Goal: Task Accomplishment & Management: Manage account settings

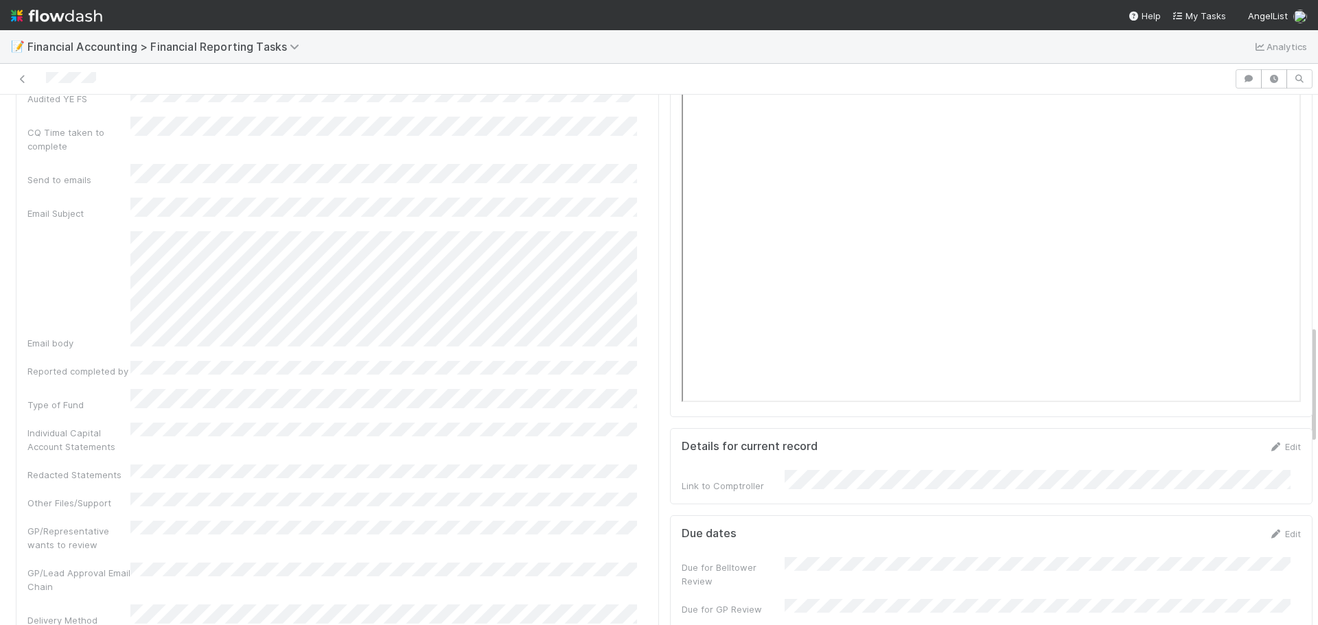
scroll to position [1030, 0]
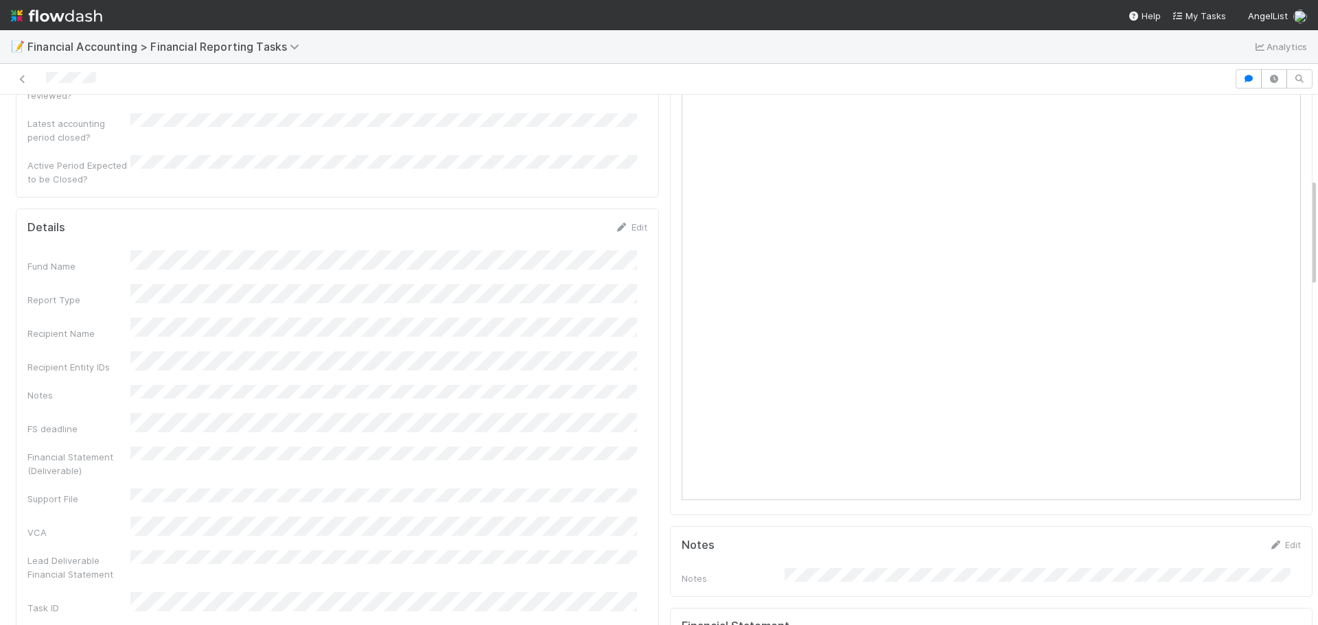
scroll to position [412, 0]
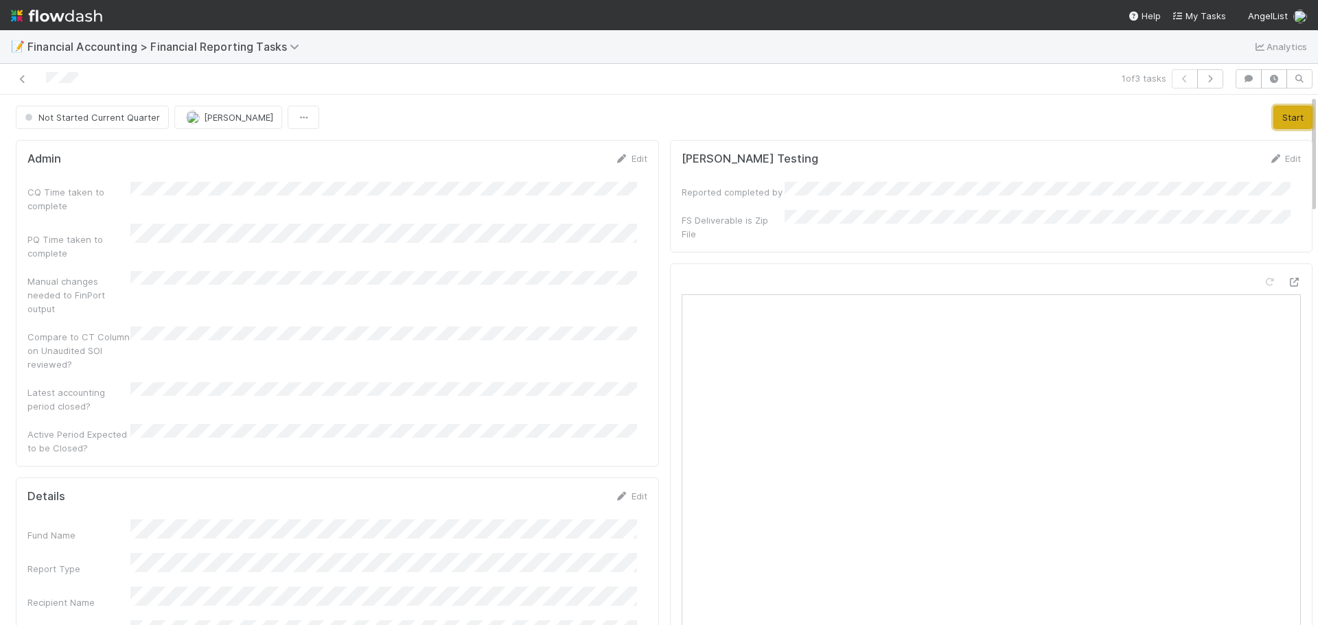
click at [1274, 119] on button "Start" at bounding box center [1293, 117] width 39 height 23
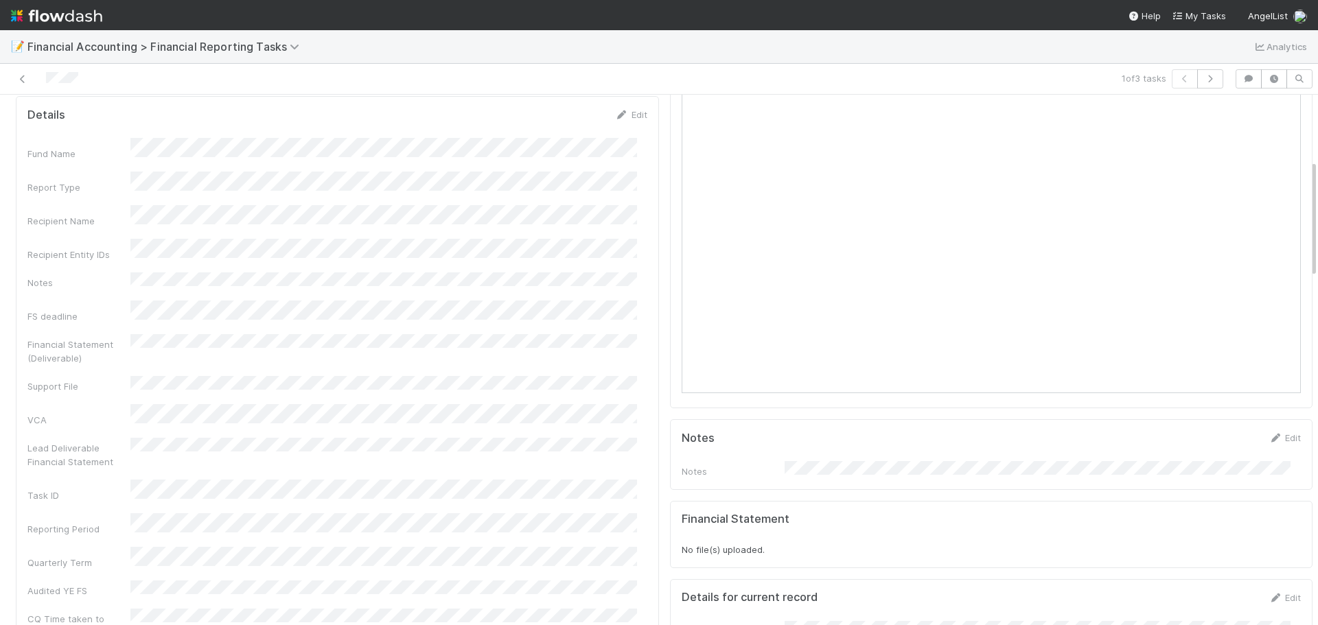
scroll to position [275, 0]
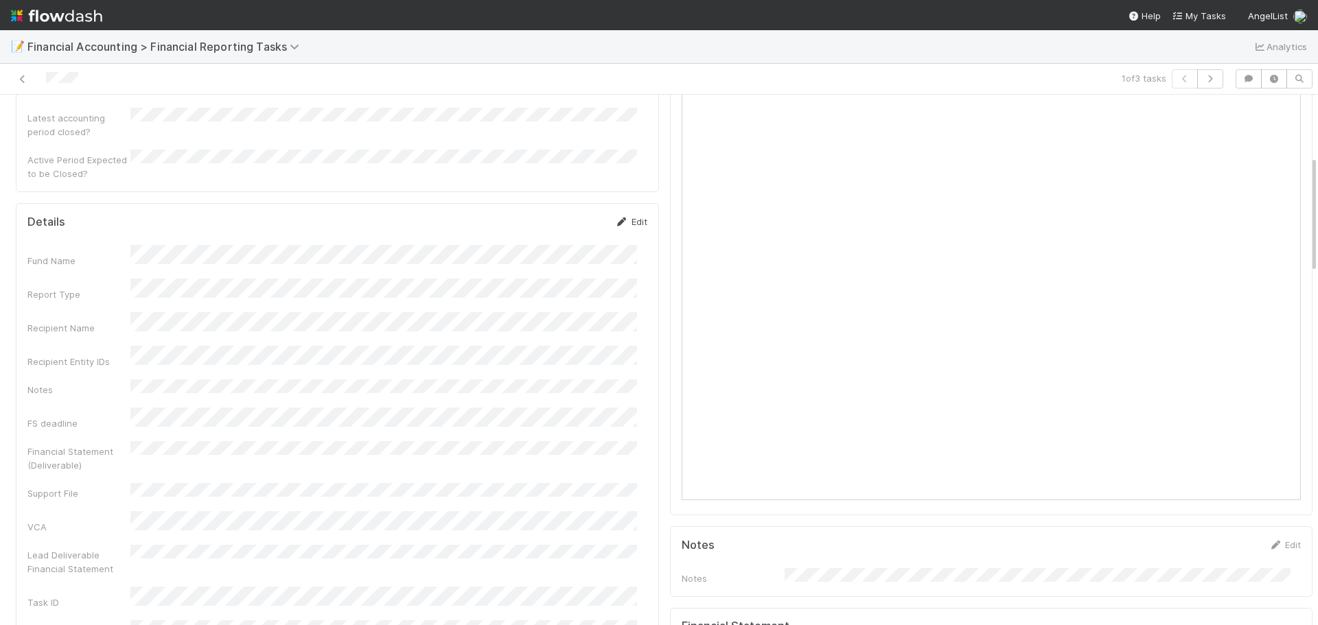
click at [621, 216] on link "Edit" at bounding box center [631, 221] width 32 height 11
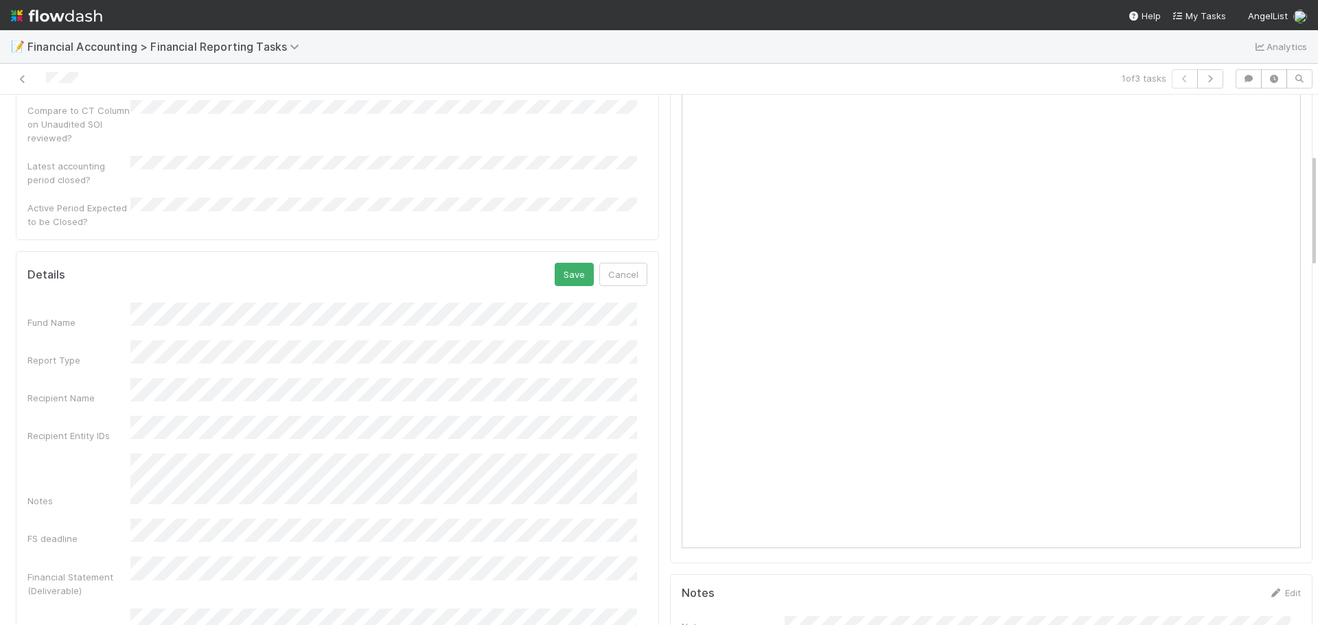
scroll to position [206, 0]
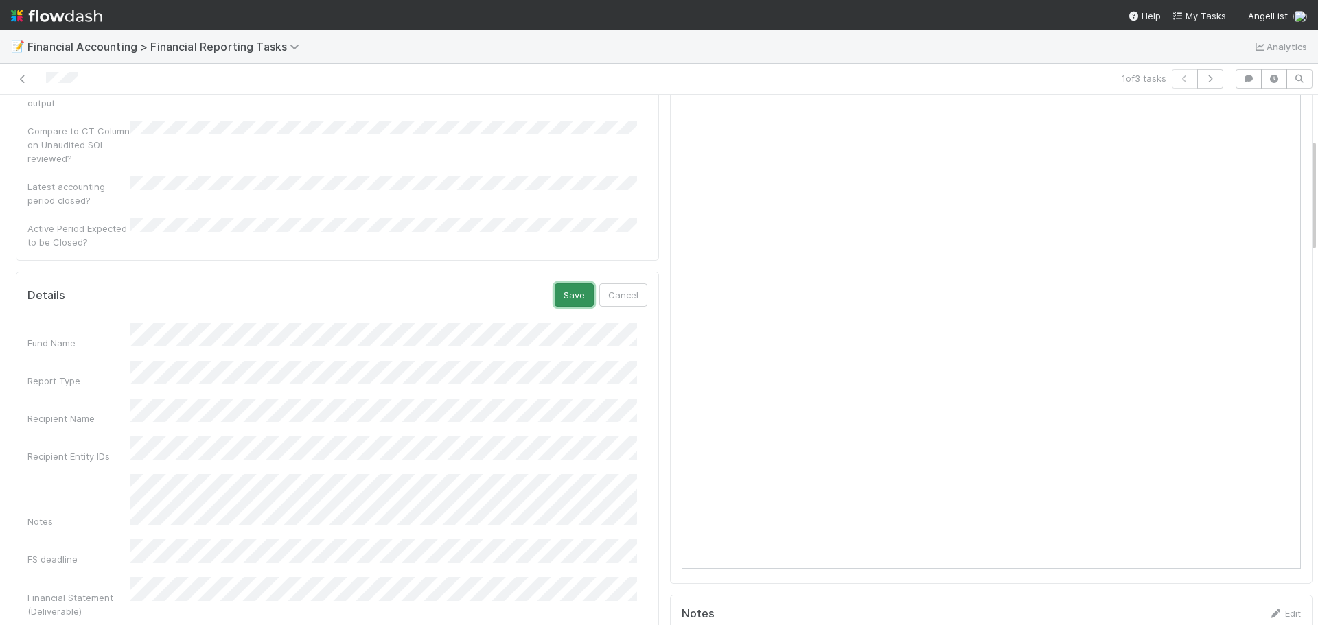
click at [564, 284] on button "Save" at bounding box center [574, 295] width 39 height 23
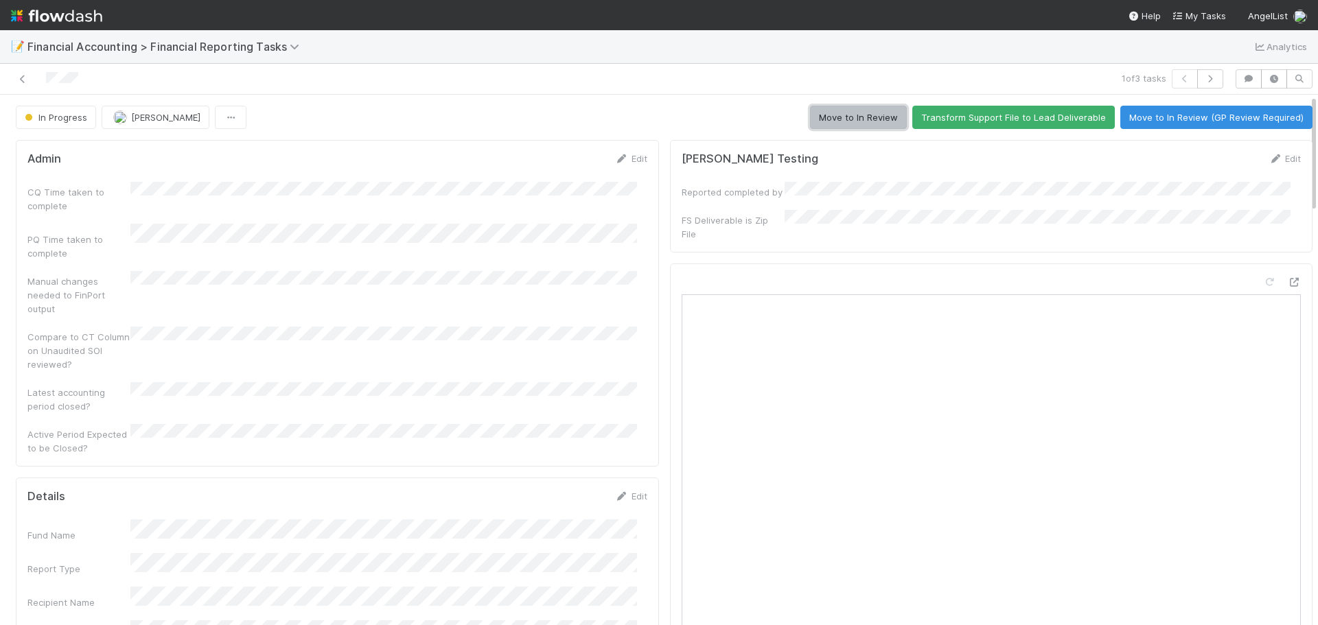
click at [839, 117] on button "Move to In Review" at bounding box center [858, 117] width 97 height 23
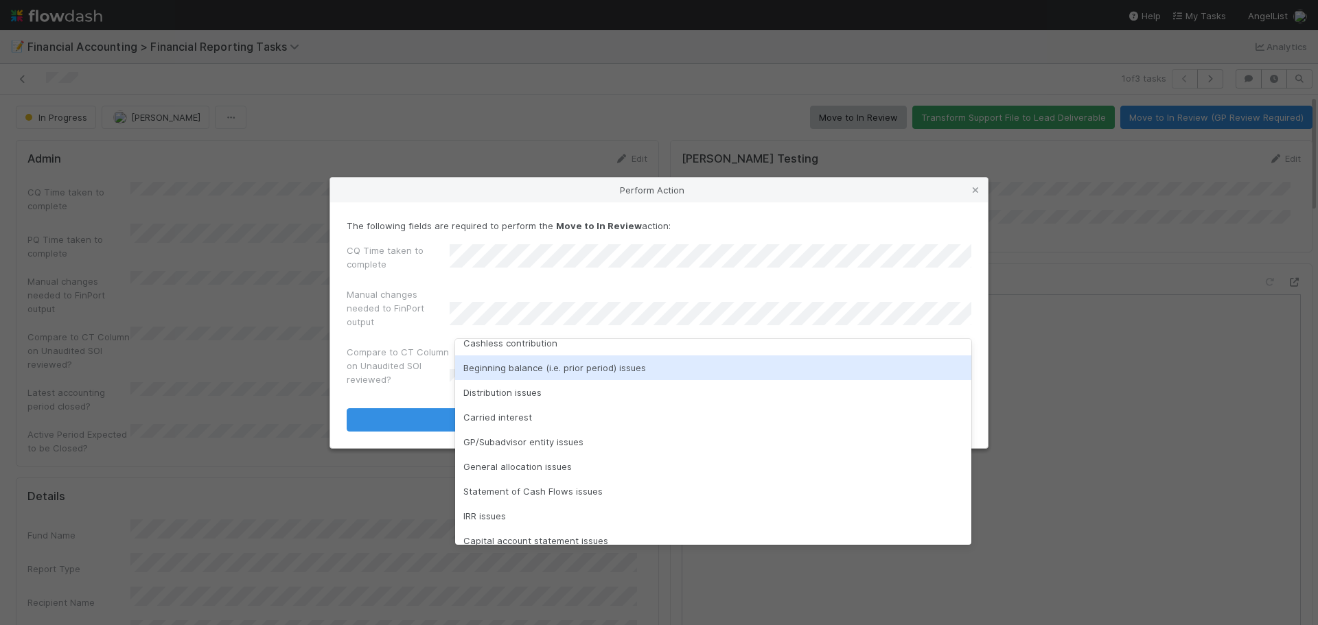
scroll to position [220, 0]
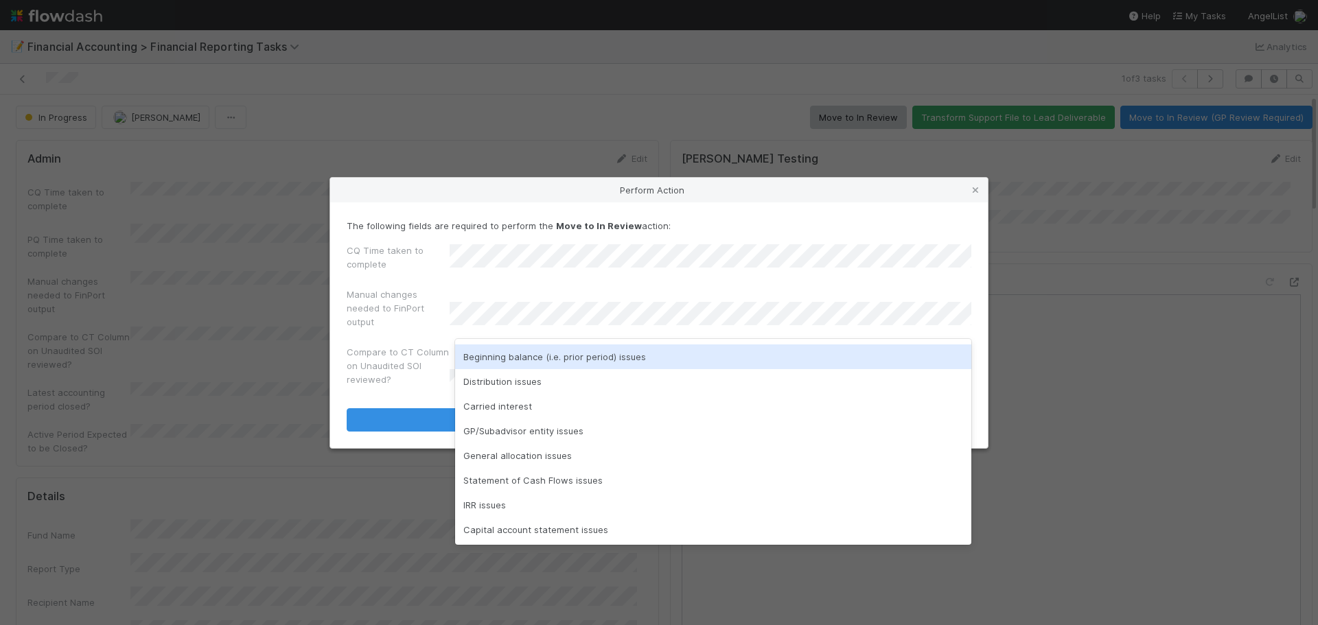
click at [665, 366] on div "Beginning balance (i.e. prior period) issues" at bounding box center [713, 357] width 516 height 25
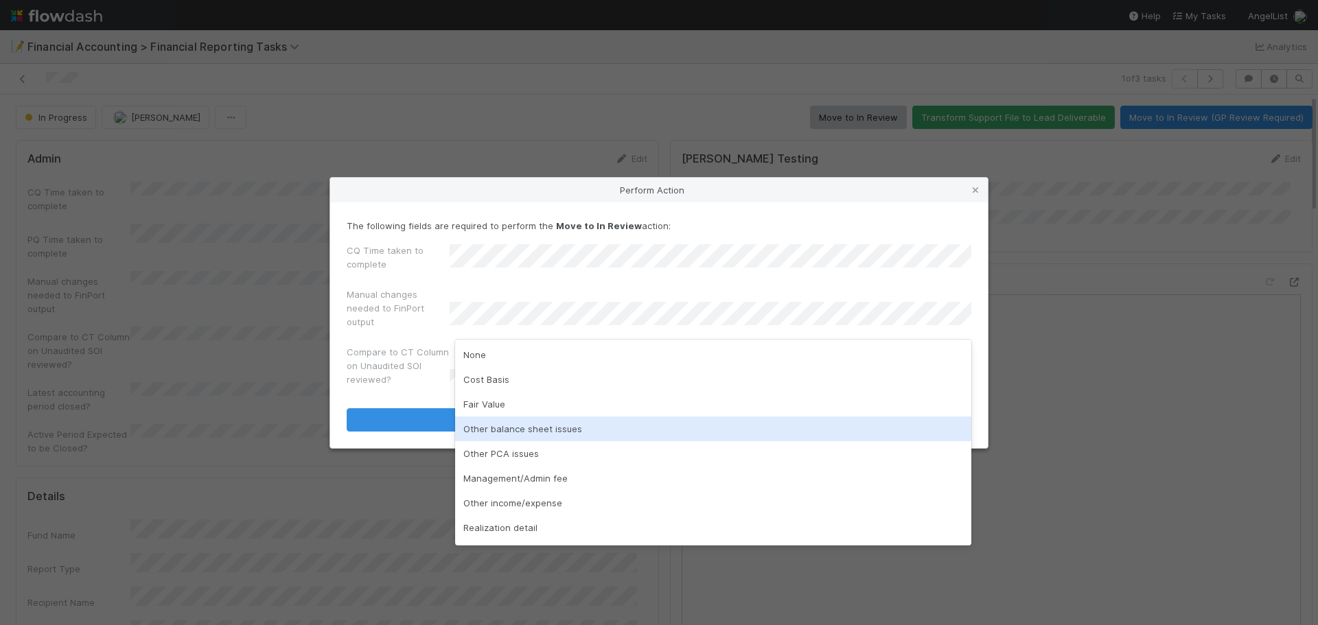
scroll to position [195, 0]
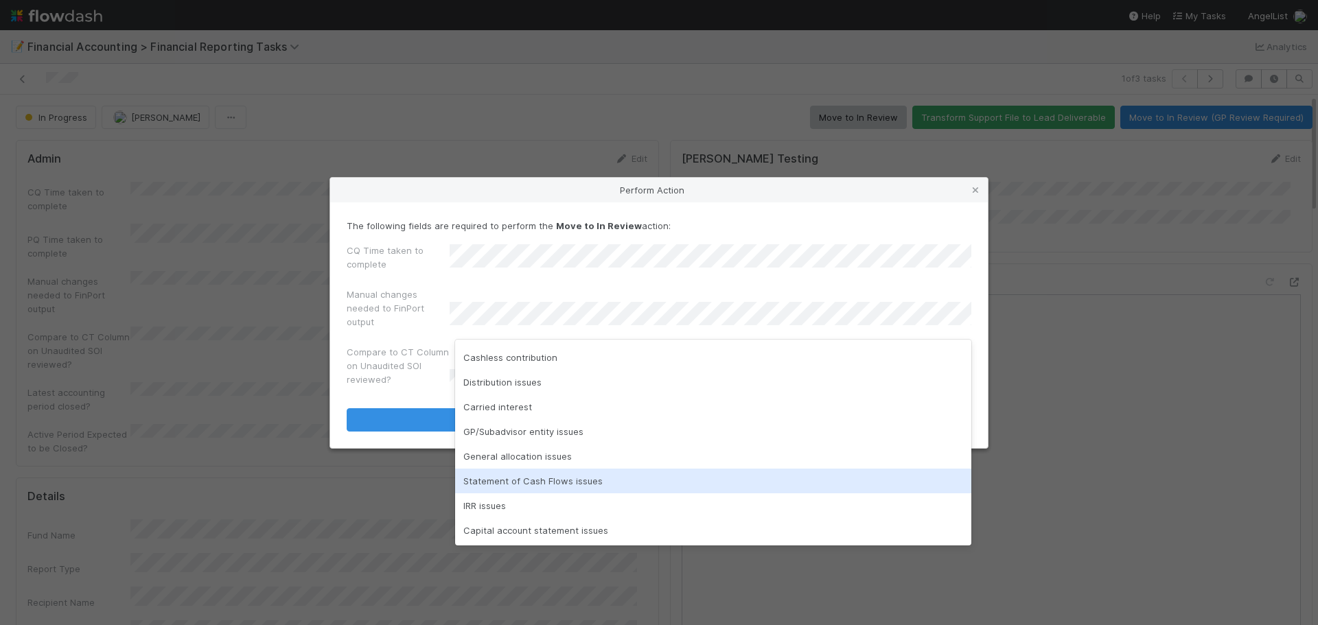
click at [612, 485] on div "Statement of Cash Flows issues" at bounding box center [713, 481] width 516 height 25
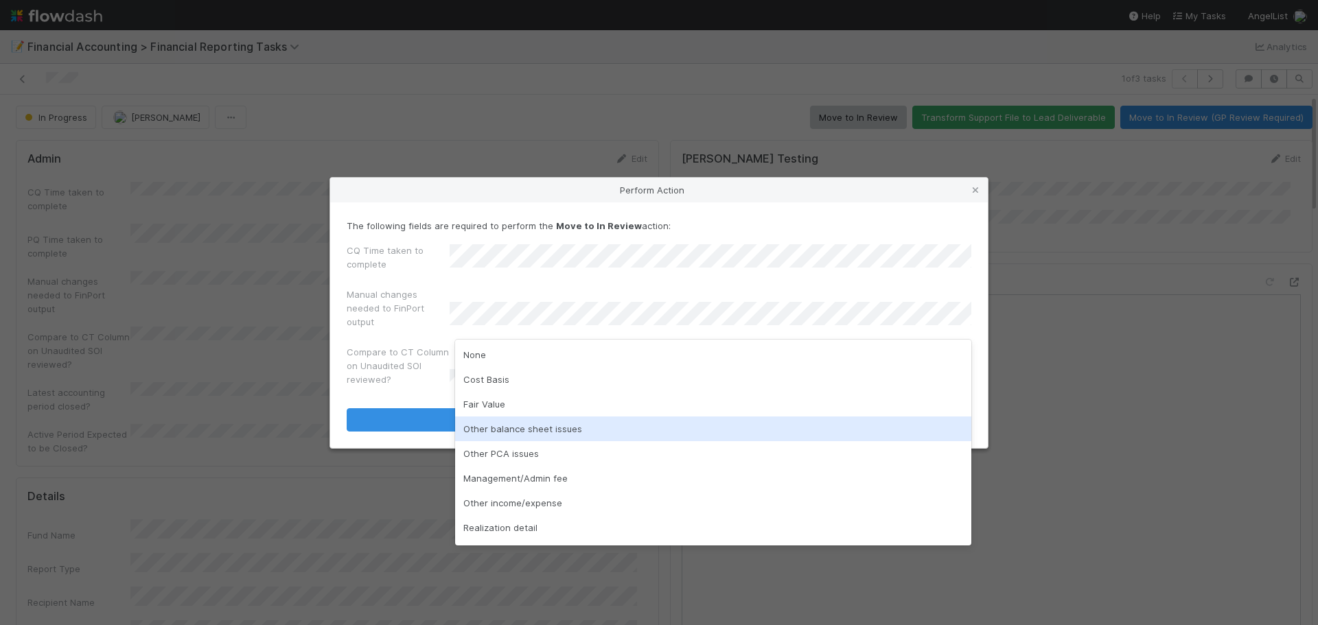
click at [641, 426] on div "Other balance sheet issues" at bounding box center [713, 429] width 516 height 25
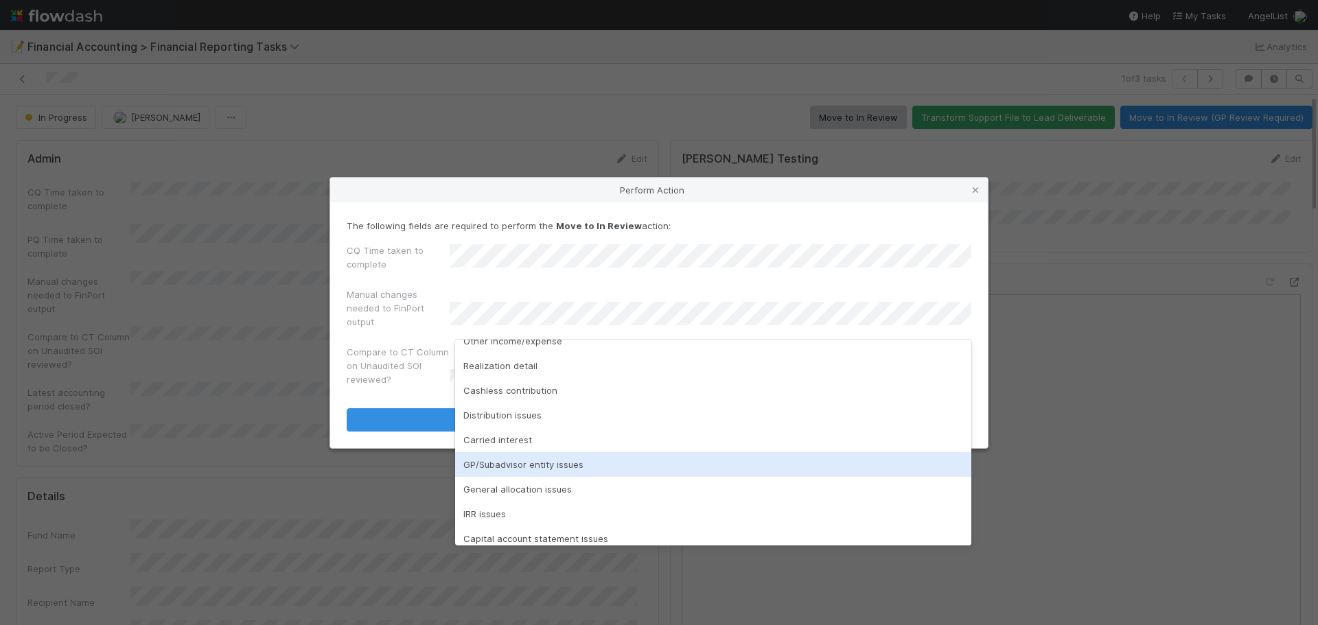
scroll to position [146, 0]
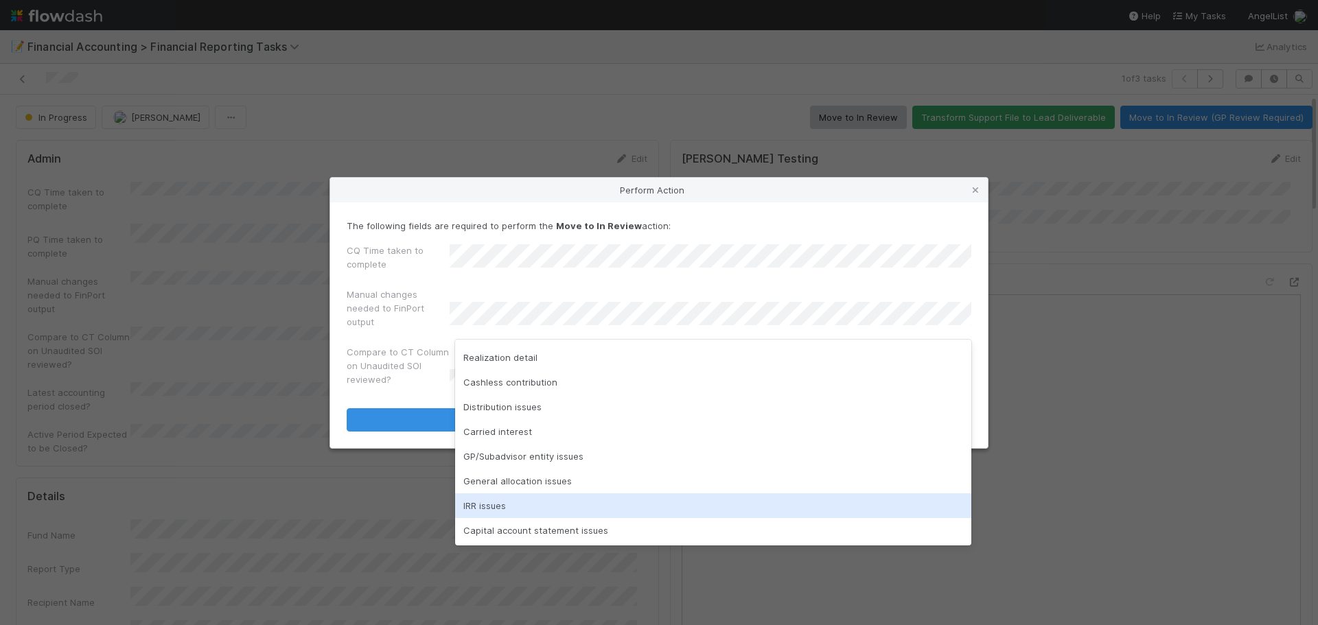
click at [581, 505] on div "IRR issues" at bounding box center [713, 506] width 516 height 25
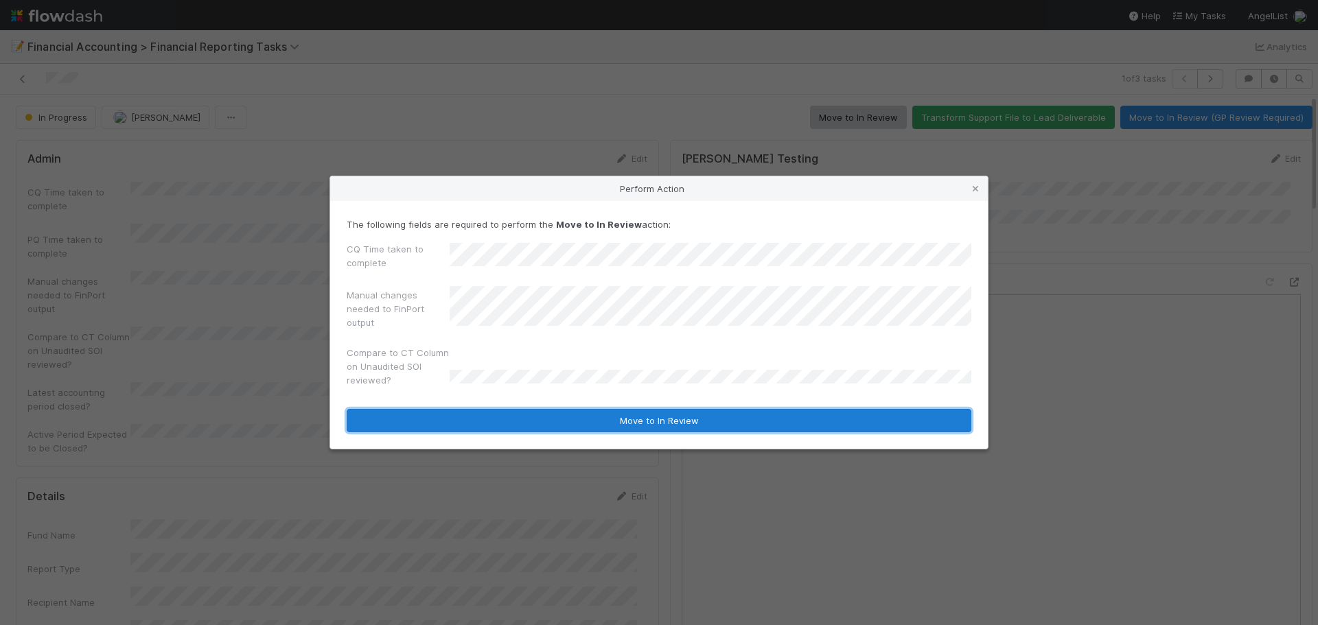
click at [667, 430] on button "Move to In Review" at bounding box center [659, 420] width 625 height 23
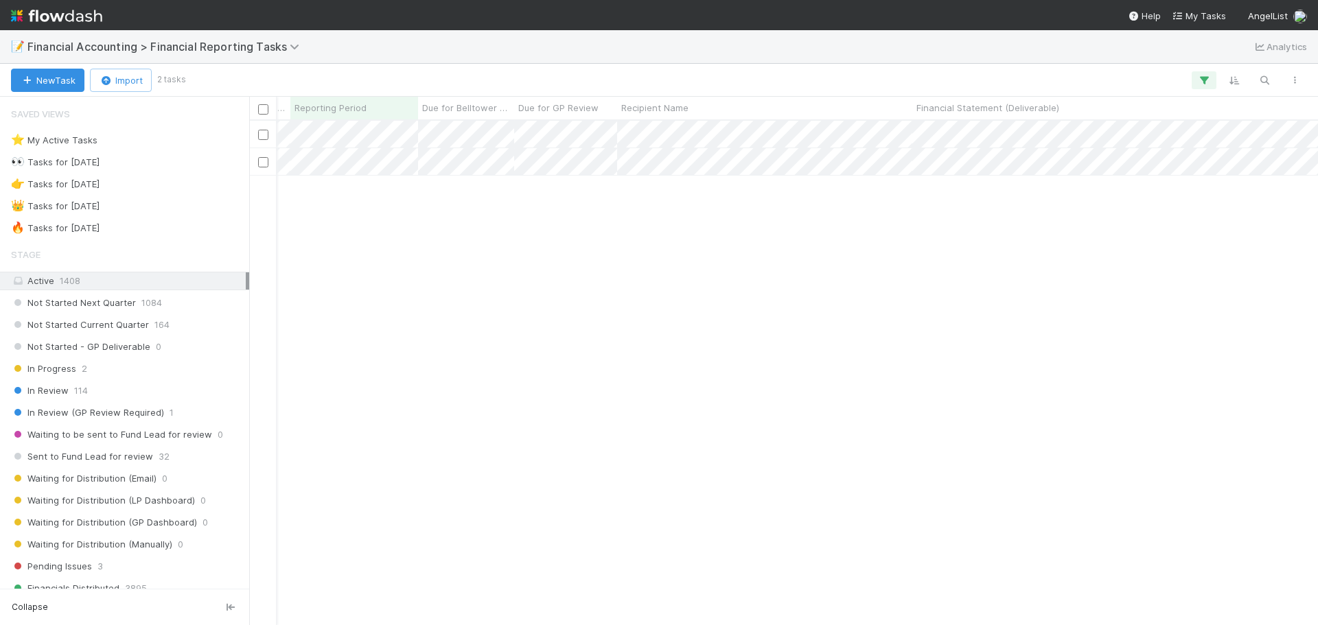
scroll to position [0, 857]
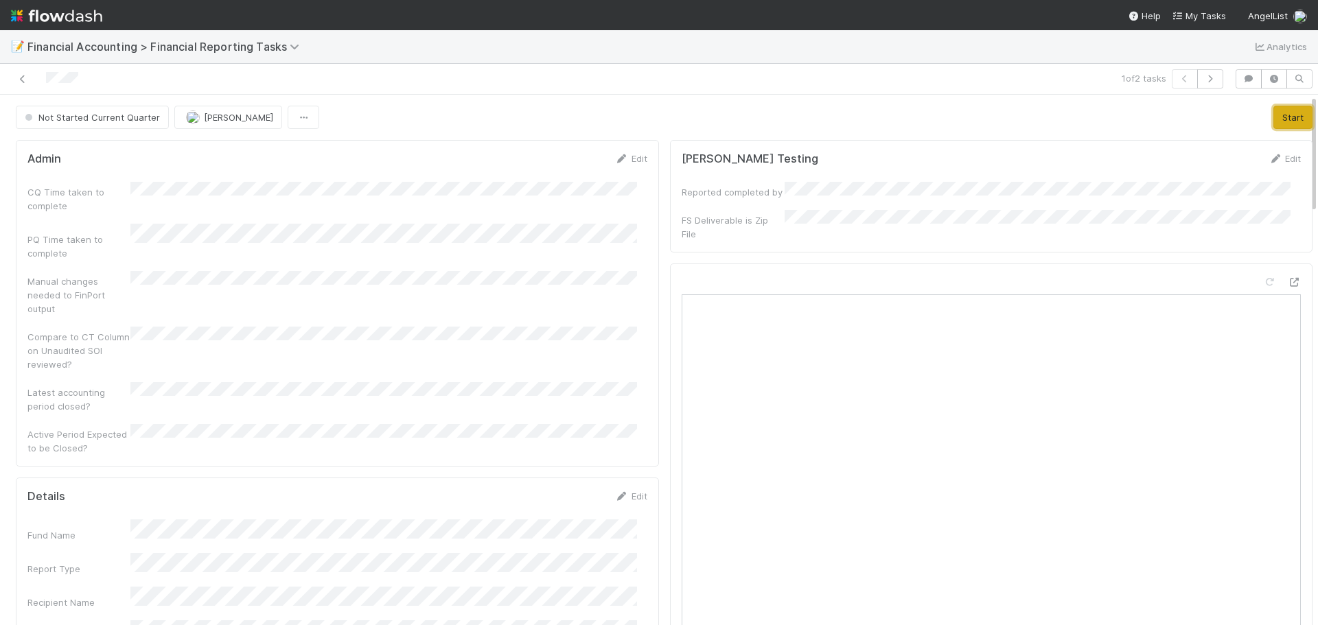
click at [1274, 120] on button "Start" at bounding box center [1293, 117] width 39 height 23
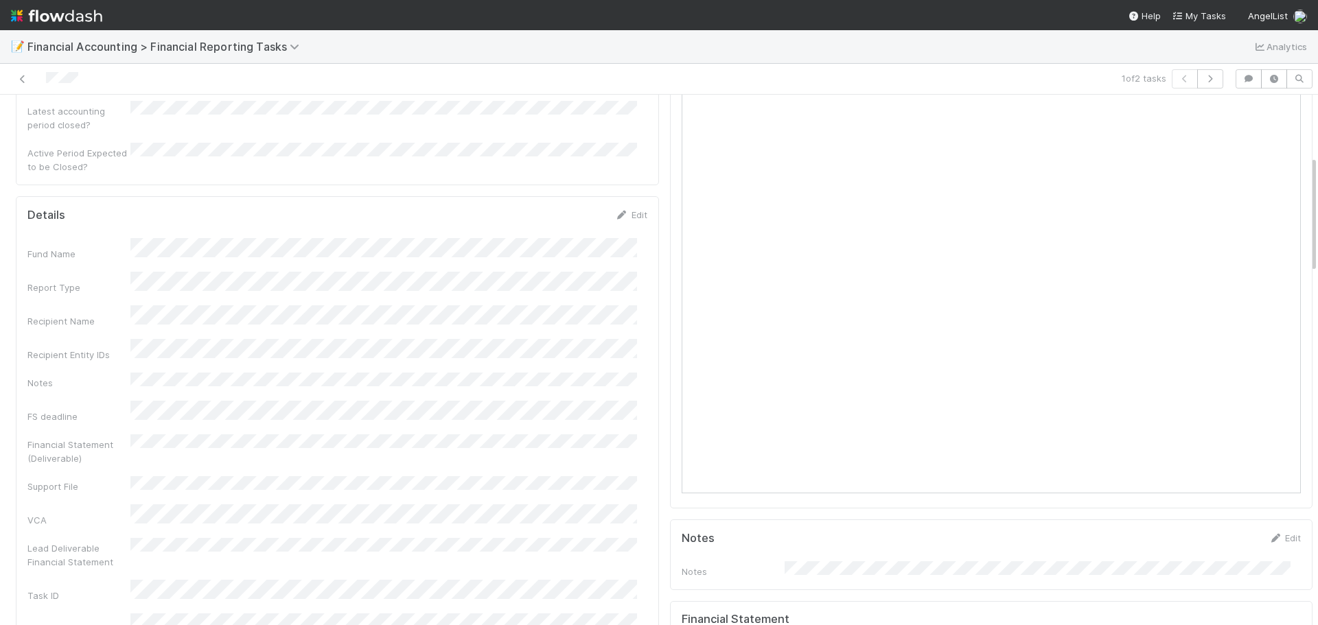
scroll to position [275, 0]
click at [632, 216] on link "Edit" at bounding box center [631, 221] width 32 height 11
click at [566, 215] on button "Save" at bounding box center [574, 226] width 39 height 23
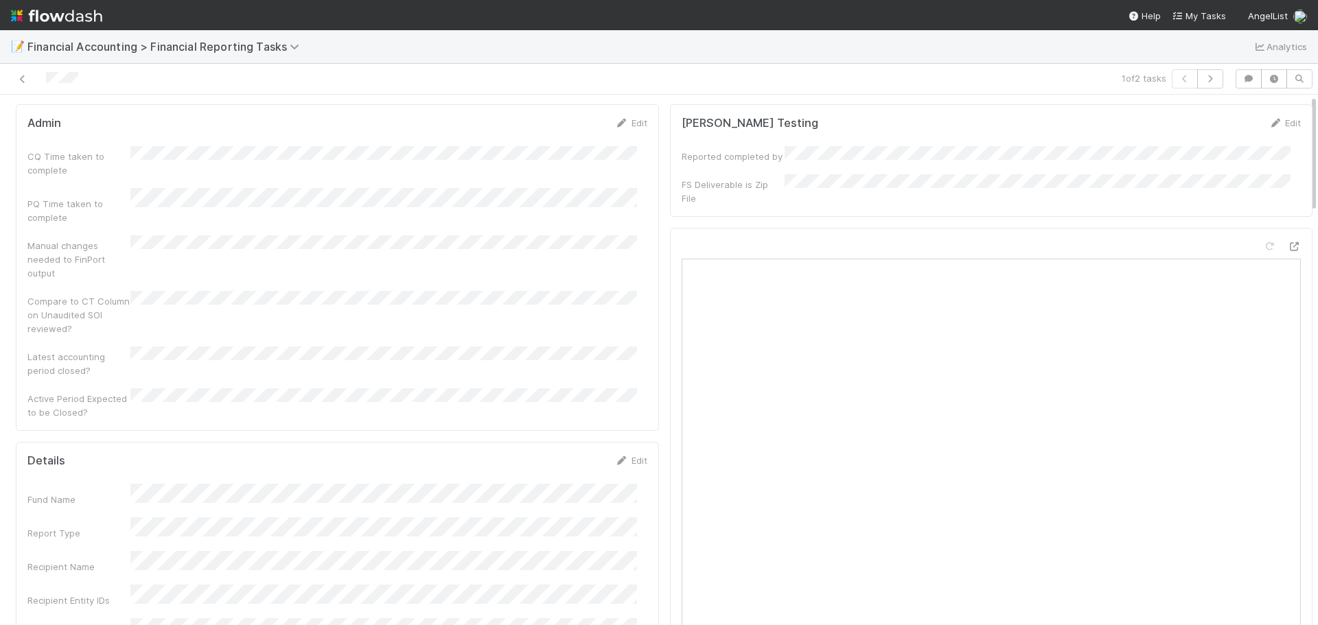
scroll to position [0, 0]
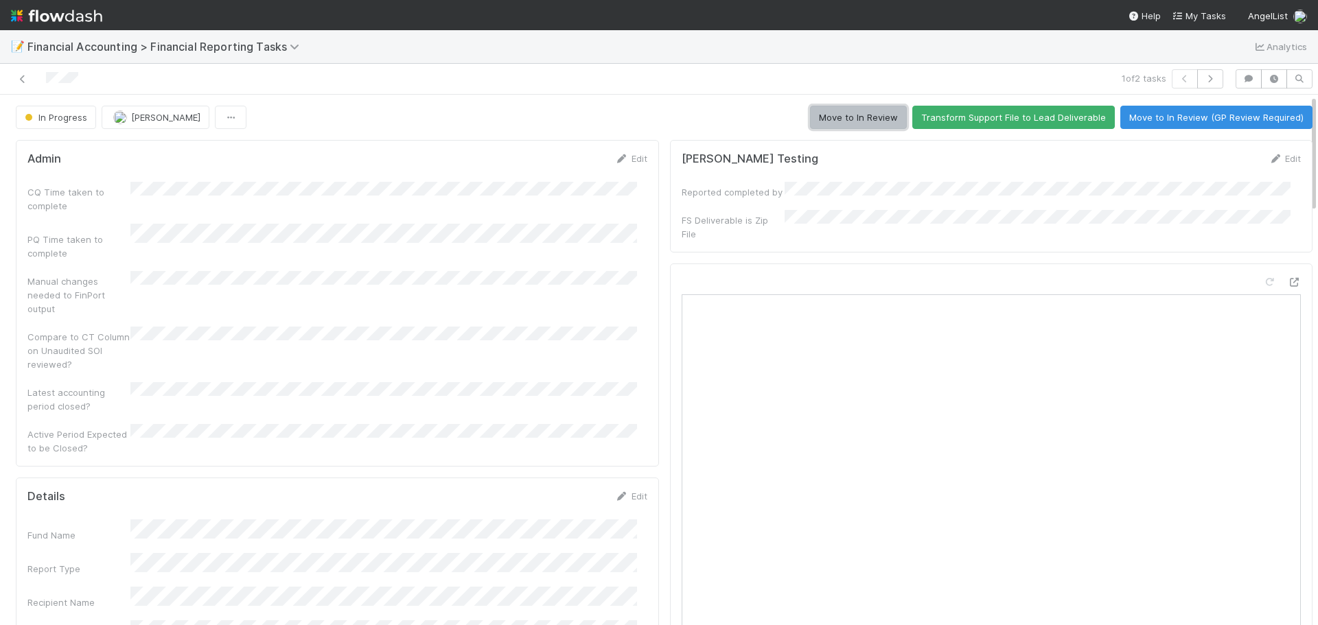
click at [830, 111] on button "Move to In Review" at bounding box center [858, 117] width 97 height 23
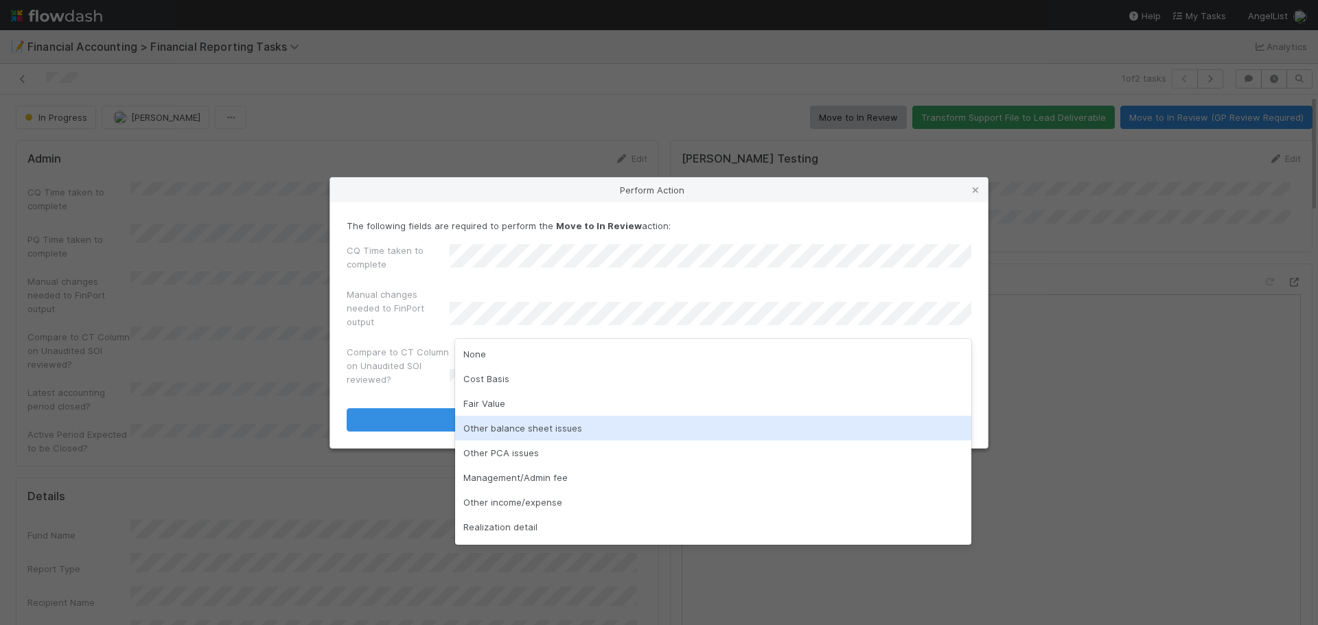
click at [562, 428] on div "Other balance sheet issues" at bounding box center [713, 428] width 516 height 25
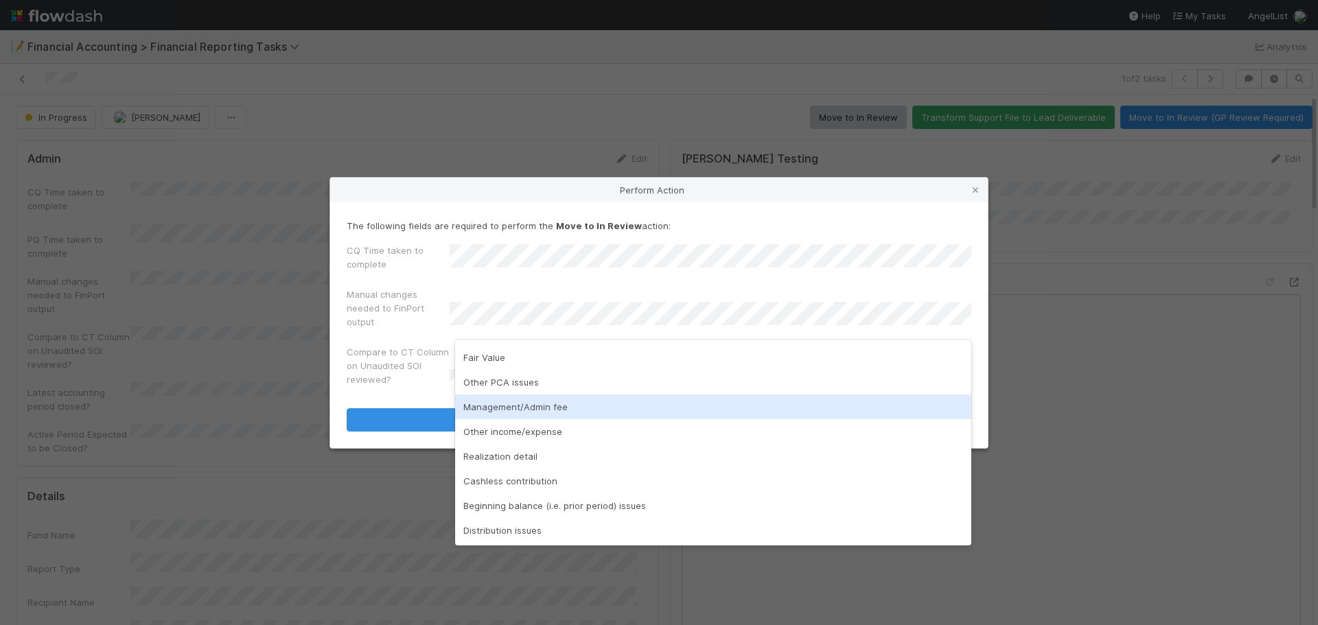
scroll to position [69, 0]
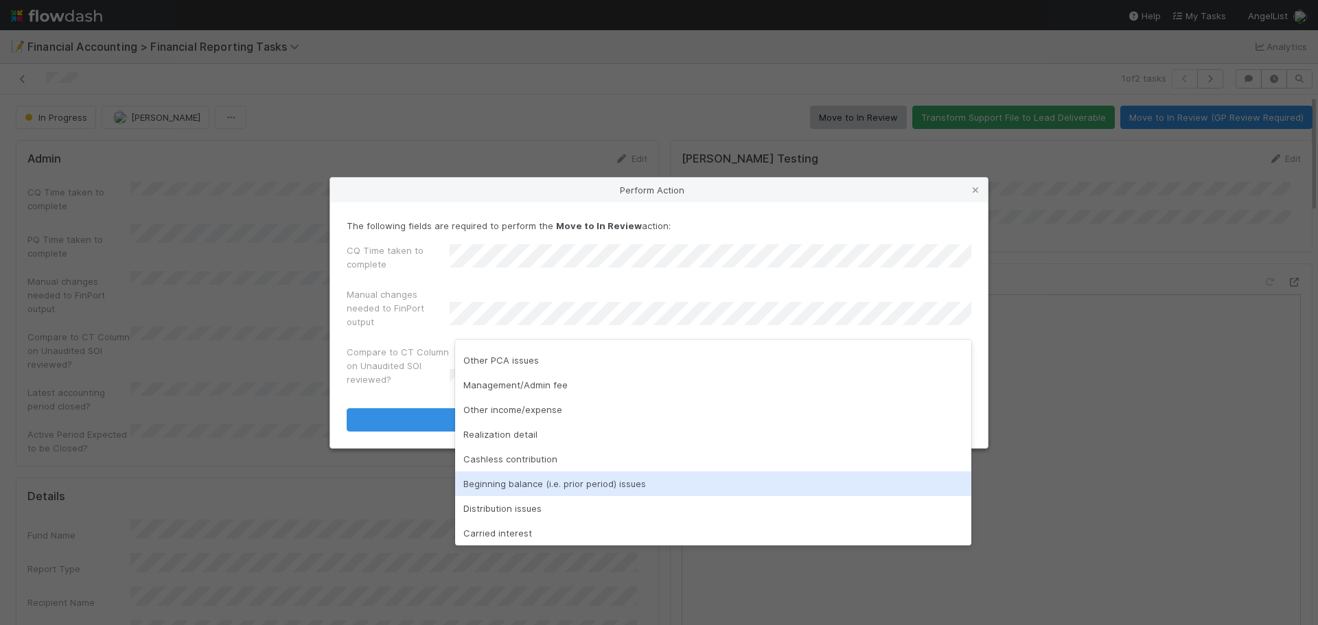
click at [586, 487] on div "Beginning balance (i.e. prior period) issues" at bounding box center [713, 484] width 516 height 25
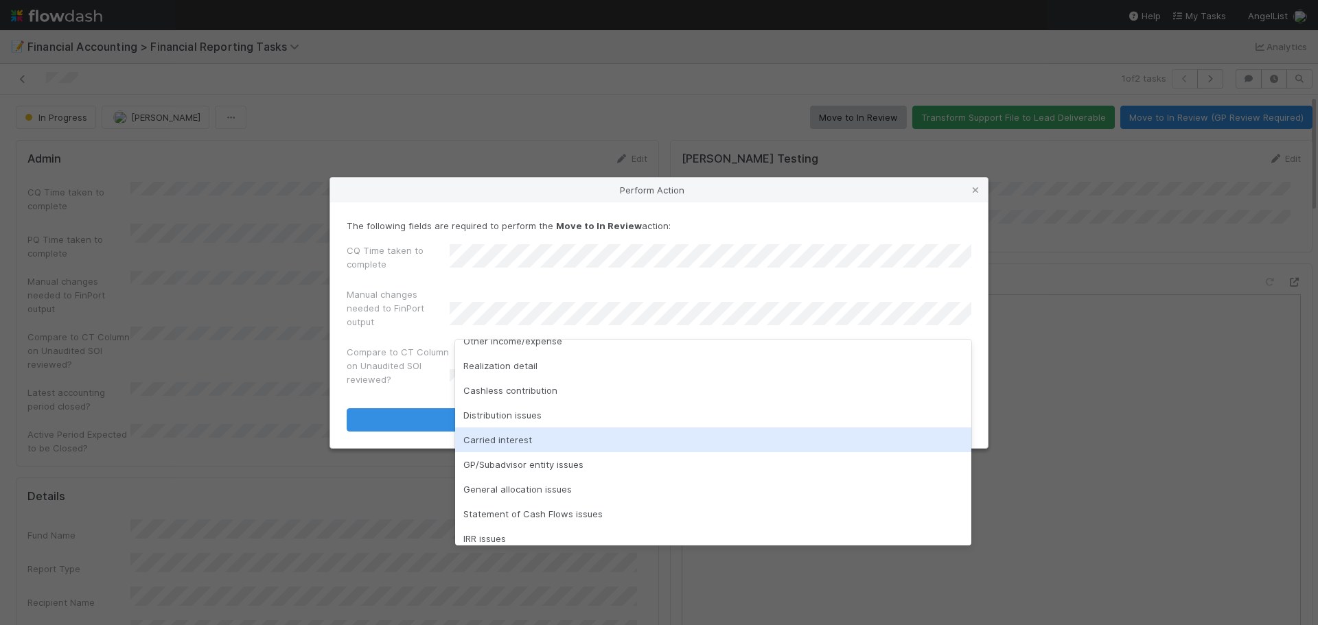
scroll to position [170, 0]
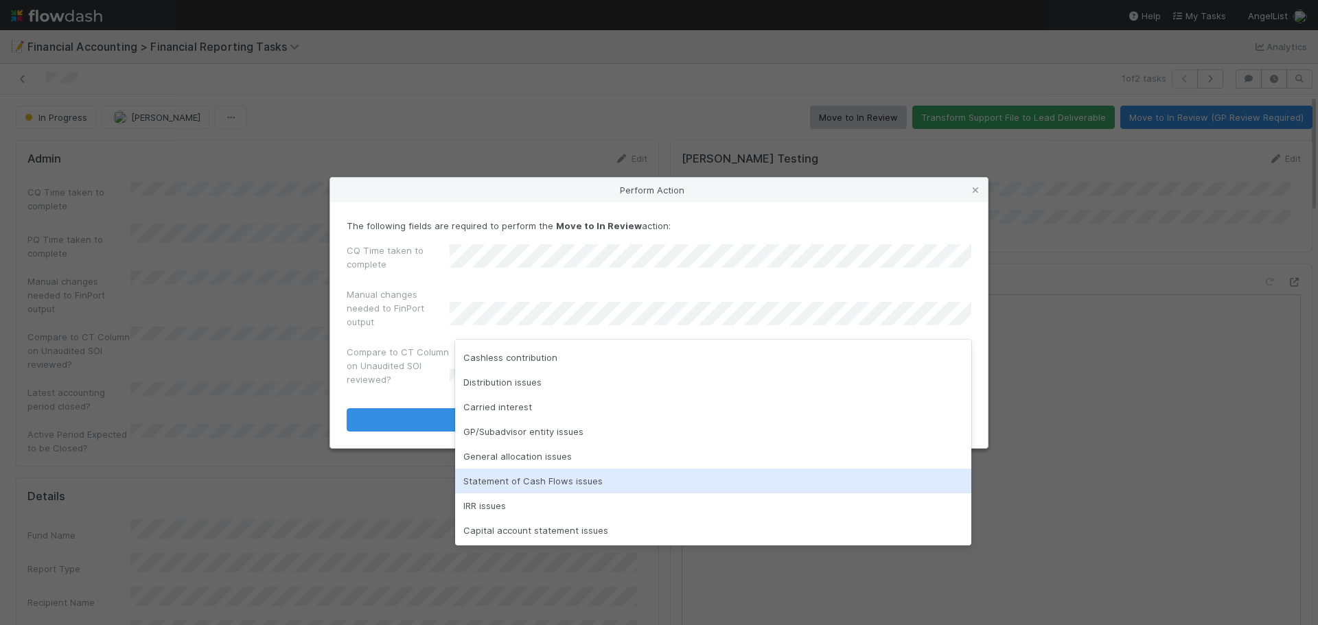
click at [560, 489] on div "Statement of Cash Flows issues" at bounding box center [713, 481] width 516 height 25
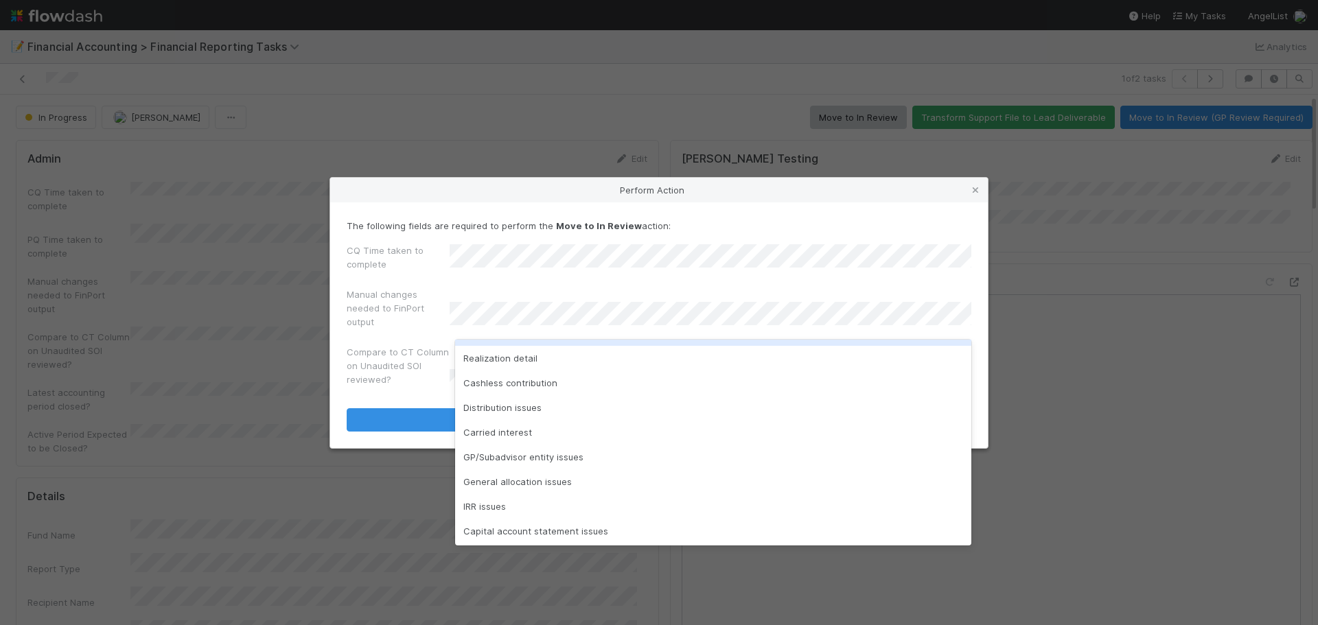
scroll to position [146, 0]
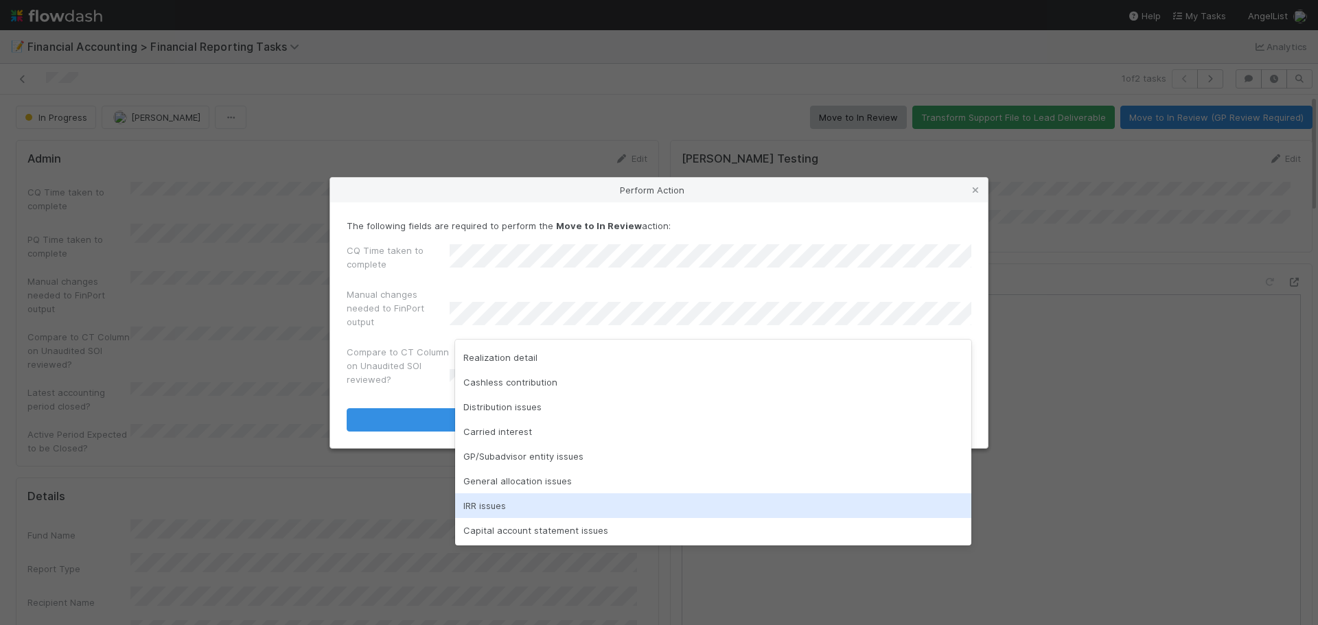
click at [537, 512] on div "IRR issues" at bounding box center [713, 506] width 516 height 25
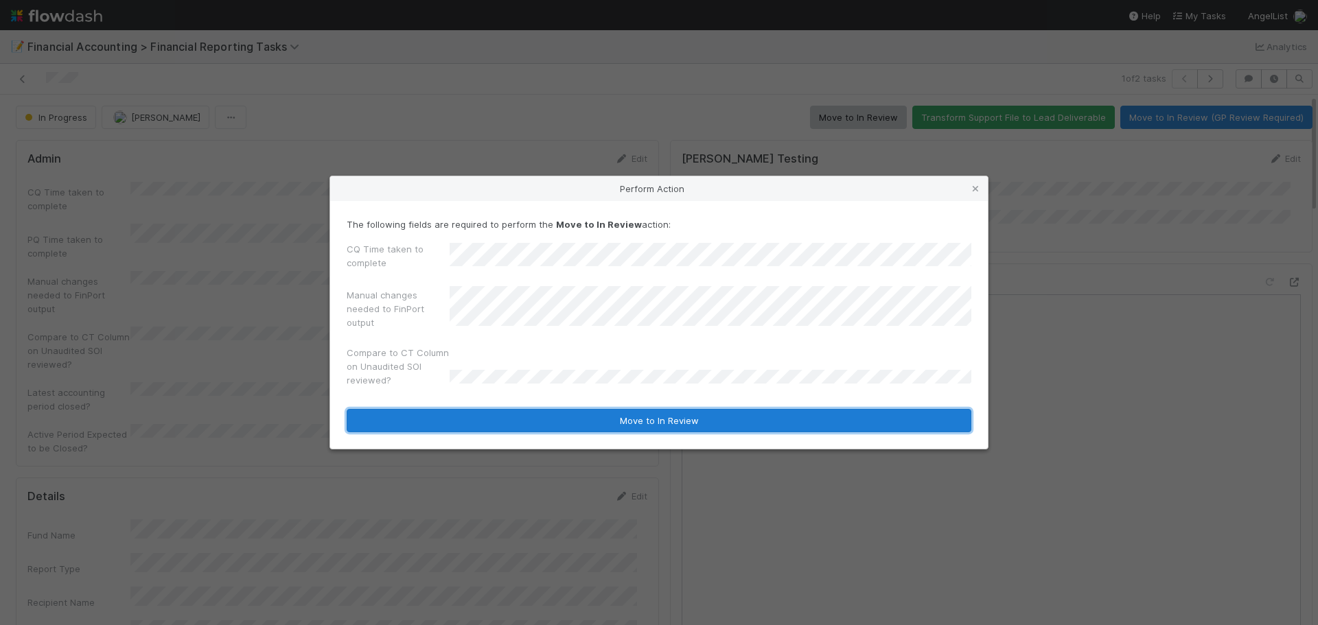
click at [628, 430] on button "Move to In Review" at bounding box center [659, 420] width 625 height 23
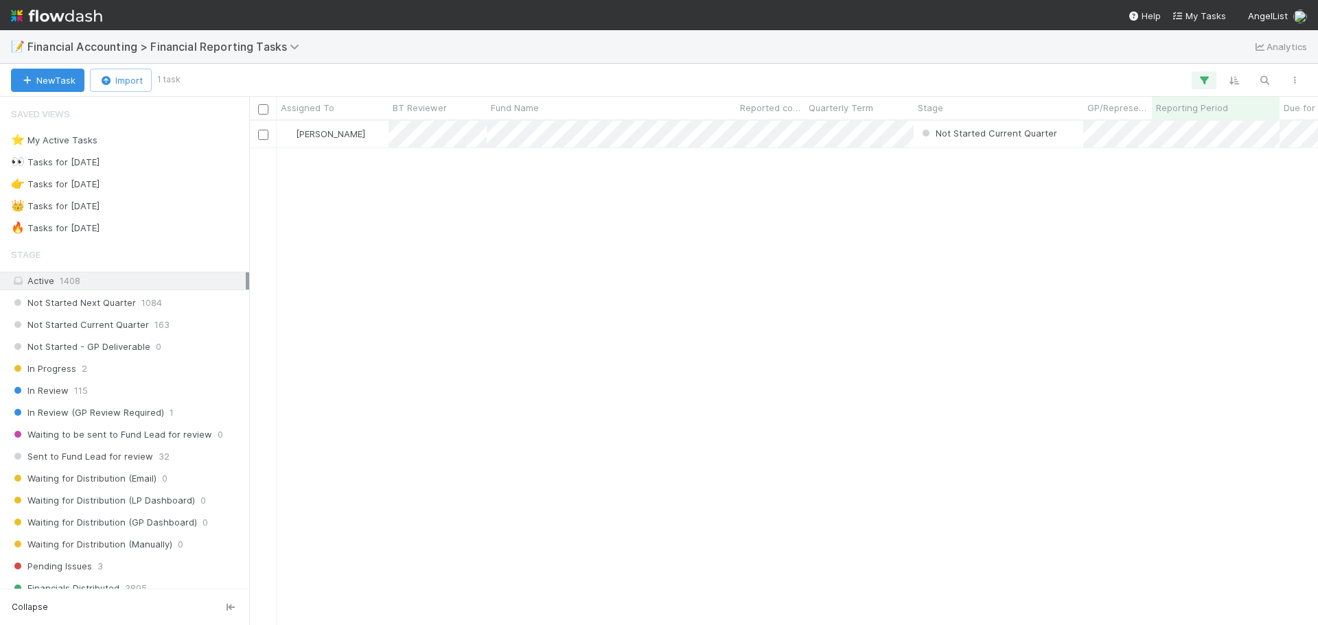
scroll to position [494, 1059]
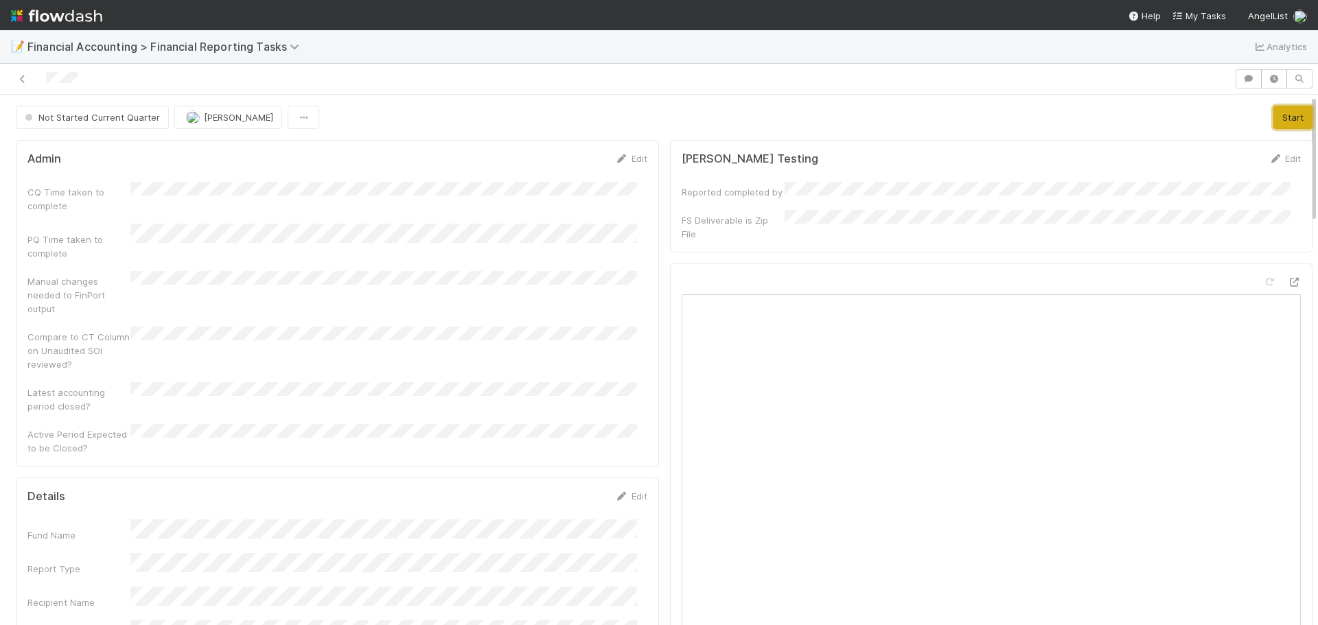
click at [1274, 111] on button "Start" at bounding box center [1293, 117] width 39 height 23
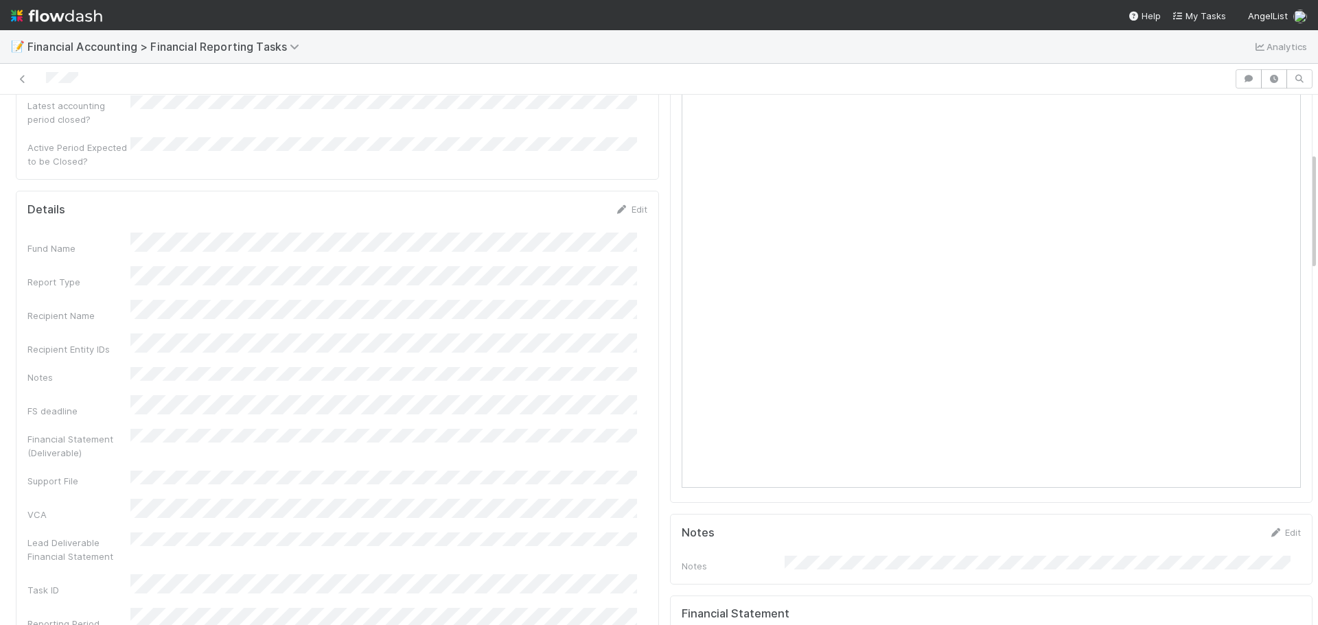
scroll to position [206, 0]
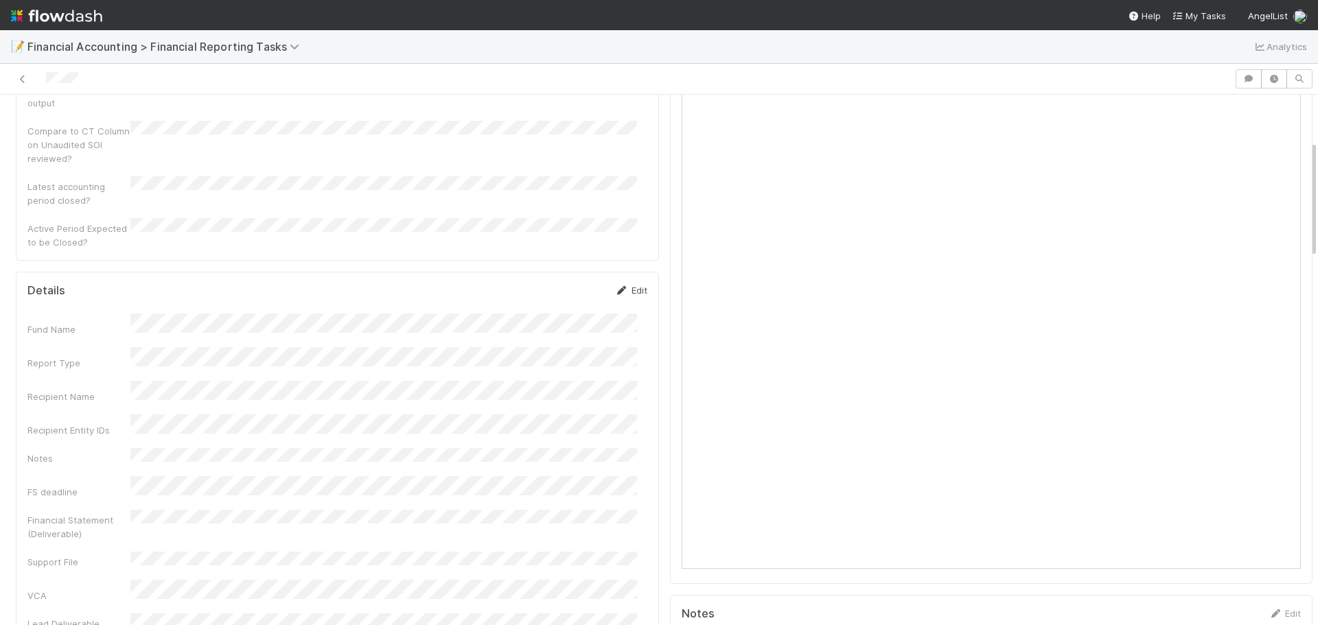
click at [617, 286] on icon at bounding box center [622, 290] width 14 height 9
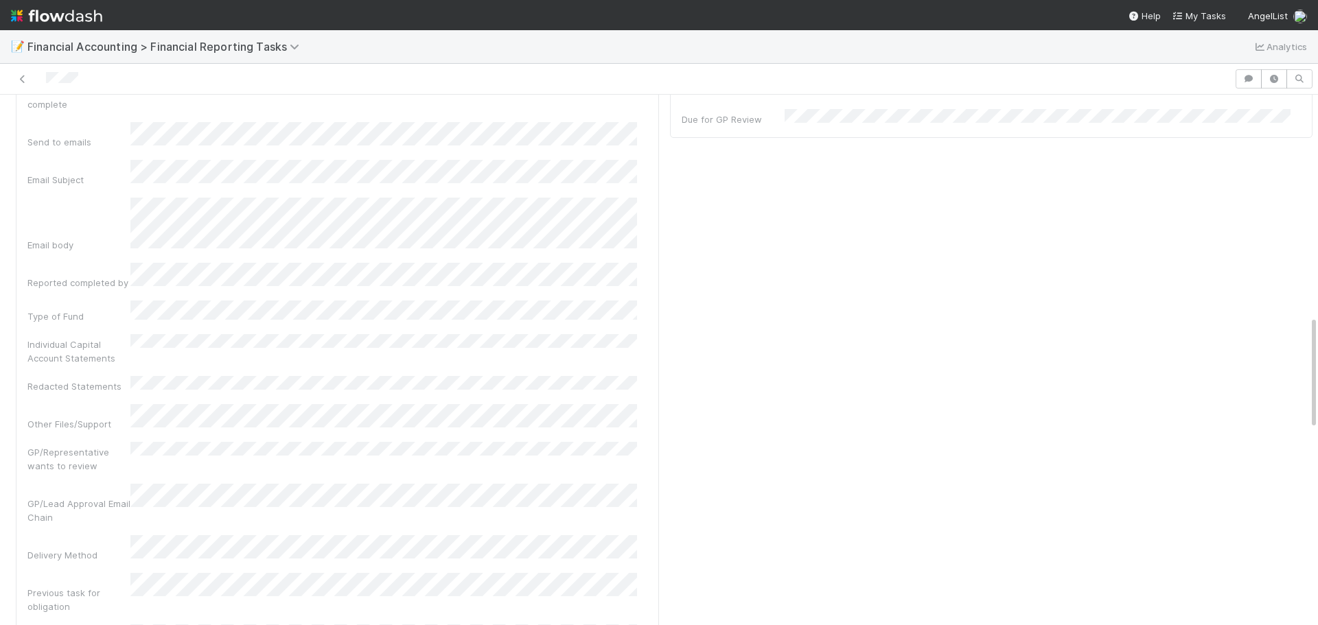
scroll to position [1030, 0]
click at [121, 434] on div "Fund Name Report Type Recipient Name Recipient Entity IDs Notes FS deadline Fin…" at bounding box center [337, 179] width 620 height 1360
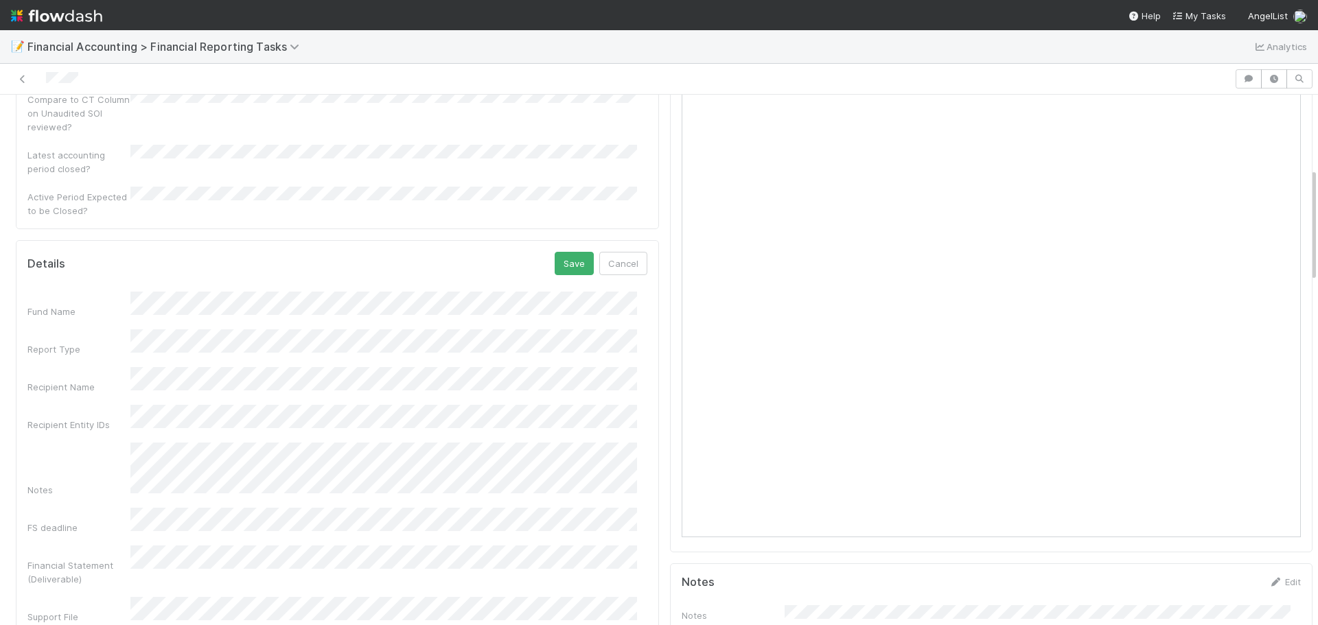
scroll to position [343, 0]
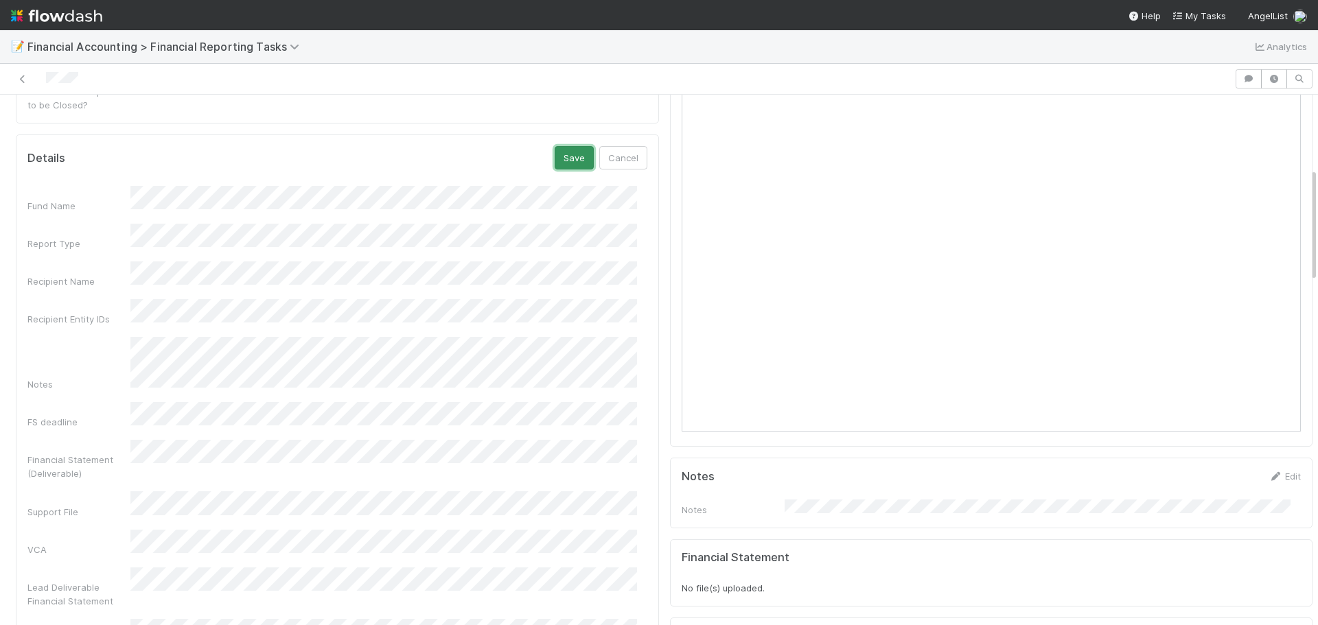
click at [555, 146] on button "Save" at bounding box center [574, 157] width 39 height 23
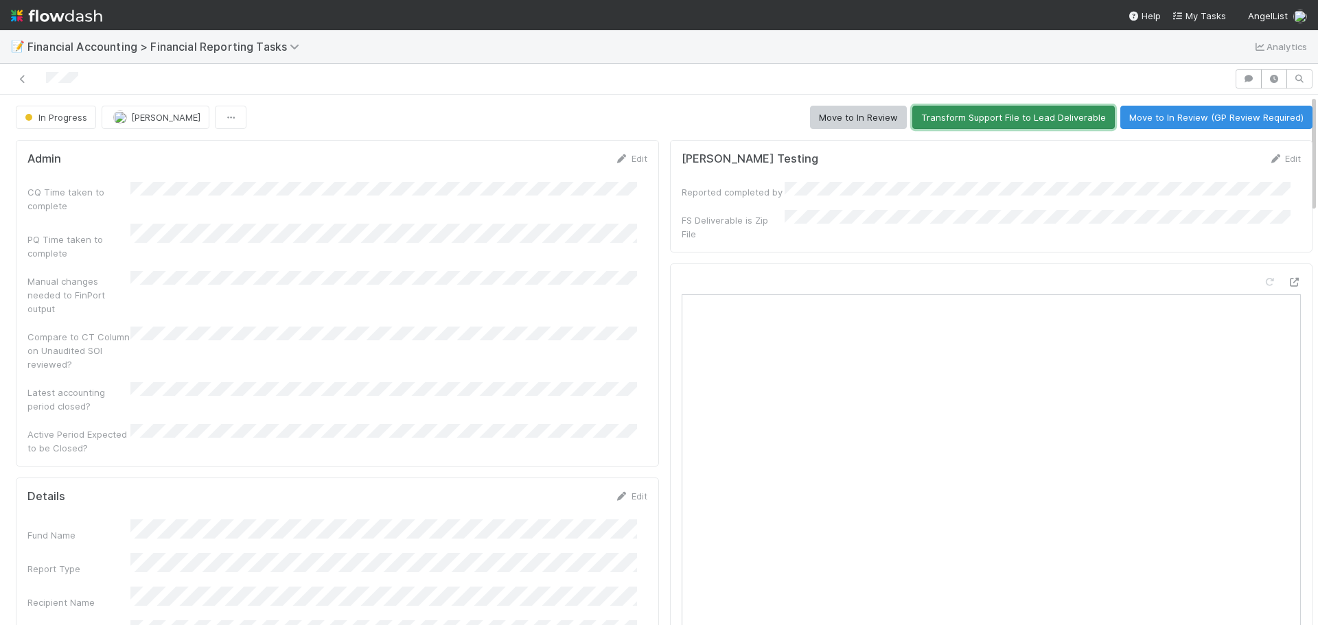
click at [970, 118] on button "Transform Support File to Lead Deliverable" at bounding box center [1013, 117] width 203 height 23
click at [836, 114] on button "Move to In Review" at bounding box center [858, 117] width 97 height 23
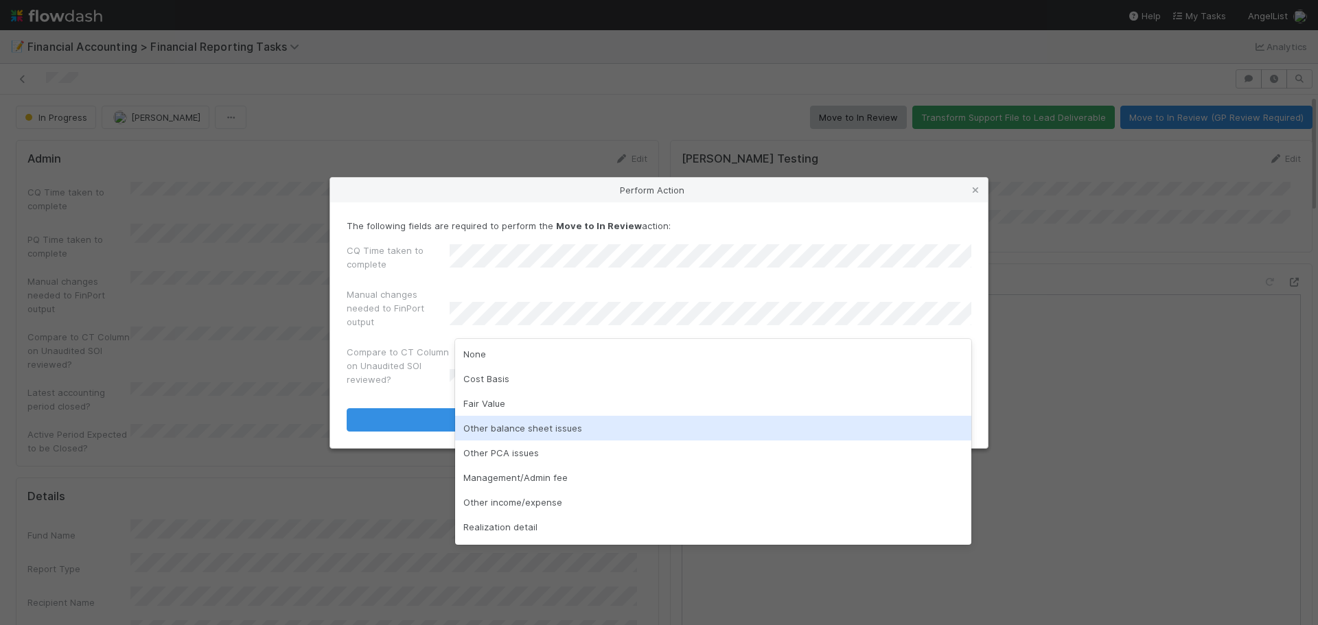
click at [597, 424] on div "Other balance sheet issues" at bounding box center [713, 428] width 516 height 25
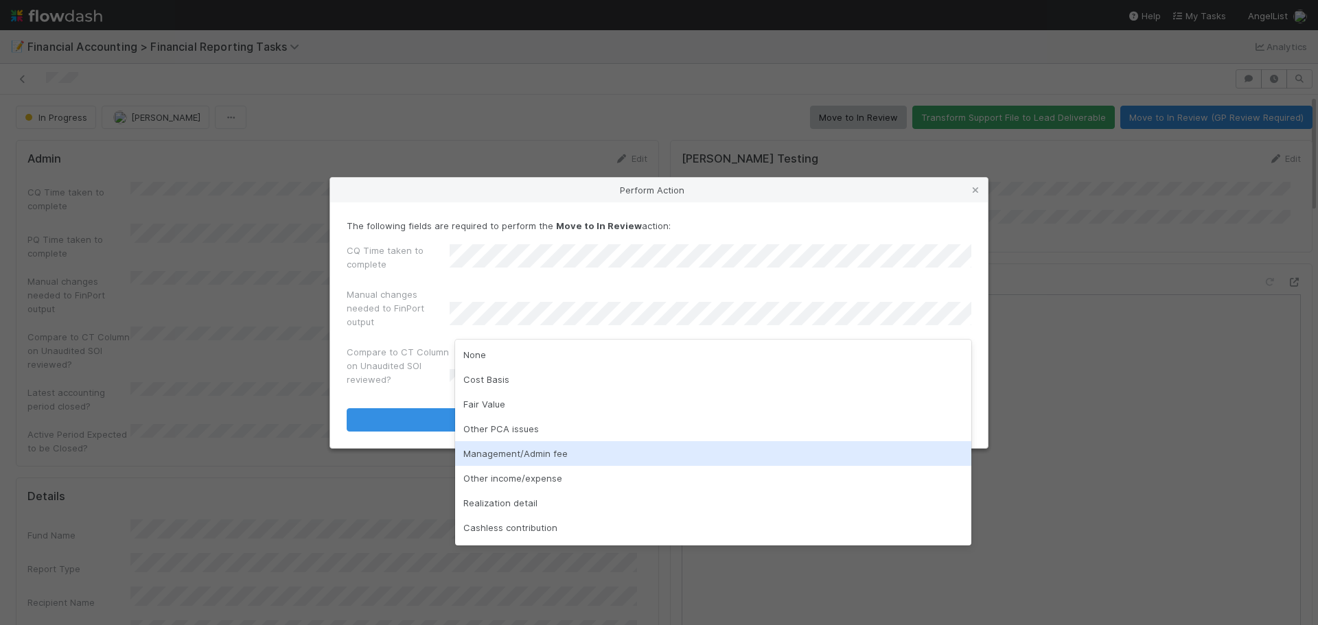
scroll to position [69, 0]
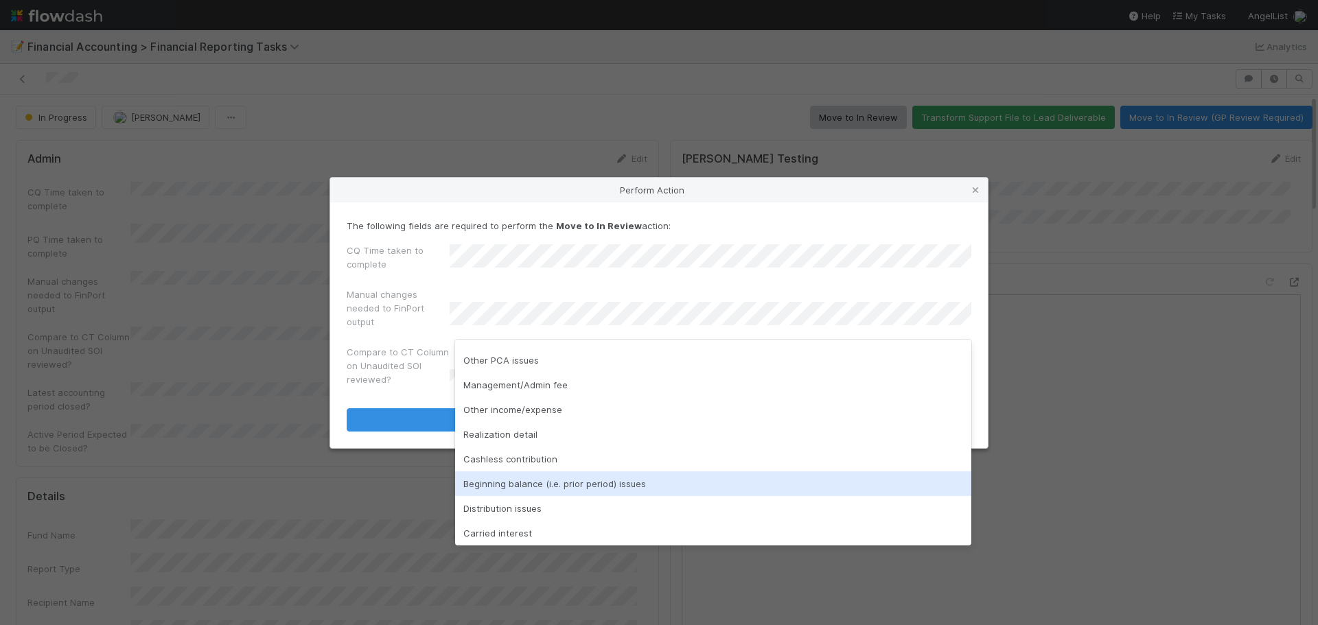
drag, startPoint x: 610, startPoint y: 483, endPoint x: 614, endPoint y: 473, distance: 10.9
click at [611, 483] on div "Beginning balance (i.e. prior period) issues" at bounding box center [713, 484] width 516 height 25
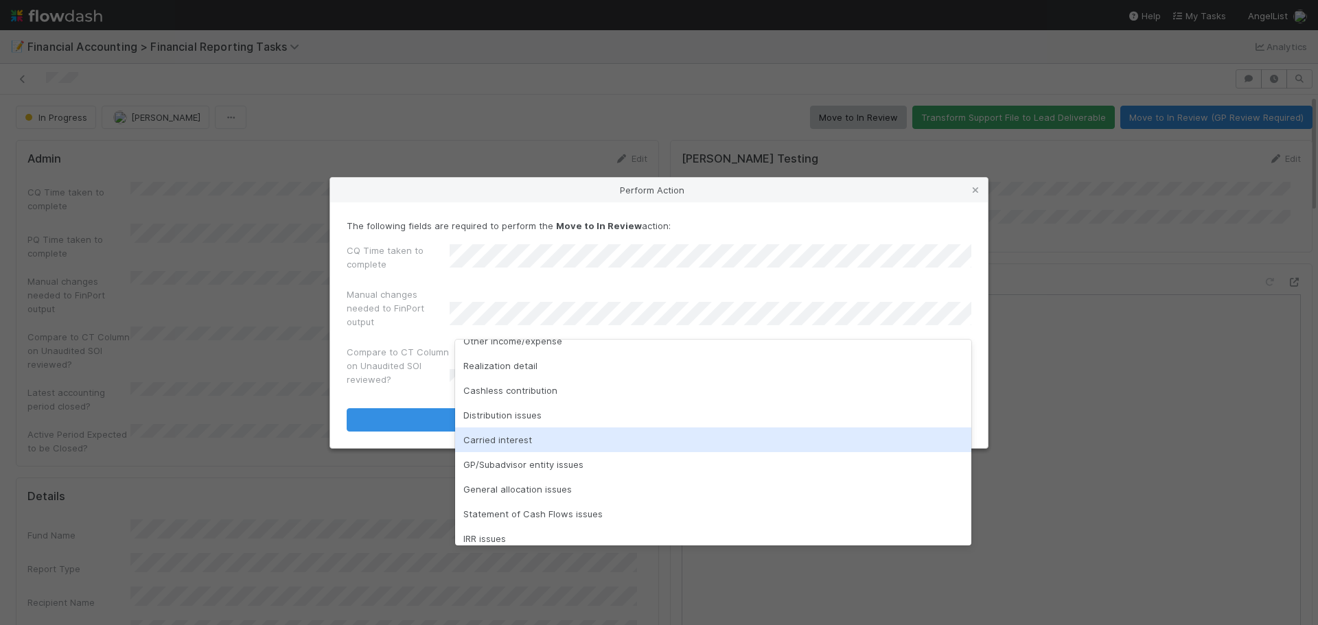
scroll to position [170, 0]
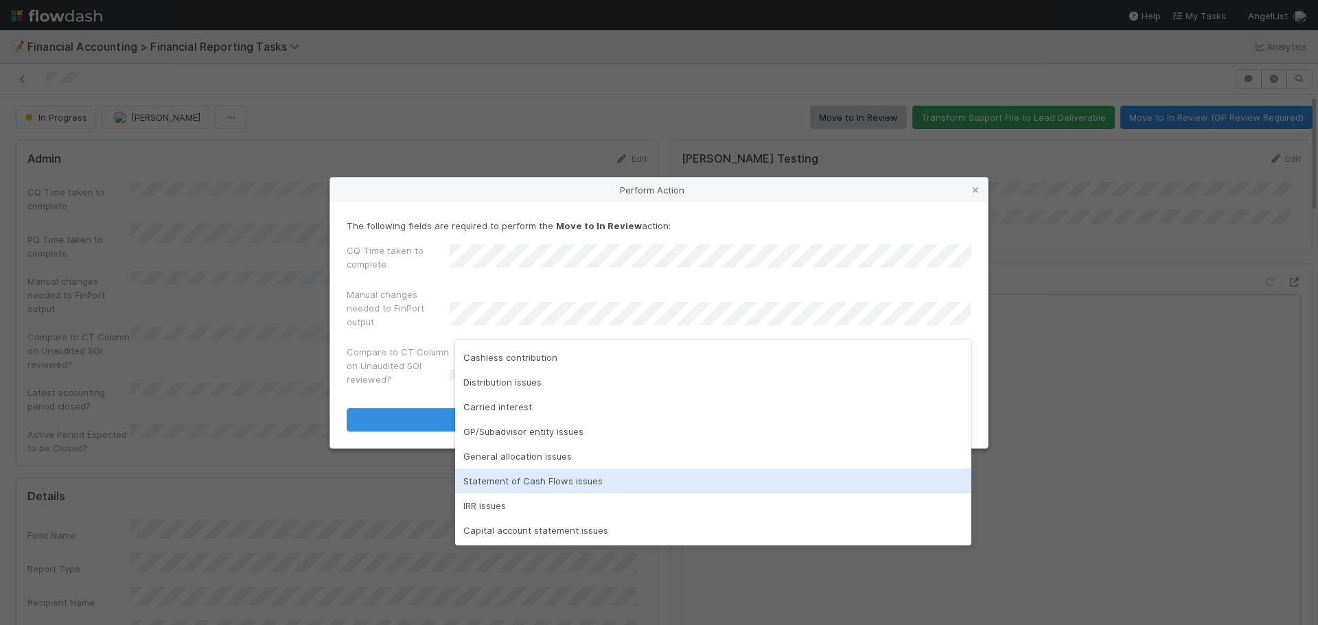
click at [667, 482] on div "Statement of Cash Flows issues" at bounding box center [713, 481] width 516 height 25
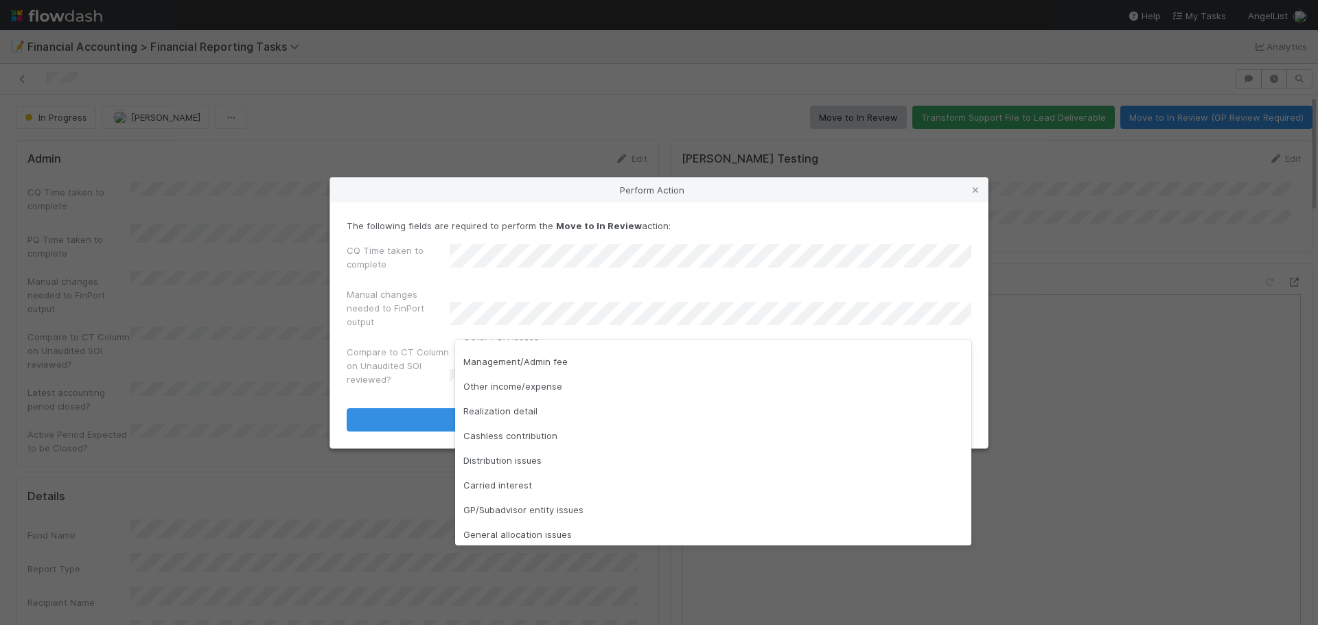
scroll to position [146, 0]
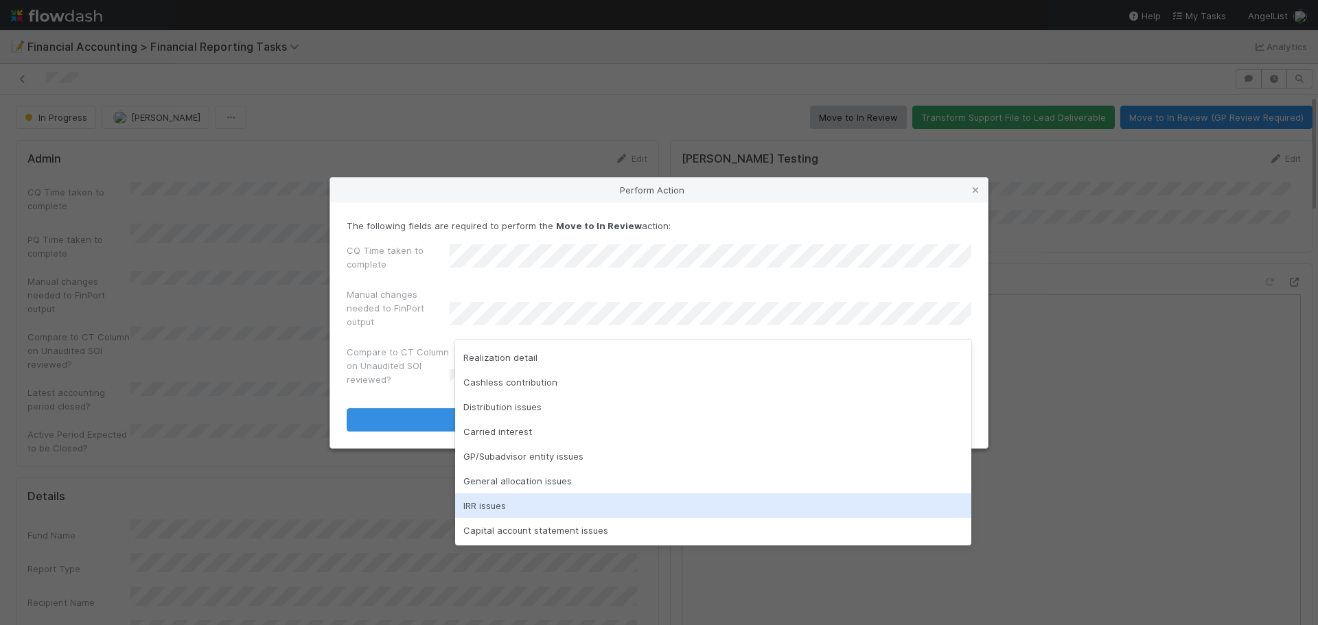
click at [582, 510] on div "IRR issues" at bounding box center [713, 506] width 516 height 25
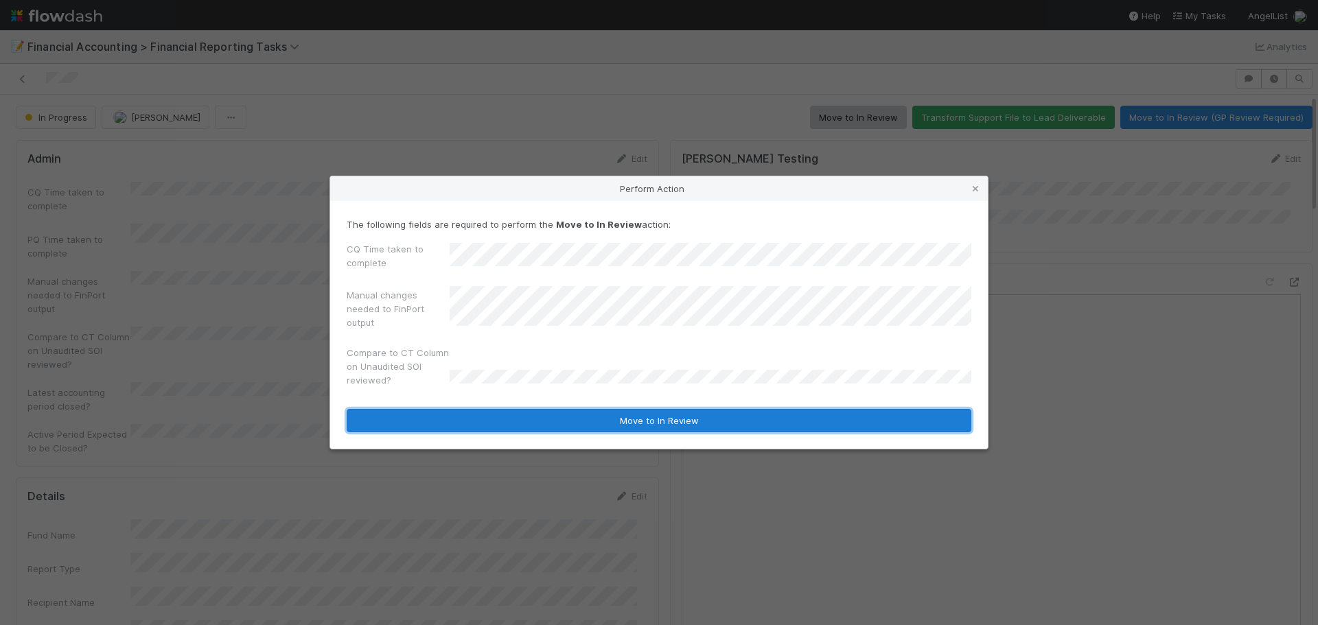
click at [655, 426] on button "Move to In Review" at bounding box center [659, 420] width 625 height 23
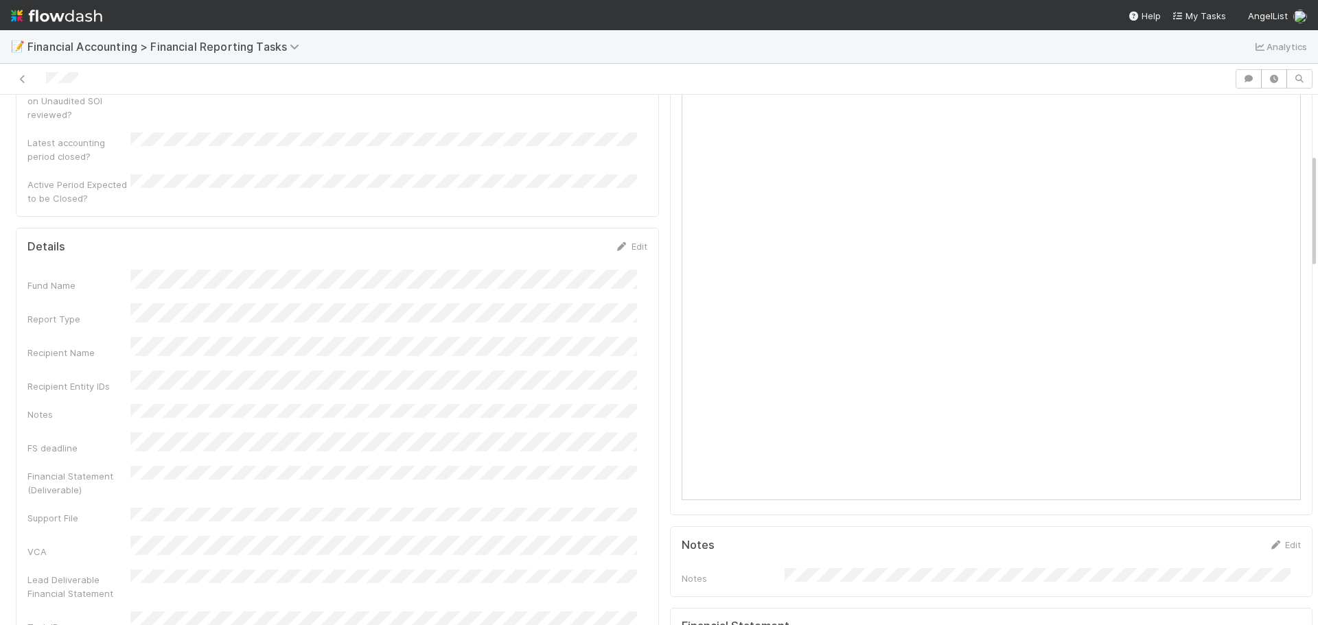
scroll to position [0, 0]
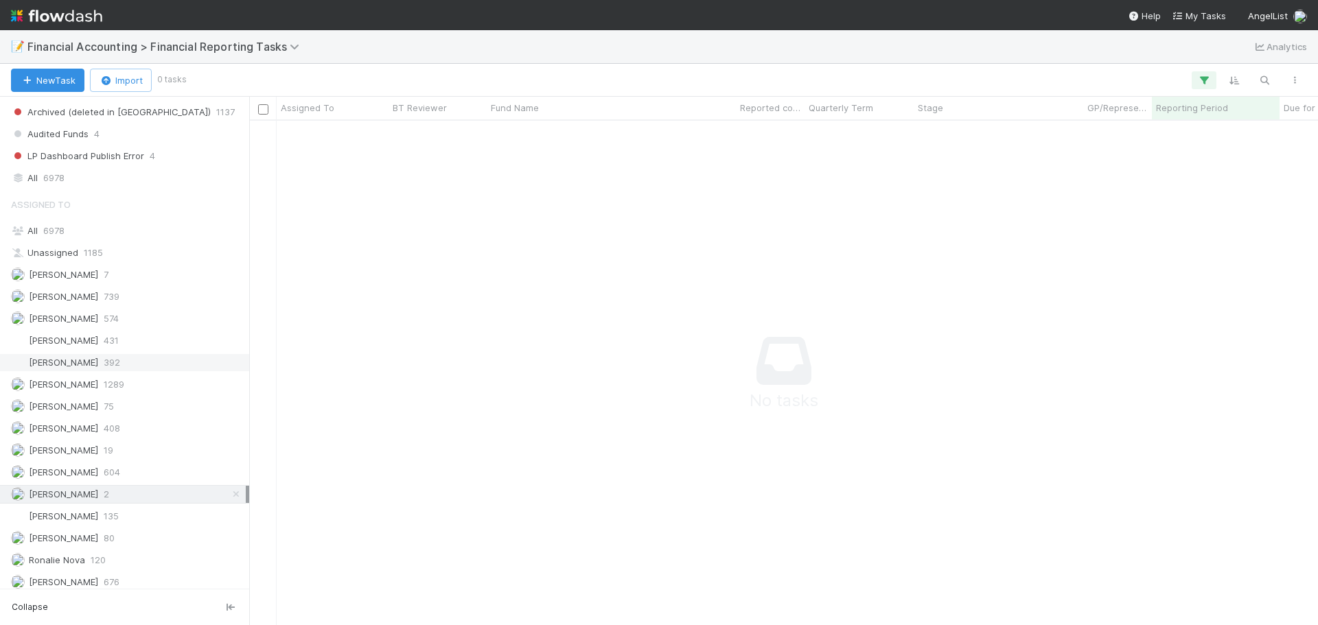
scroll to position [549, 0]
click at [229, 490] on icon at bounding box center [236, 488] width 14 height 9
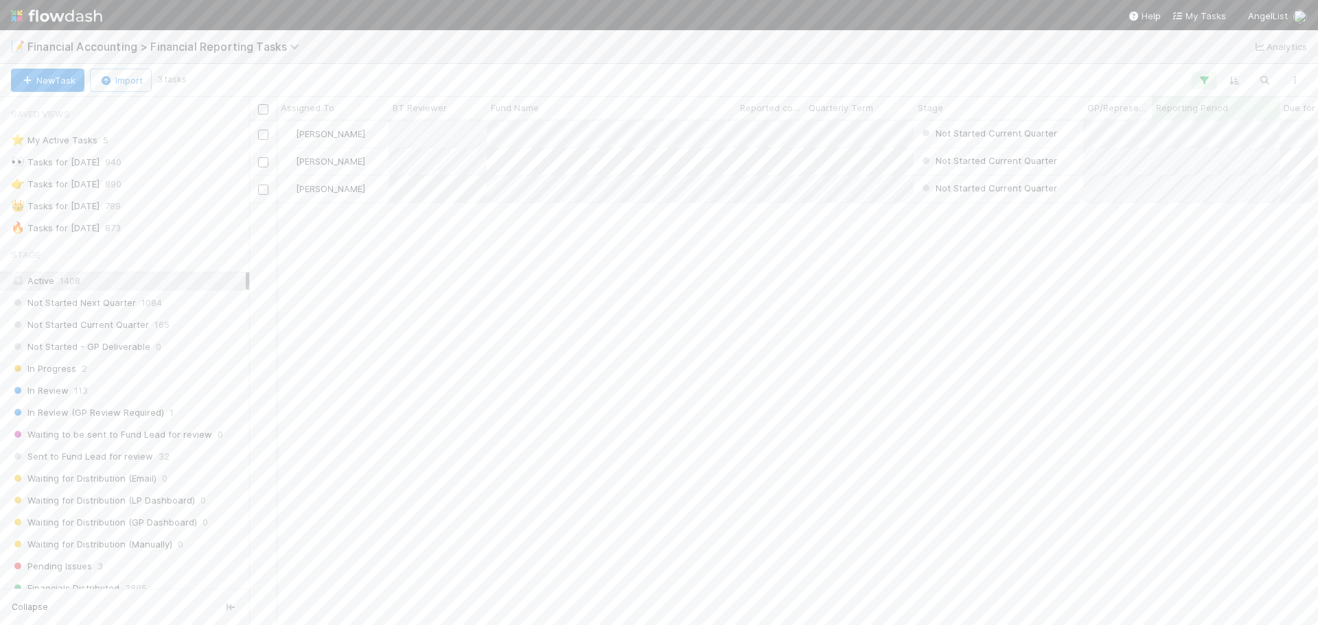
scroll to position [494, 1059]
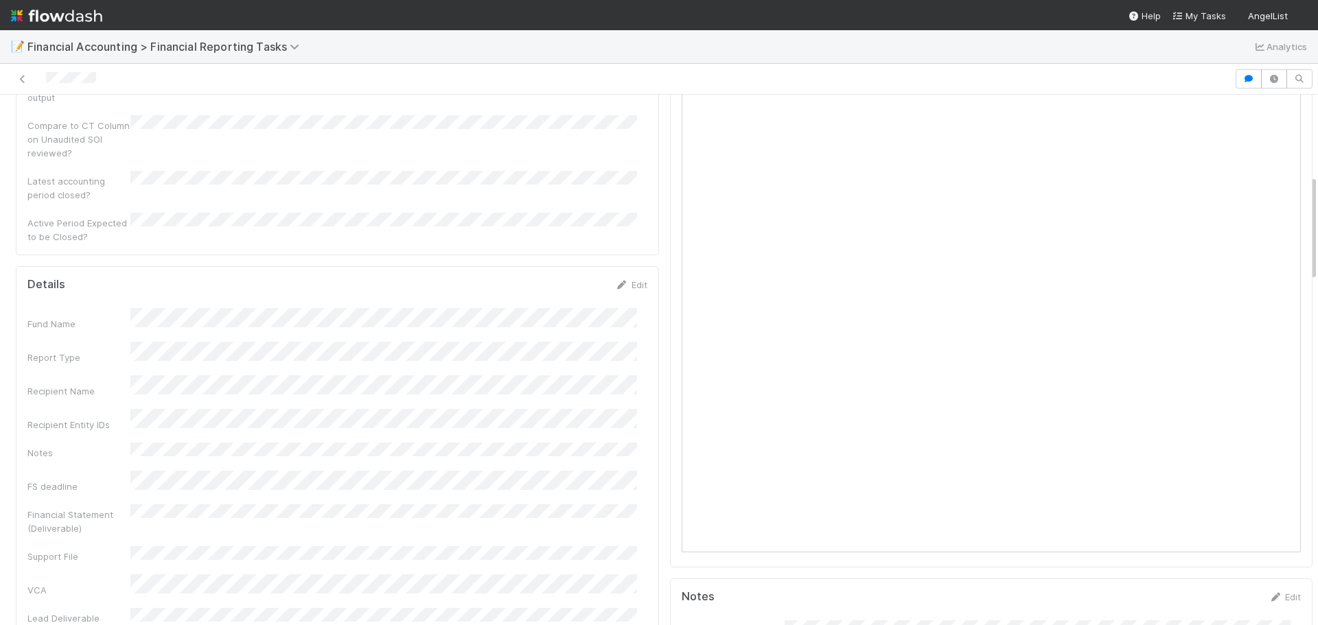
scroll to position [412, 0]
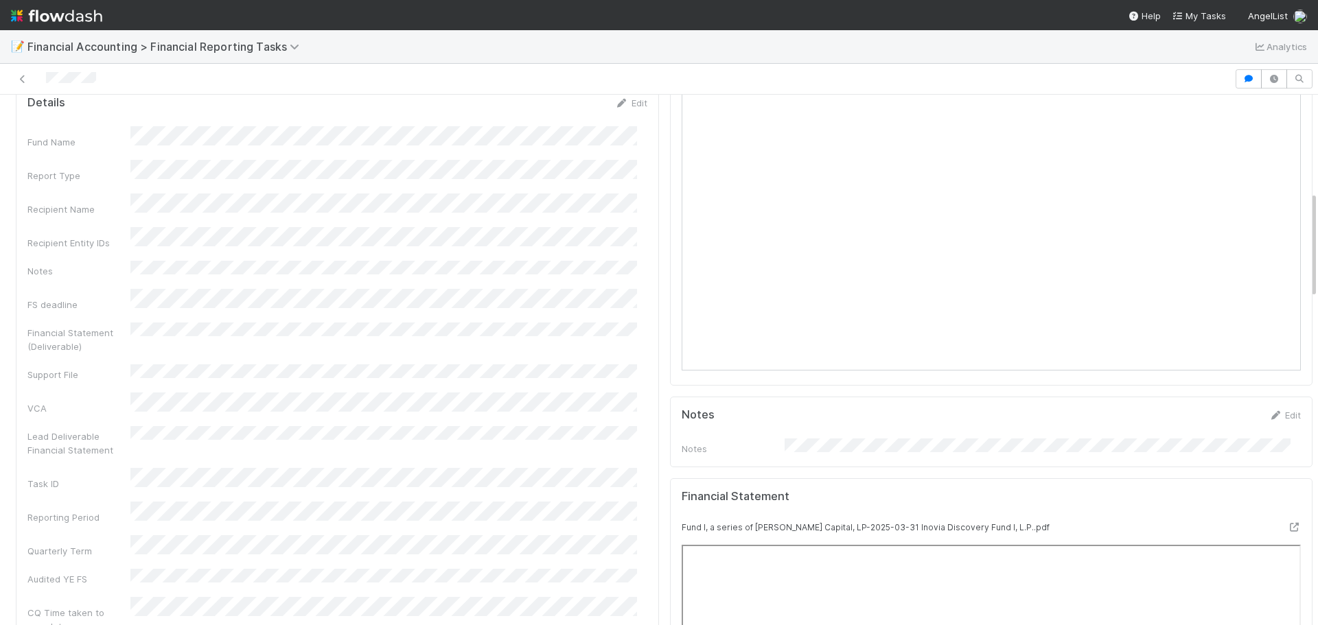
scroll to position [481, 0]
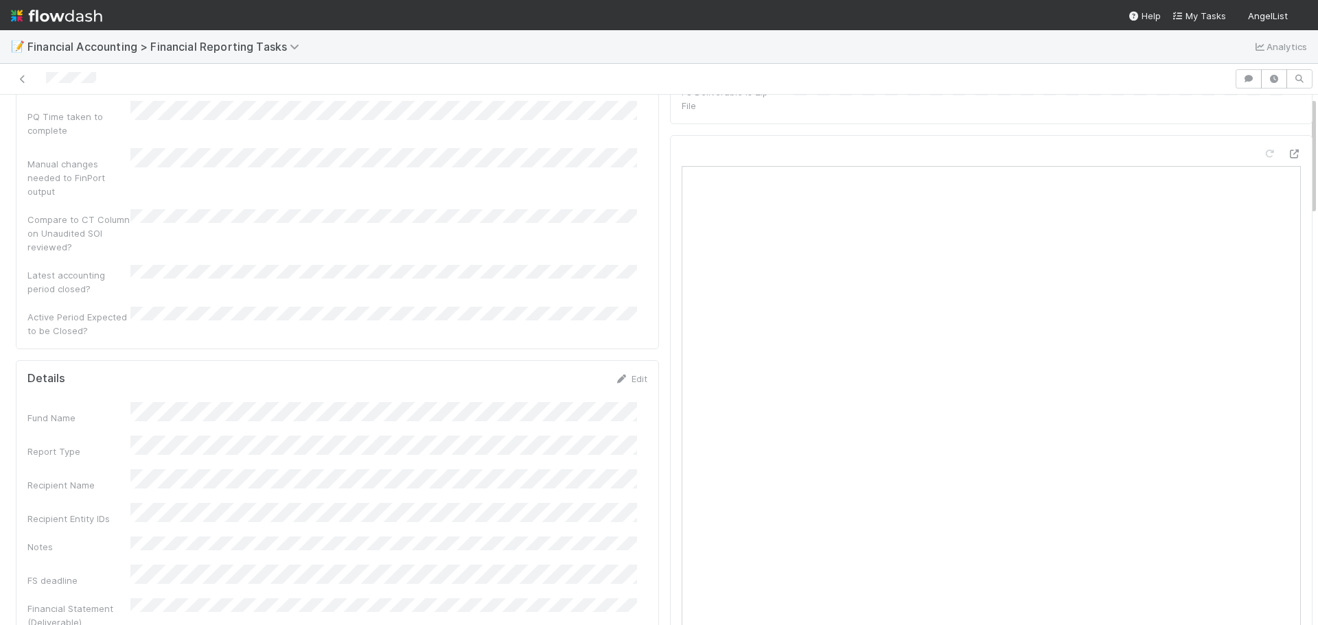
scroll to position [412, 0]
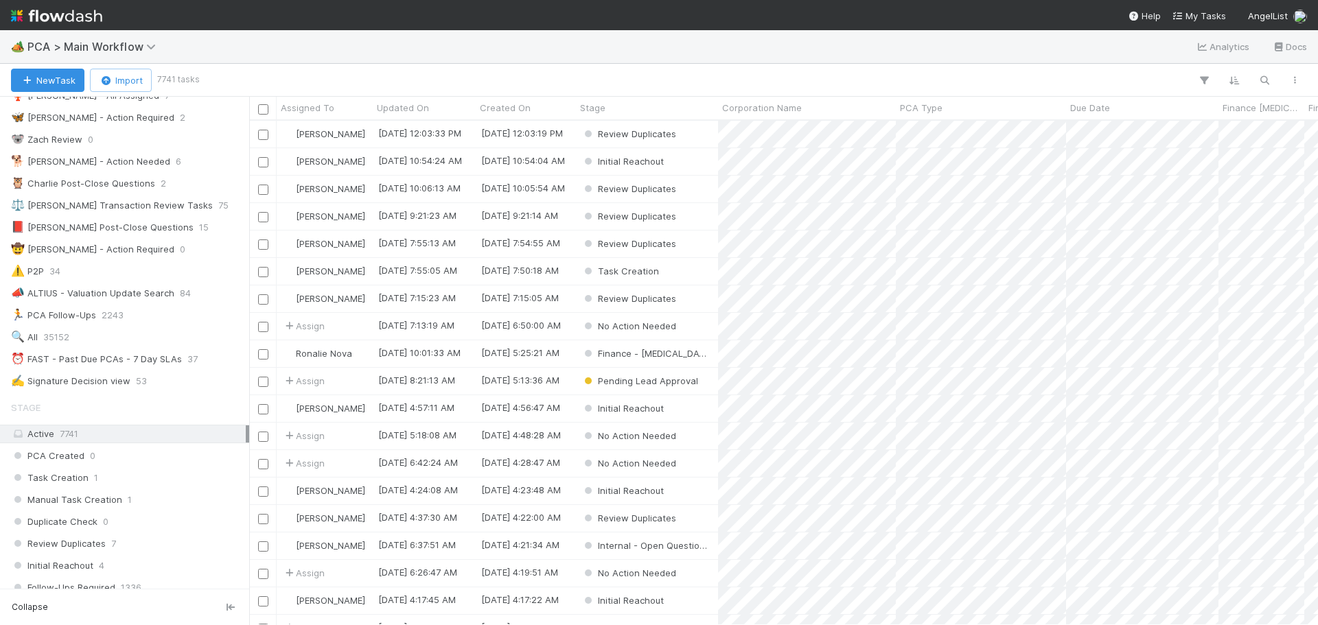
scroll to position [275, 0]
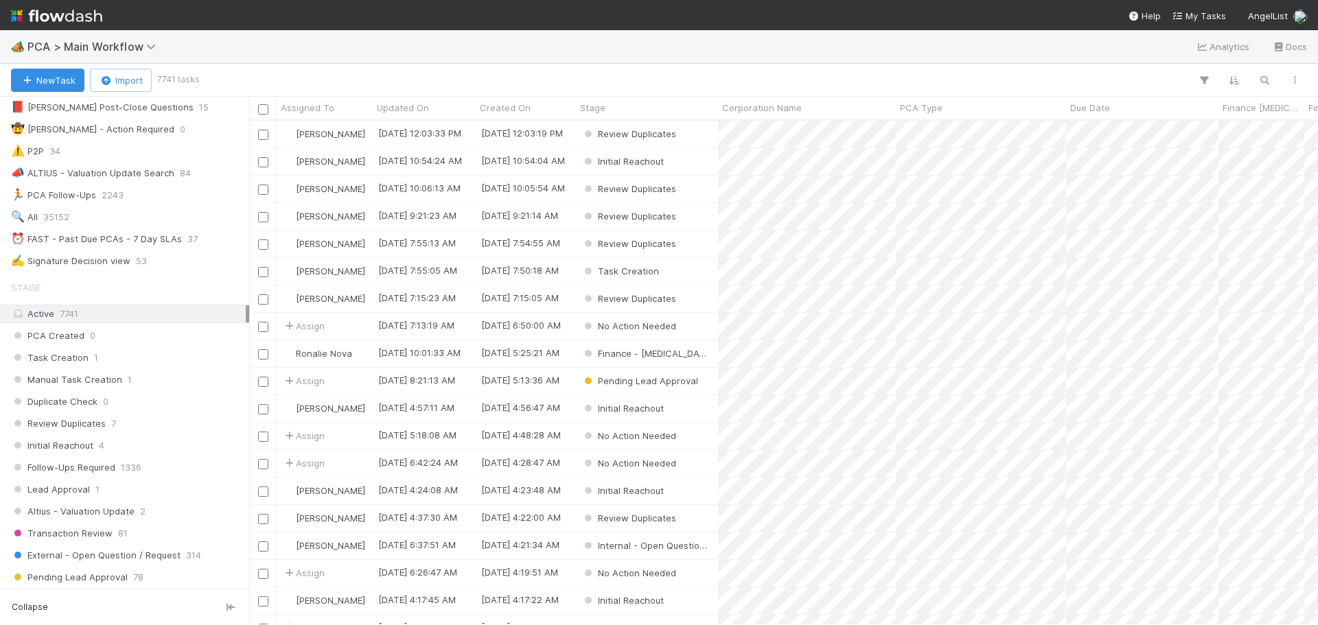
click at [150, 241] on div "⏰ FAST - Past Due PCAs - 7 Day SLAs" at bounding box center [96, 239] width 171 height 17
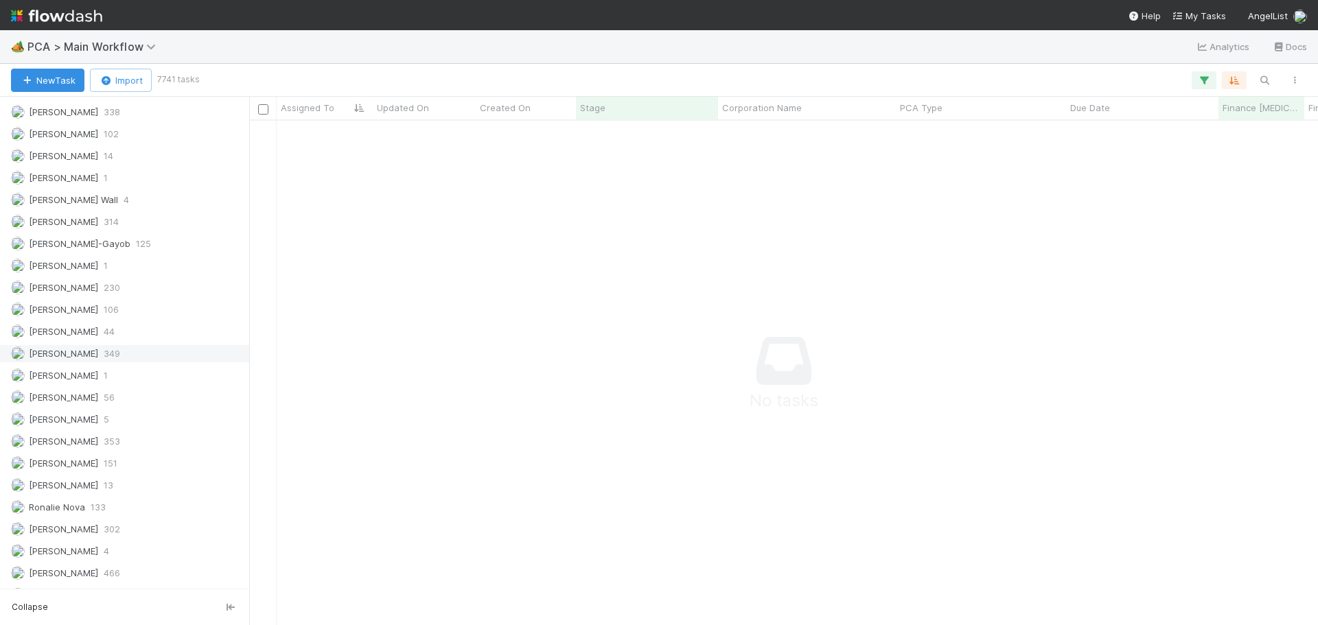
scroll to position [1955, 0]
click at [95, 268] on div "Marenz Trajano 230" at bounding box center [128, 268] width 235 height 17
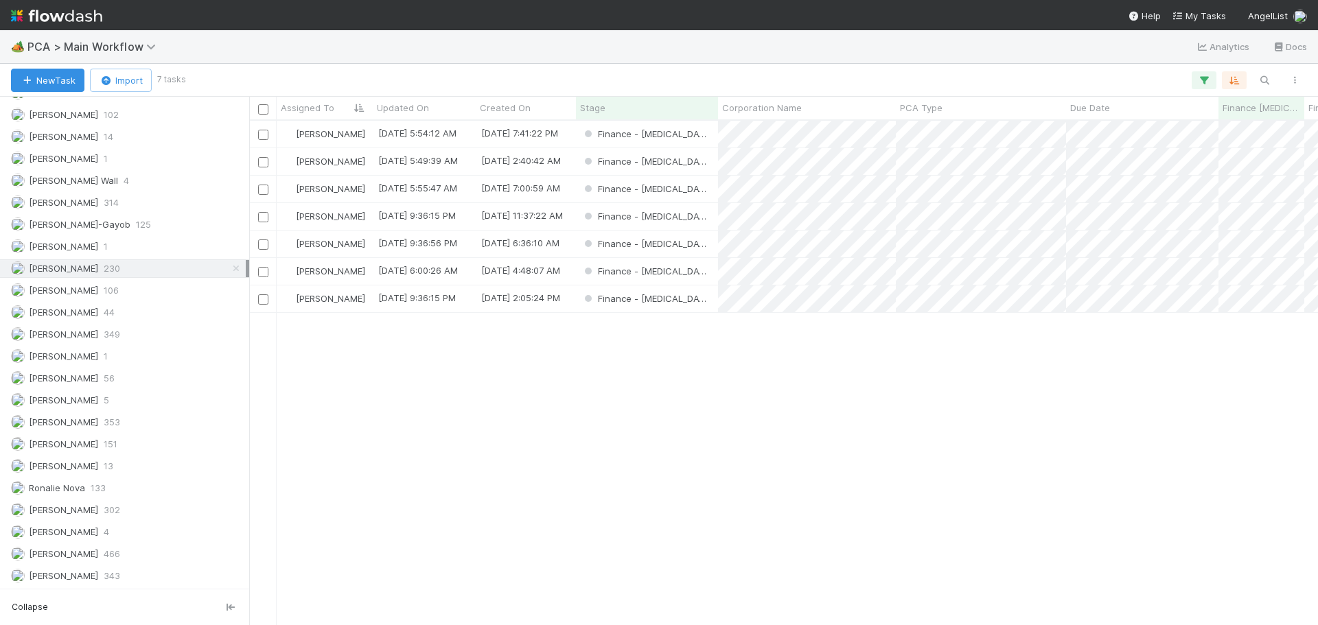
scroll to position [494, 1059]
click at [685, 268] on div "Finance - [MEDICAL_DATA]" at bounding box center [647, 271] width 142 height 27
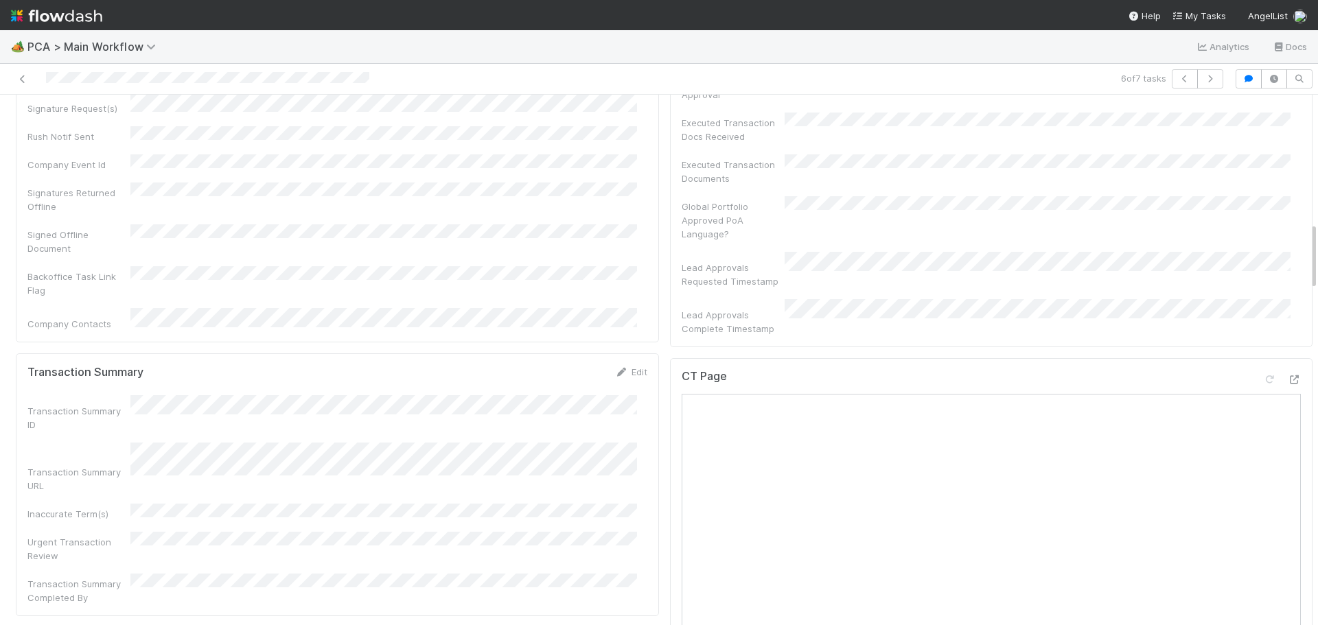
scroll to position [961, 0]
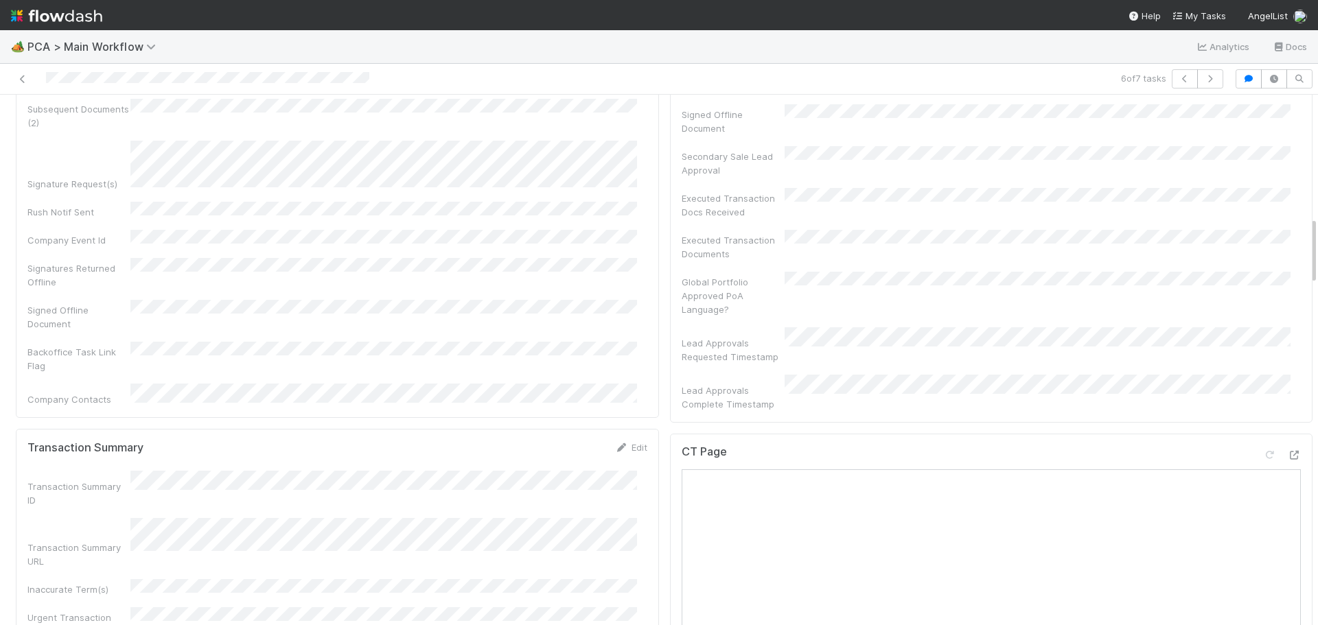
click at [1287, 451] on icon at bounding box center [1294, 455] width 14 height 9
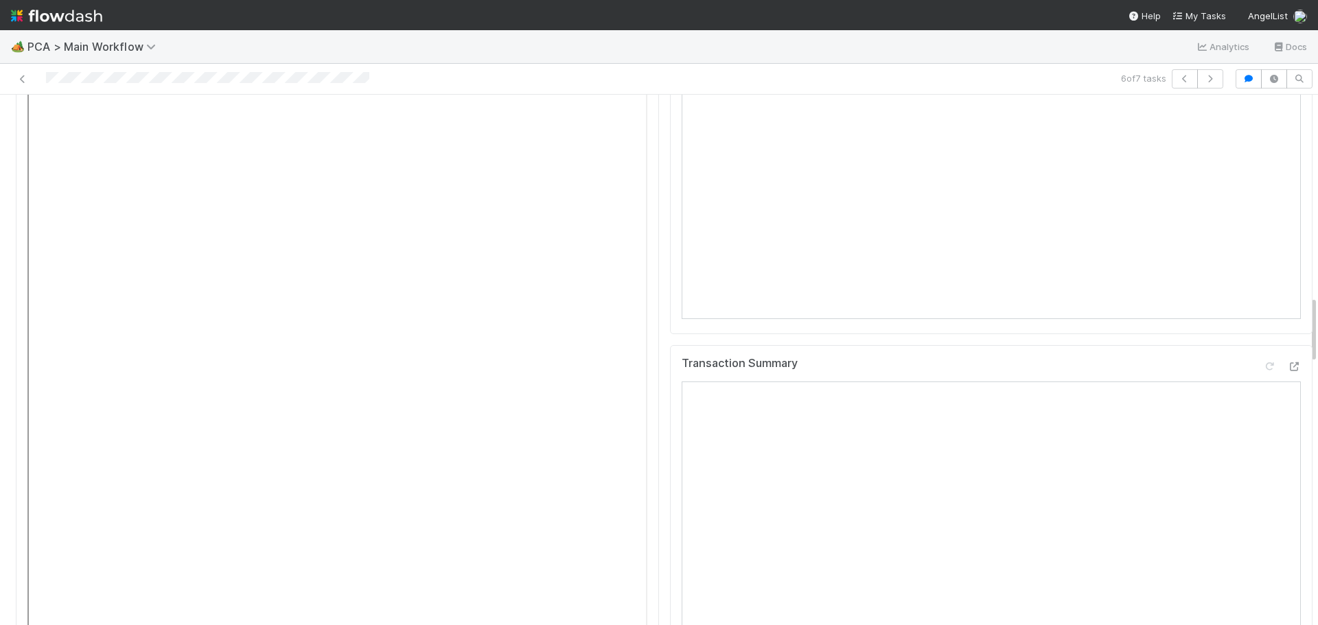
scroll to position [1579, 0]
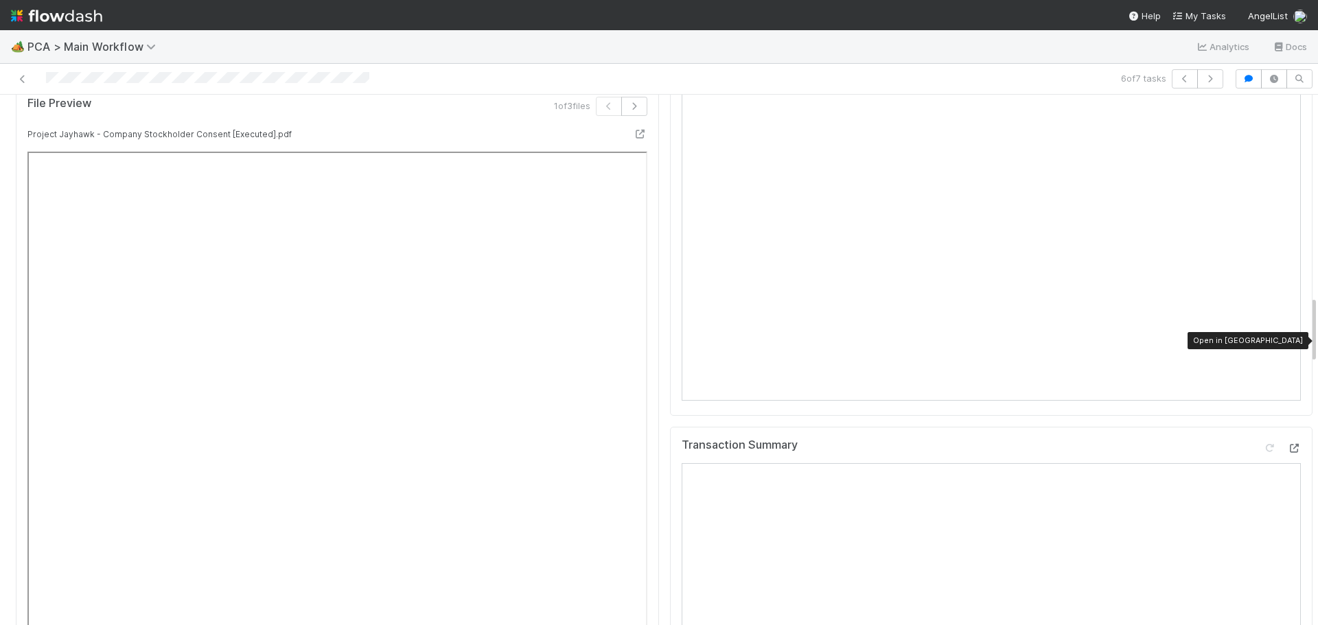
click at [1287, 444] on icon at bounding box center [1294, 448] width 14 height 9
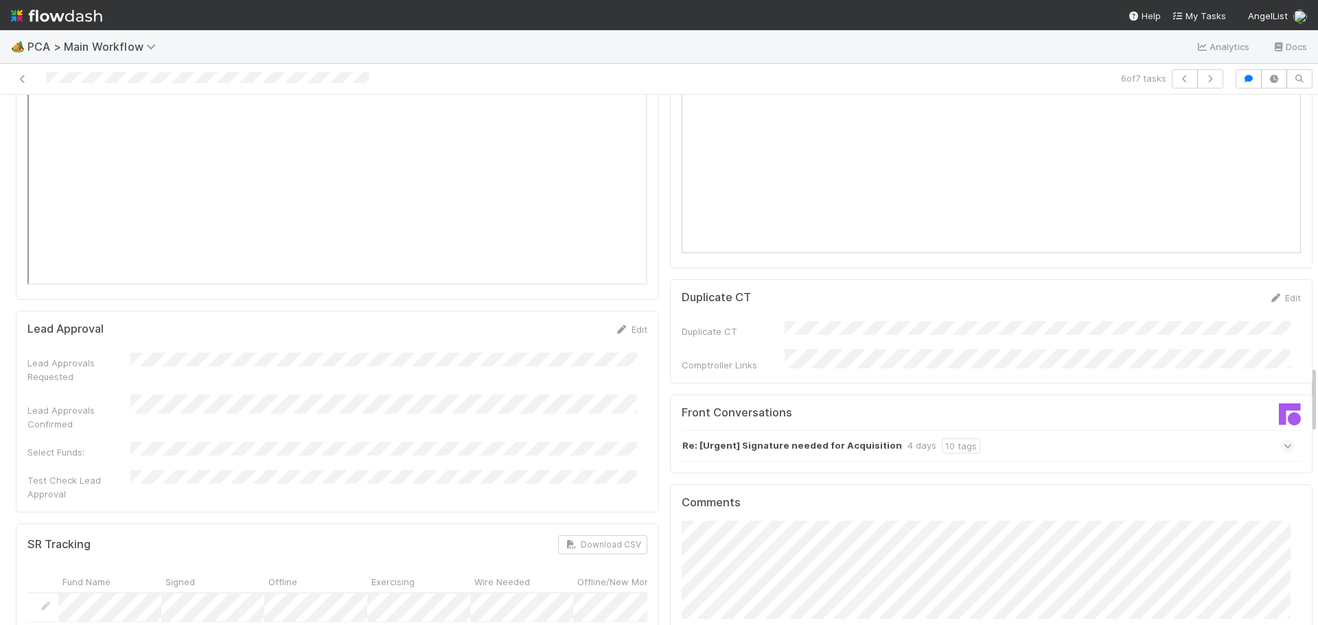
scroll to position [2128, 0]
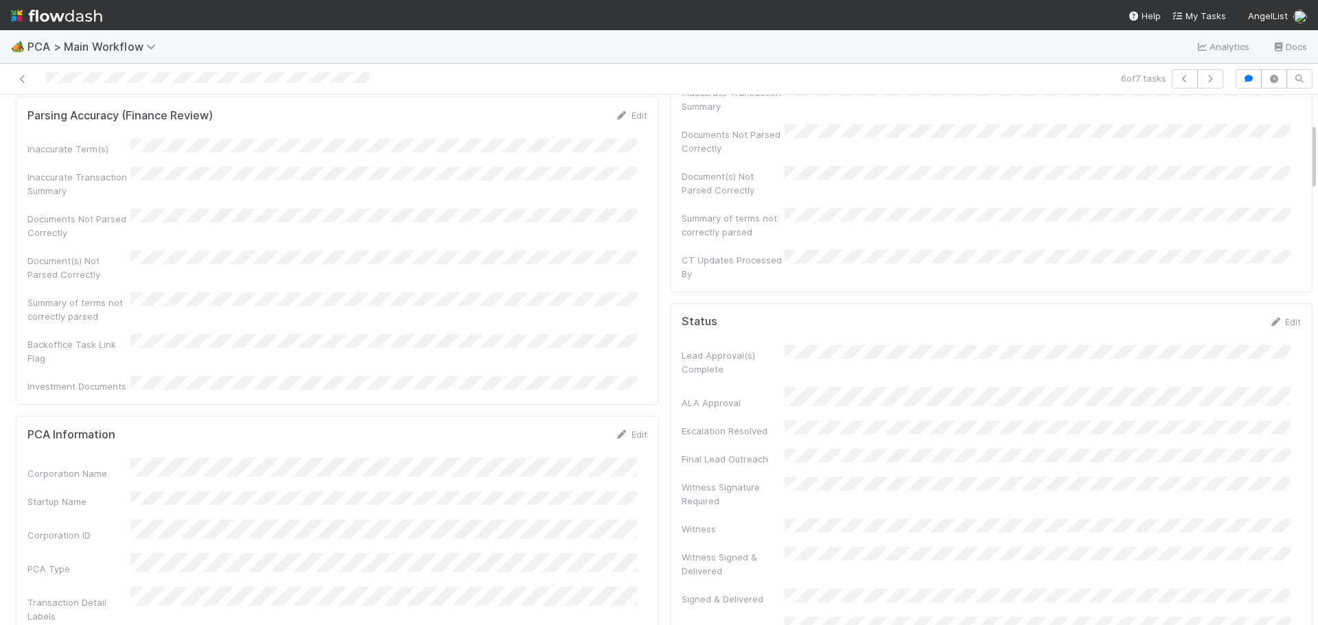
scroll to position [0, 0]
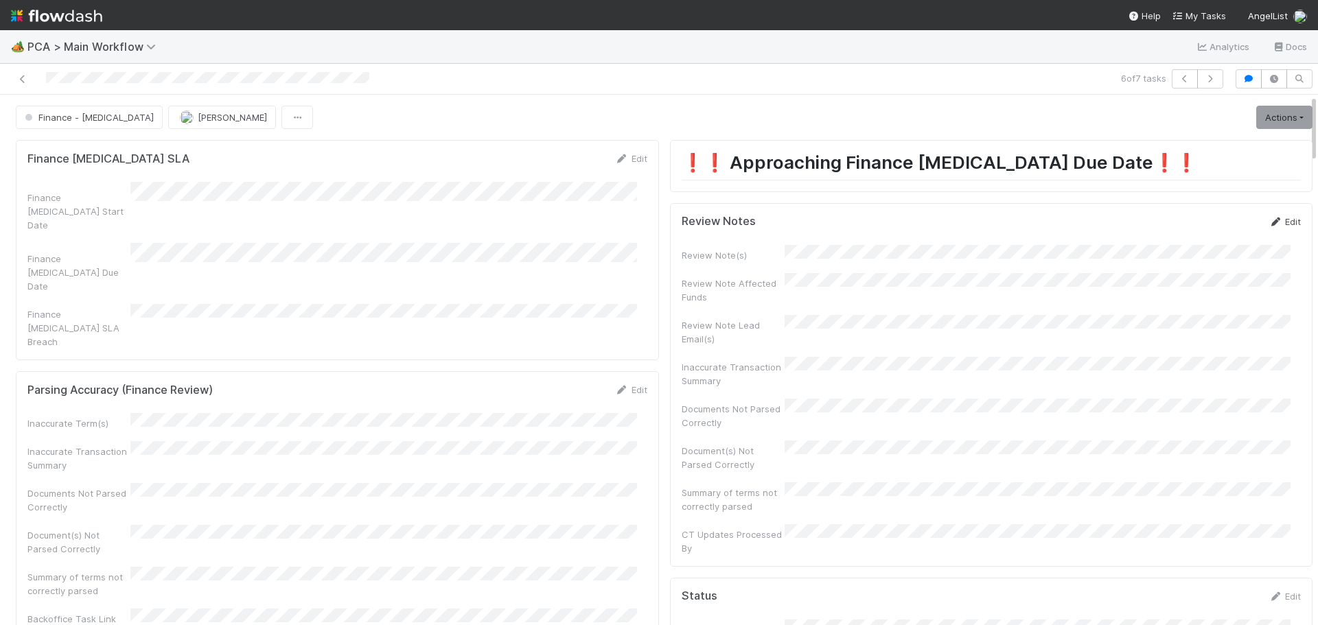
click at [1269, 218] on icon at bounding box center [1276, 222] width 14 height 9
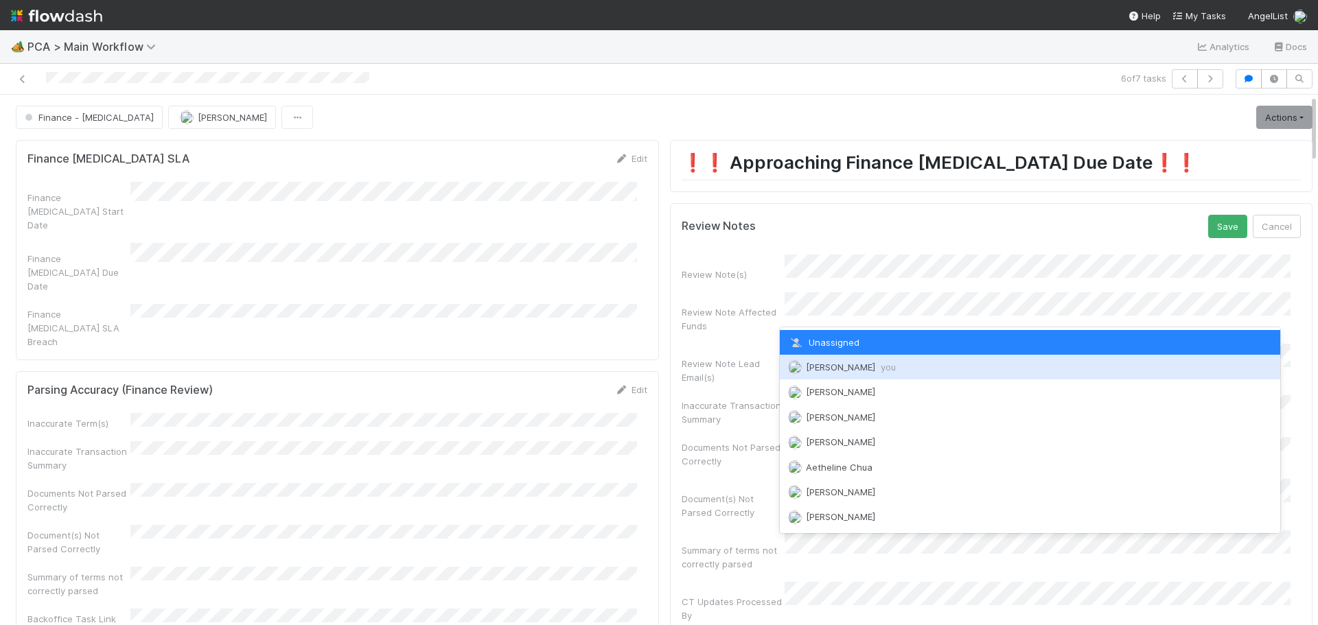
click at [856, 370] on span "Marenz Trajano you" at bounding box center [851, 367] width 90 height 11
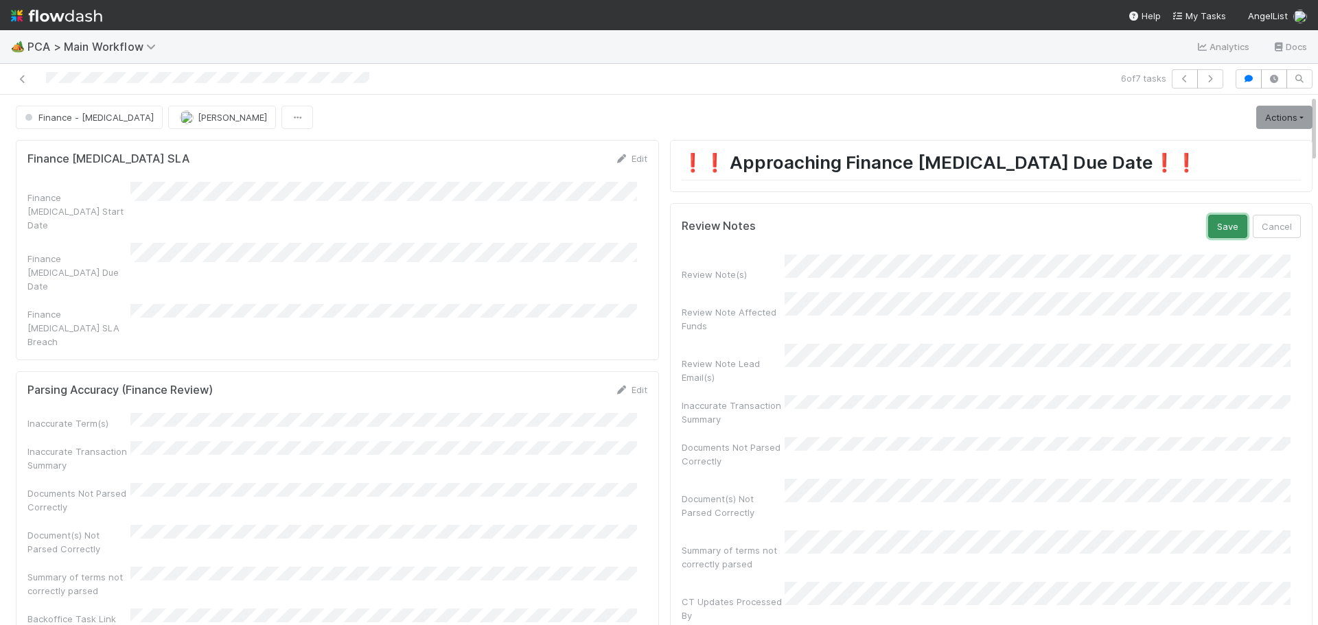
click at [1210, 229] on button "Save" at bounding box center [1227, 226] width 39 height 23
click at [1267, 120] on link "Actions" at bounding box center [1284, 117] width 56 height 23
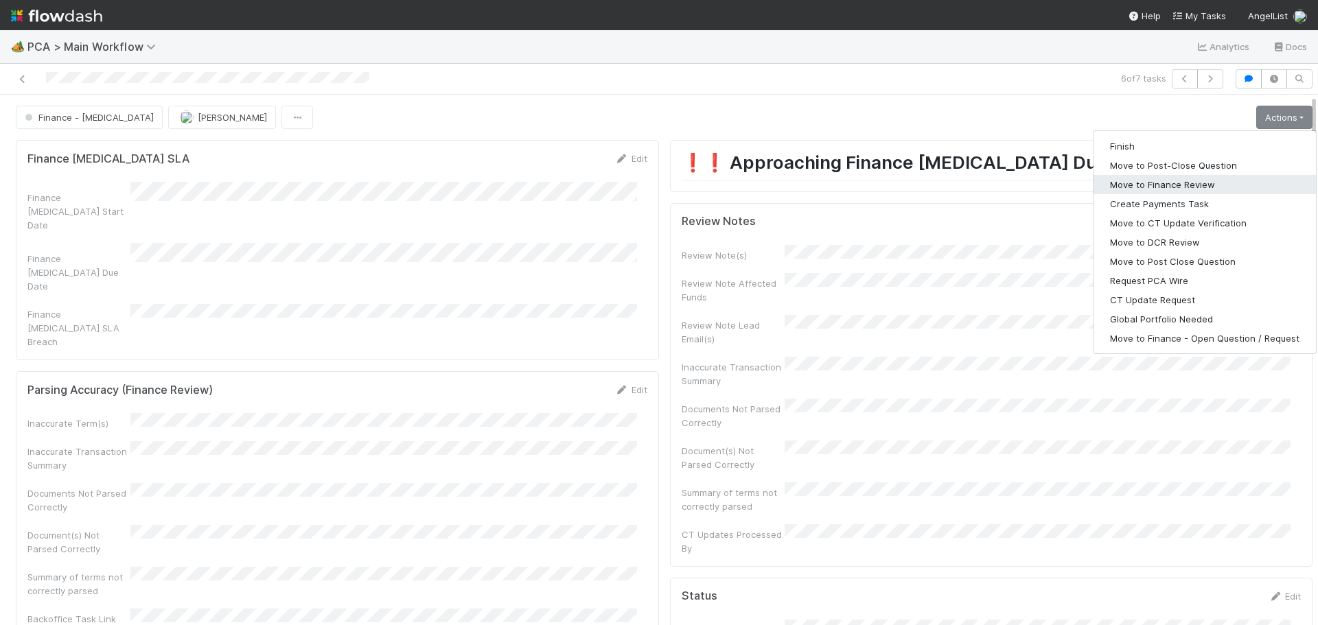
click at [1170, 189] on button "Move to Finance Review" at bounding box center [1205, 184] width 222 height 19
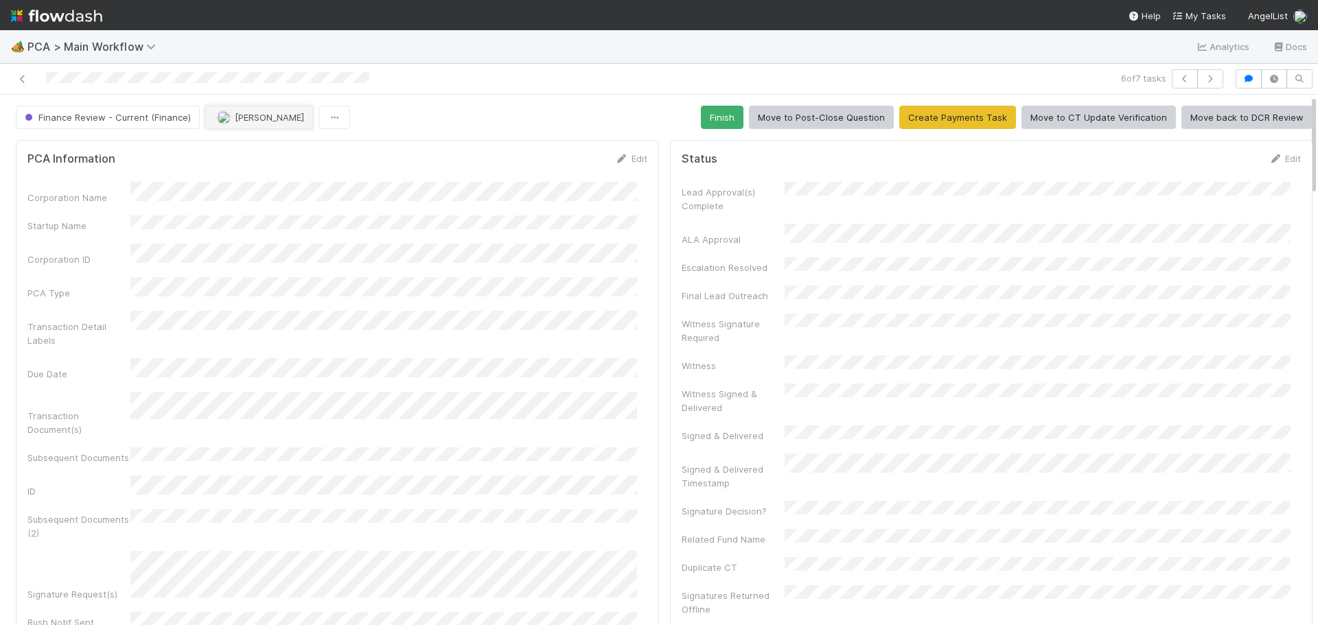
click at [273, 117] on span "[PERSON_NAME]" at bounding box center [269, 117] width 69 height 11
click at [319, 149] on div "Ronalie Nova" at bounding box center [293, 151] width 194 height 25
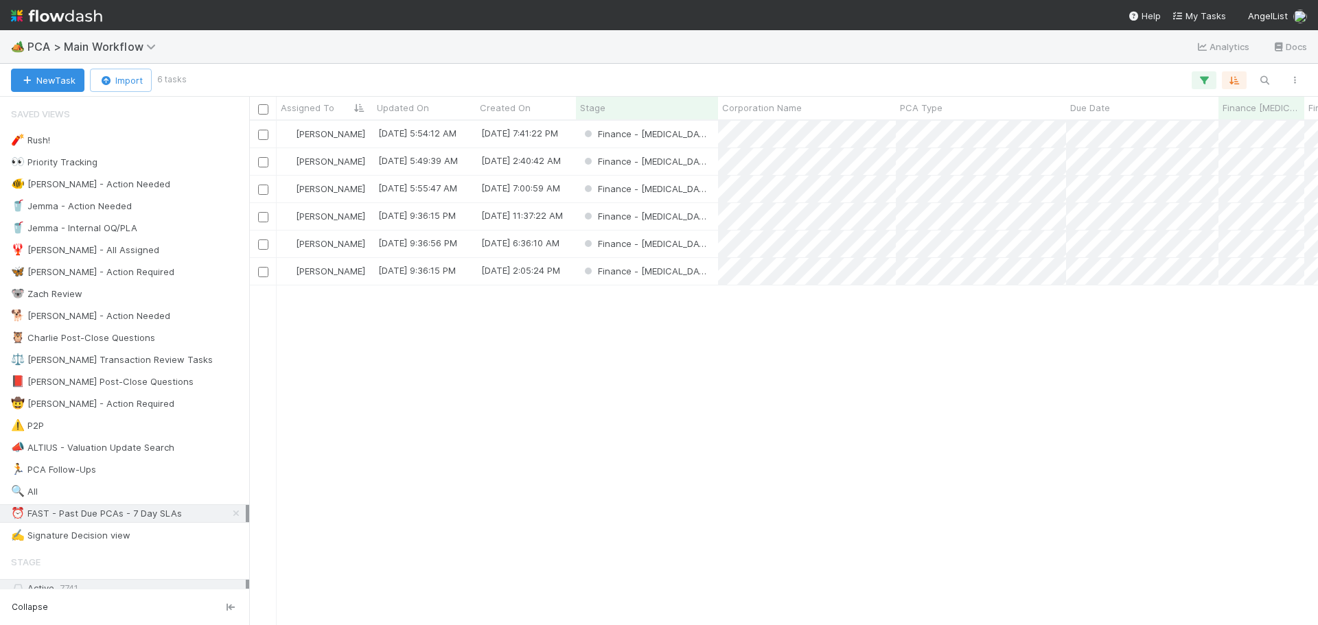
scroll to position [494, 1059]
click at [687, 211] on div "Finance - [MEDICAL_DATA]" at bounding box center [647, 216] width 142 height 27
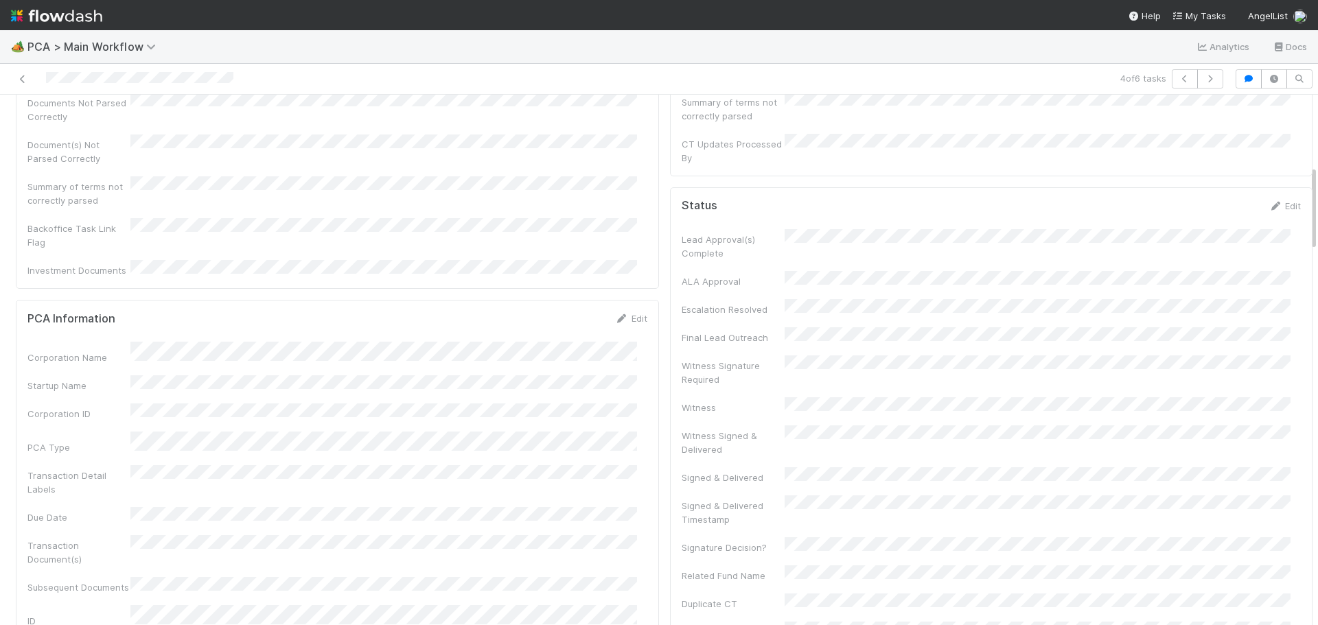
scroll to position [275, 0]
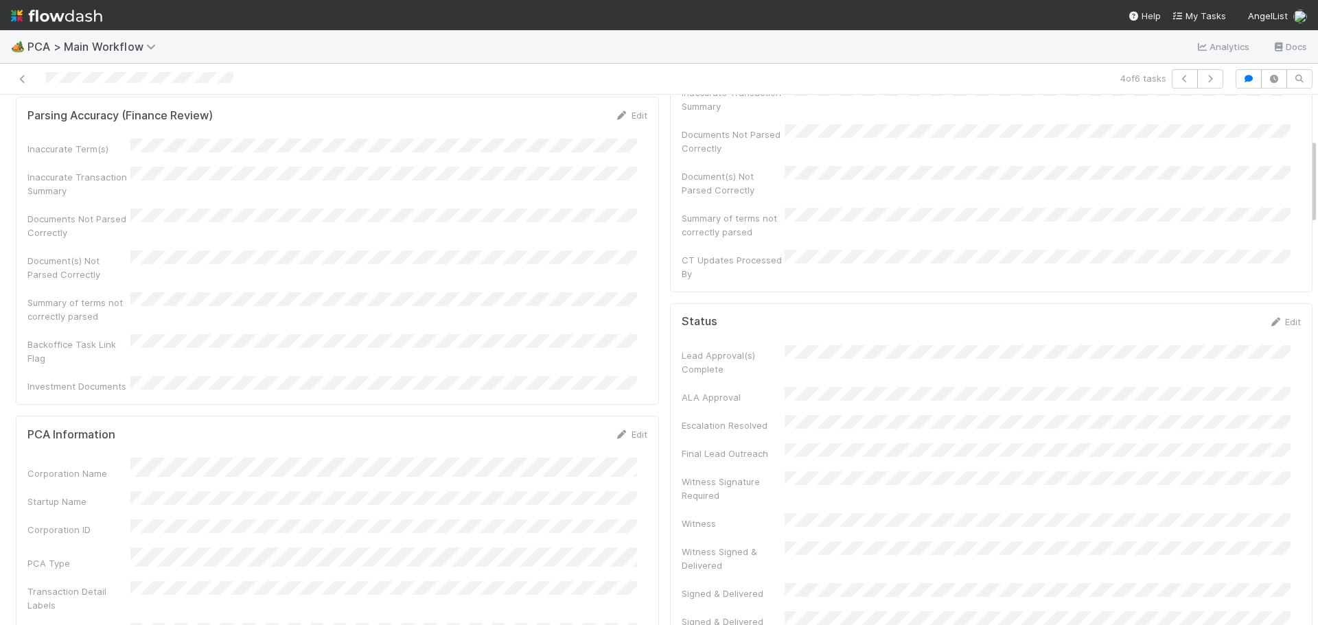
click at [129, 458] on div "Corporation Name" at bounding box center [337, 469] width 620 height 23
click at [618, 429] on link "Edit" at bounding box center [631, 434] width 32 height 11
click at [568, 428] on button "Save" at bounding box center [574, 439] width 39 height 23
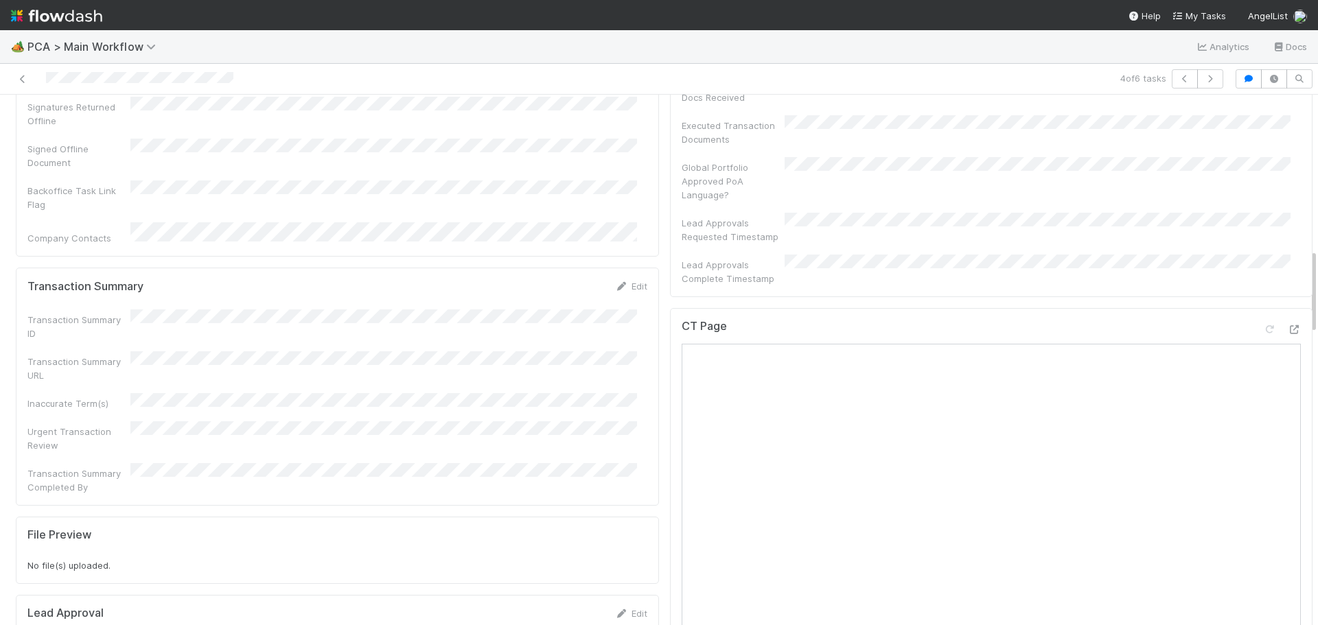
scroll to position [961, 0]
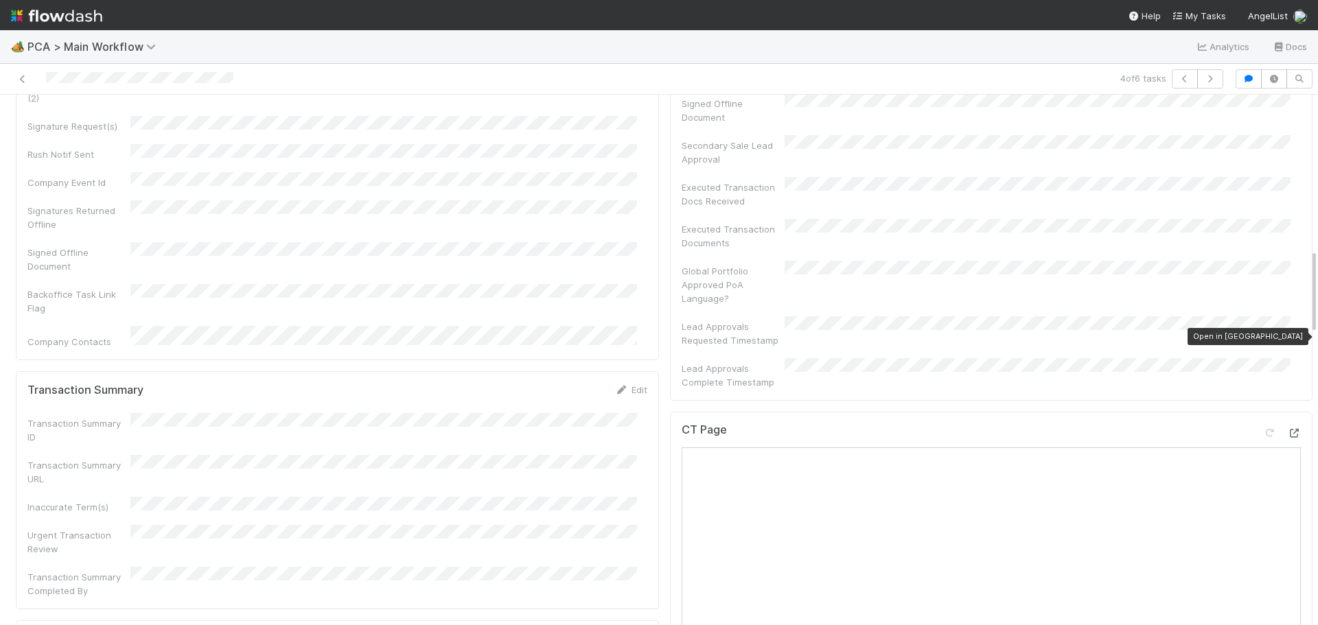
click at [1287, 429] on icon at bounding box center [1294, 433] width 14 height 9
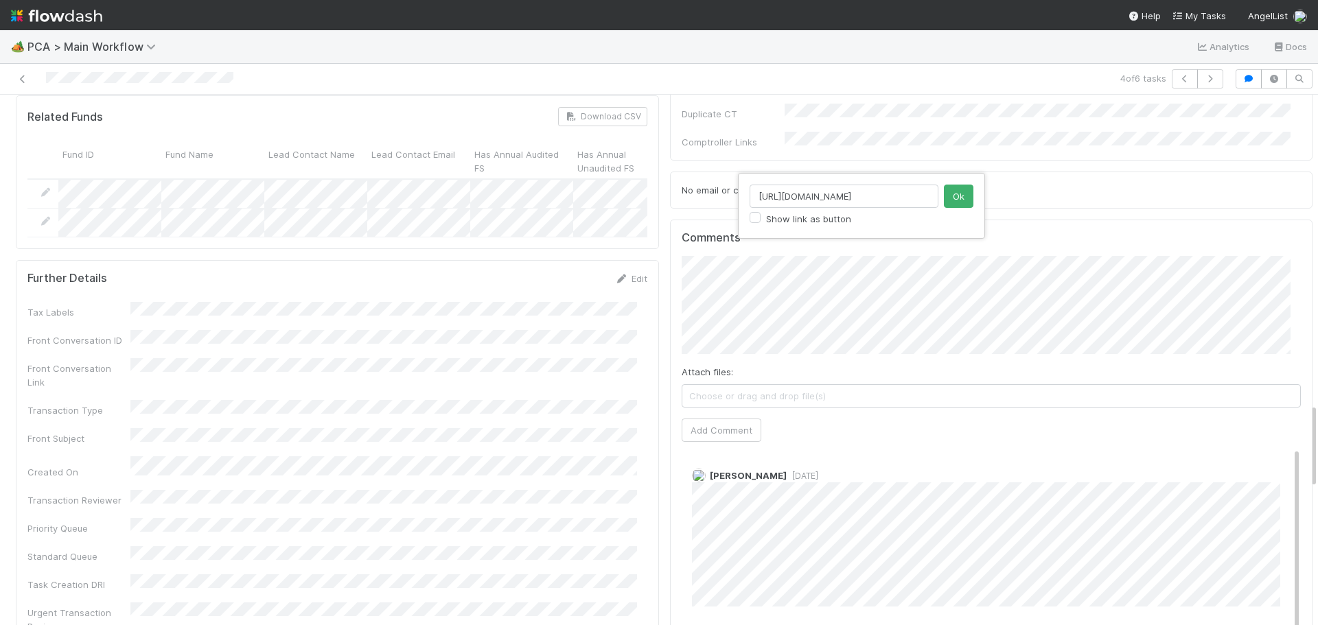
scroll to position [0, 389]
type input "https://comptroller.internal.angellist.com/v/review_data_change_requests?compan…"
click at [953, 200] on button "Ok" at bounding box center [959, 196] width 30 height 23
click at [716, 419] on button "Add Comment" at bounding box center [722, 430] width 80 height 23
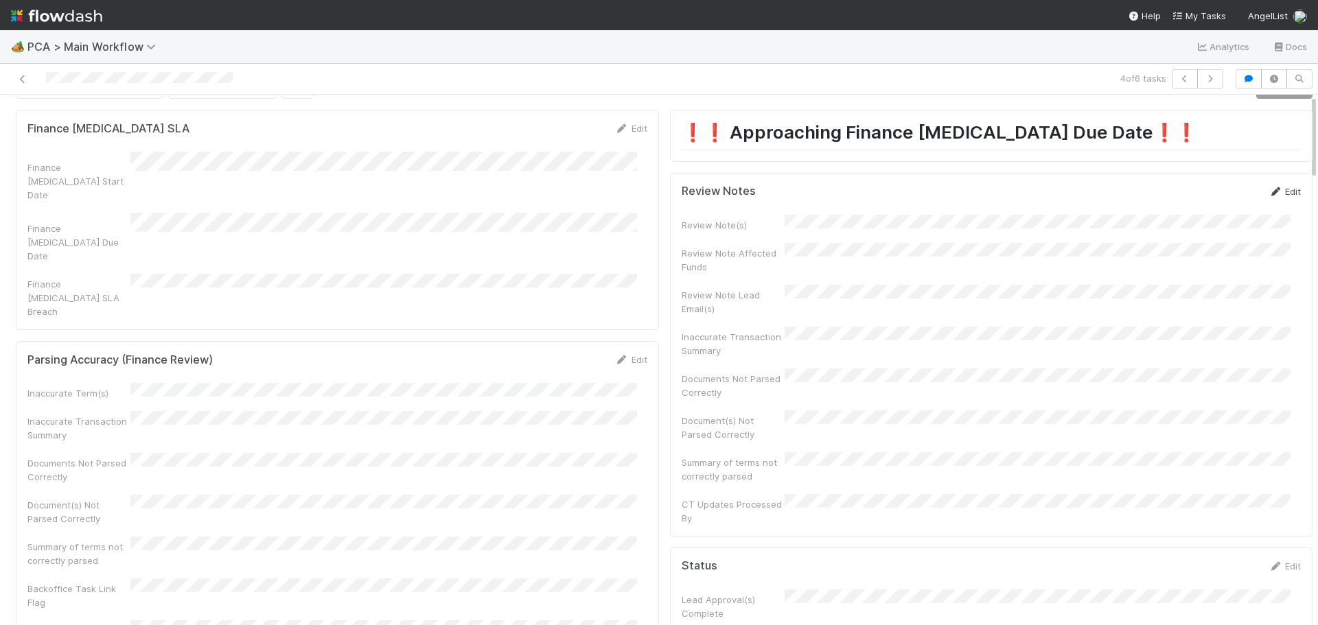
scroll to position [0, 0]
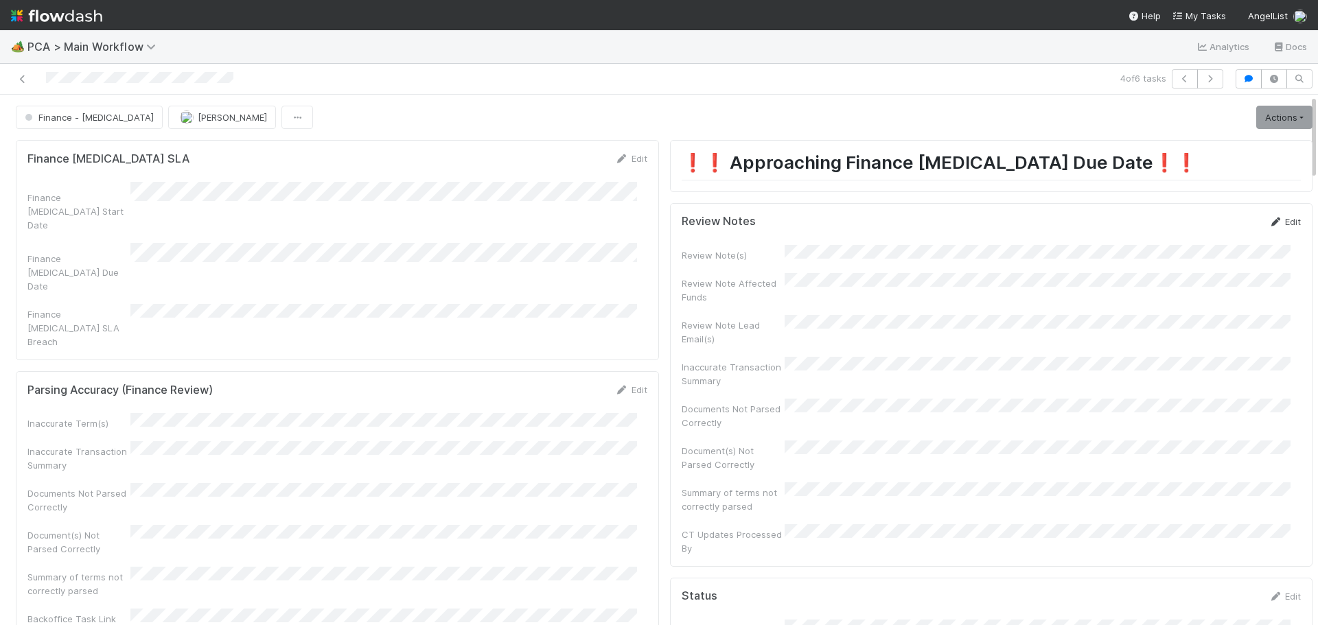
click at [1274, 218] on link "Edit" at bounding box center [1285, 221] width 32 height 11
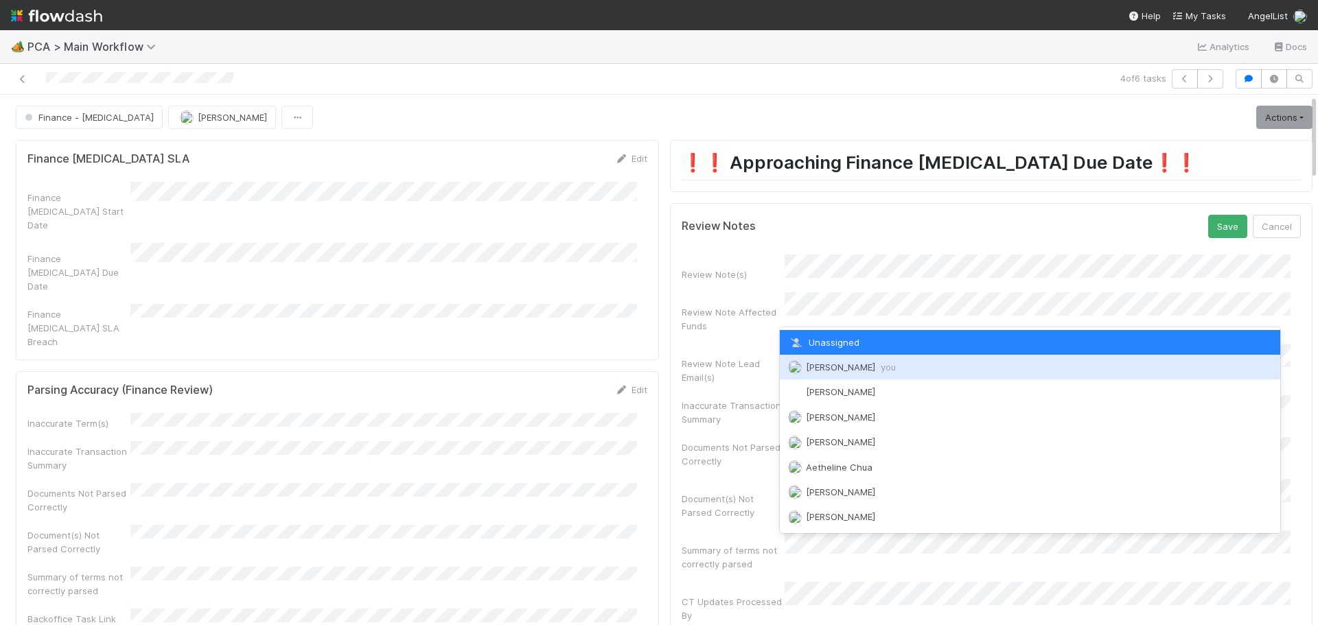
click at [840, 371] on span "Marenz Trajano you" at bounding box center [851, 367] width 90 height 11
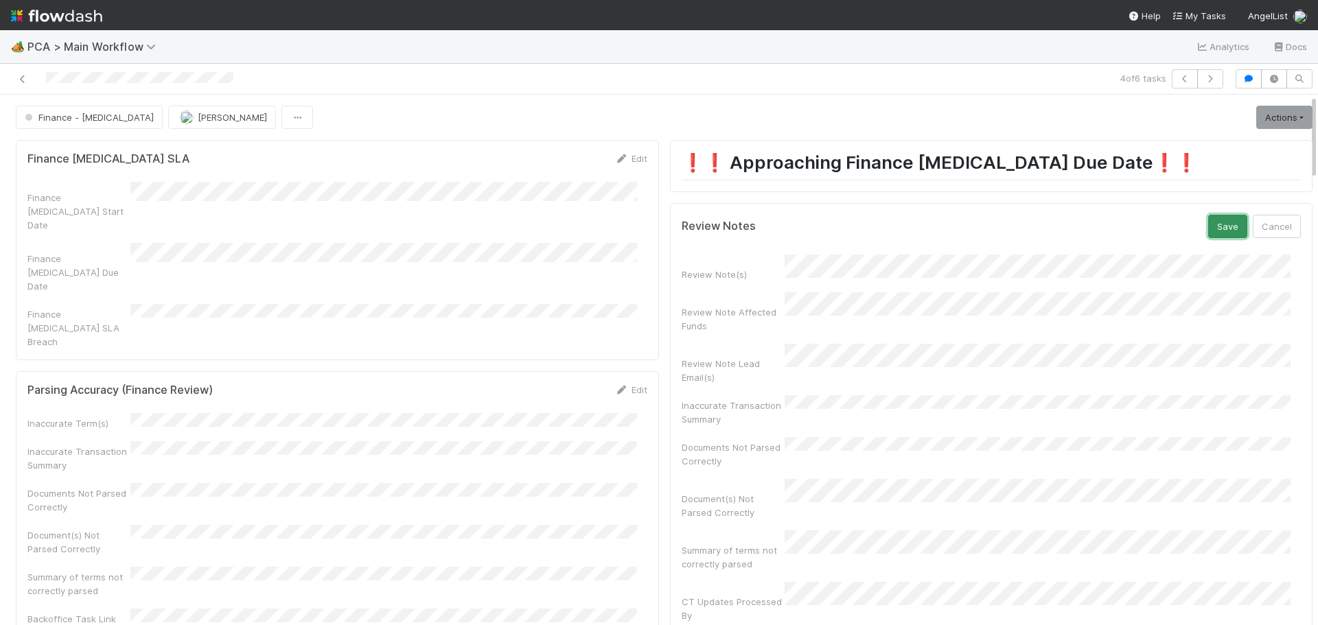
click at [1208, 226] on button "Save" at bounding box center [1227, 226] width 39 height 23
click at [1278, 110] on link "Actions" at bounding box center [1284, 117] width 56 height 23
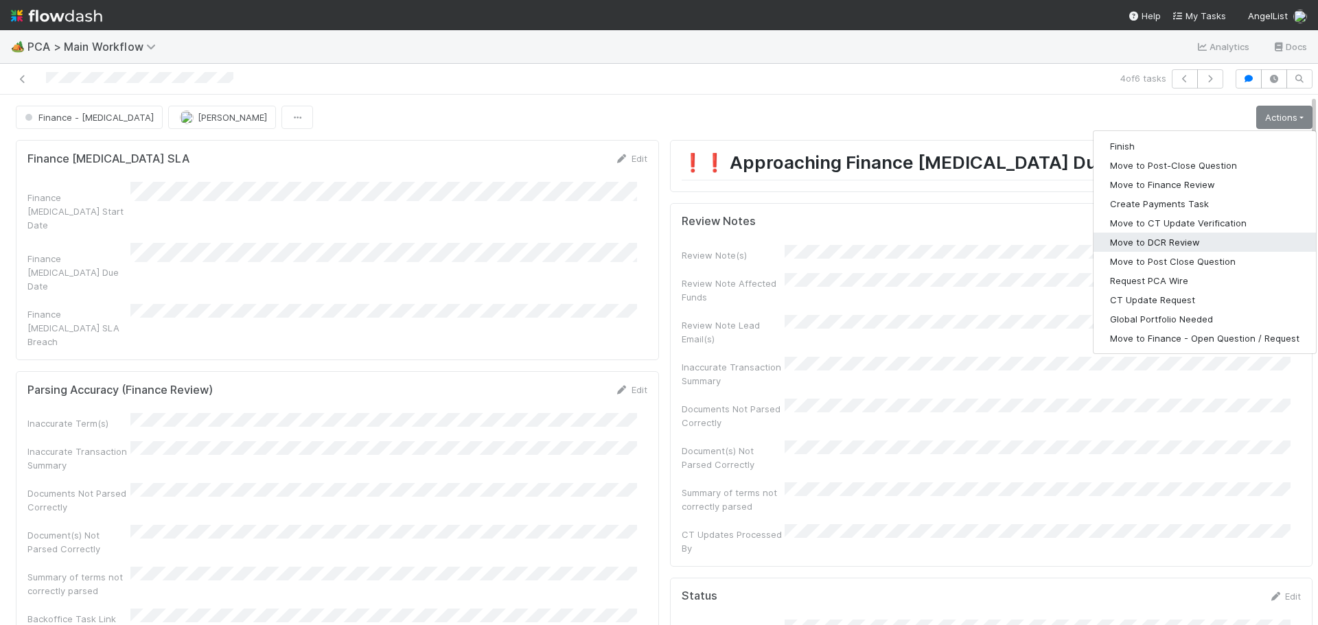
click at [1151, 246] on button "Move to DCR Review" at bounding box center [1205, 242] width 222 height 19
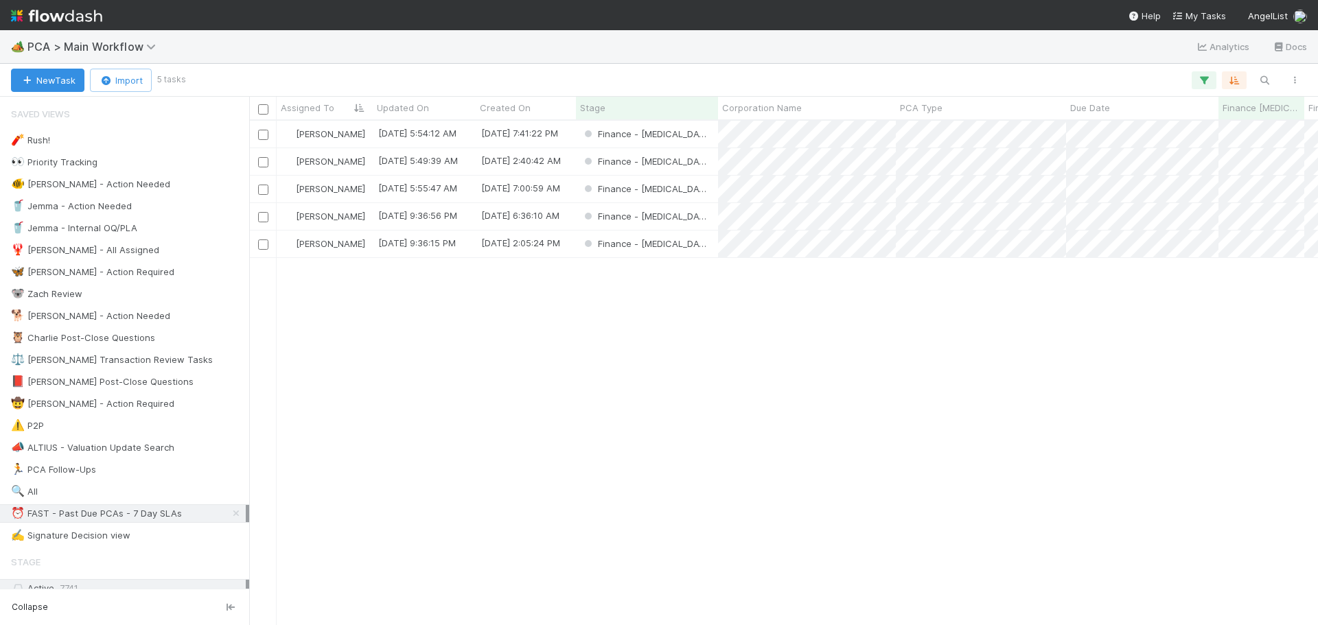
scroll to position [494, 1059]
click at [689, 239] on div "Finance - ICU" at bounding box center [647, 244] width 142 height 27
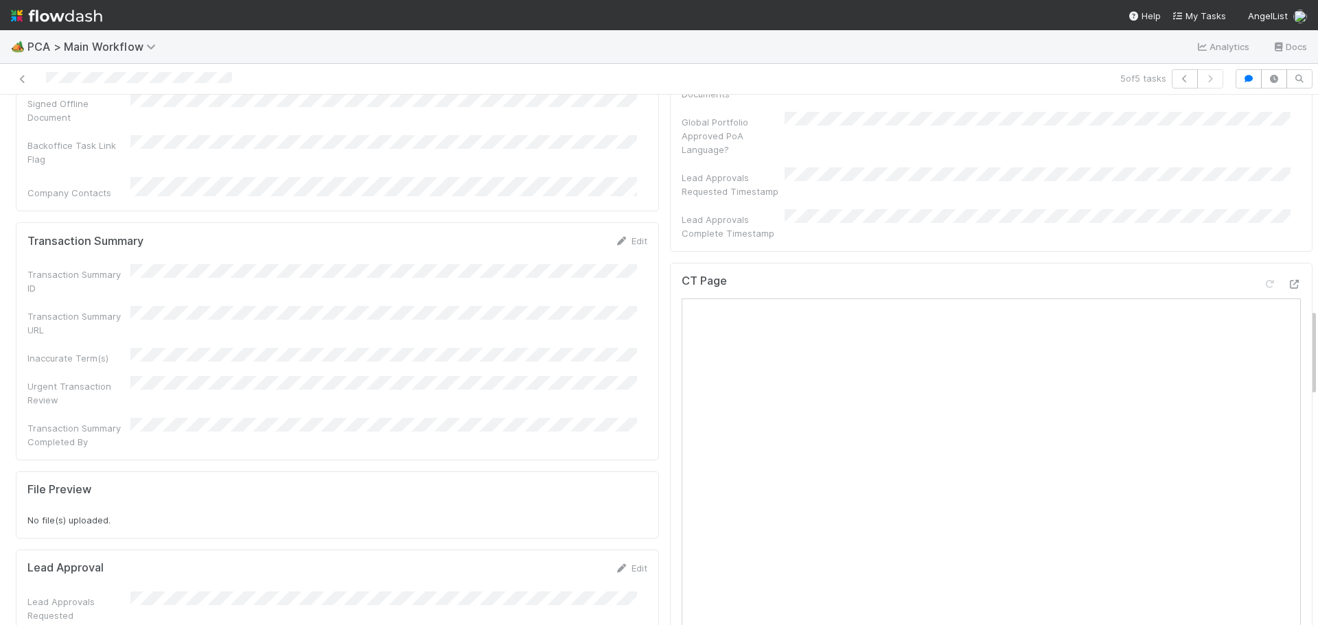
scroll to position [1098, 0]
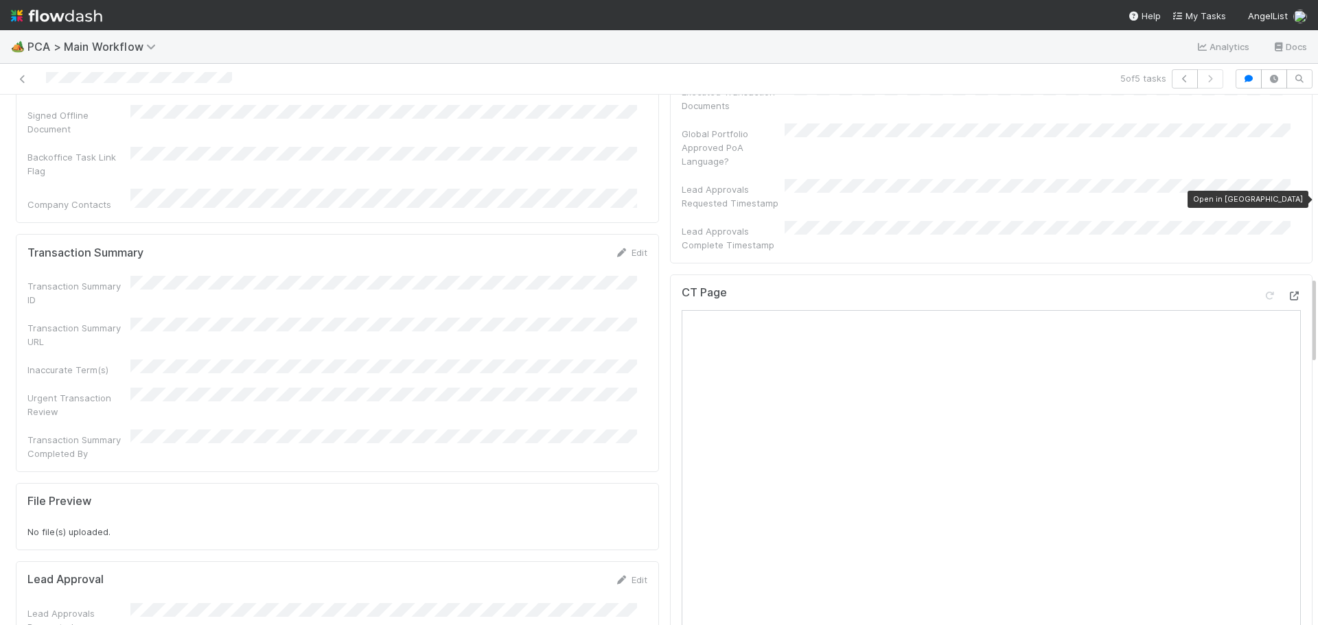
click at [1287, 292] on icon at bounding box center [1294, 296] width 14 height 9
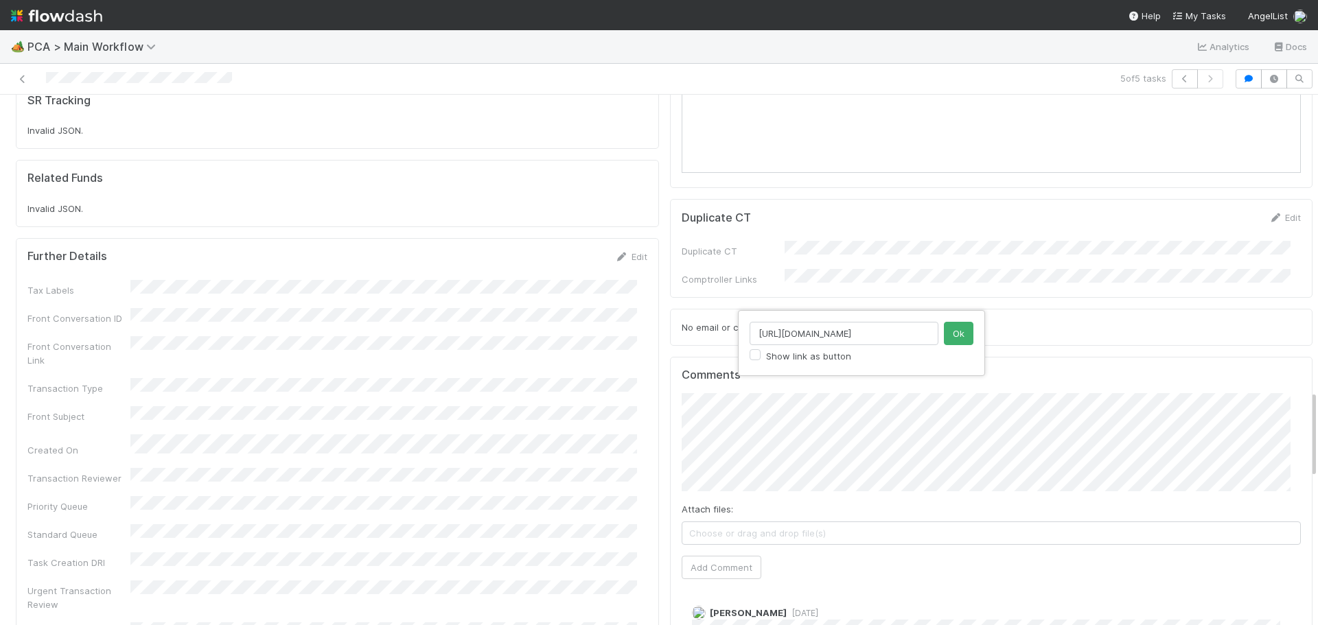
scroll to position [0, 393]
type input "https://comptroller.internal.angellist.com/v/review_data_change_requests?compan…"
click at [963, 333] on button "Ok" at bounding box center [959, 333] width 30 height 23
click at [725, 556] on button "Add Comment" at bounding box center [722, 567] width 80 height 23
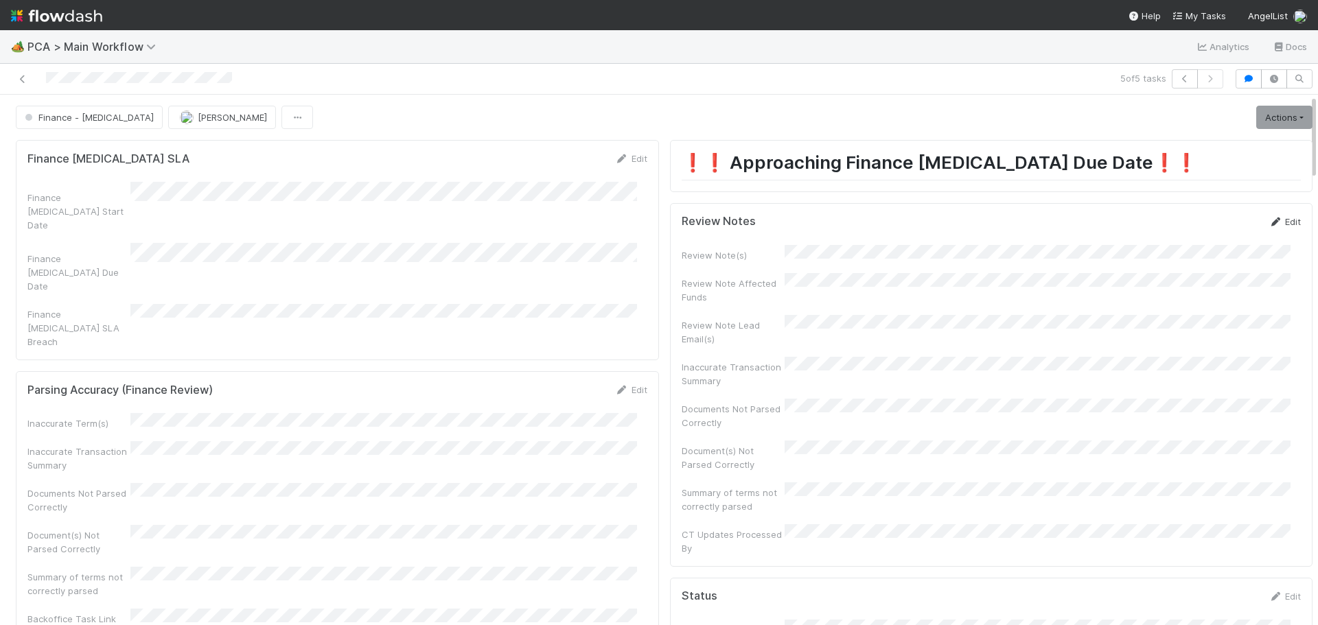
click at [1269, 218] on link "Edit" at bounding box center [1285, 221] width 32 height 11
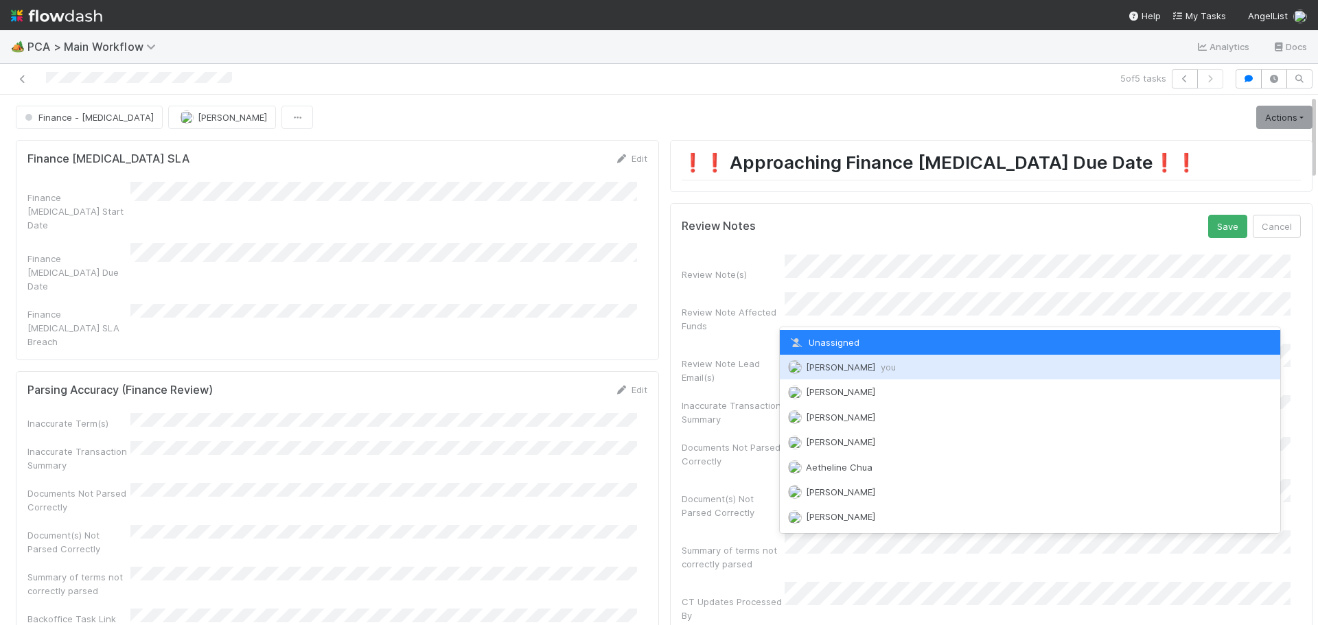
click at [850, 376] on div "Marenz Trajano you" at bounding box center [1030, 367] width 501 height 25
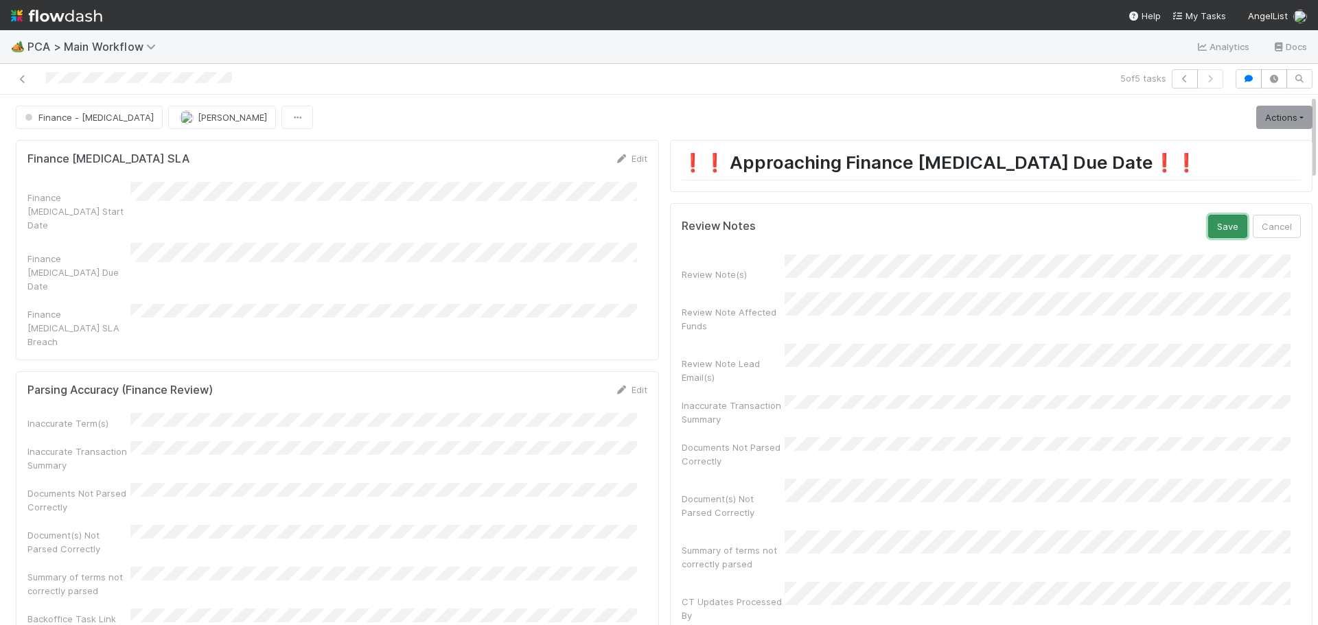
click at [1211, 236] on button "Save" at bounding box center [1227, 226] width 39 height 23
click at [1265, 116] on link "Actions" at bounding box center [1284, 117] width 56 height 23
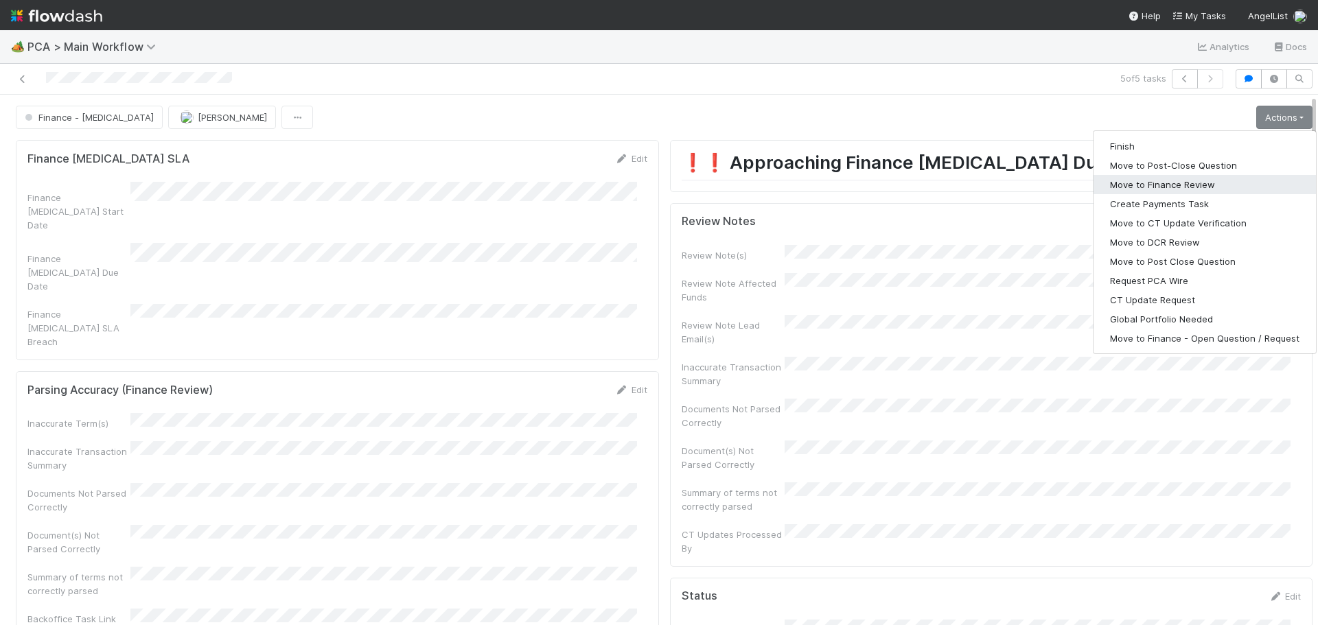
click at [1158, 187] on button "Move to Finance Review" at bounding box center [1205, 184] width 222 height 19
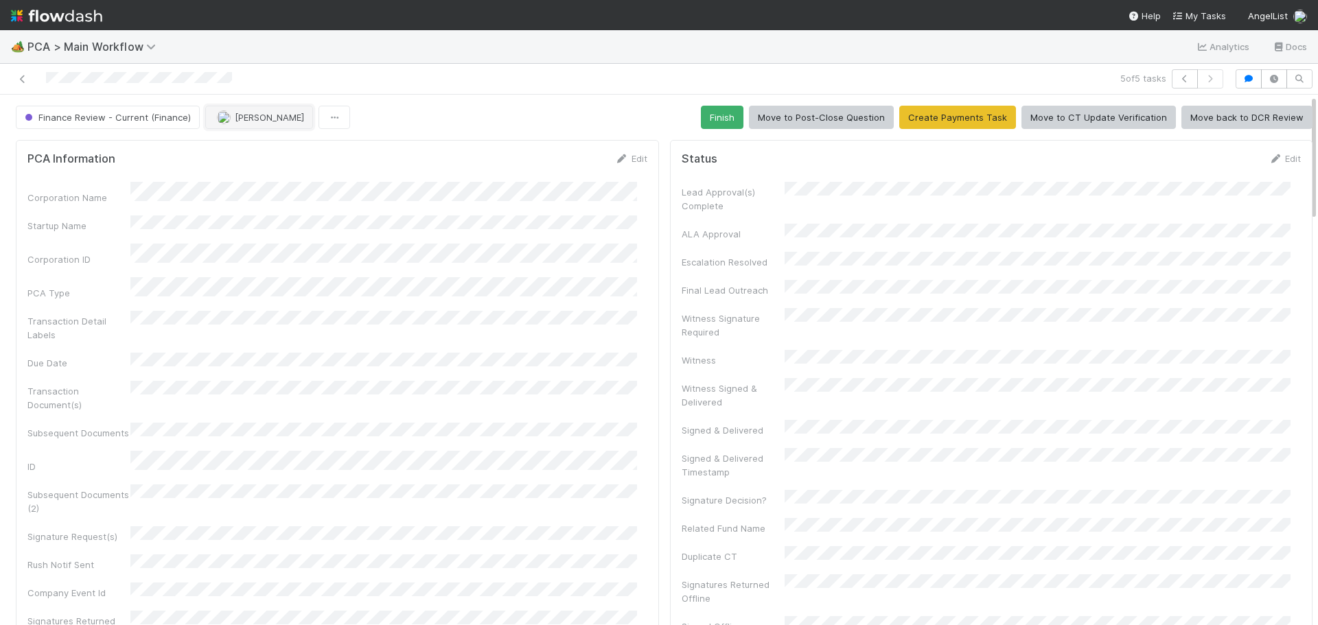
click at [238, 119] on span "[PERSON_NAME]" at bounding box center [269, 117] width 69 height 11
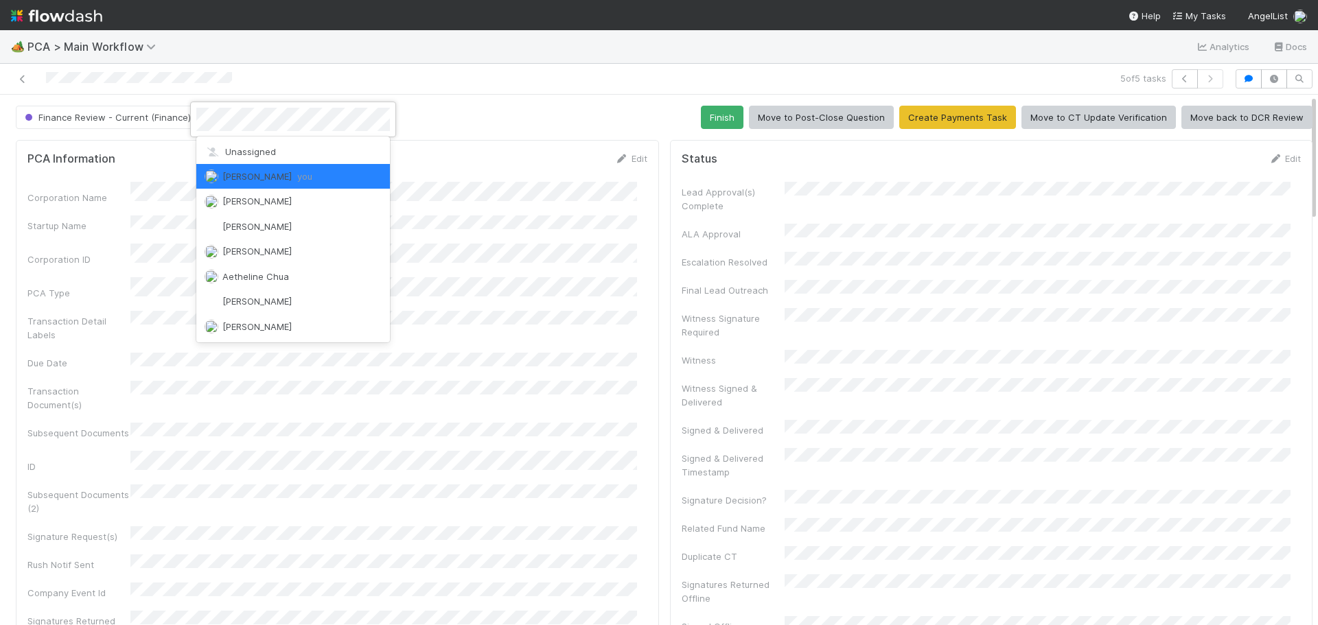
click at [1006, 58] on div at bounding box center [659, 312] width 1318 height 625
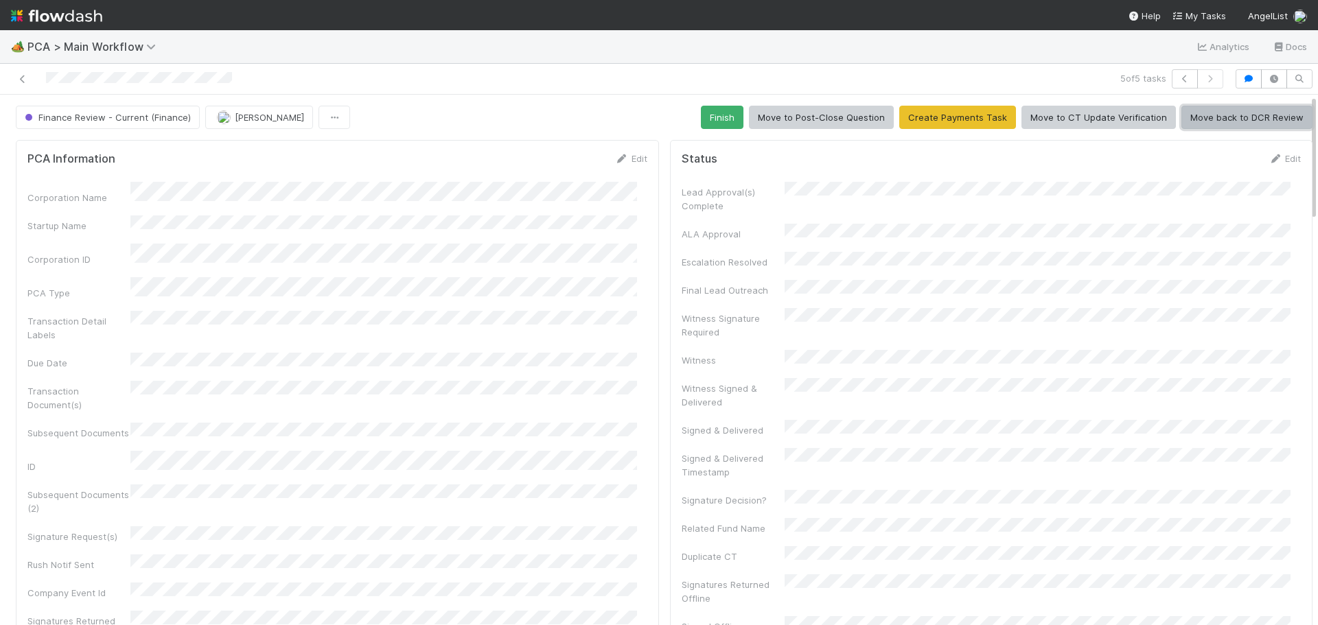
click at [1197, 119] on button "Move back to DCR Review" at bounding box center [1247, 117] width 131 height 23
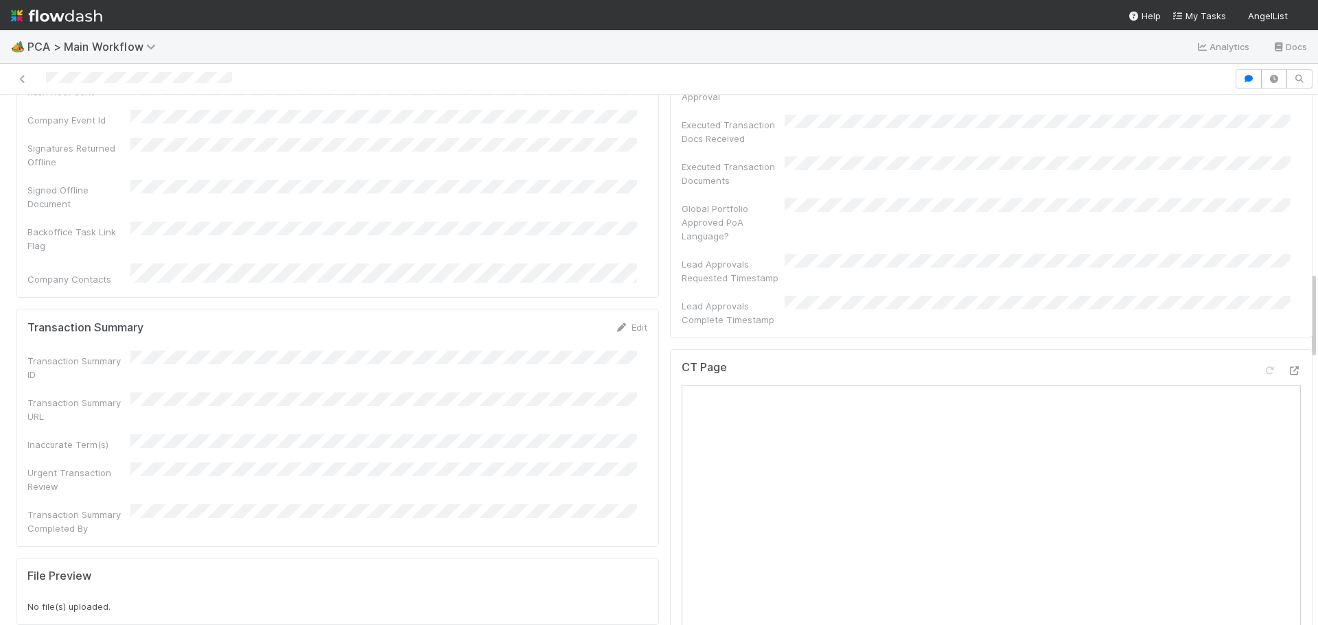
scroll to position [1167, 0]
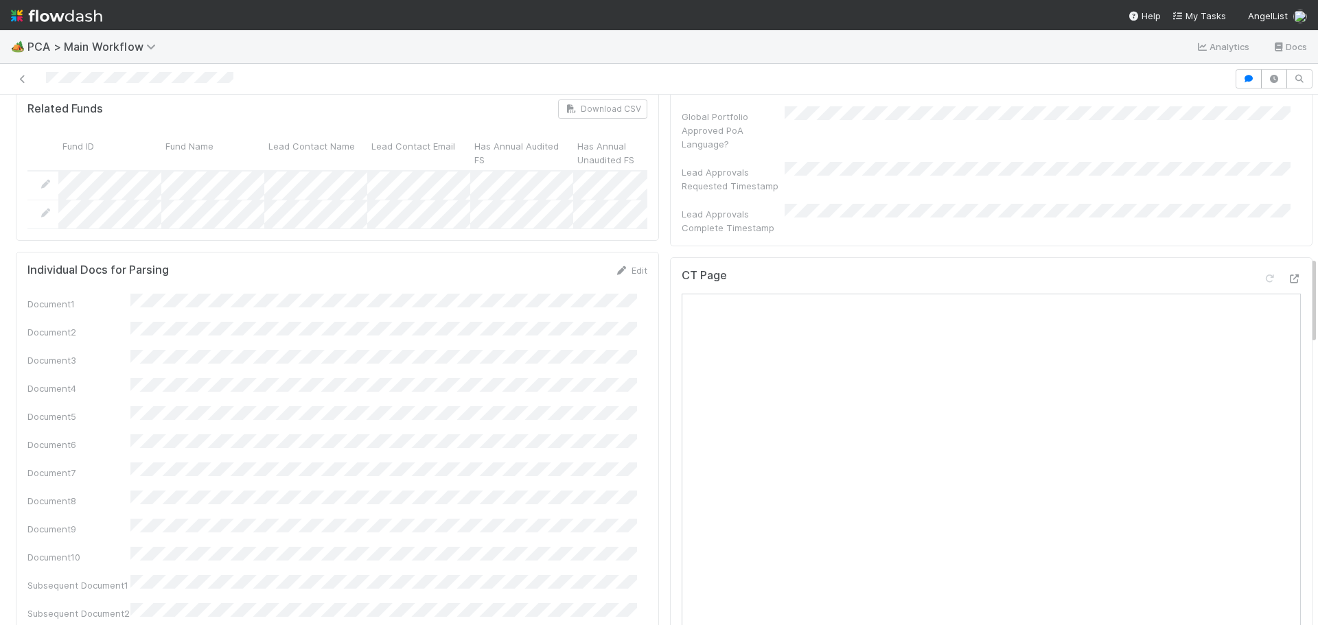
scroll to position [961, 0]
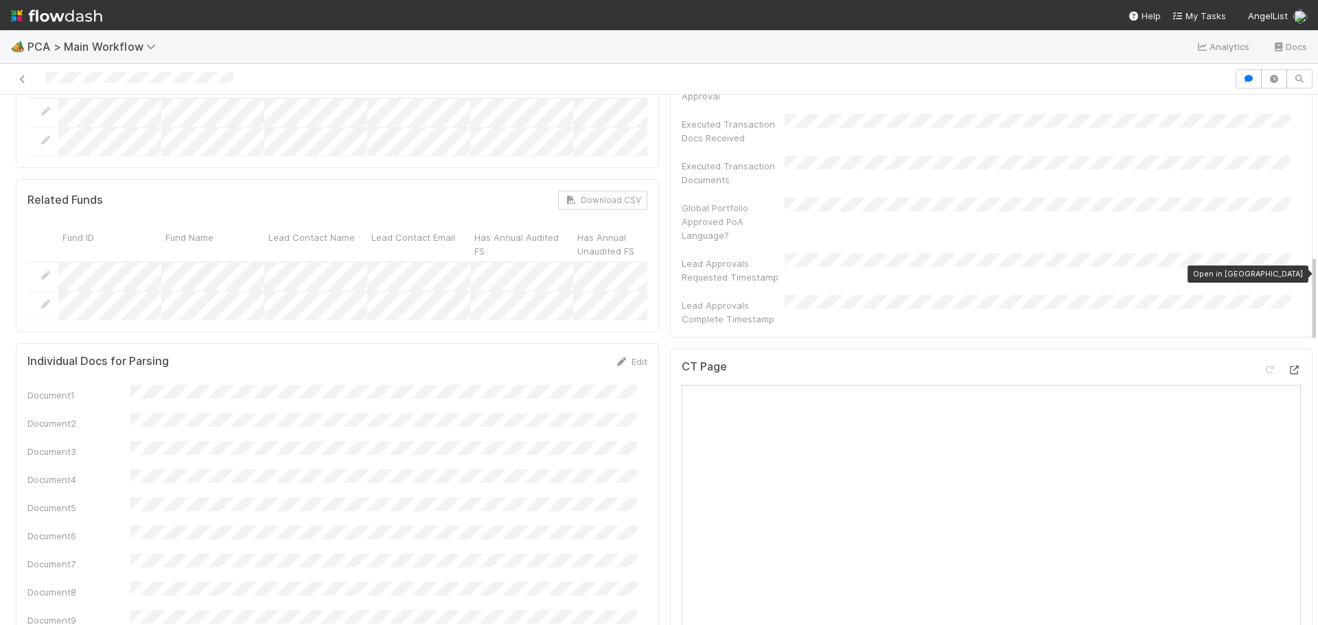
click at [1287, 366] on icon at bounding box center [1294, 370] width 14 height 9
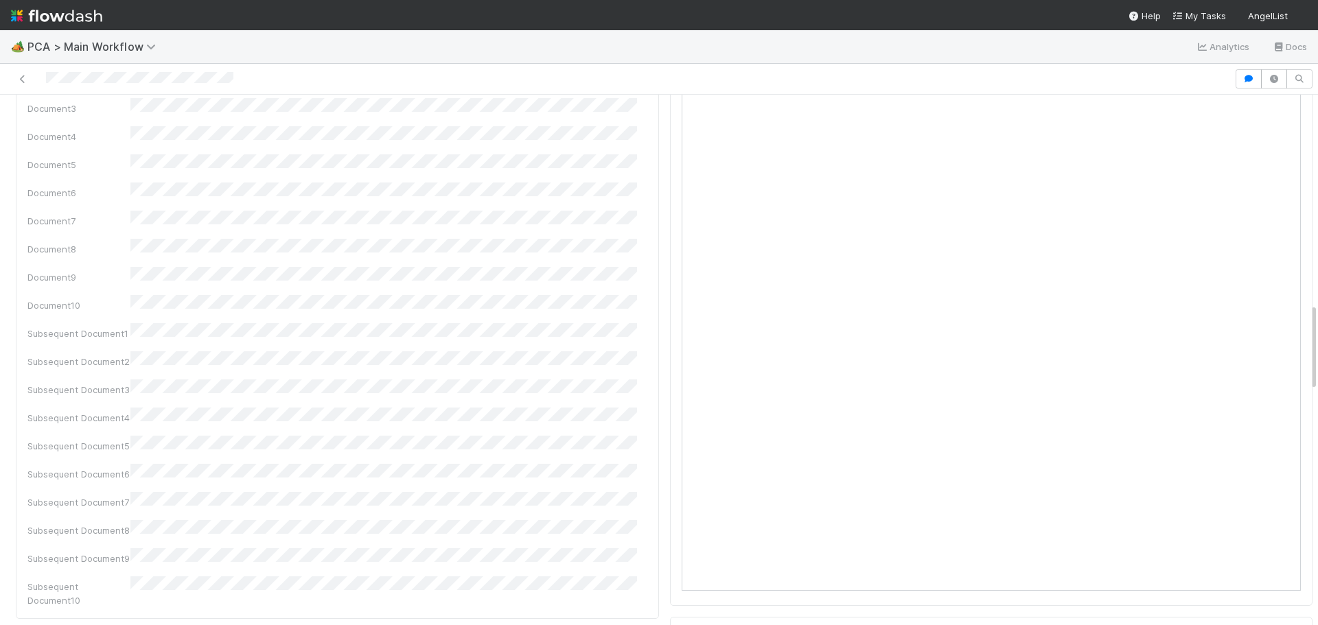
scroll to position [1030, 0]
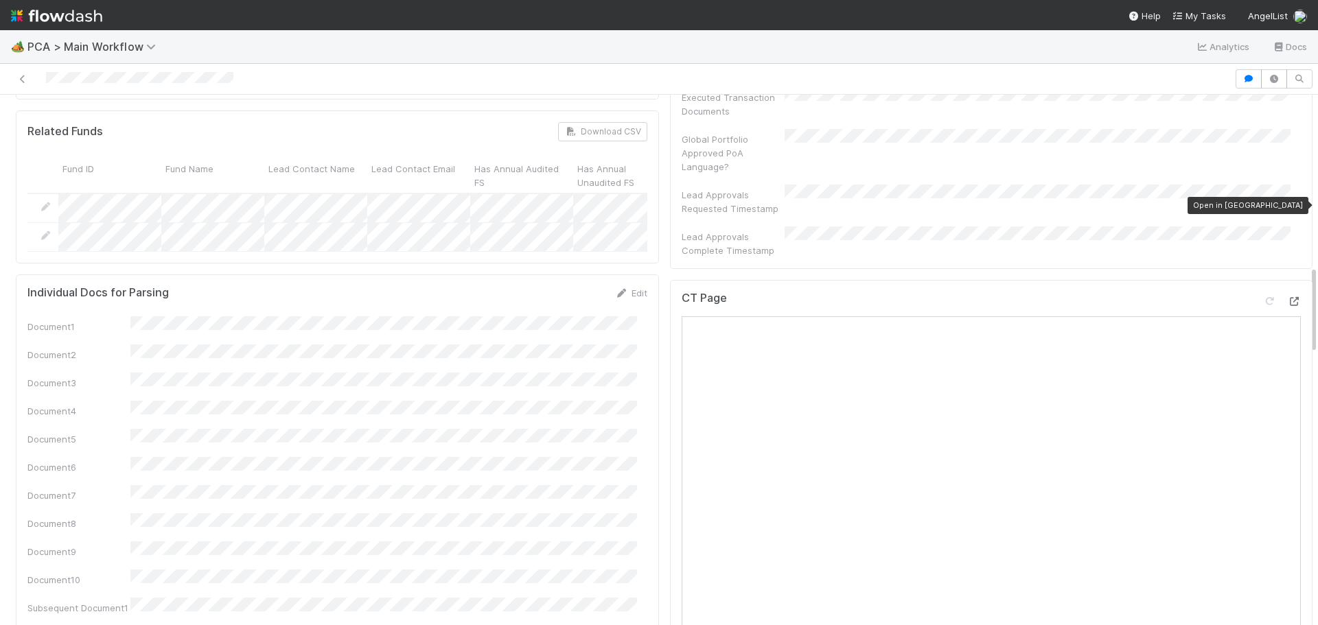
click at [1287, 297] on icon at bounding box center [1294, 301] width 14 height 9
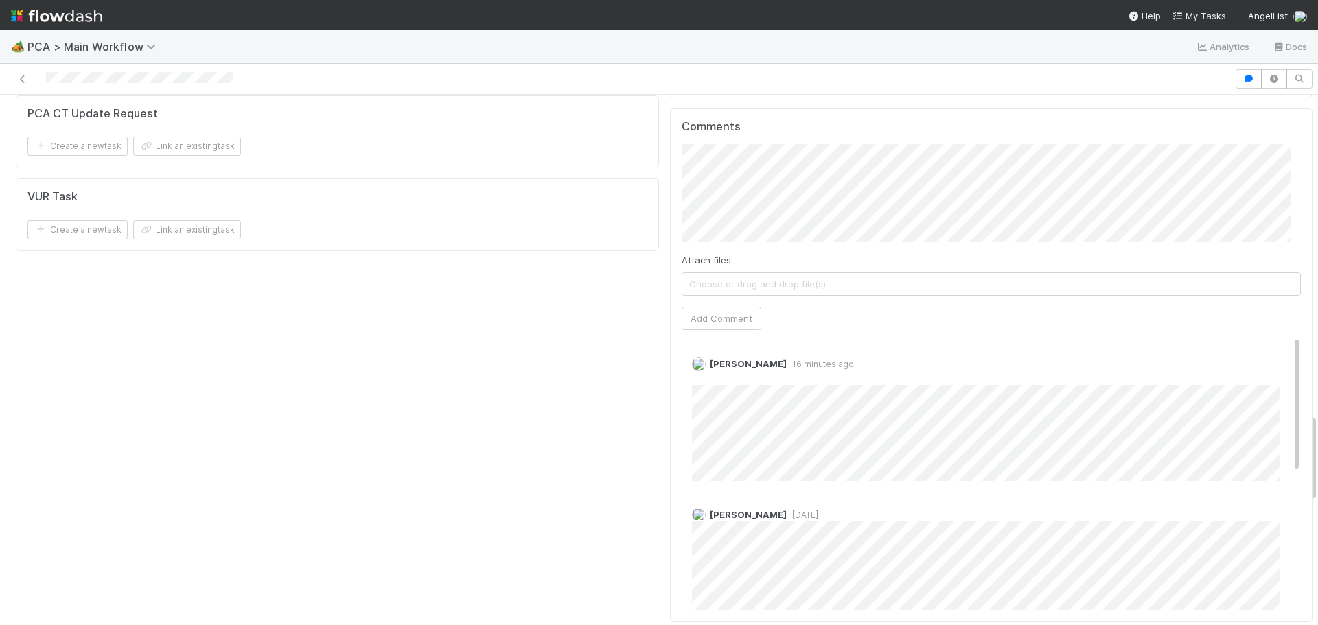
scroll to position [1922, 0]
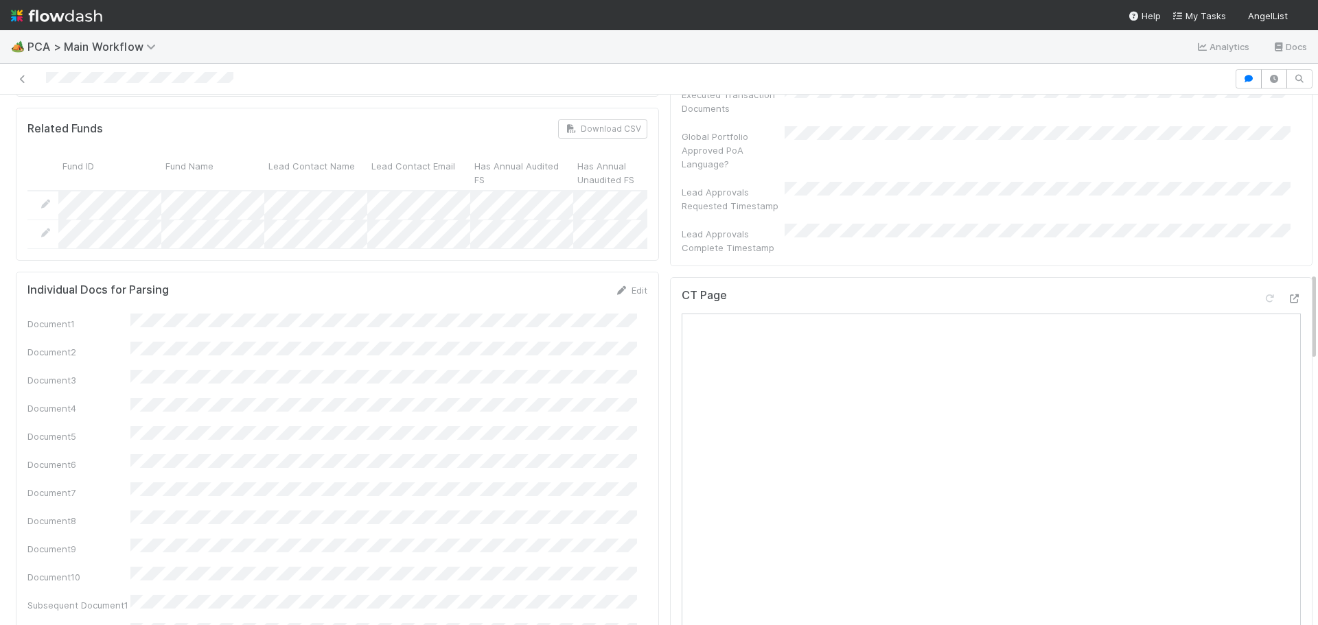
scroll to position [1098, 0]
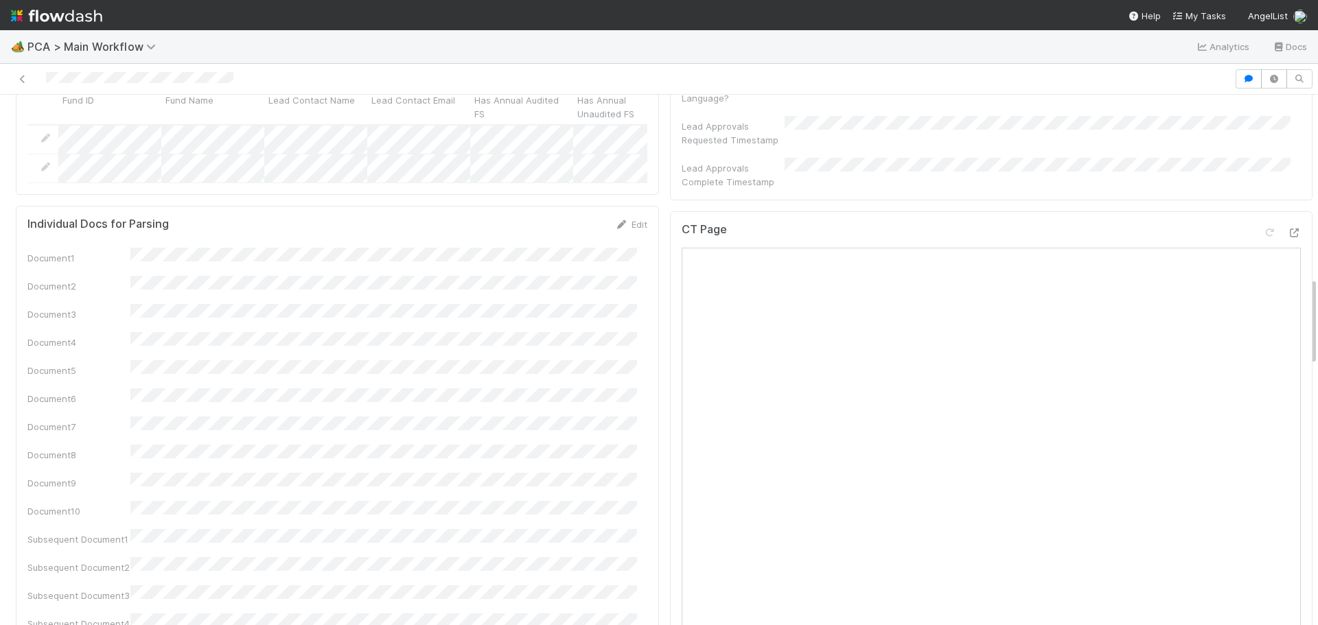
click at [1274, 223] on div "CT Page Open in [GEOGRAPHIC_DATA]" at bounding box center [992, 235] width 620 height 25
click at [1287, 229] on icon at bounding box center [1294, 233] width 14 height 9
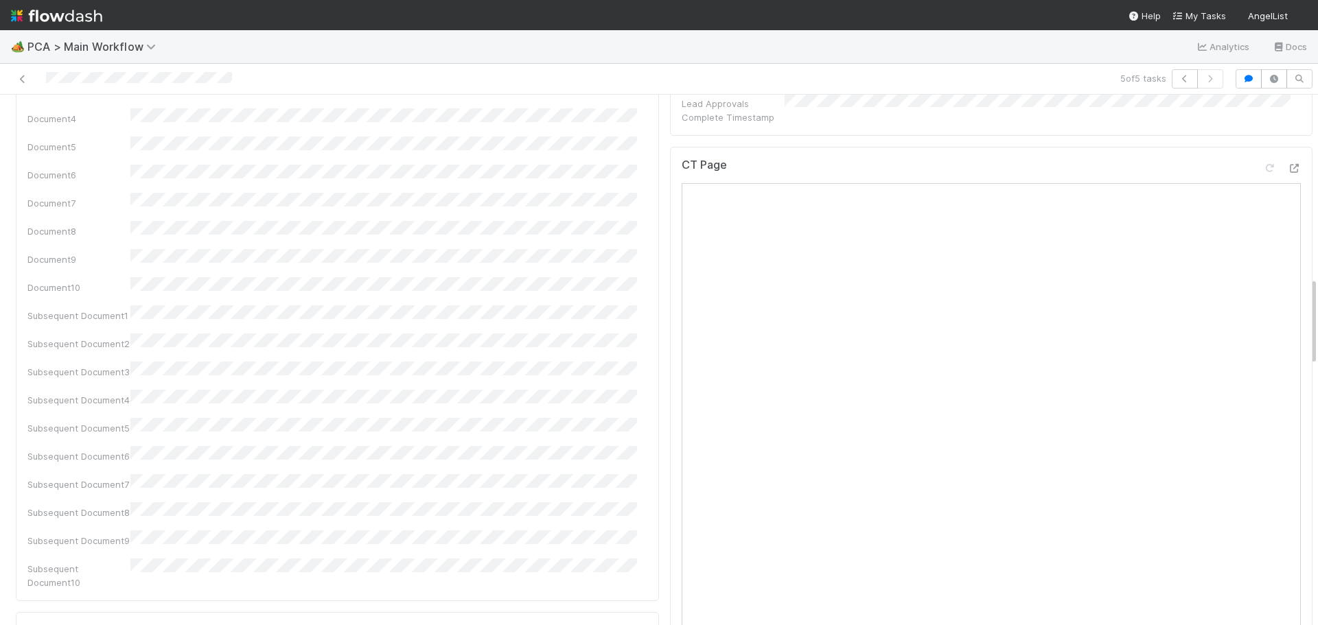
scroll to position [1098, 0]
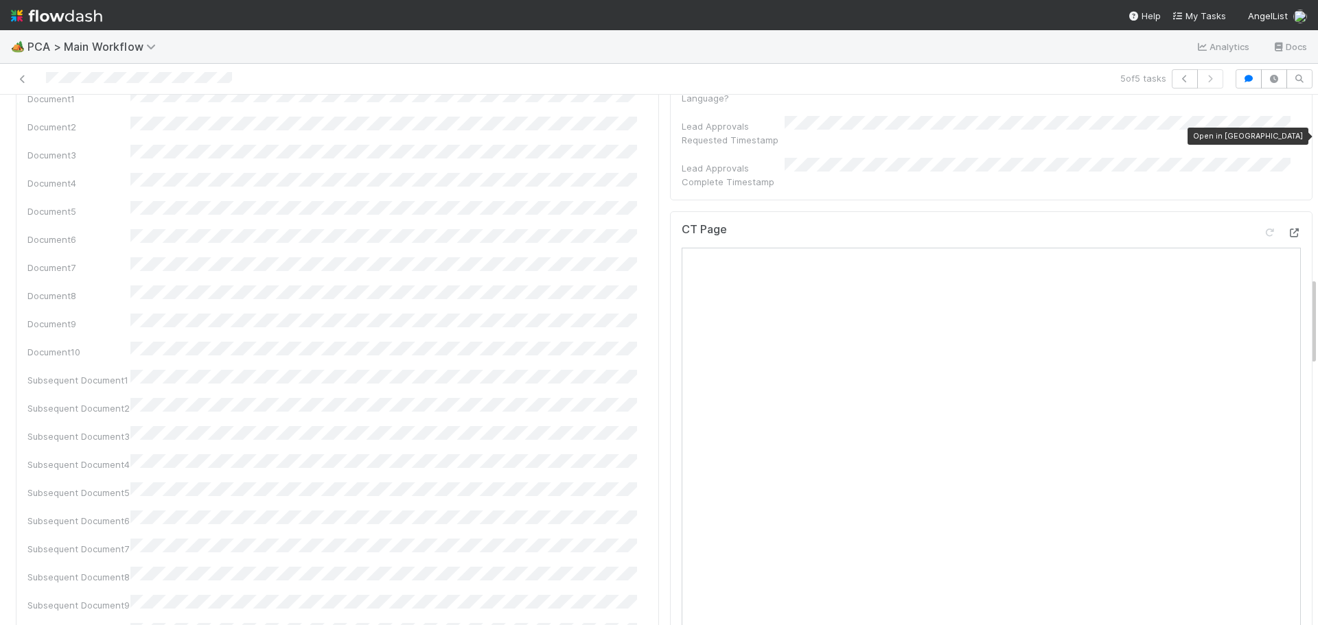
click at [1287, 229] on icon at bounding box center [1294, 233] width 14 height 9
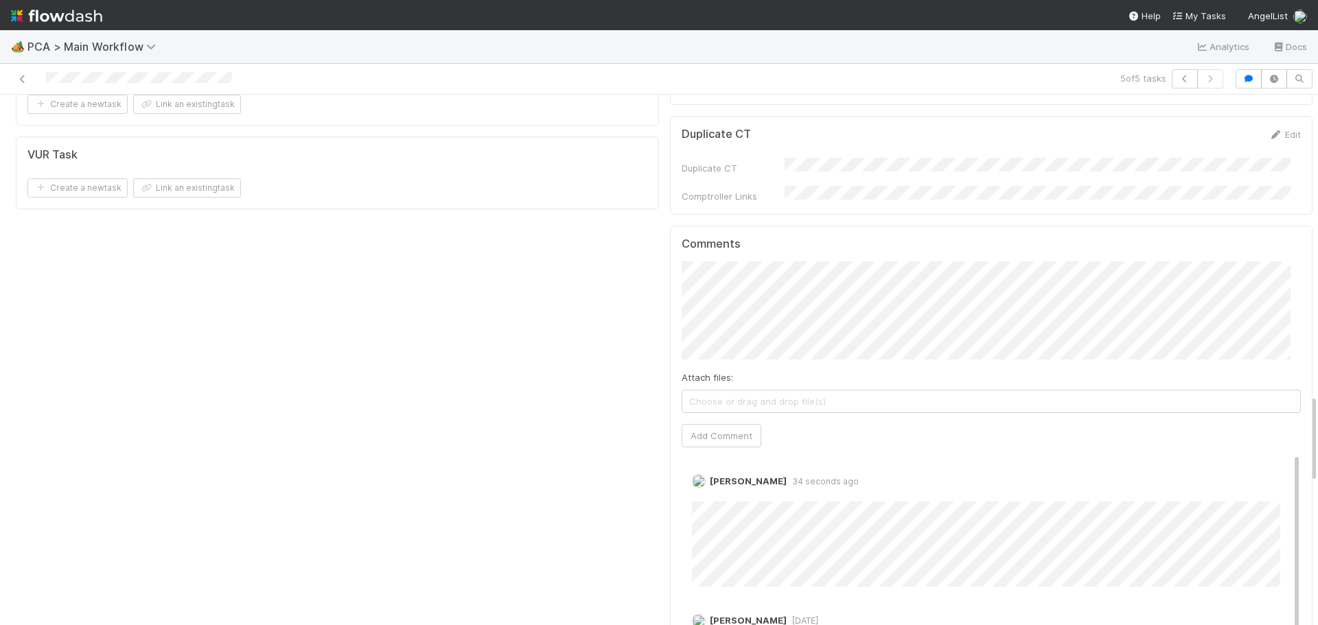
scroll to position [1922, 0]
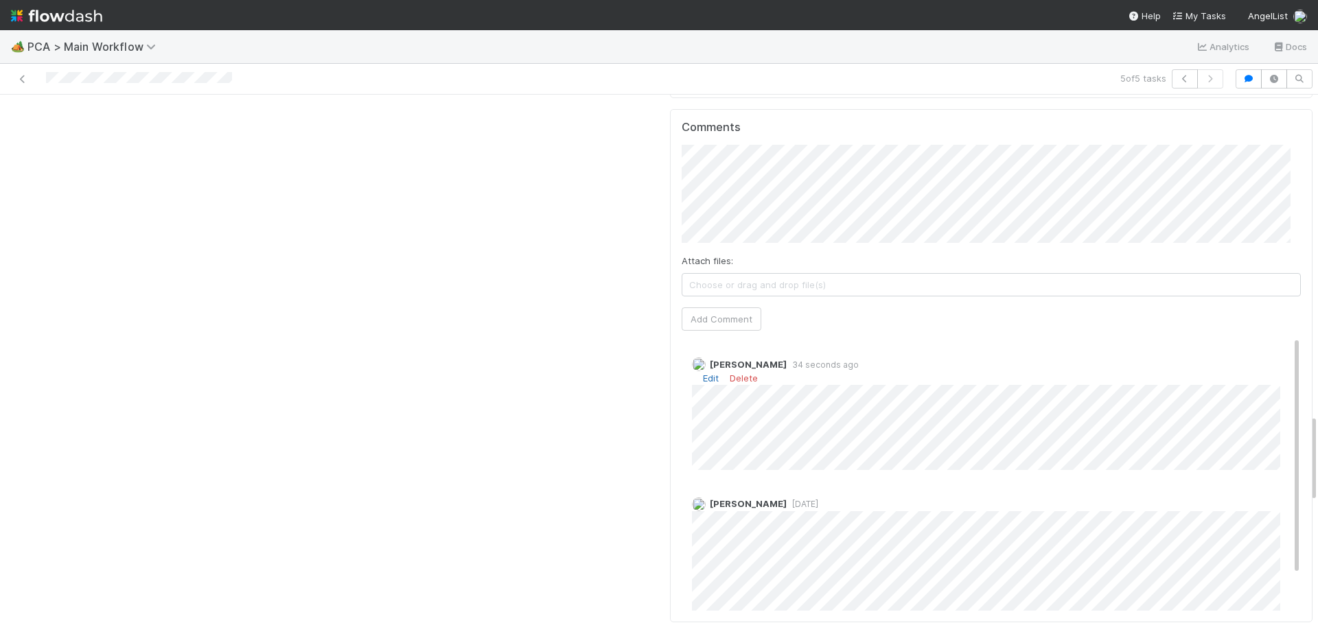
click at [703, 373] on link "Edit" at bounding box center [711, 378] width 16 height 11
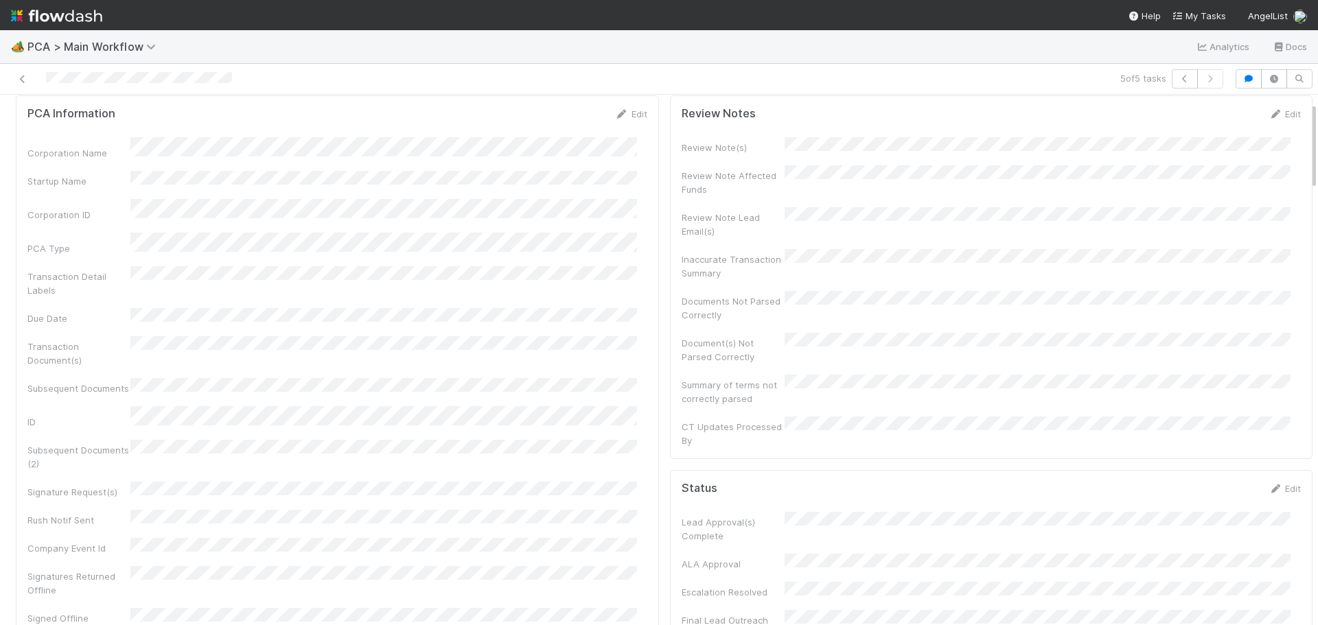
scroll to position [0, 0]
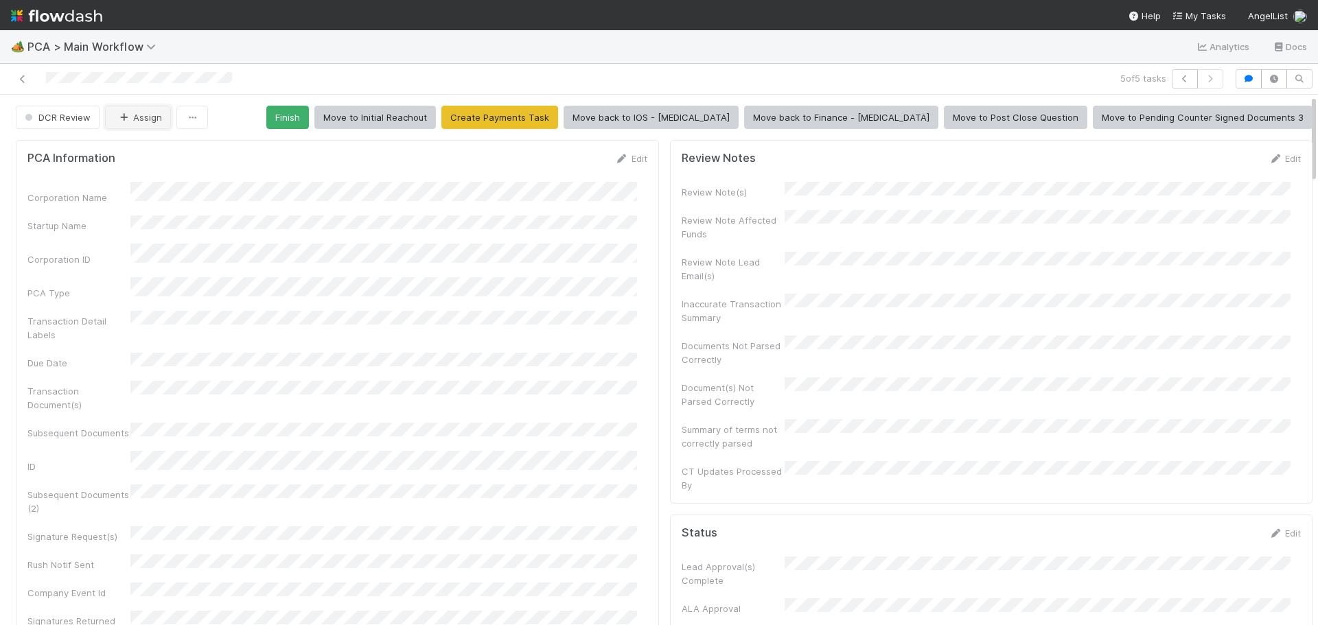
click at [150, 119] on button "Assign" at bounding box center [138, 117] width 66 height 23
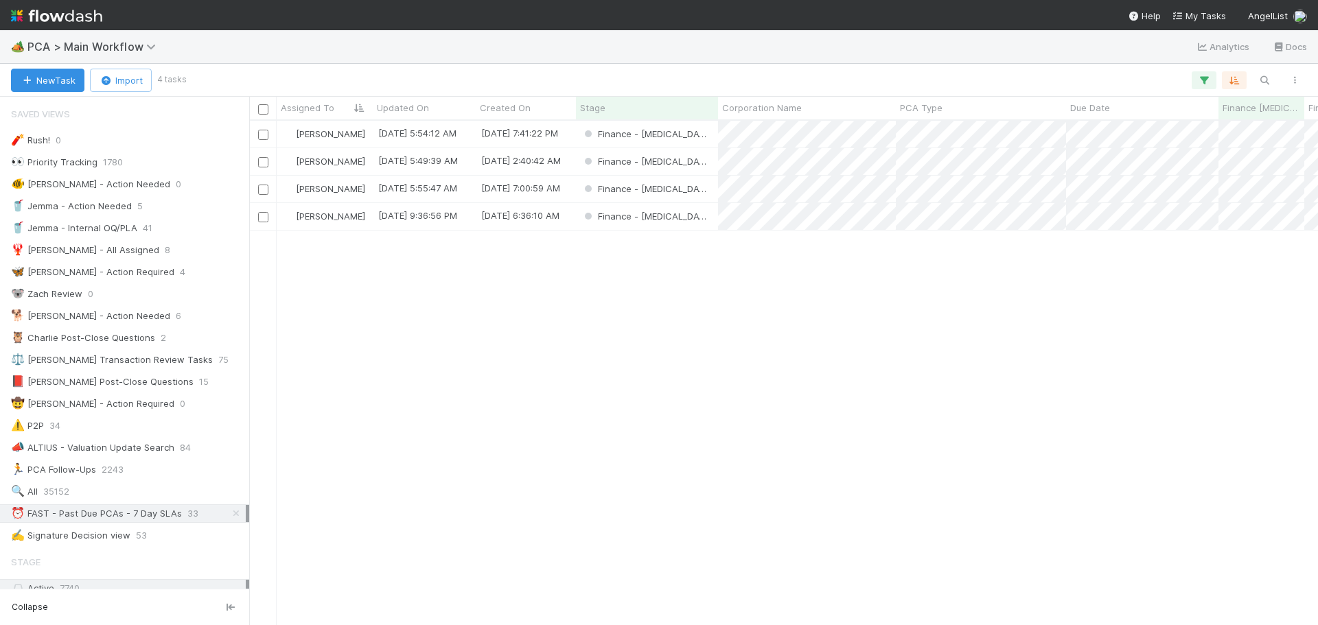
scroll to position [494, 1059]
click at [722, 350] on div "Marenz Trajano 8/18/25, 5:54:12 AM 6/2/25, 7:41:22 PM Finance - ICU 0 0 0 Maren…" at bounding box center [783, 373] width 1069 height 504
click at [691, 218] on div "Finance - [MEDICAL_DATA]" at bounding box center [647, 216] width 142 height 27
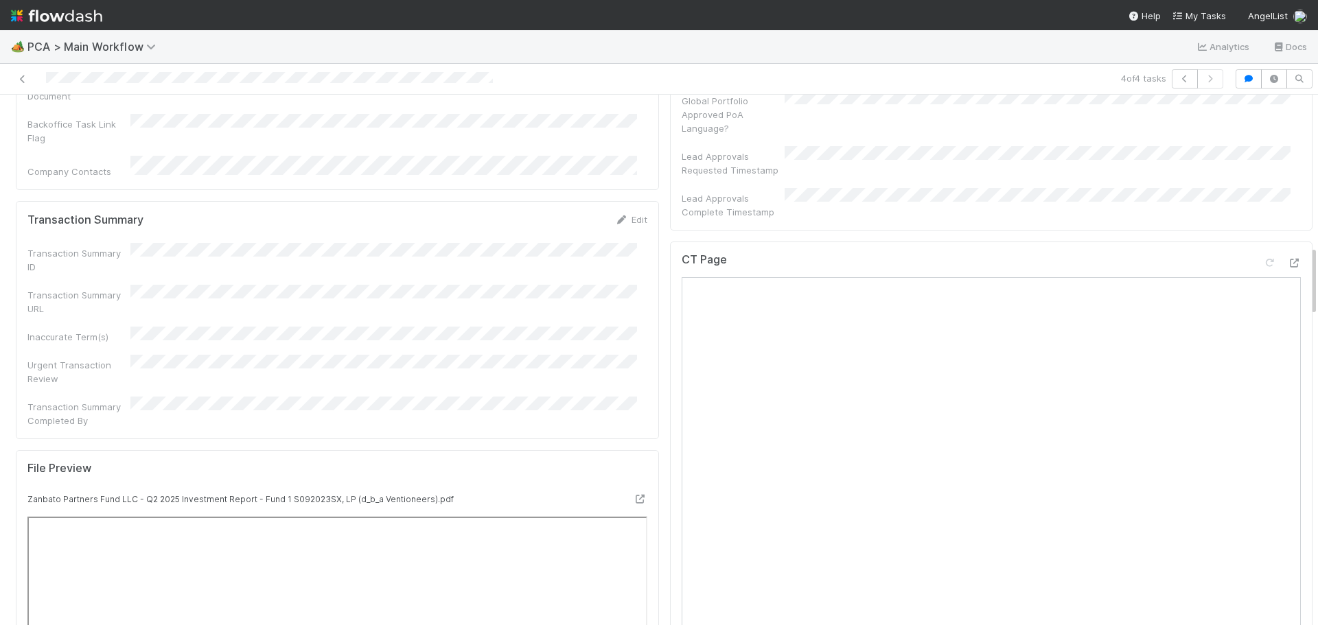
scroll to position [1030, 0]
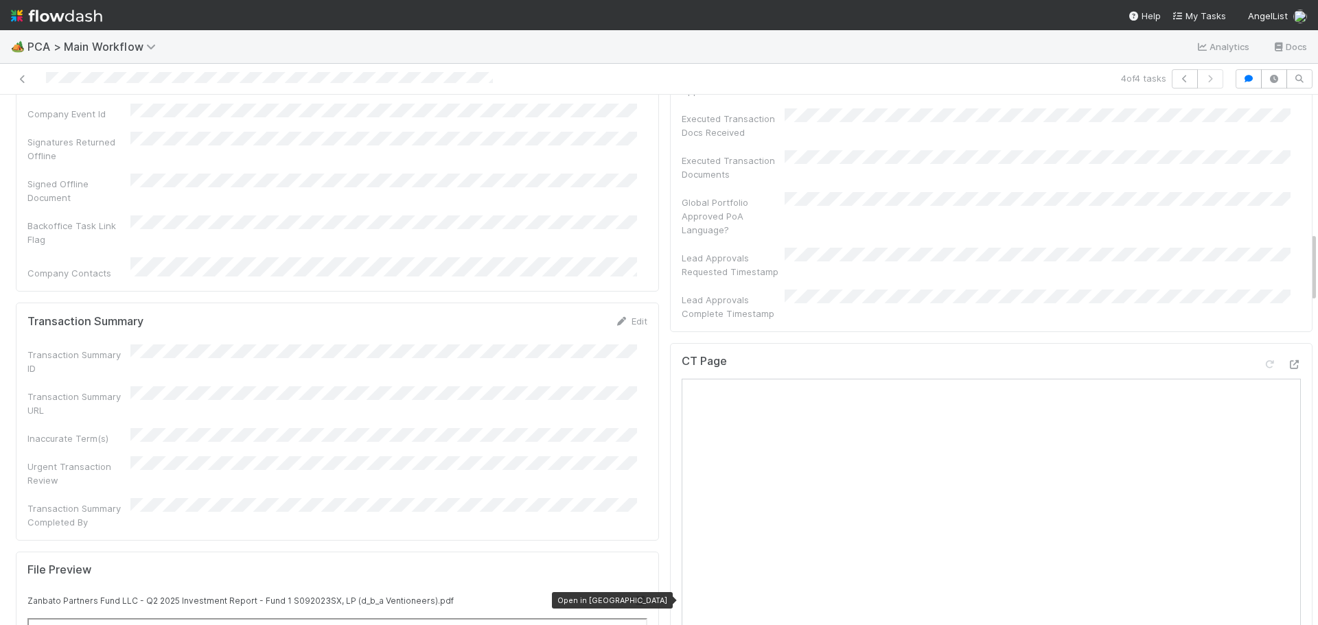
click at [634, 594] on div at bounding box center [641, 601] width 14 height 14
click at [1287, 360] on icon at bounding box center [1294, 364] width 14 height 9
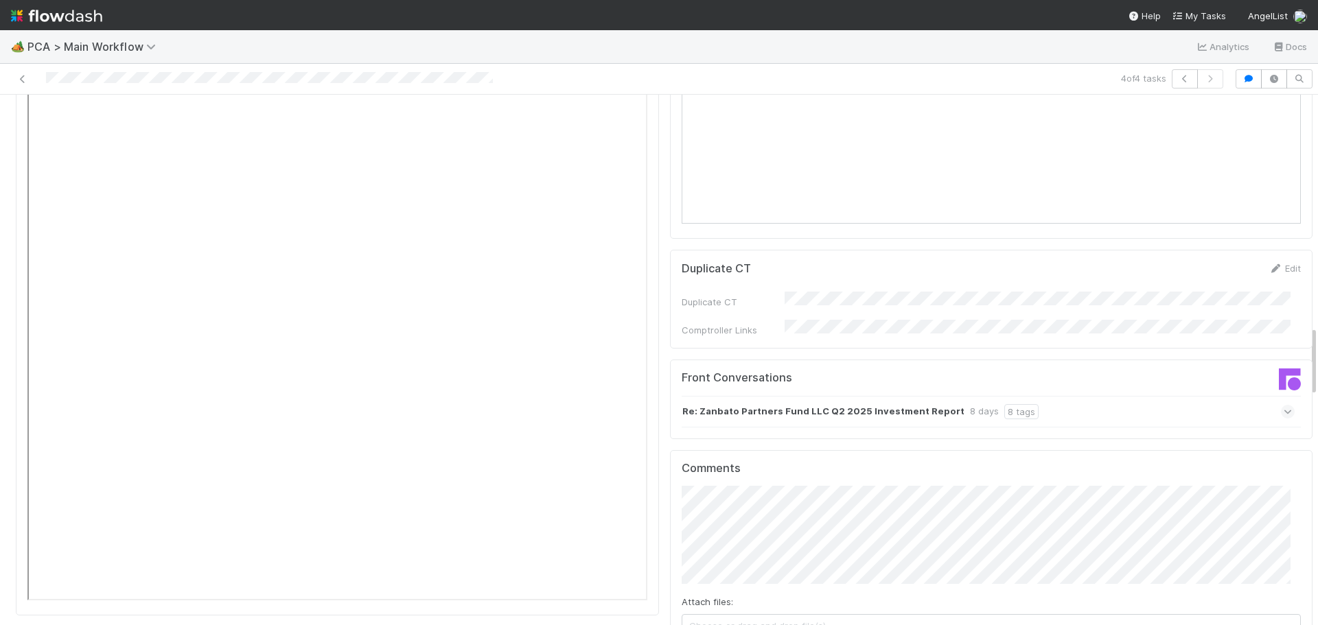
scroll to position [1734, 0]
click at [1284, 406] on icon at bounding box center [1288, 413] width 9 height 14
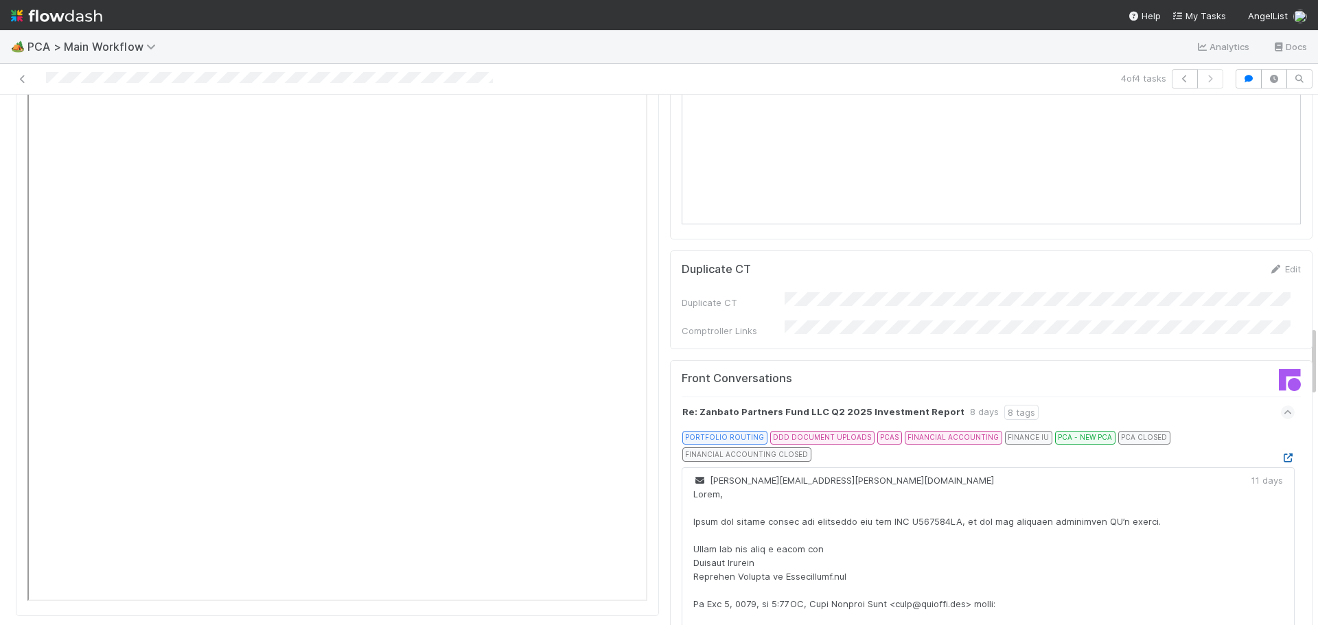
click at [1281, 454] on icon at bounding box center [1288, 458] width 14 height 9
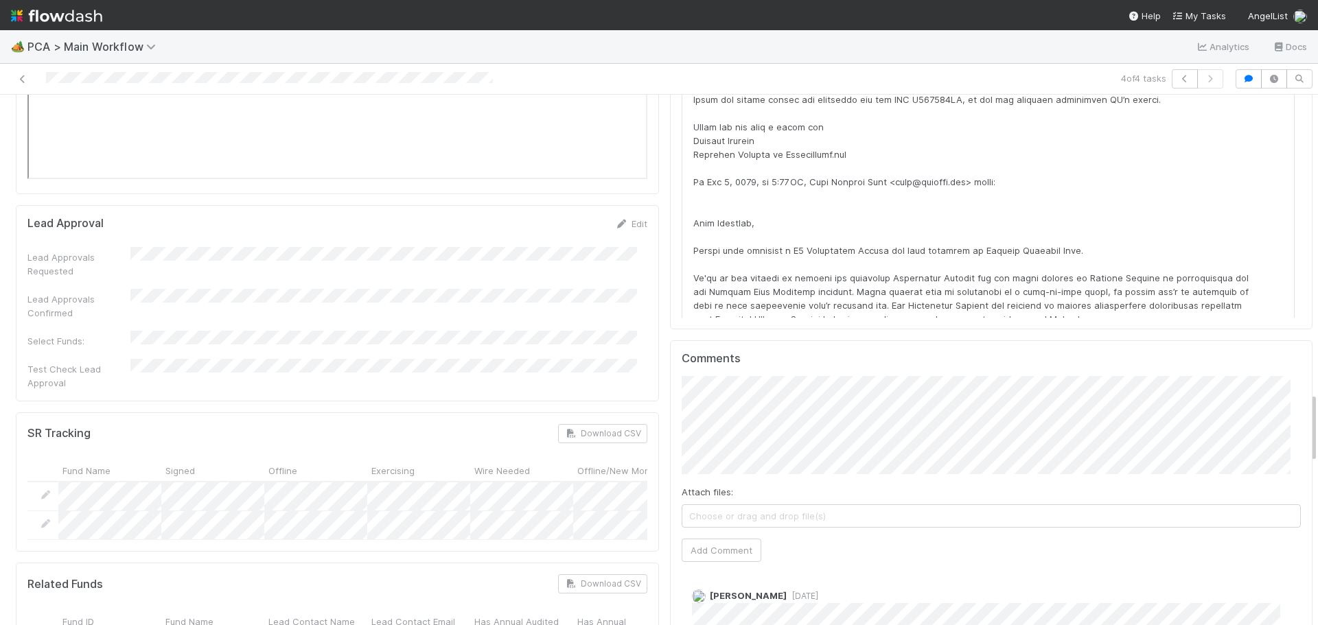
scroll to position [2128, 0]
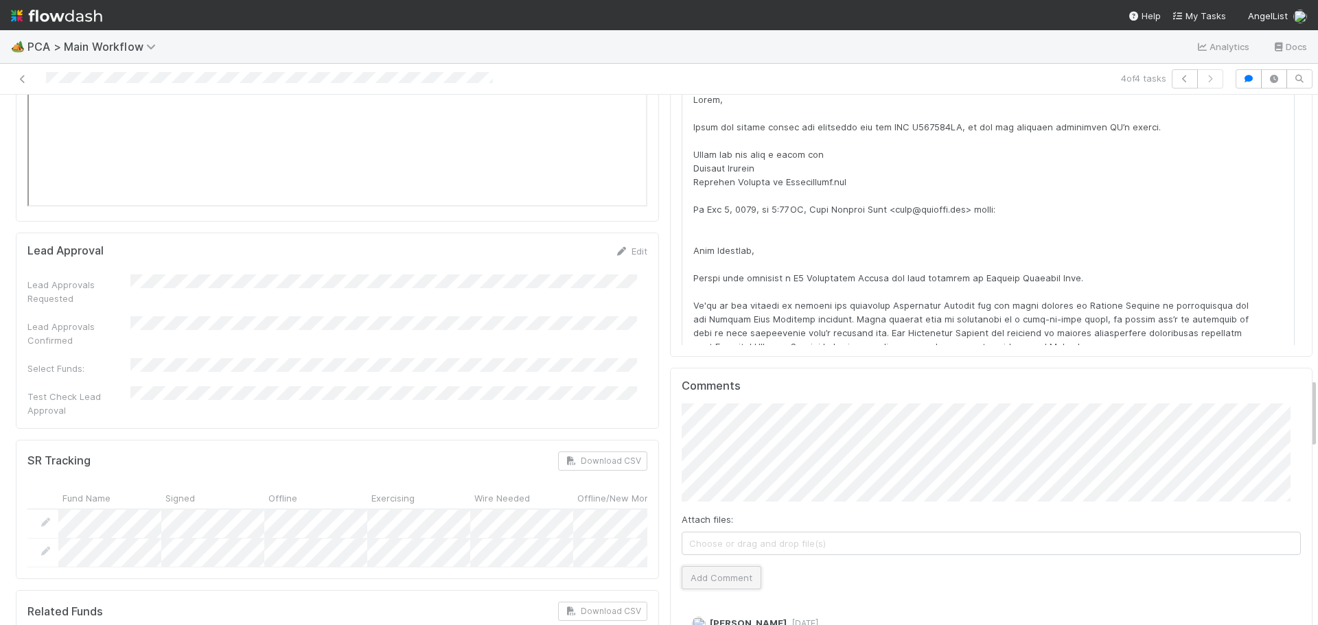
click at [717, 566] on button "Add Comment" at bounding box center [722, 577] width 80 height 23
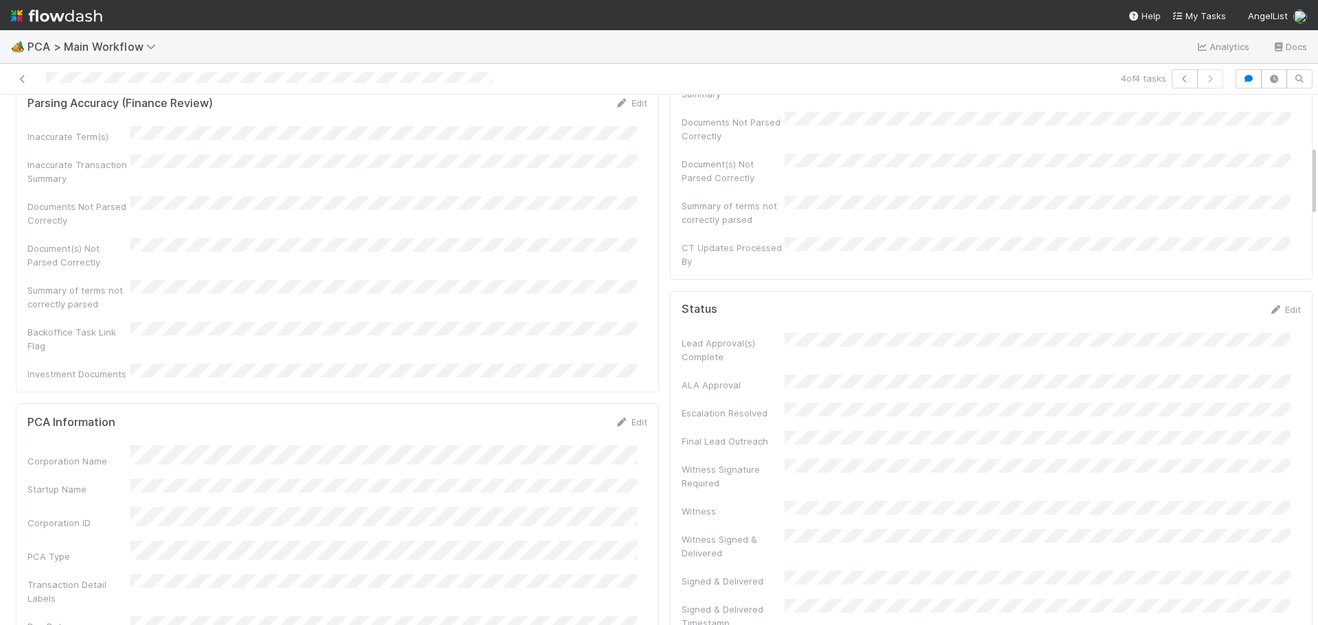
scroll to position [0, 0]
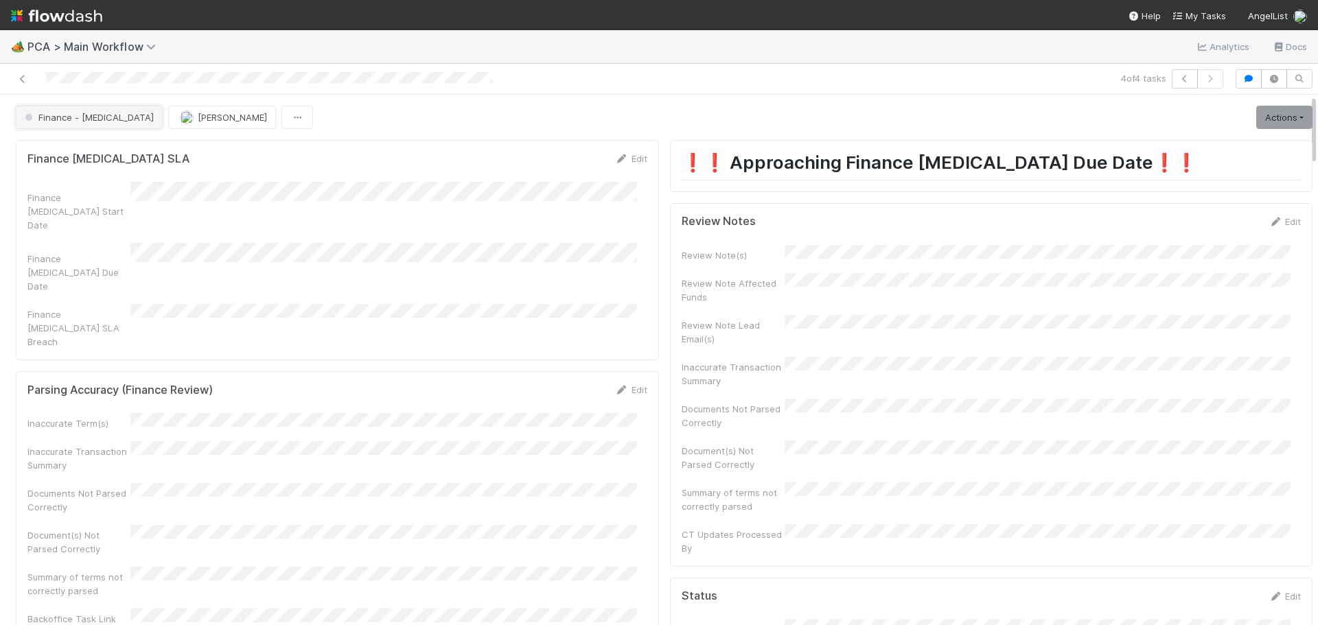
click at [60, 115] on span "Finance - ICU" at bounding box center [88, 117] width 132 height 11
click at [654, 45] on div at bounding box center [659, 312] width 1318 height 625
click at [60, 126] on button "Finance - ICU" at bounding box center [89, 117] width 147 height 23
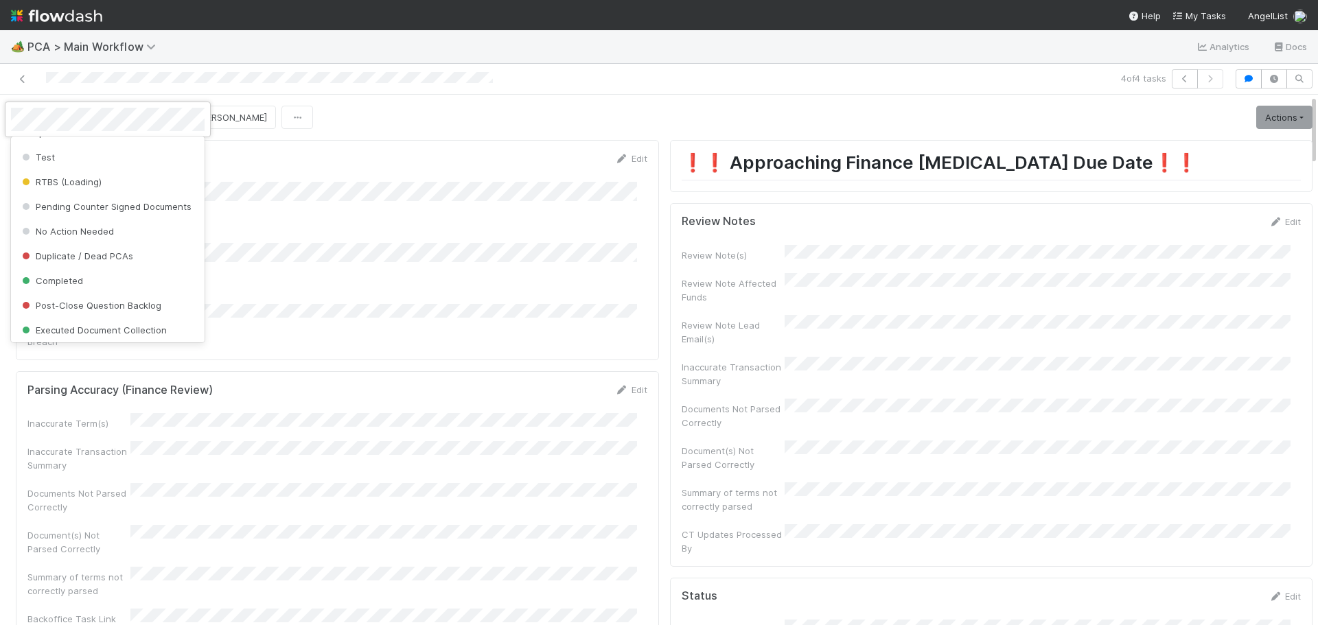
scroll to position [1115, 0]
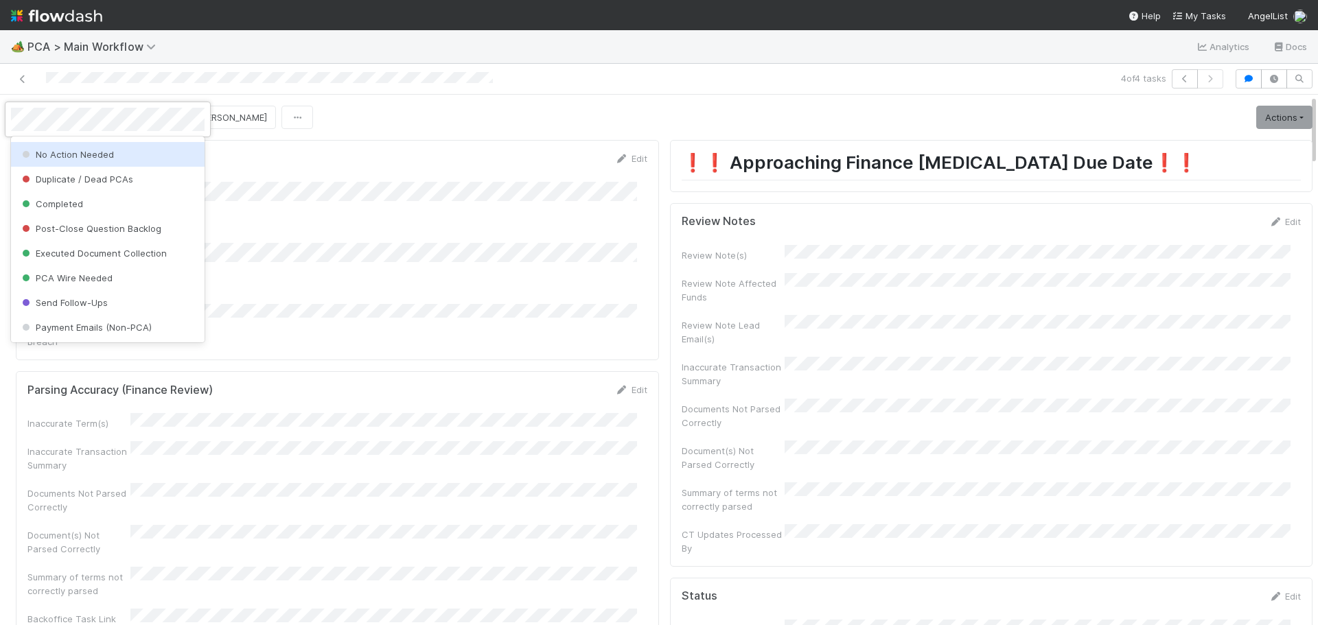
click at [95, 160] on div "No Action Needed" at bounding box center [108, 154] width 194 height 25
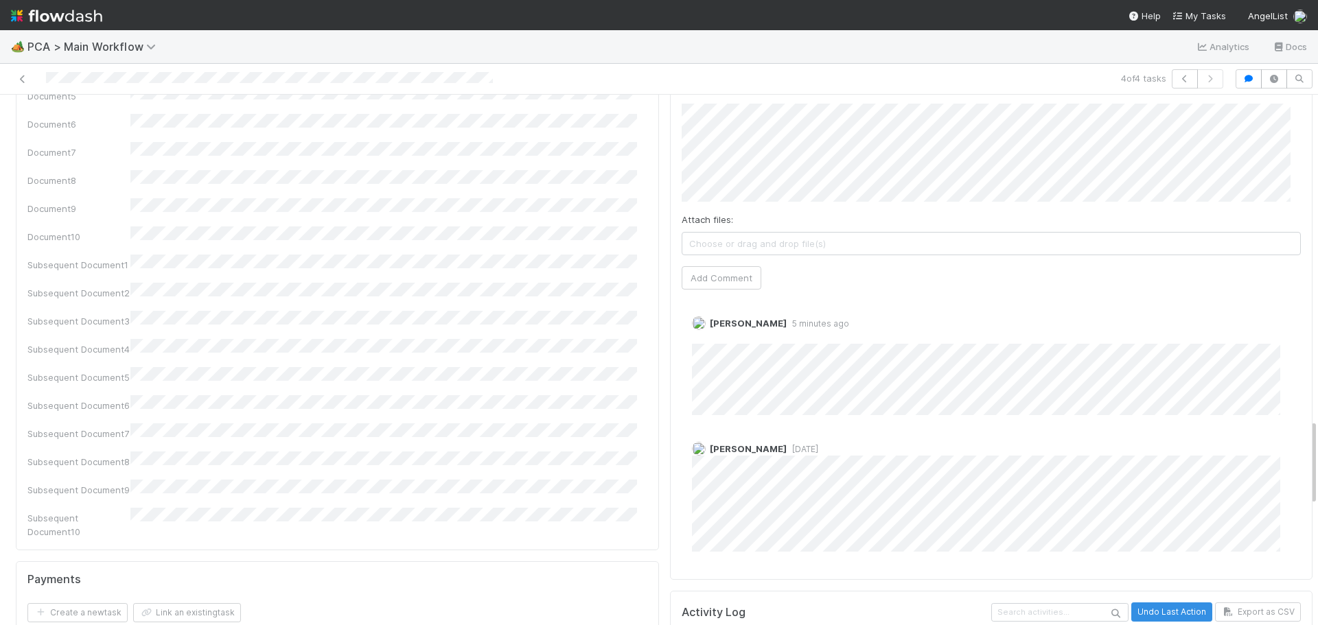
scroll to position [1990, 0]
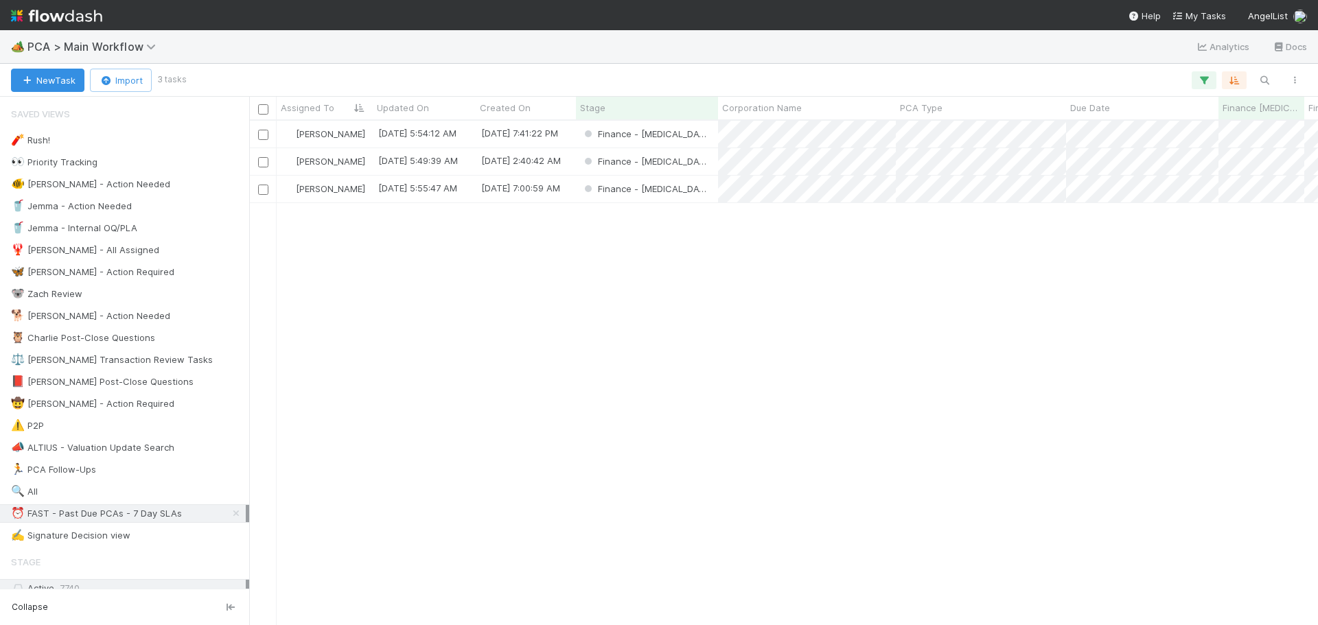
scroll to position [494, 1059]
click at [700, 131] on div "Finance - ICU" at bounding box center [647, 134] width 142 height 27
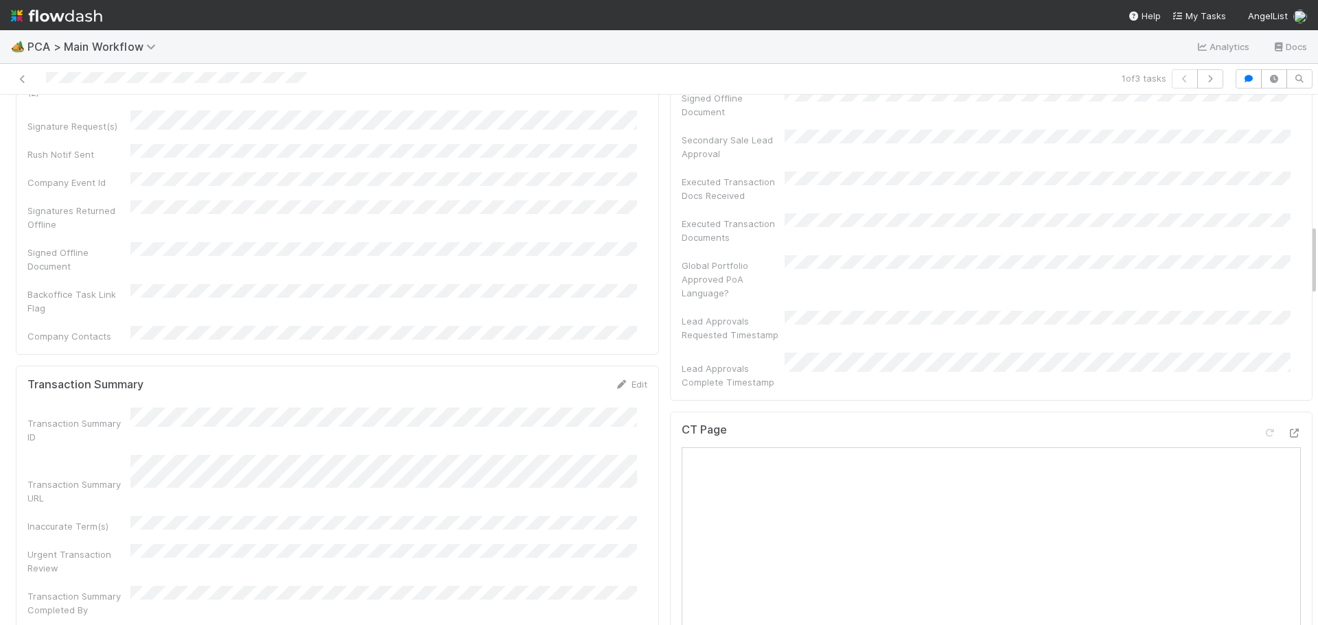
scroll to position [961, 0]
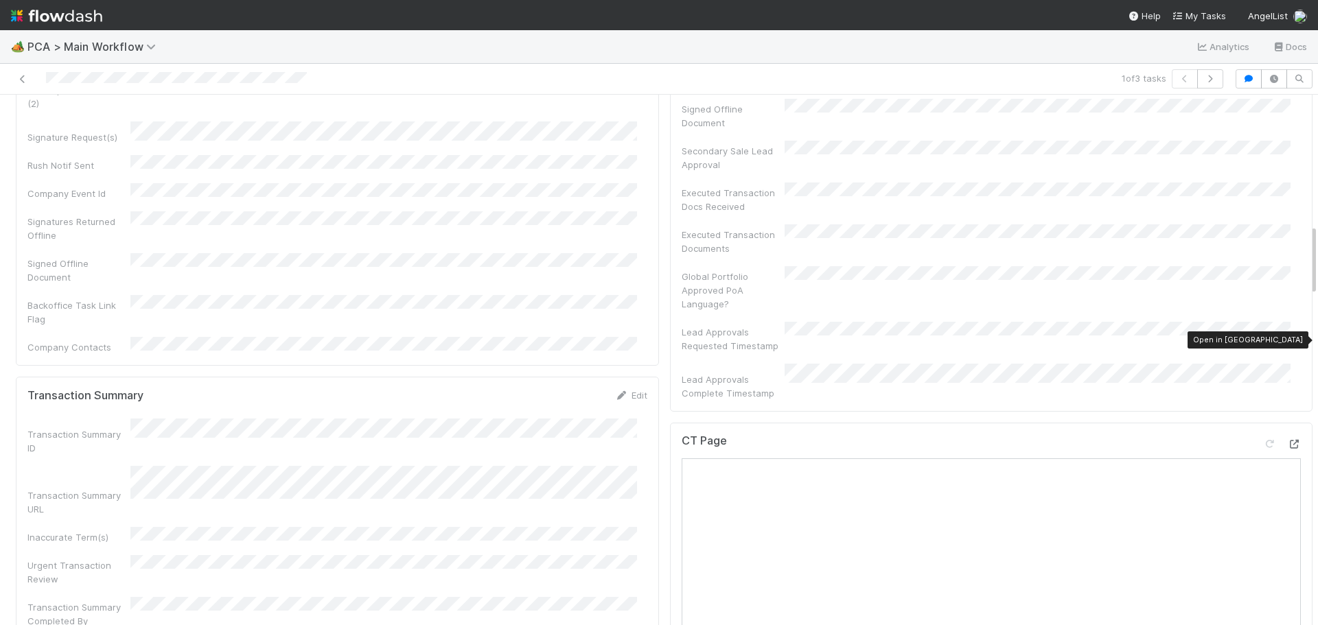
click at [1287, 440] on icon at bounding box center [1294, 444] width 14 height 9
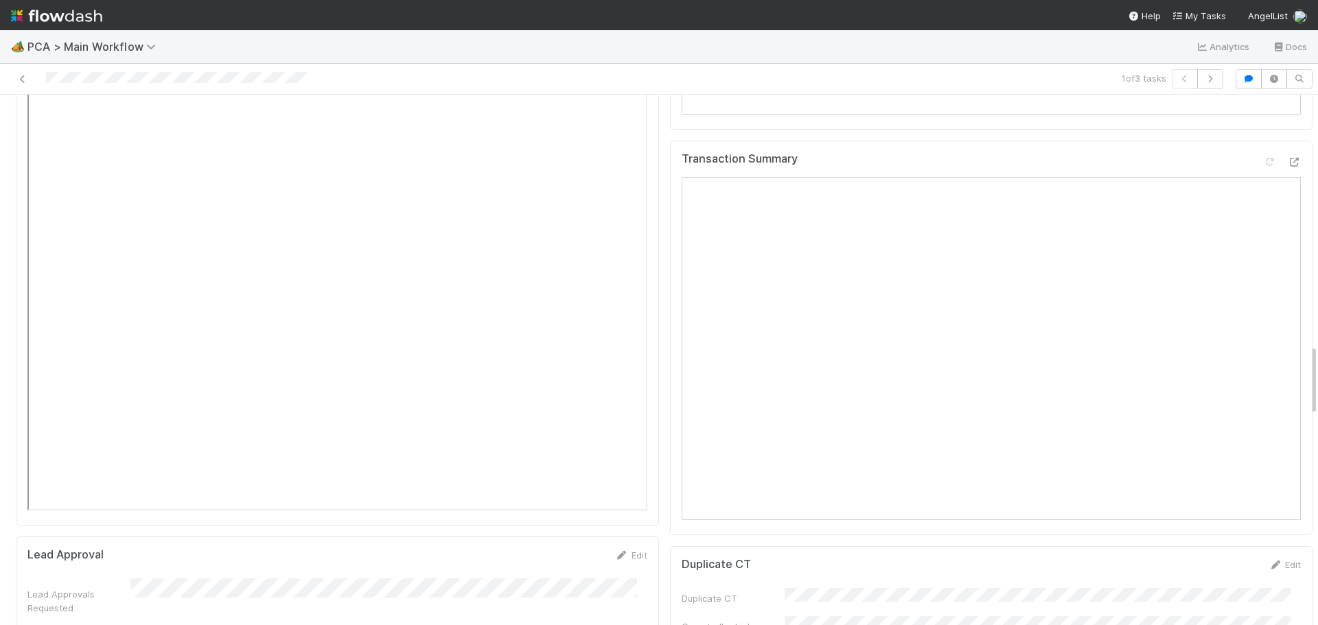
scroll to position [1716, 0]
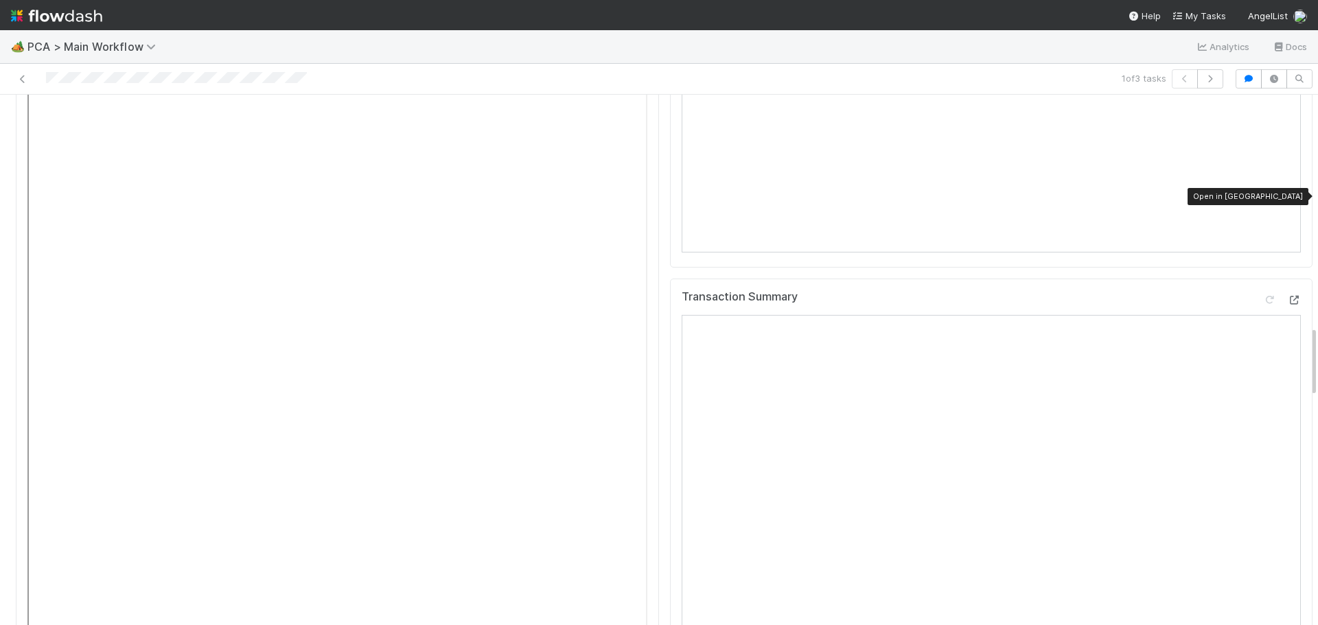
click at [1287, 296] on icon at bounding box center [1294, 300] width 14 height 9
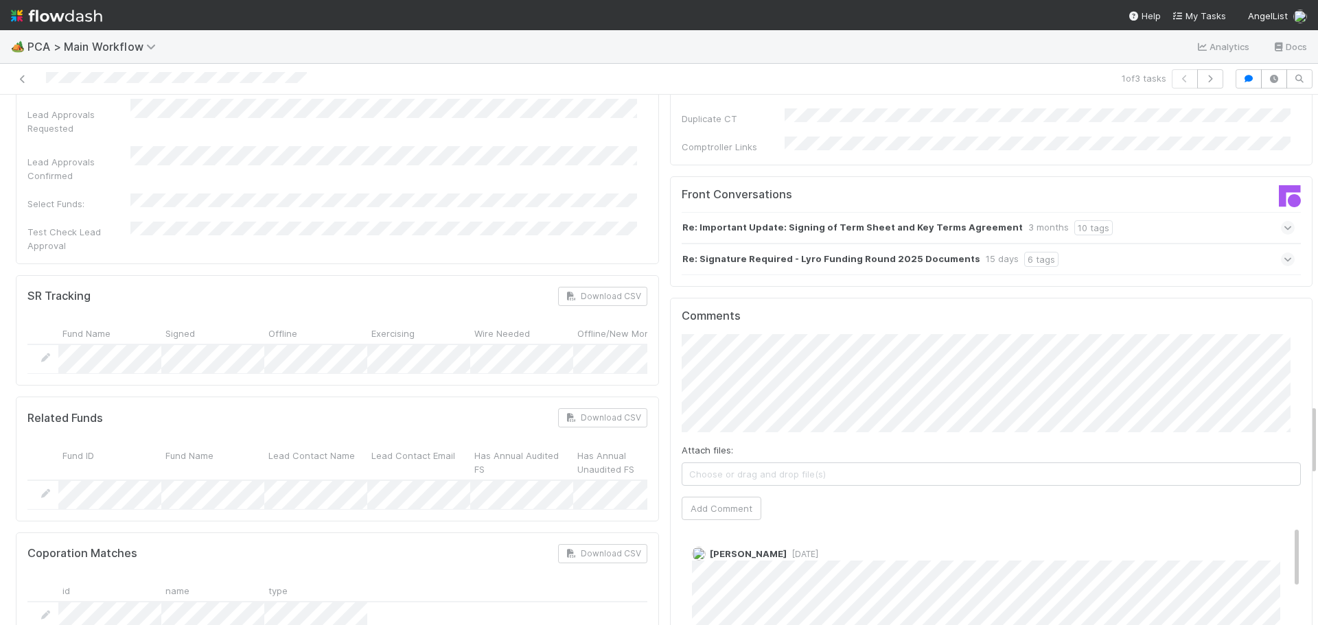
scroll to position [2060, 0]
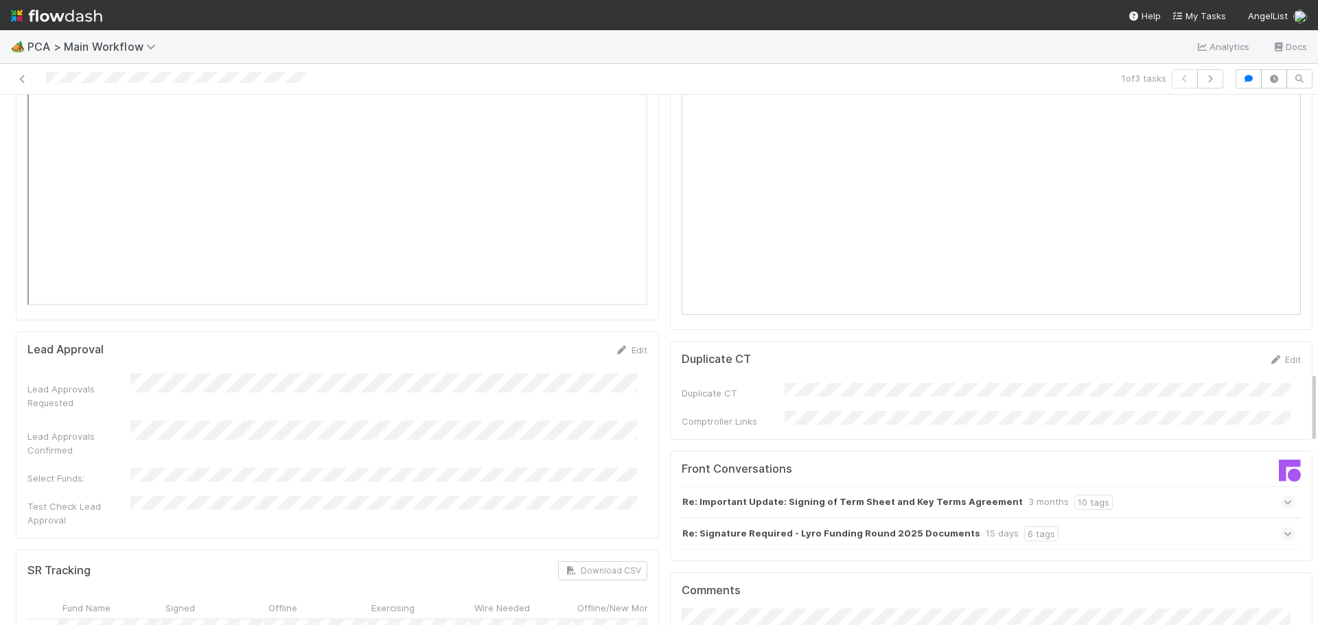
click at [1284, 527] on icon at bounding box center [1288, 534] width 9 height 14
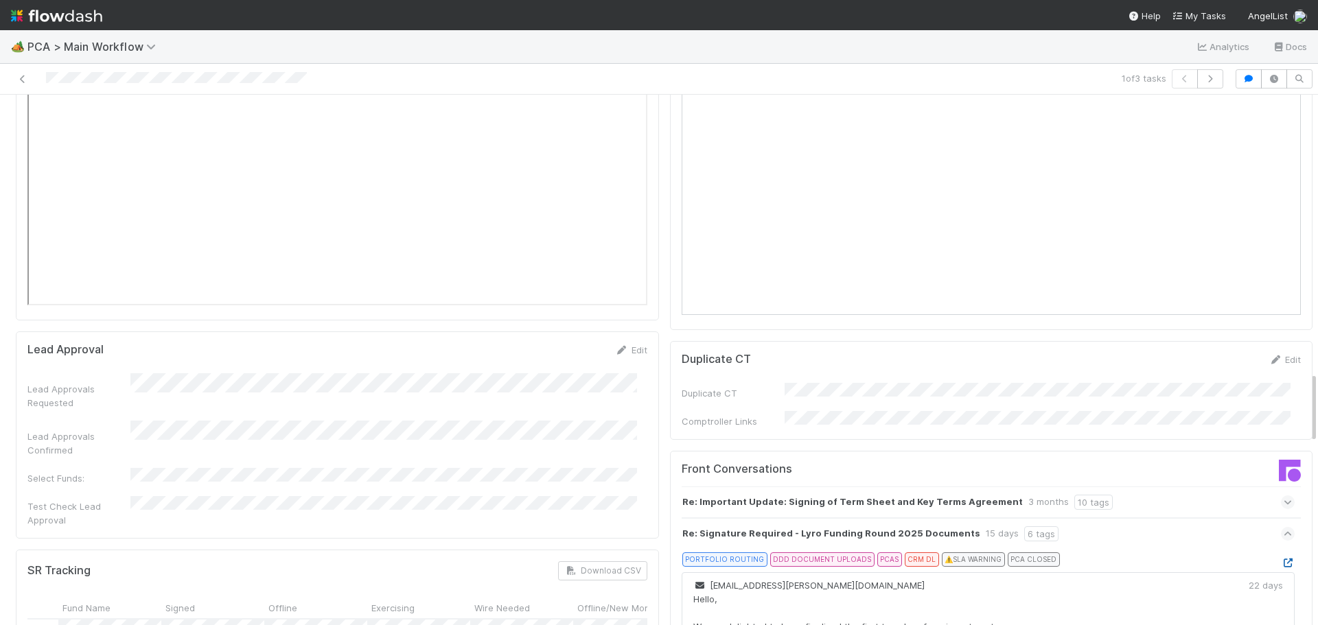
click at [1281, 559] on icon at bounding box center [1288, 563] width 14 height 9
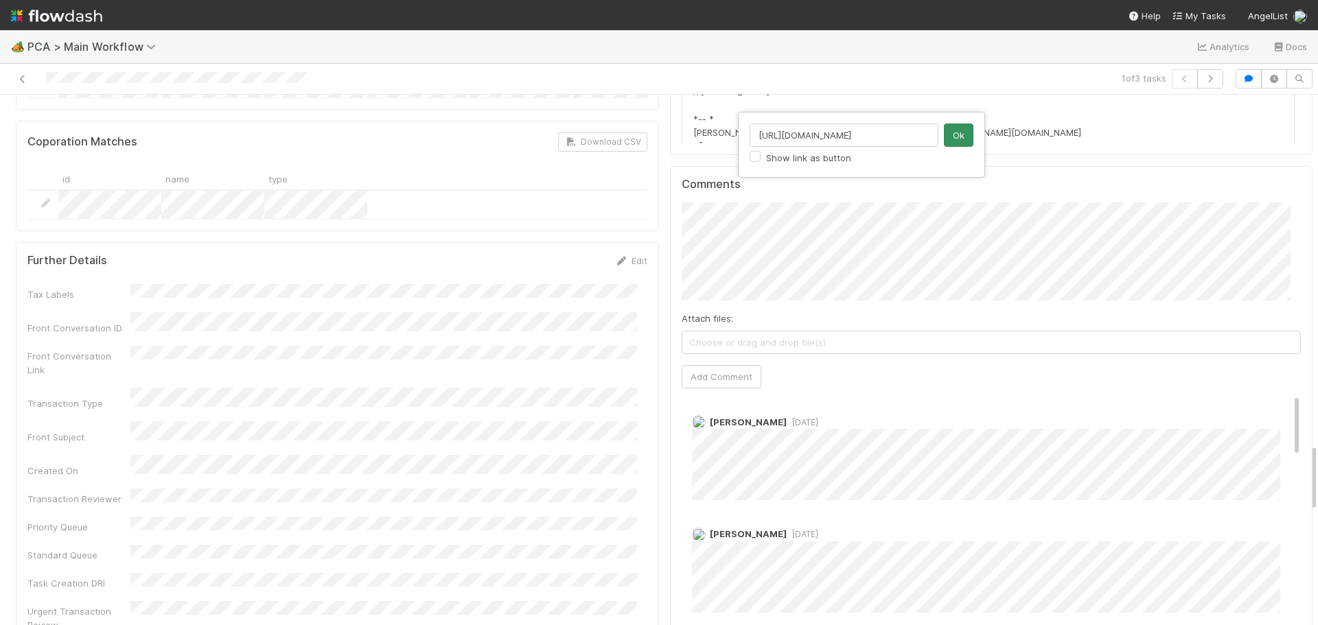
scroll to position [0, 383]
type input "https://comptroller.internal.angellist.com/v/review_data_change_requests?compan…"
click at [950, 137] on button "Ok" at bounding box center [959, 135] width 30 height 23
click at [723, 365] on button "Add Comment" at bounding box center [722, 376] width 80 height 23
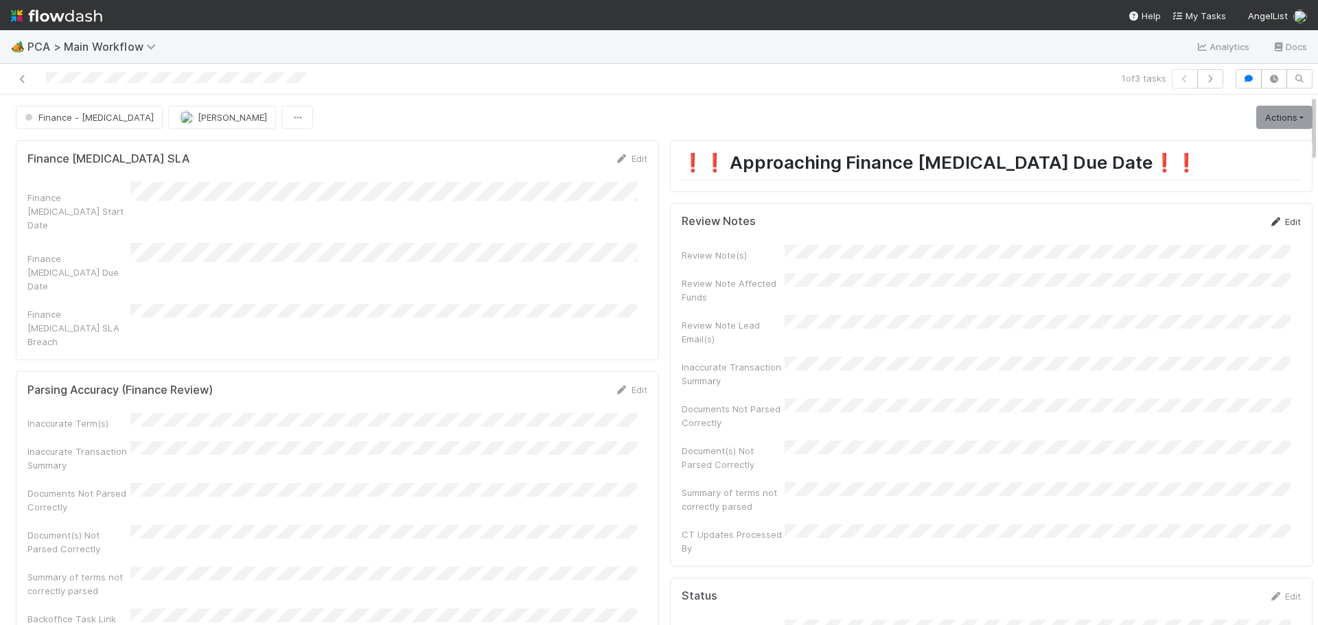
click at [1272, 220] on link "Edit" at bounding box center [1285, 221] width 32 height 11
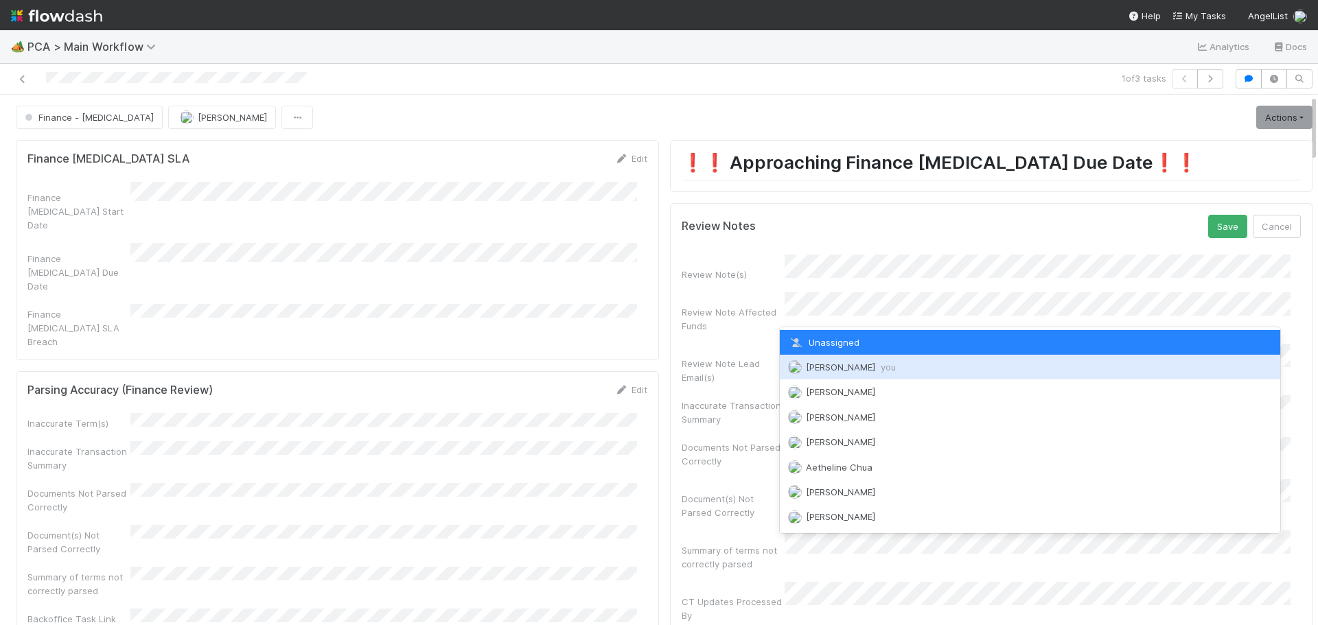
click at [829, 364] on span "Marenz Trajano you" at bounding box center [851, 367] width 90 height 11
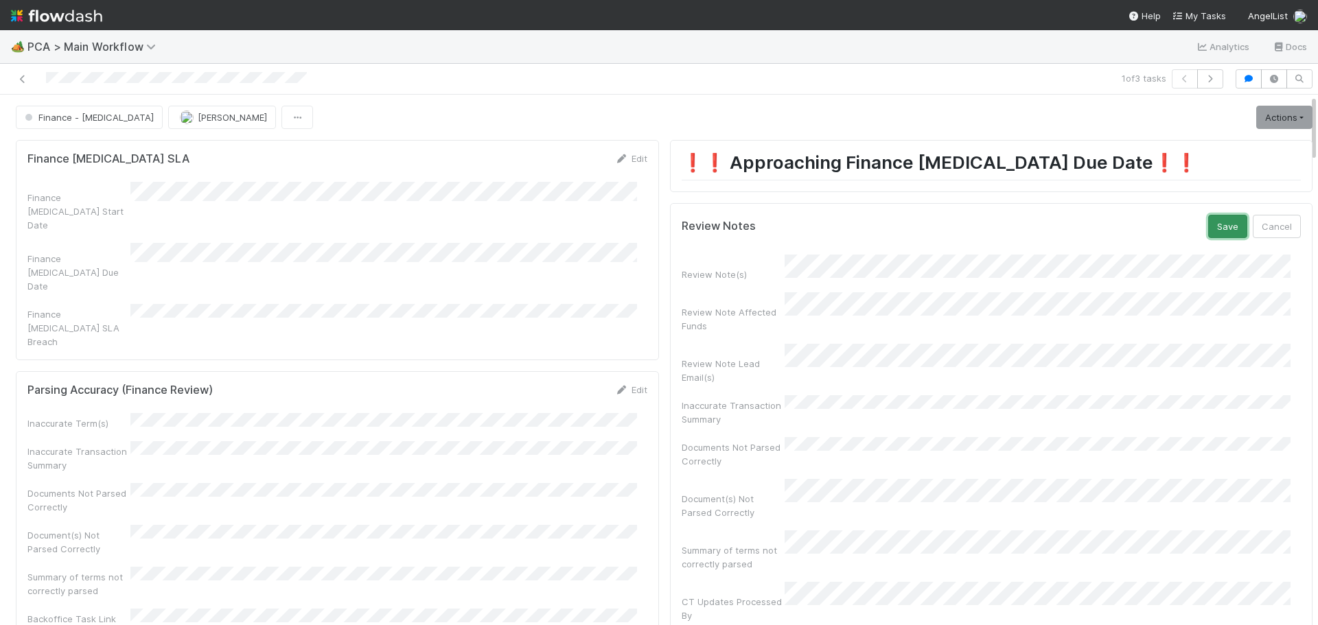
click at [1208, 222] on button "Save" at bounding box center [1227, 226] width 39 height 23
click at [1267, 113] on link "Actions" at bounding box center [1284, 117] width 56 height 23
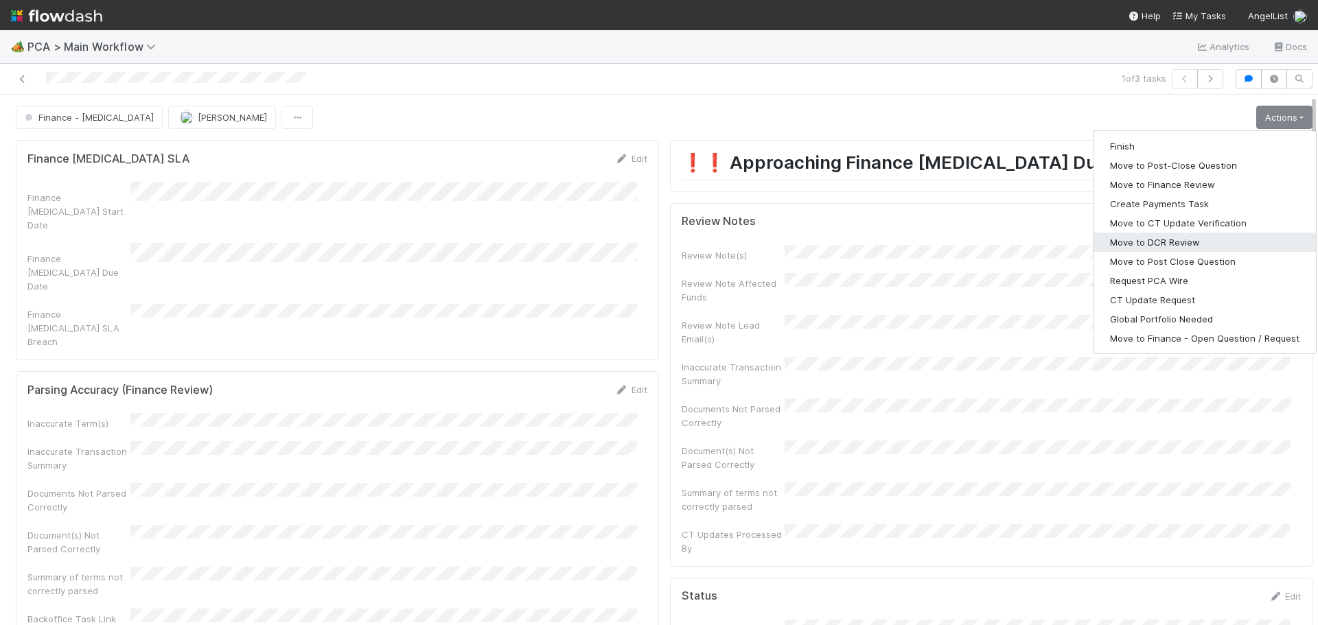
click at [1167, 240] on button "Move to DCR Review" at bounding box center [1205, 242] width 222 height 19
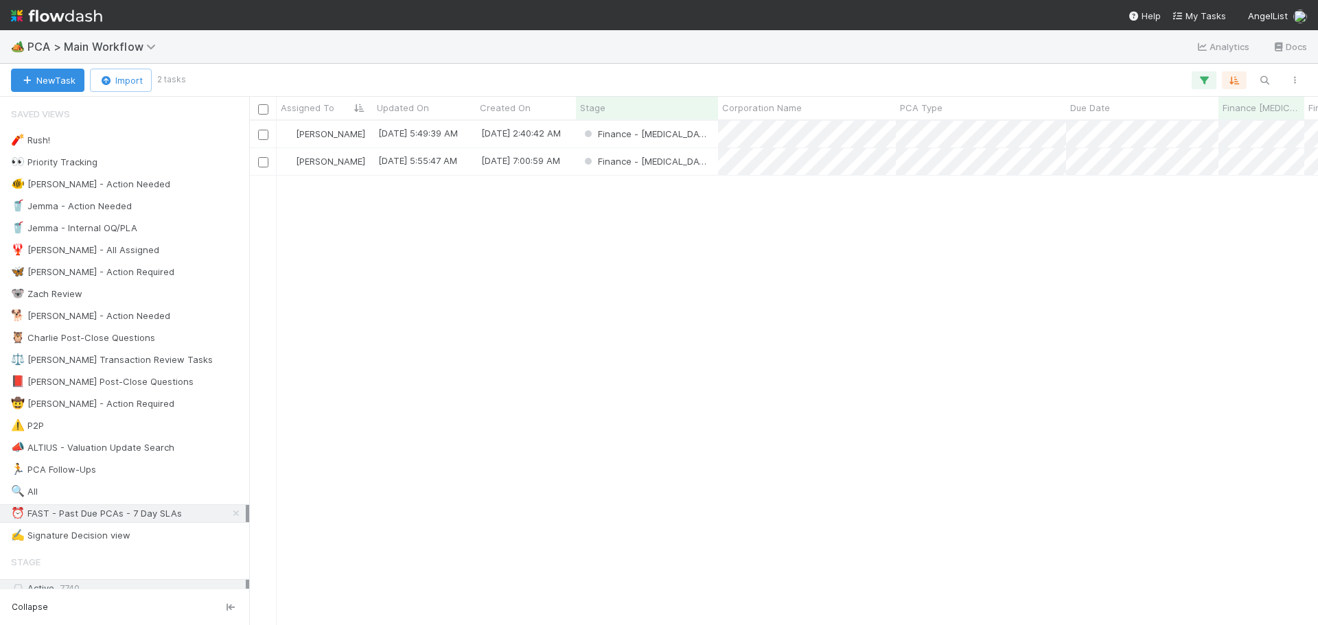
scroll to position [494, 1059]
click at [700, 137] on div "Finance - ICU" at bounding box center [647, 134] width 142 height 27
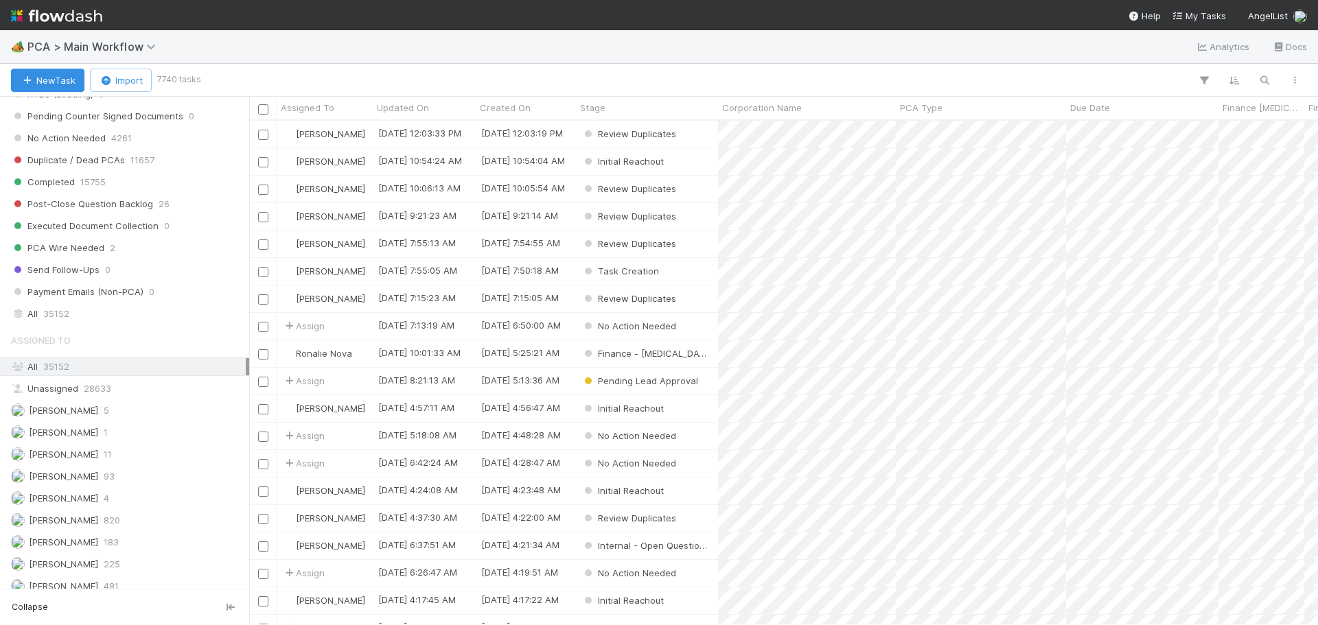
scroll to position [1579, 0]
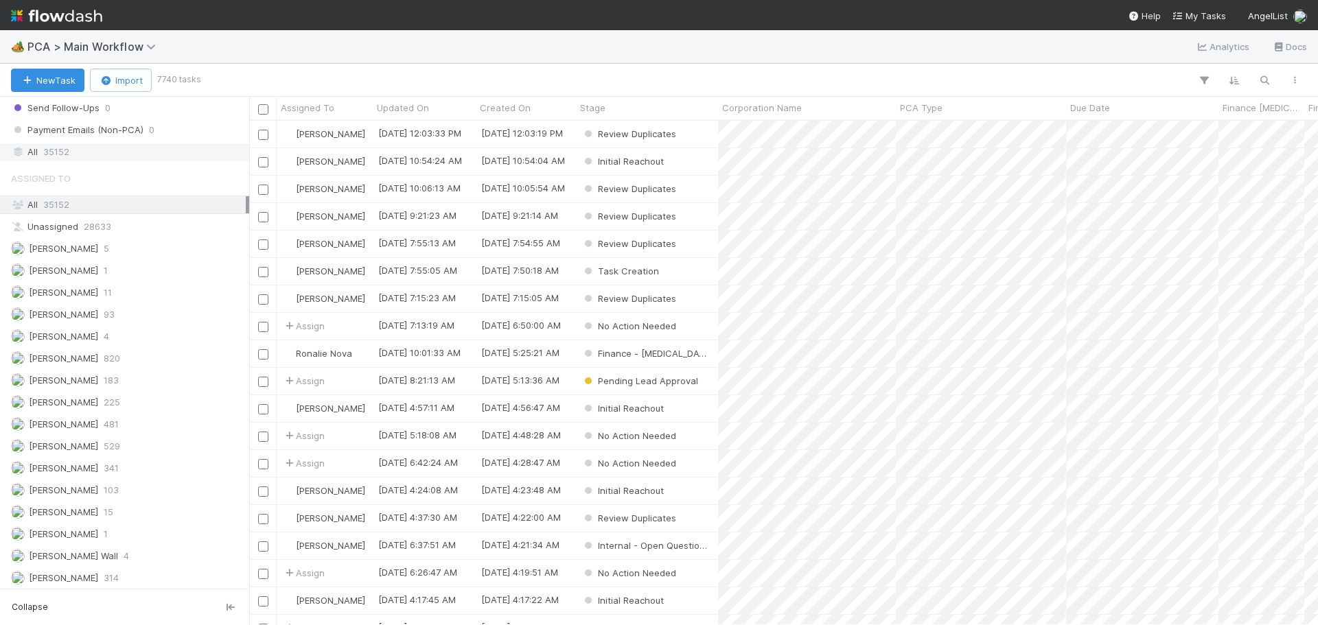
click at [74, 147] on div "All 35152" at bounding box center [128, 151] width 235 height 17
click at [1267, 74] on icon "button" at bounding box center [1265, 80] width 14 height 12
click at [1166, 53] on input at bounding box center [1193, 57] width 137 height 16
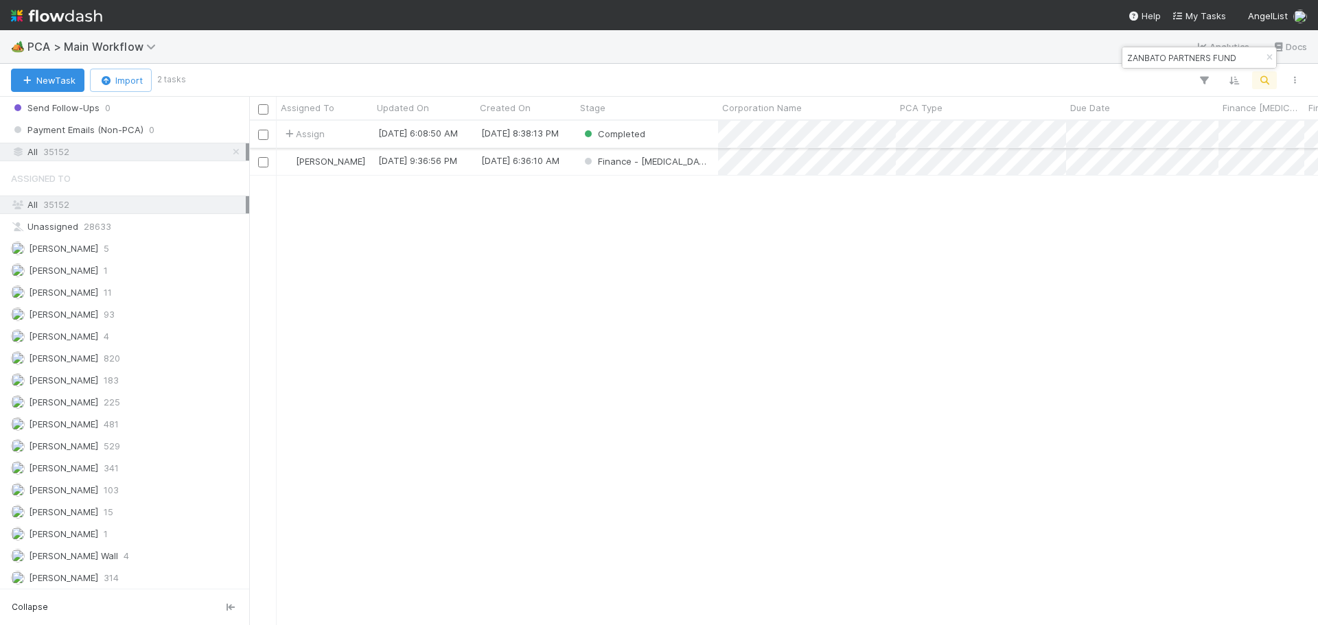
type input "ZANBATO PARTNERS FUND"
click at [690, 136] on div "Completed" at bounding box center [647, 134] width 142 height 27
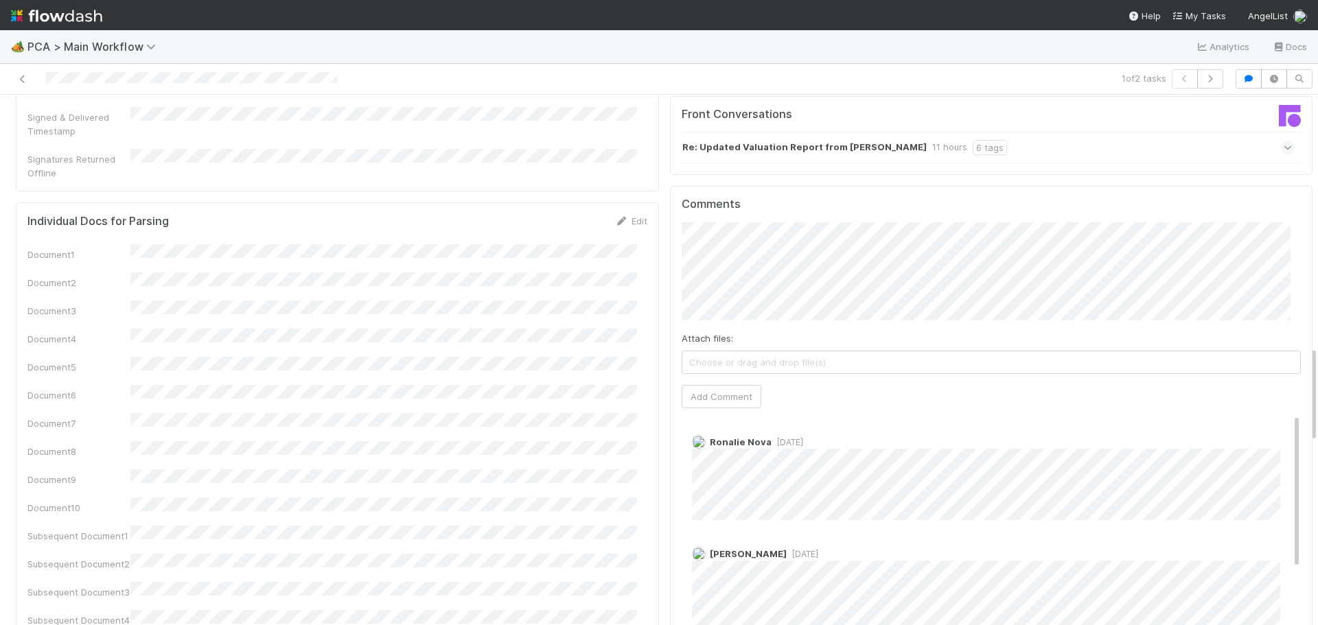
scroll to position [1373, 0]
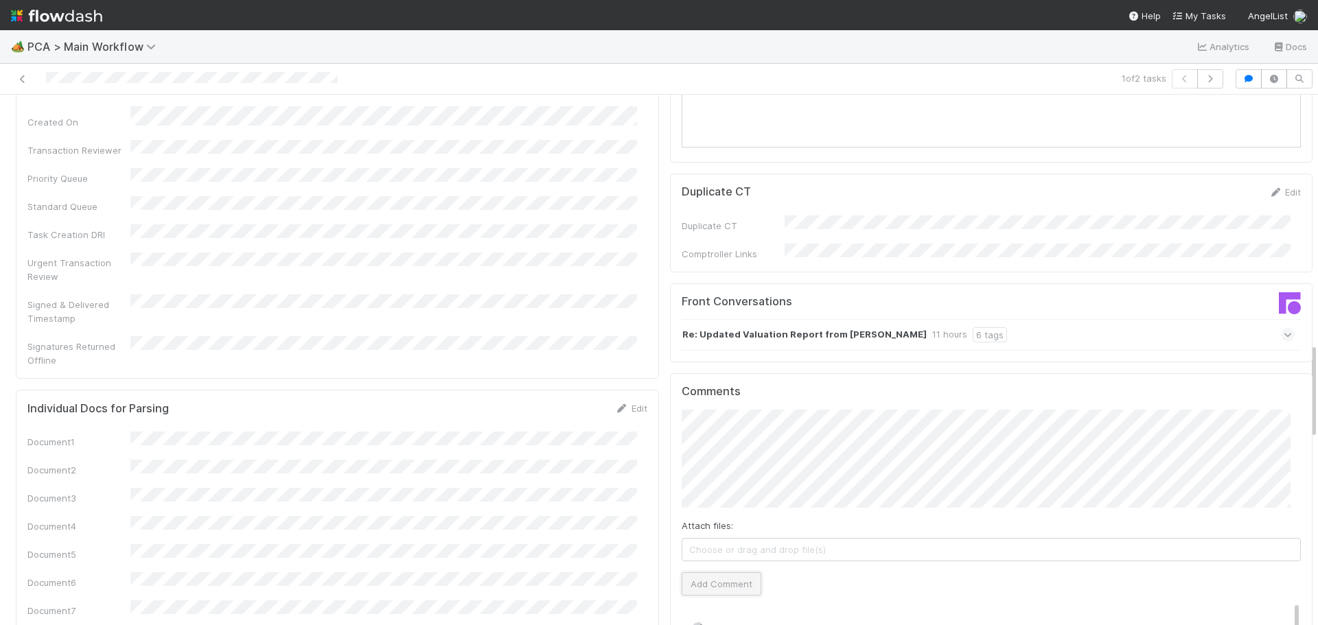
click at [715, 573] on button "Add Comment" at bounding box center [722, 584] width 80 height 23
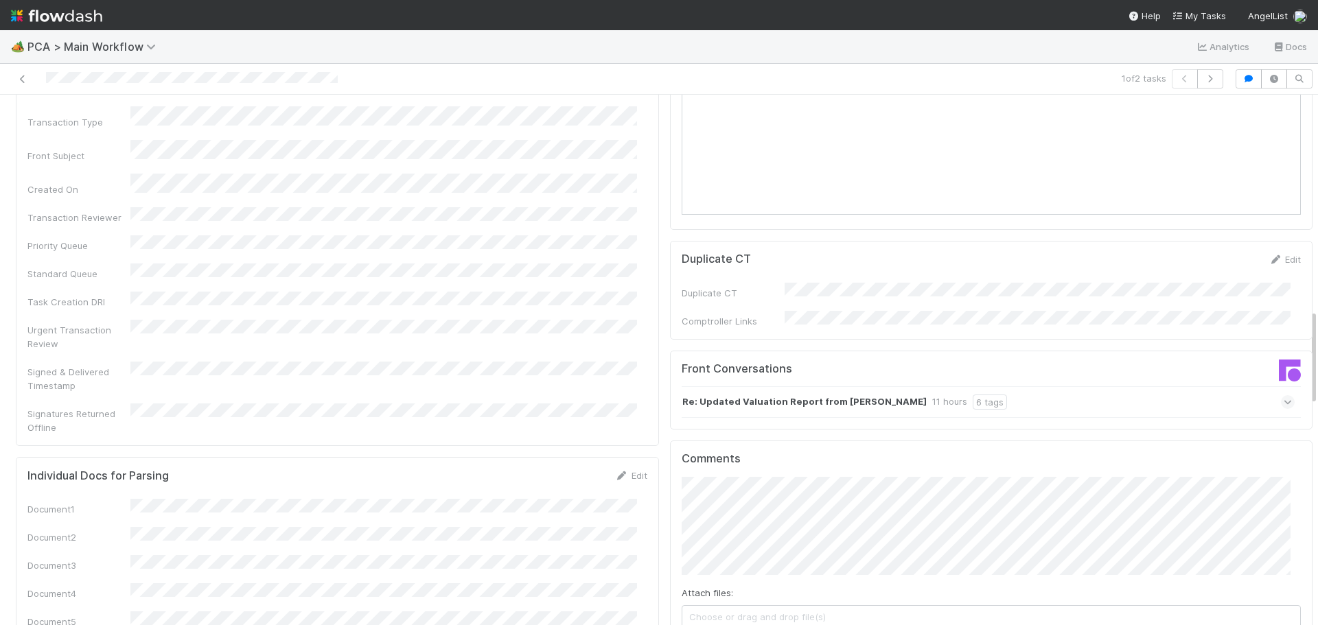
scroll to position [1167, 0]
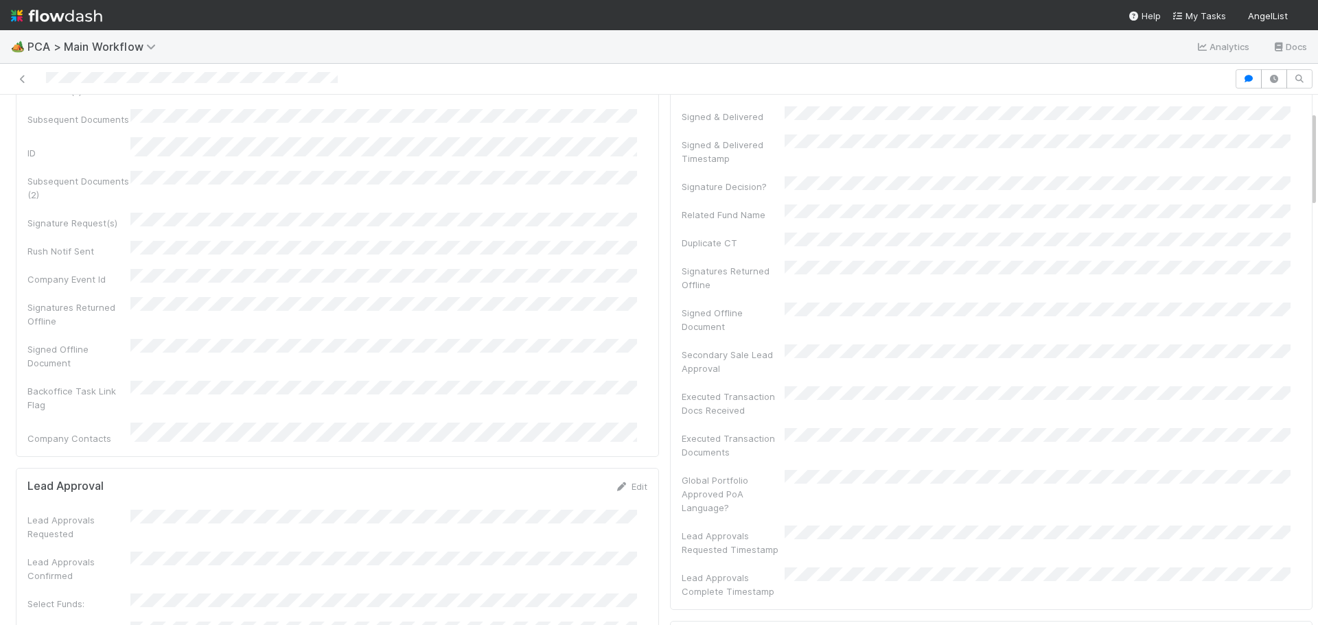
scroll to position [69, 0]
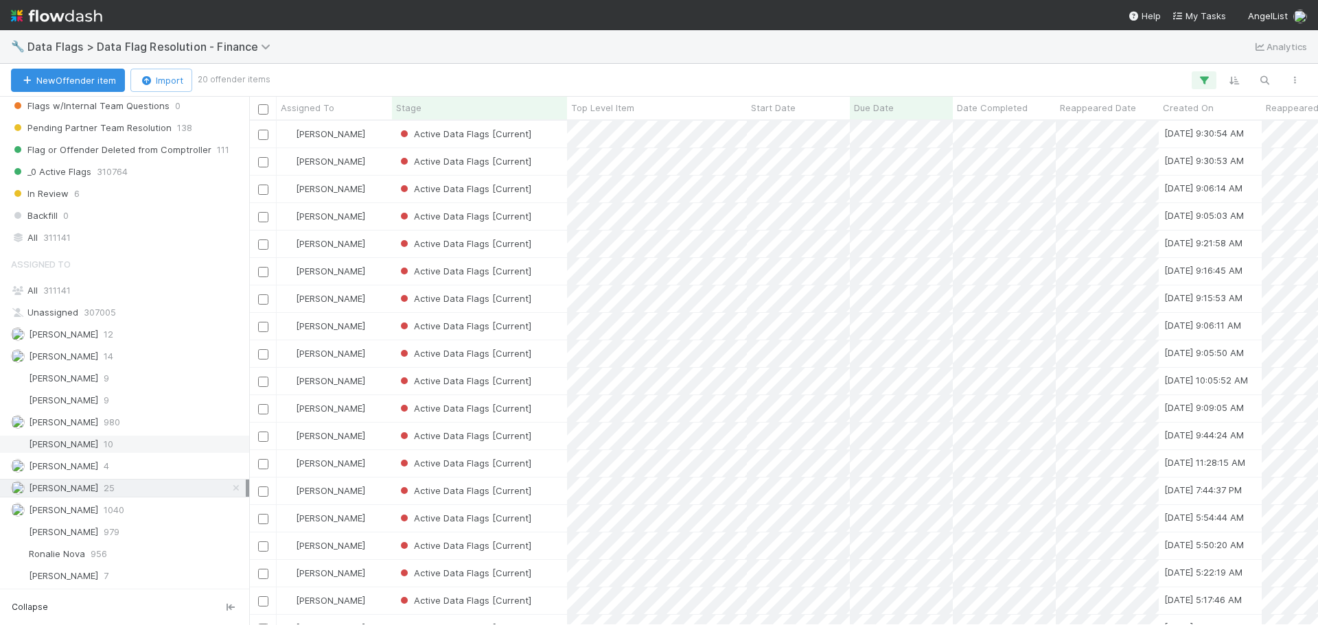
scroll to position [494, 1059]
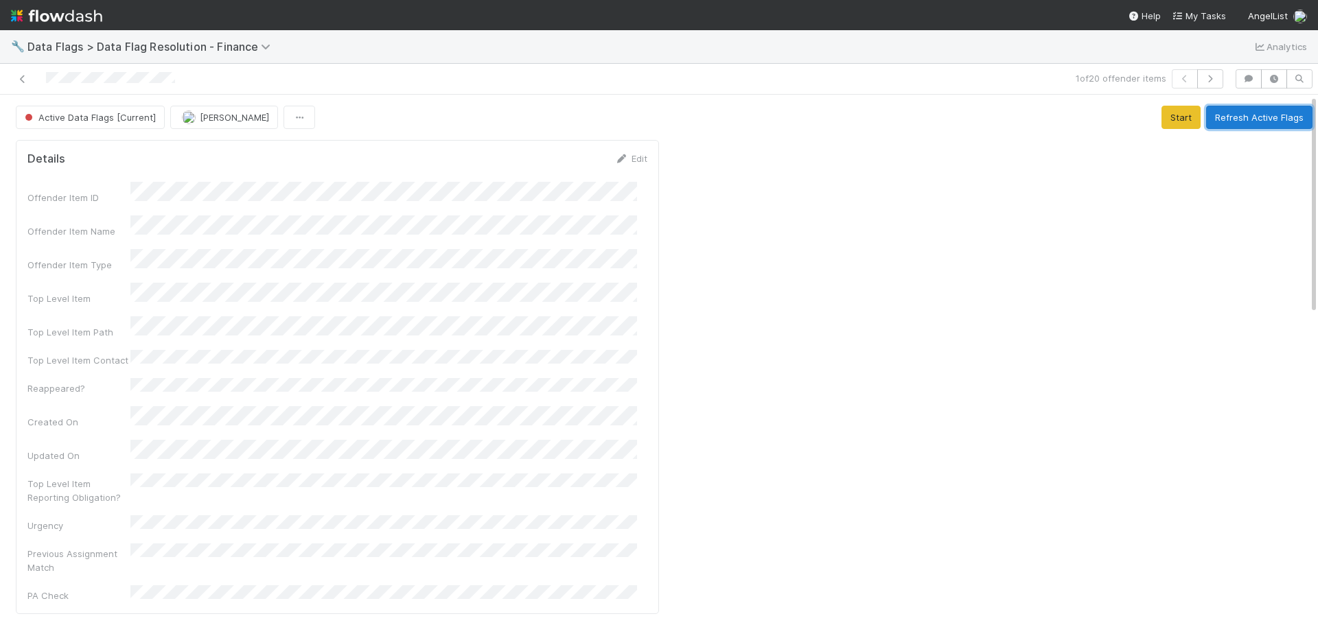
click at [1207, 122] on button "Refresh Active Flags" at bounding box center [1259, 117] width 106 height 23
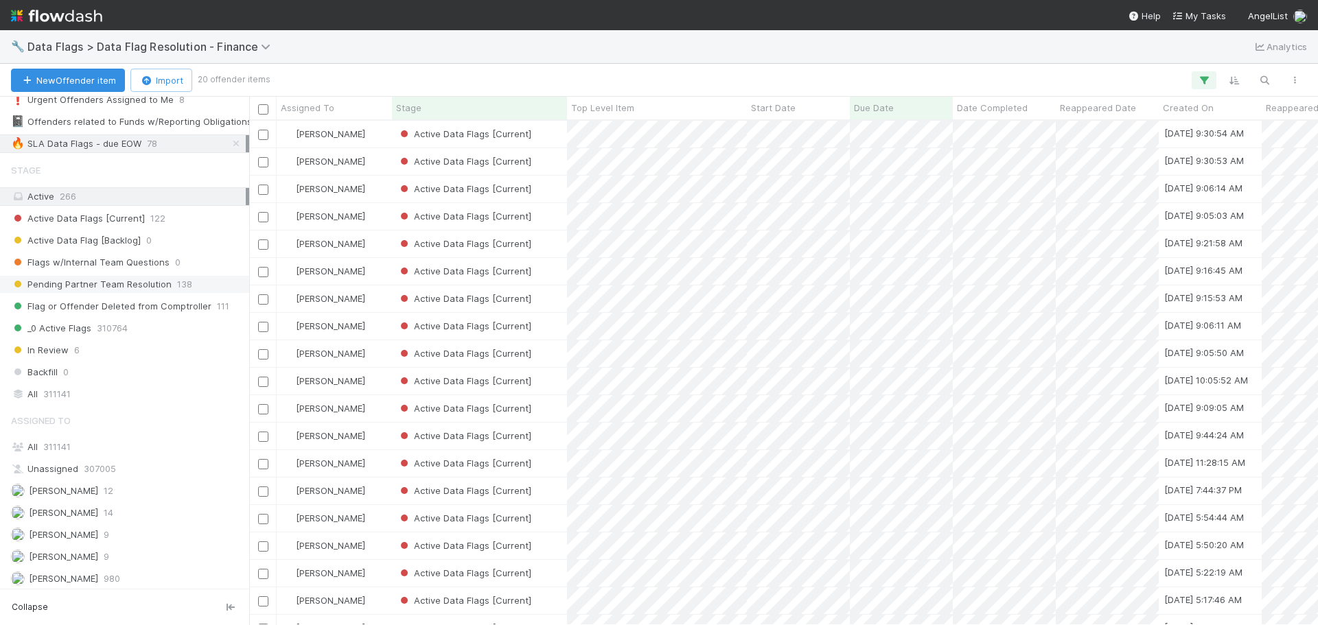
scroll to position [263, 0]
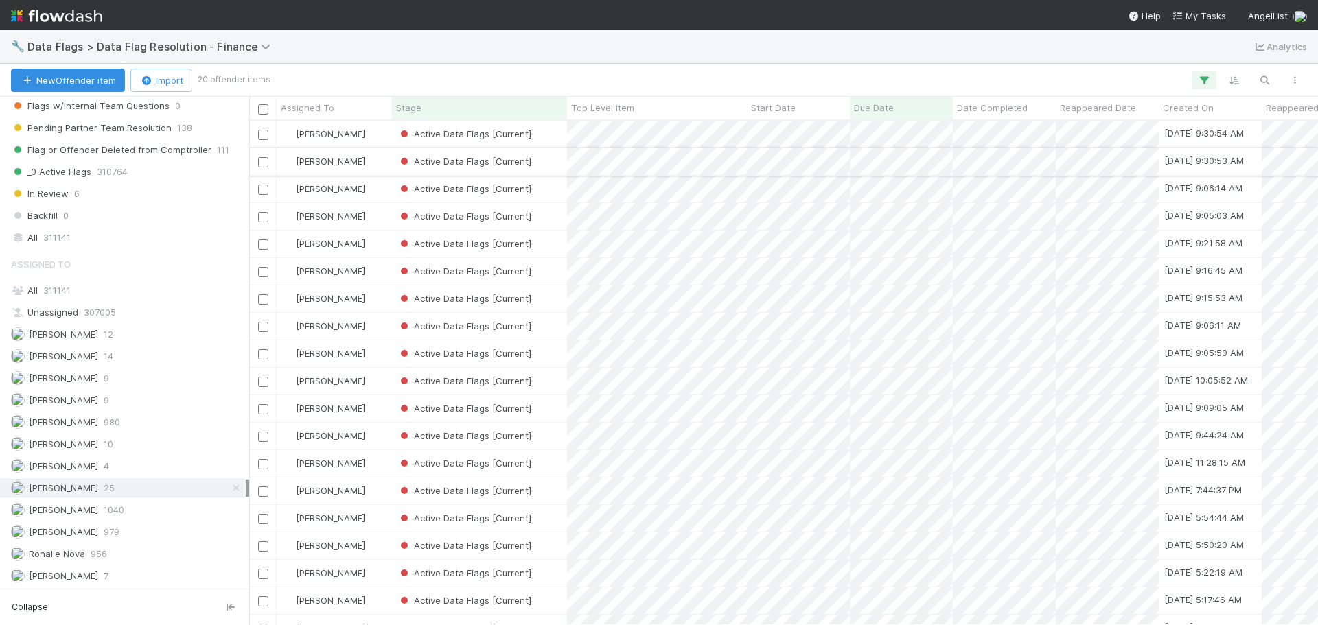
click at [560, 167] on div "Active Data Flags [Current]" at bounding box center [479, 161] width 175 height 27
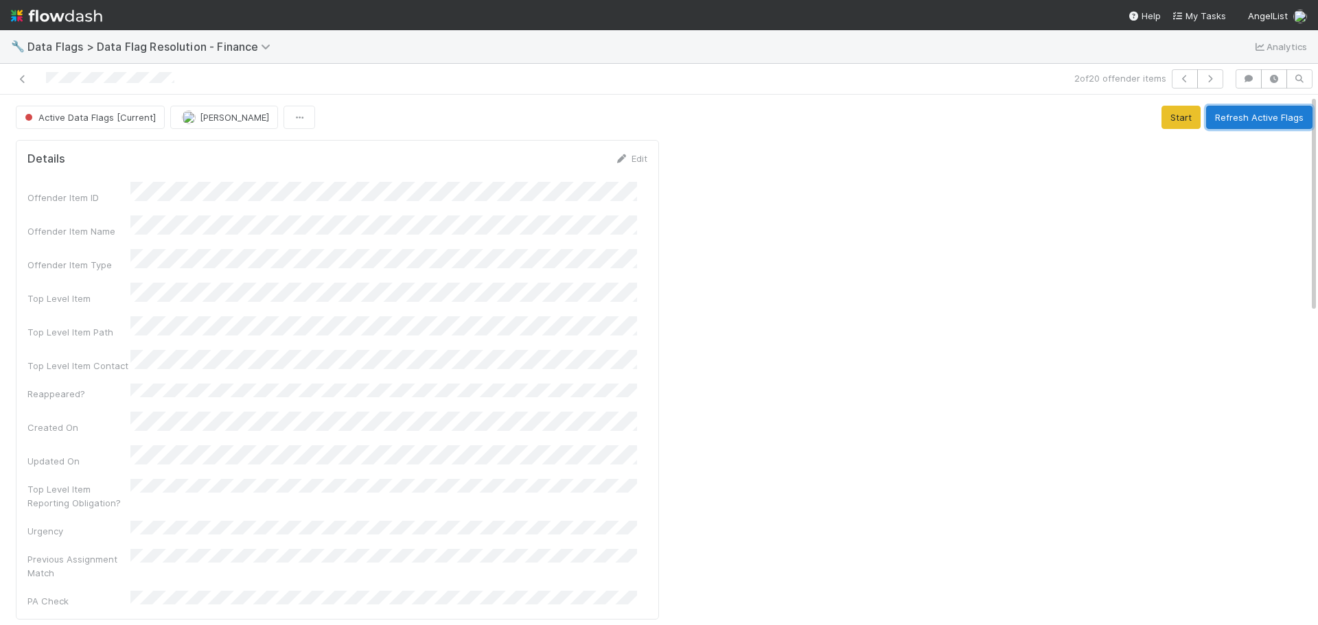
click at [1238, 112] on button "Refresh Active Flags" at bounding box center [1259, 117] width 106 height 23
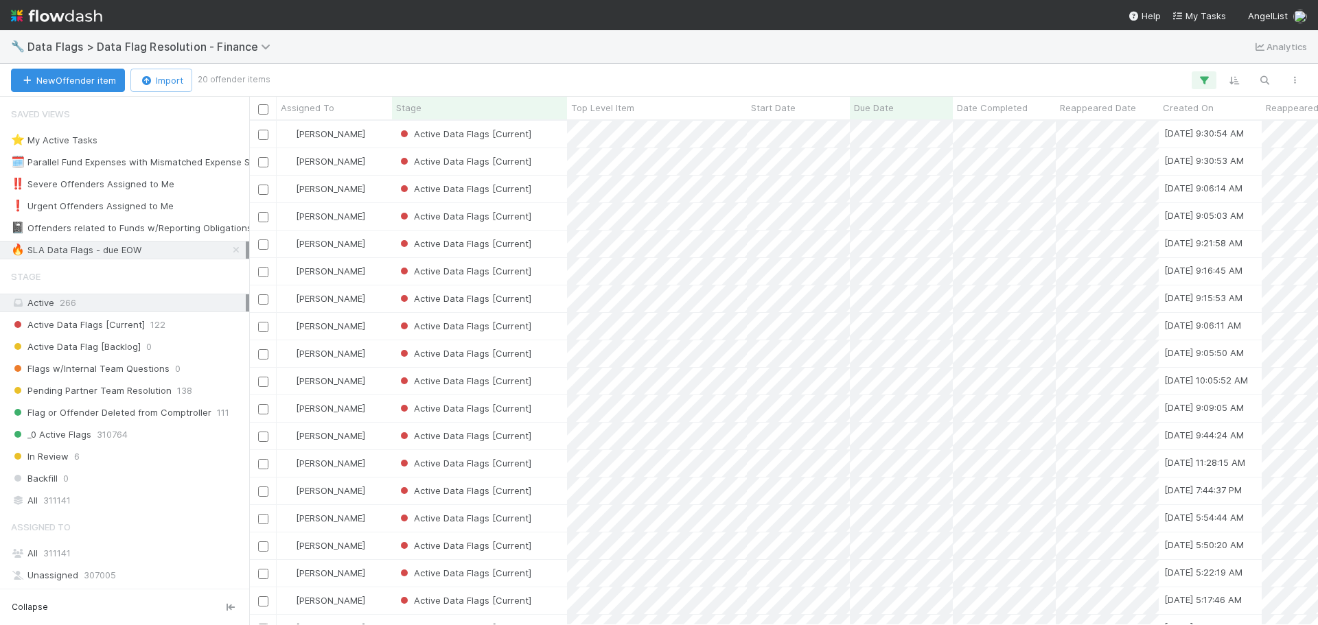
scroll to position [494, 1059]
click at [558, 192] on div "Active Data Flags [Current]" at bounding box center [479, 189] width 175 height 27
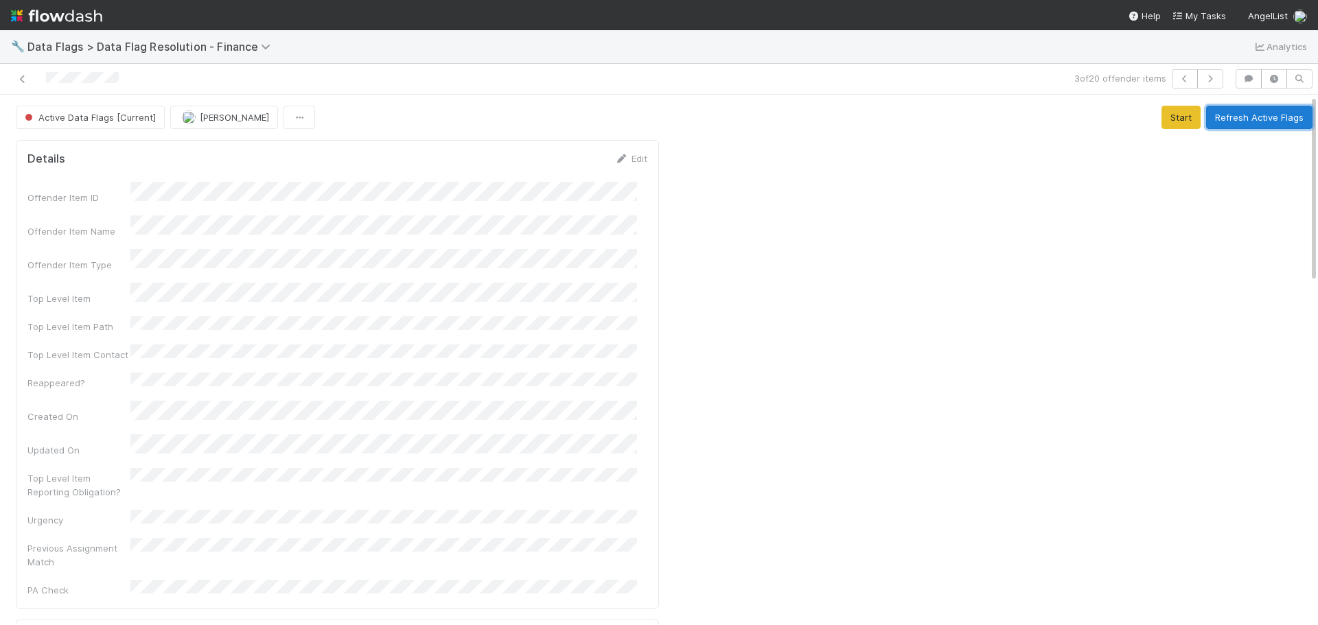
click at [1228, 117] on button "Refresh Active Flags" at bounding box center [1259, 117] width 106 height 23
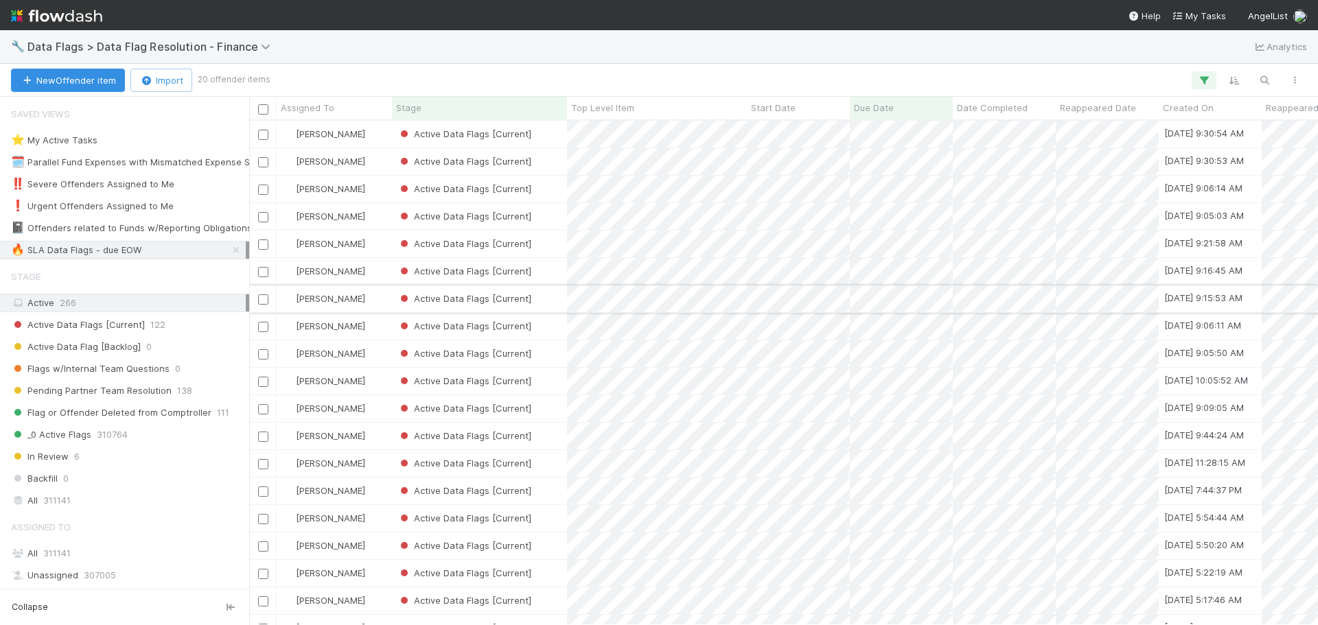
scroll to position [494, 1059]
click at [553, 216] on div "Active Data Flags [Current]" at bounding box center [479, 216] width 175 height 27
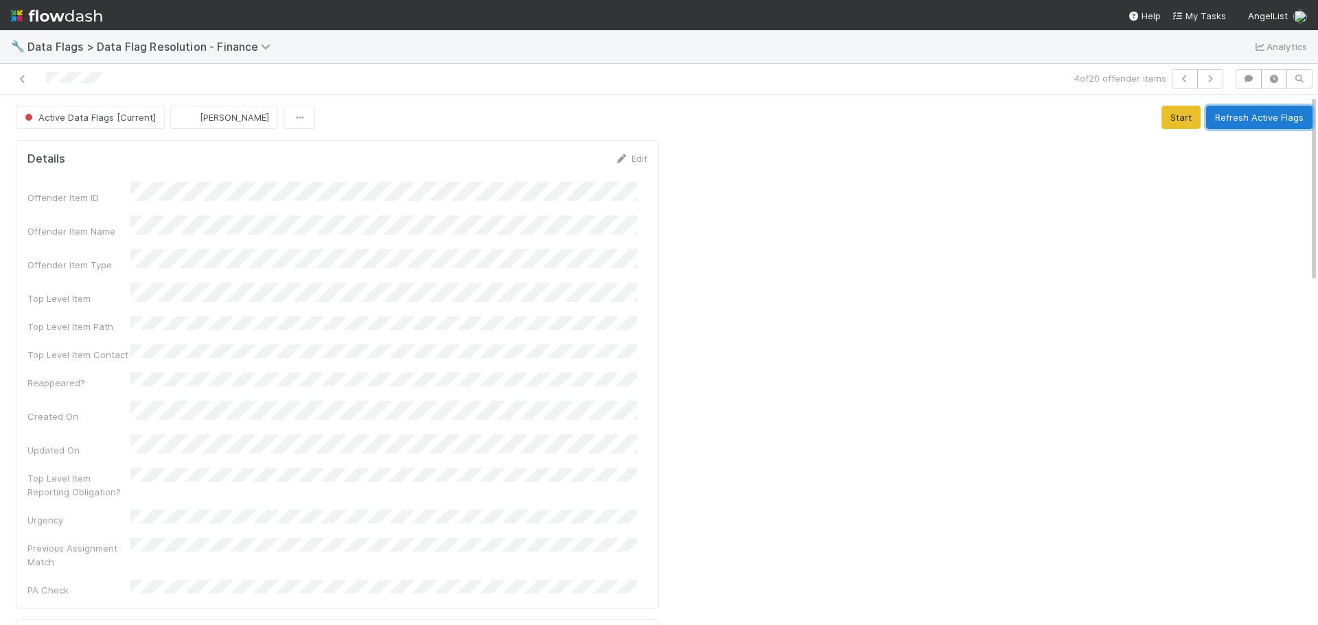
click at [1252, 113] on button "Refresh Active Flags" at bounding box center [1259, 117] width 106 height 23
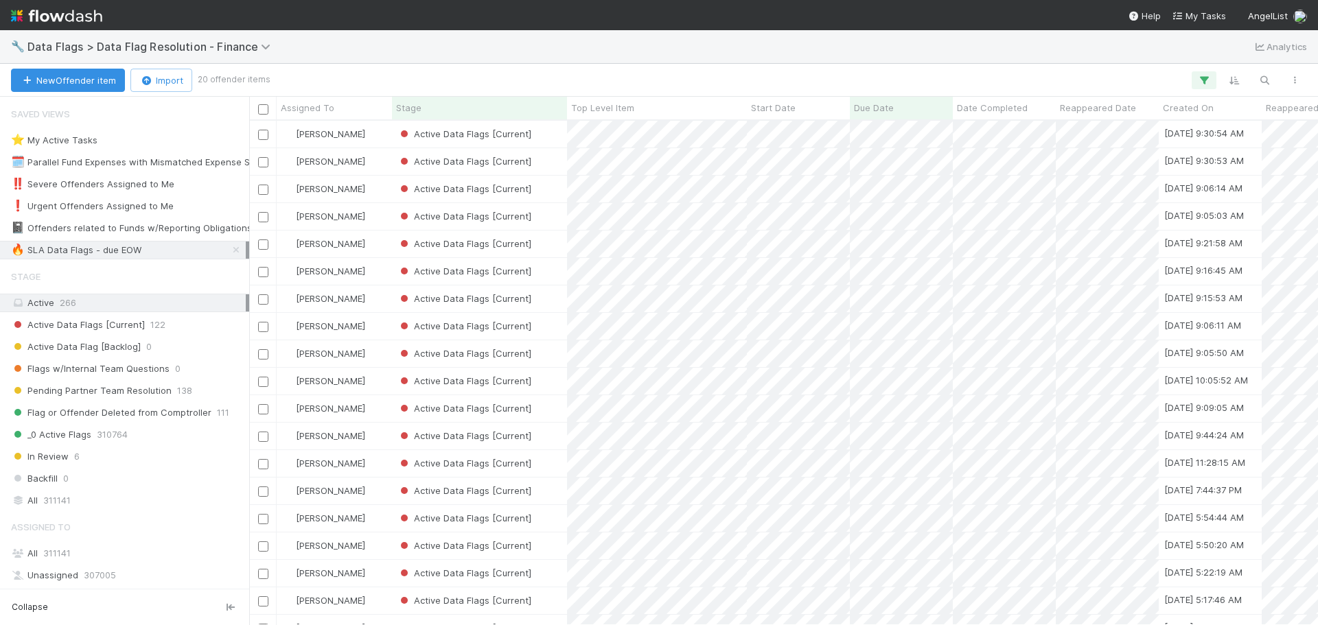
scroll to position [494, 1059]
click at [560, 239] on div "Active Data Flags [Current]" at bounding box center [479, 244] width 175 height 27
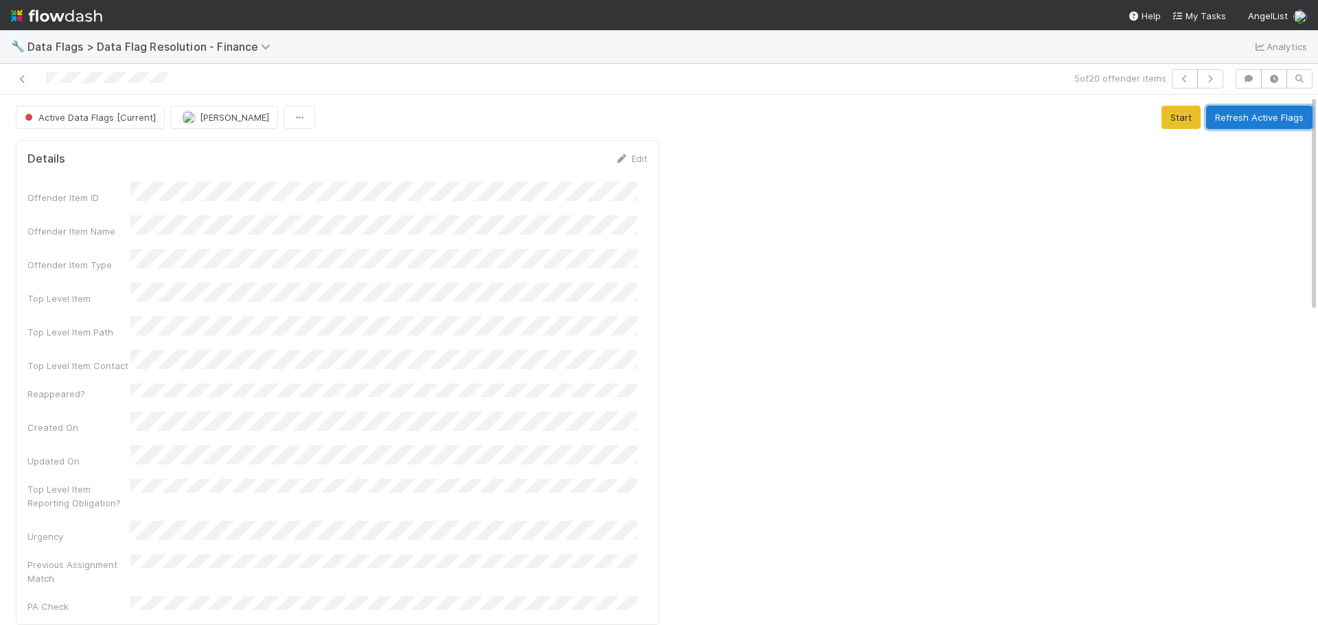
click at [1247, 117] on button "Refresh Active Flags" at bounding box center [1259, 117] width 106 height 23
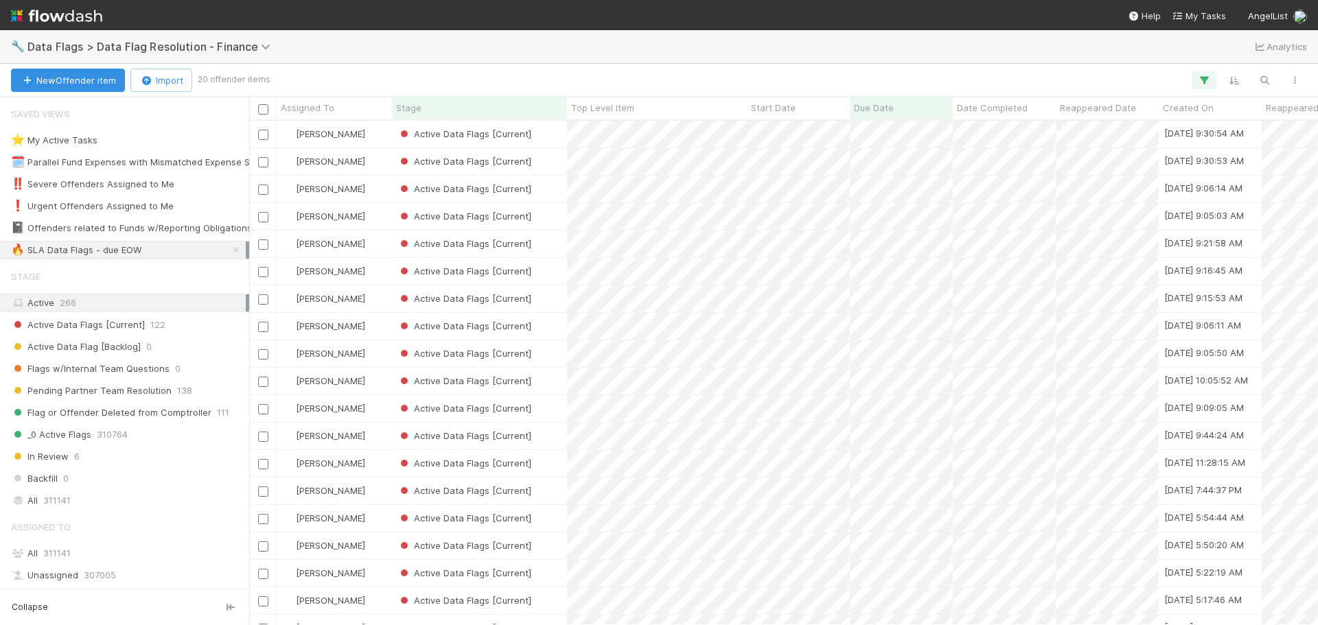
scroll to position [494, 1059]
click at [555, 247] on div "Active Data Flags [Current]" at bounding box center [479, 244] width 175 height 27
click at [554, 270] on div "Active Data Flags [Current]" at bounding box center [479, 271] width 175 height 27
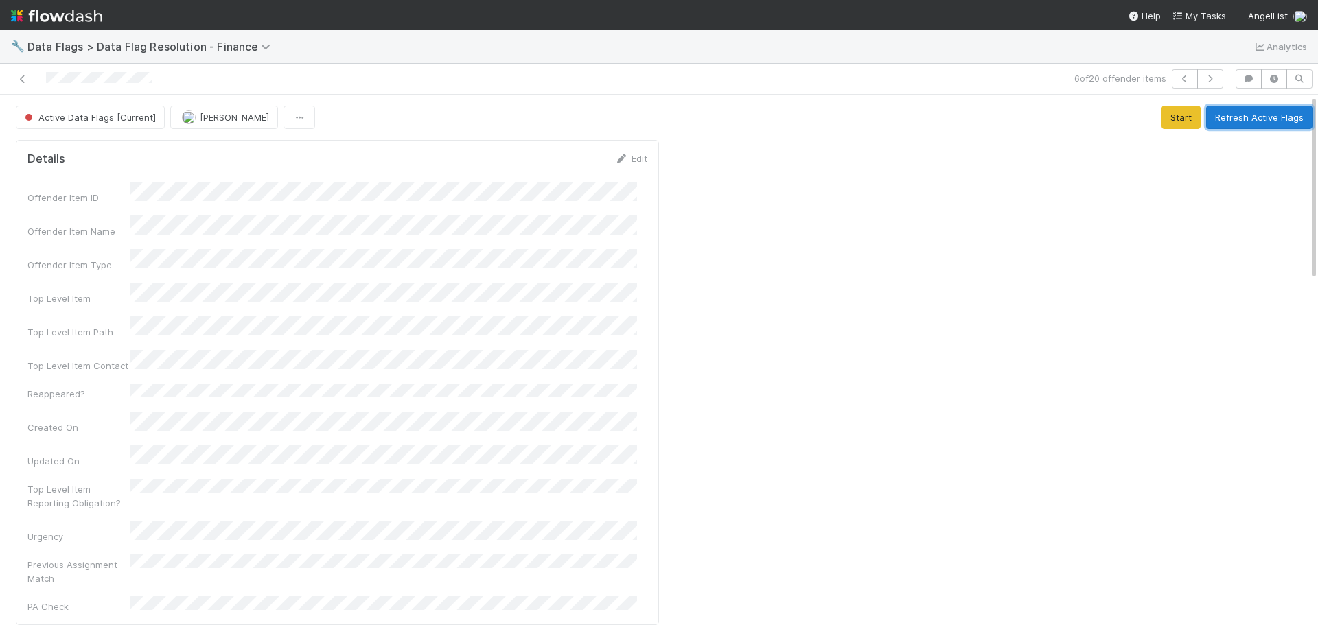
click at [1268, 111] on button "Refresh Active Flags" at bounding box center [1259, 117] width 106 height 23
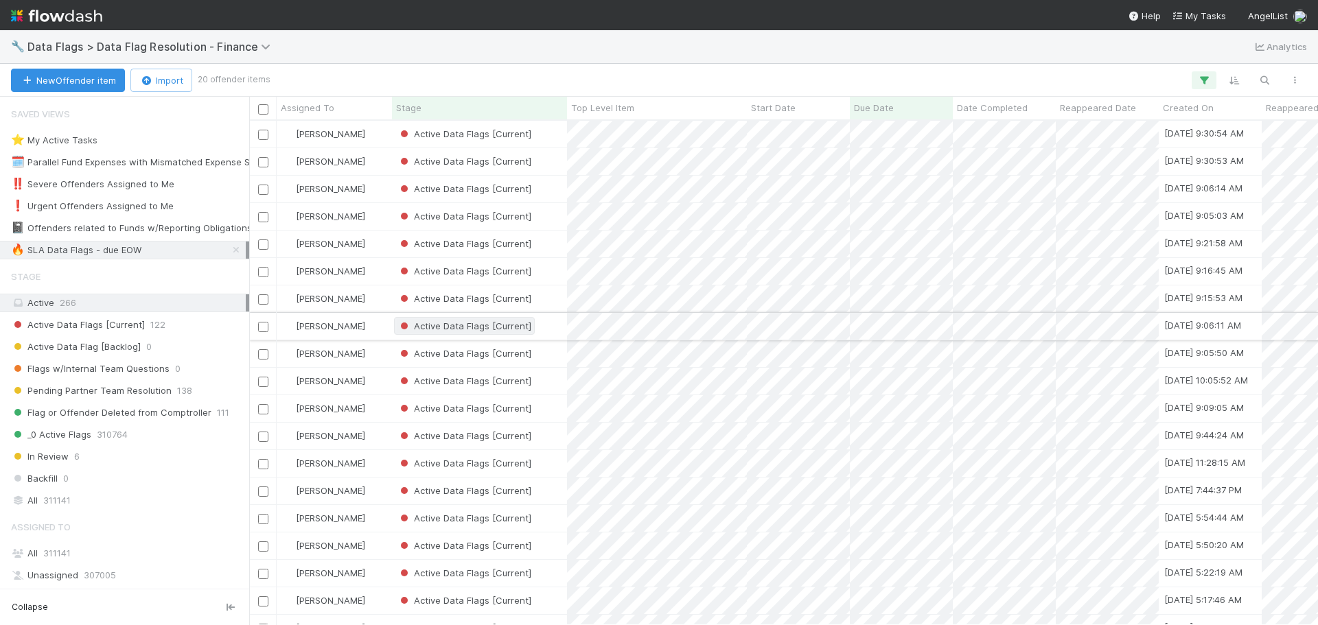
scroll to position [494, 1059]
click at [556, 299] on div "Active Data Flags [Current]" at bounding box center [479, 299] width 175 height 27
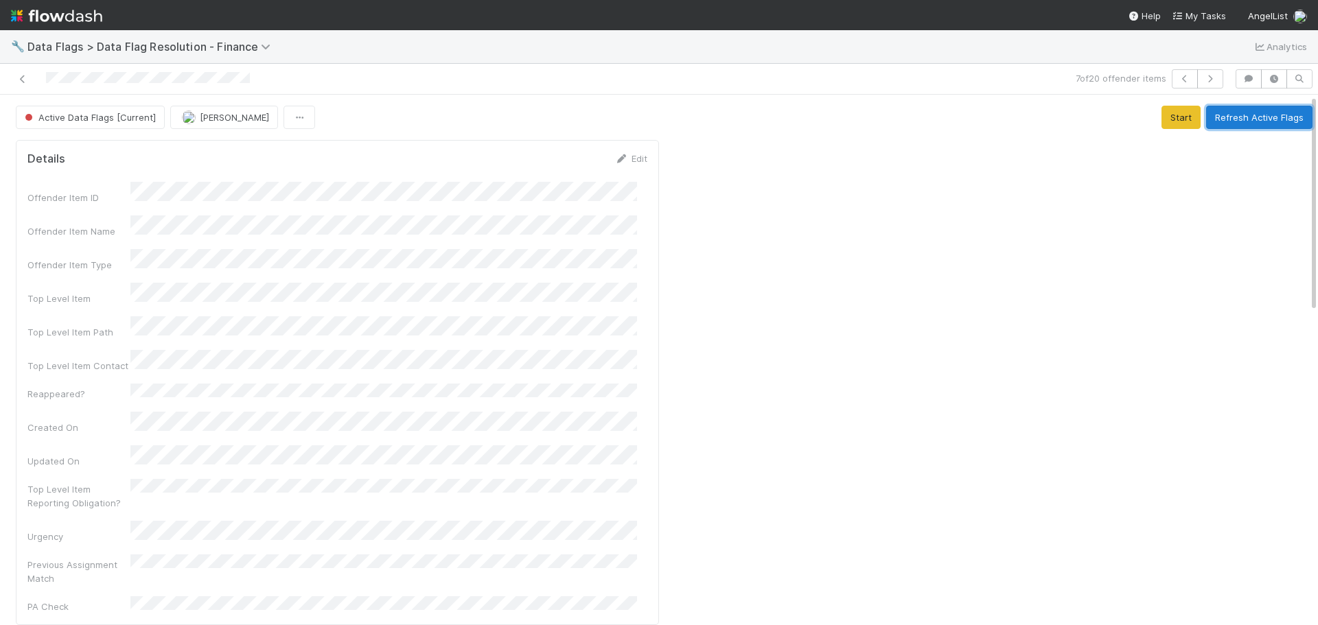
click at [1230, 126] on button "Refresh Active Flags" at bounding box center [1259, 117] width 106 height 23
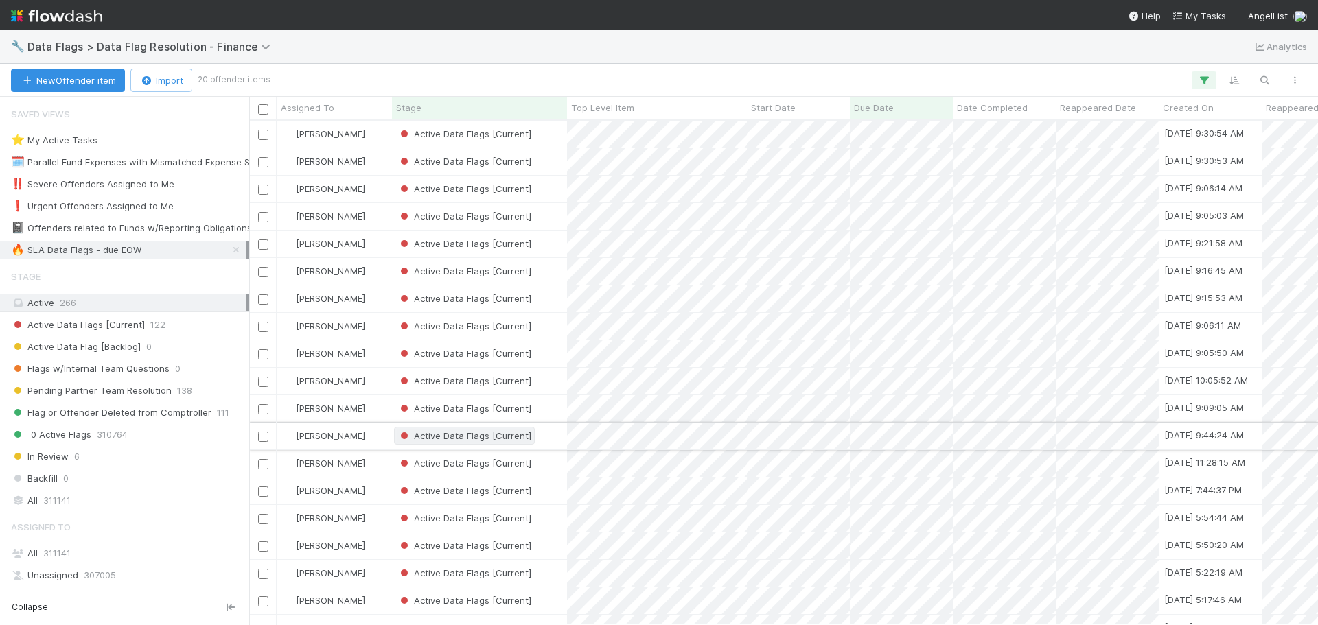
scroll to position [494, 1059]
click at [553, 331] on div "Active Data Flags [Current]" at bounding box center [479, 326] width 175 height 27
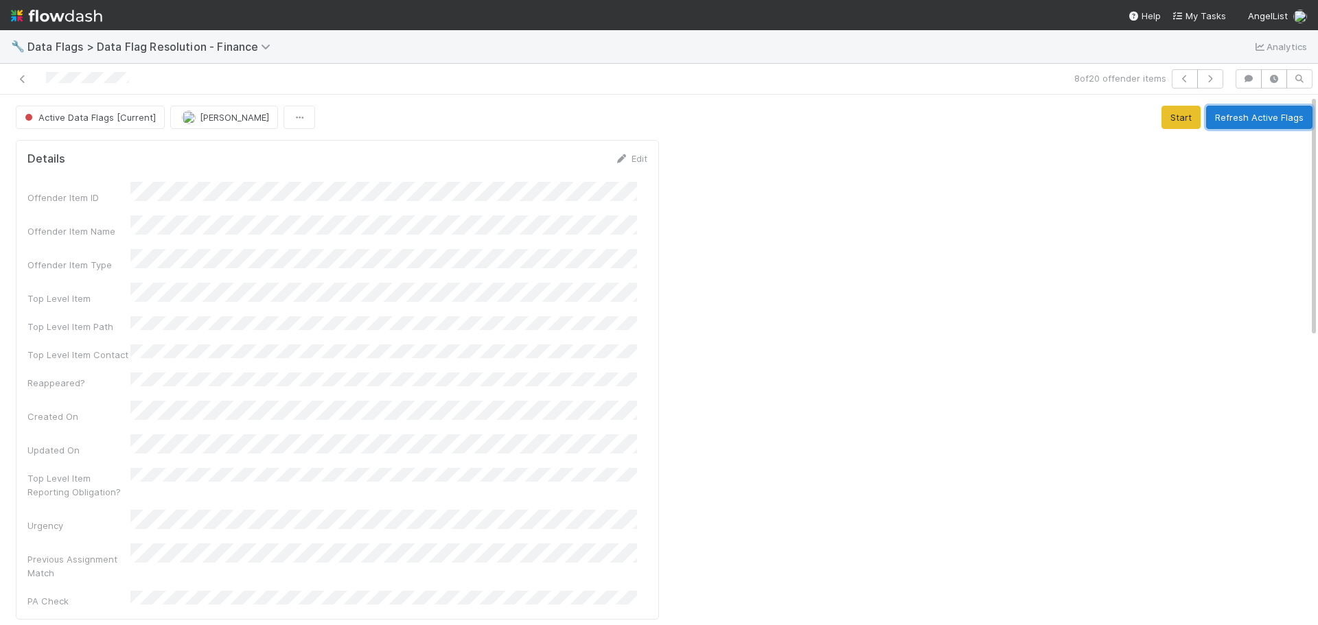
click at [1252, 122] on button "Refresh Active Flags" at bounding box center [1259, 117] width 106 height 23
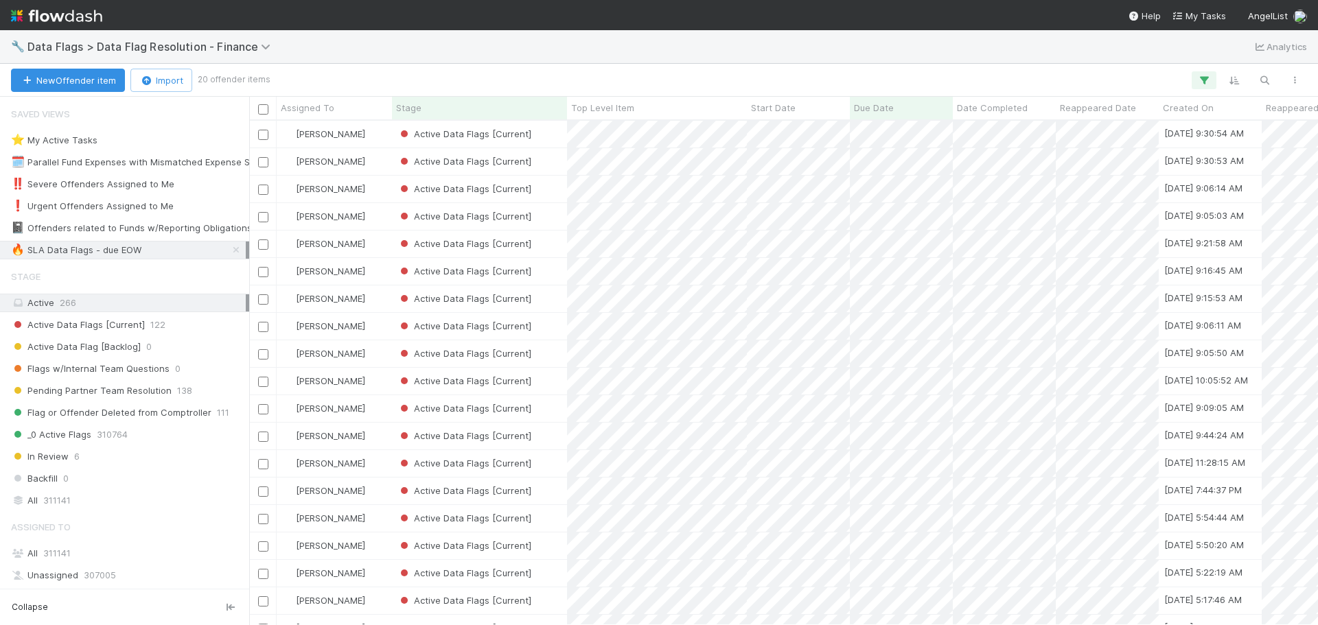
scroll to position [494, 1059]
click at [560, 351] on div "Active Data Flags [Current]" at bounding box center [479, 354] width 175 height 27
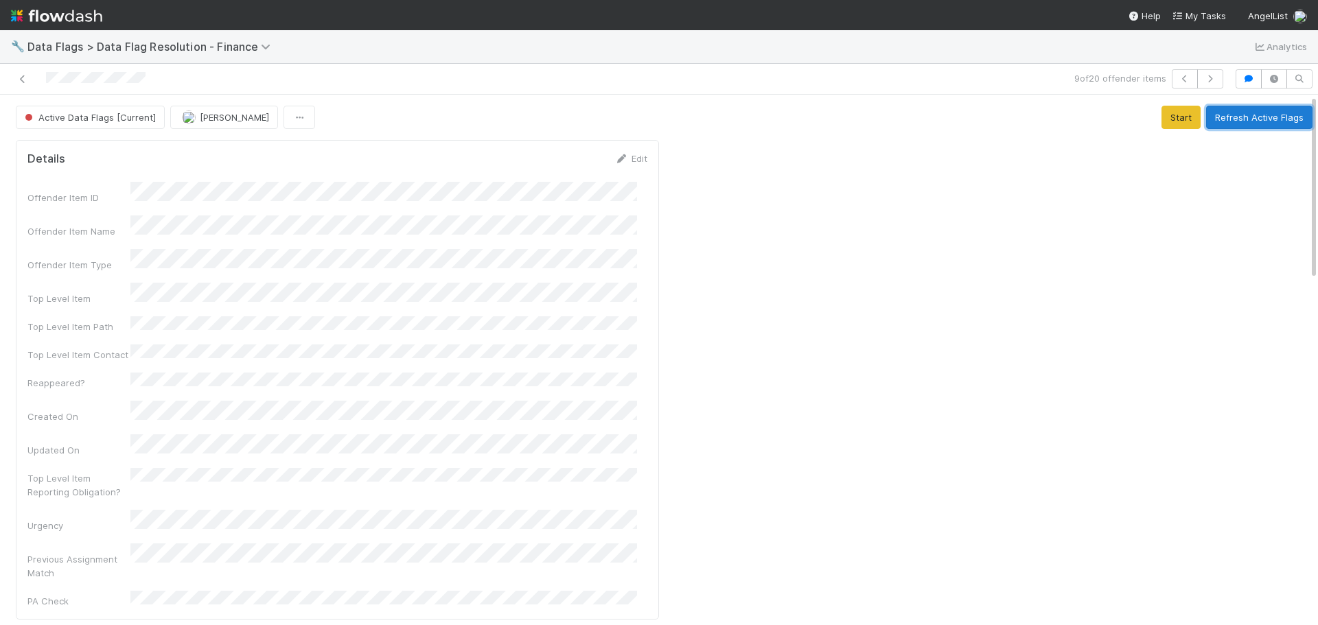
click at [1258, 124] on button "Refresh Active Flags" at bounding box center [1259, 117] width 106 height 23
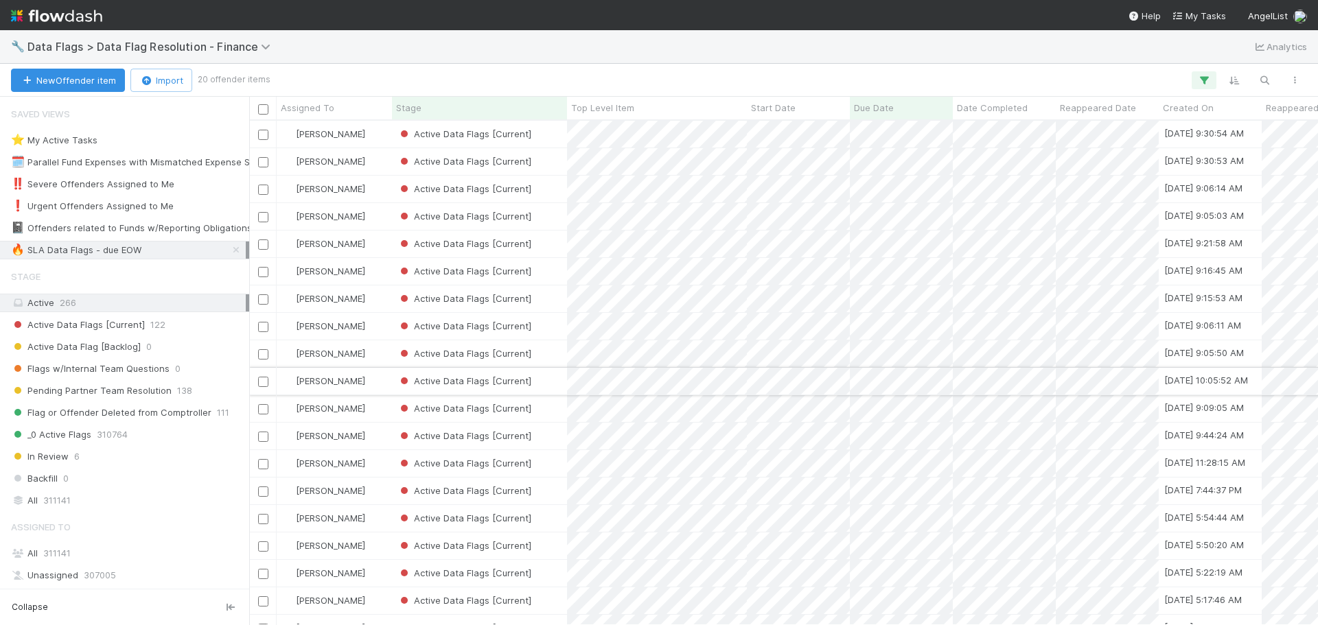
scroll to position [494, 1059]
click at [553, 382] on div "Active Data Flags [Current]" at bounding box center [479, 381] width 175 height 27
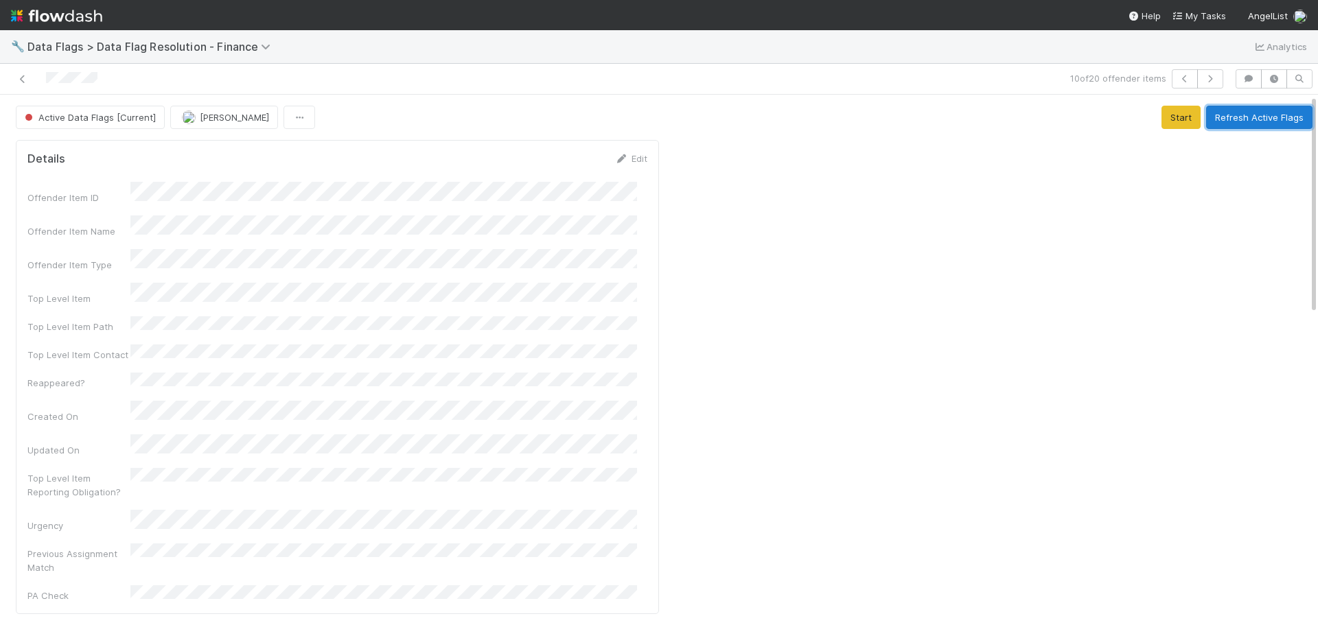
click at [1222, 110] on button "Refresh Active Flags" at bounding box center [1259, 117] width 106 height 23
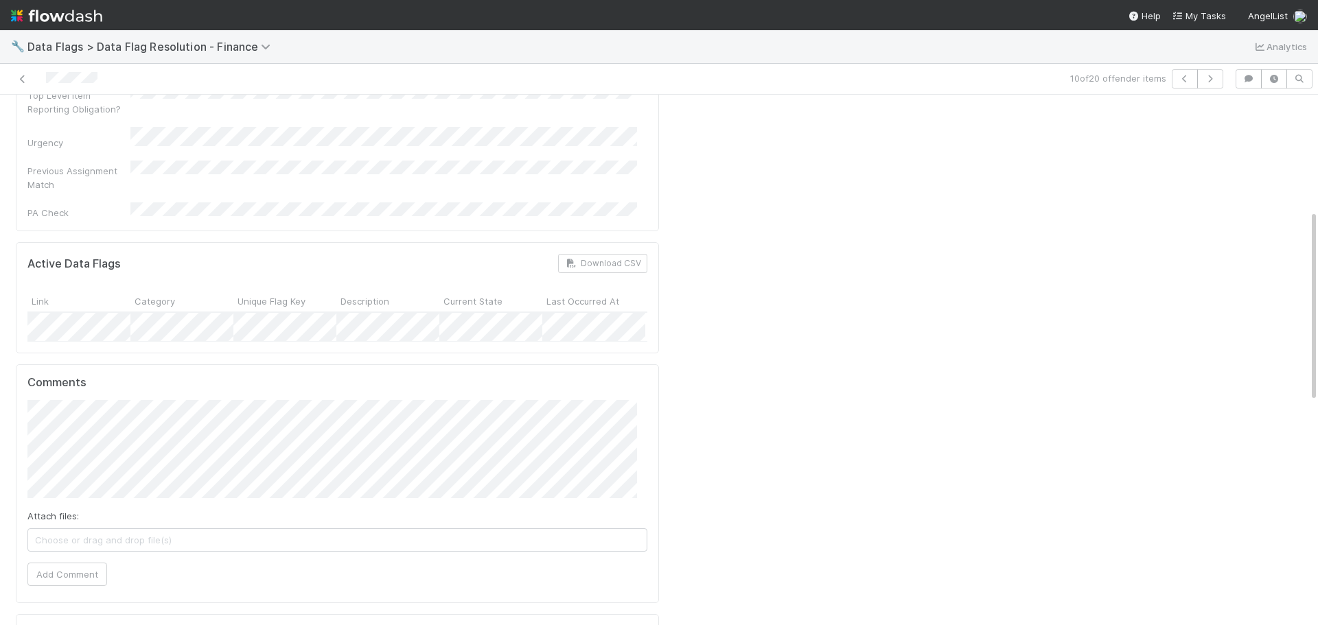
scroll to position [412, 0]
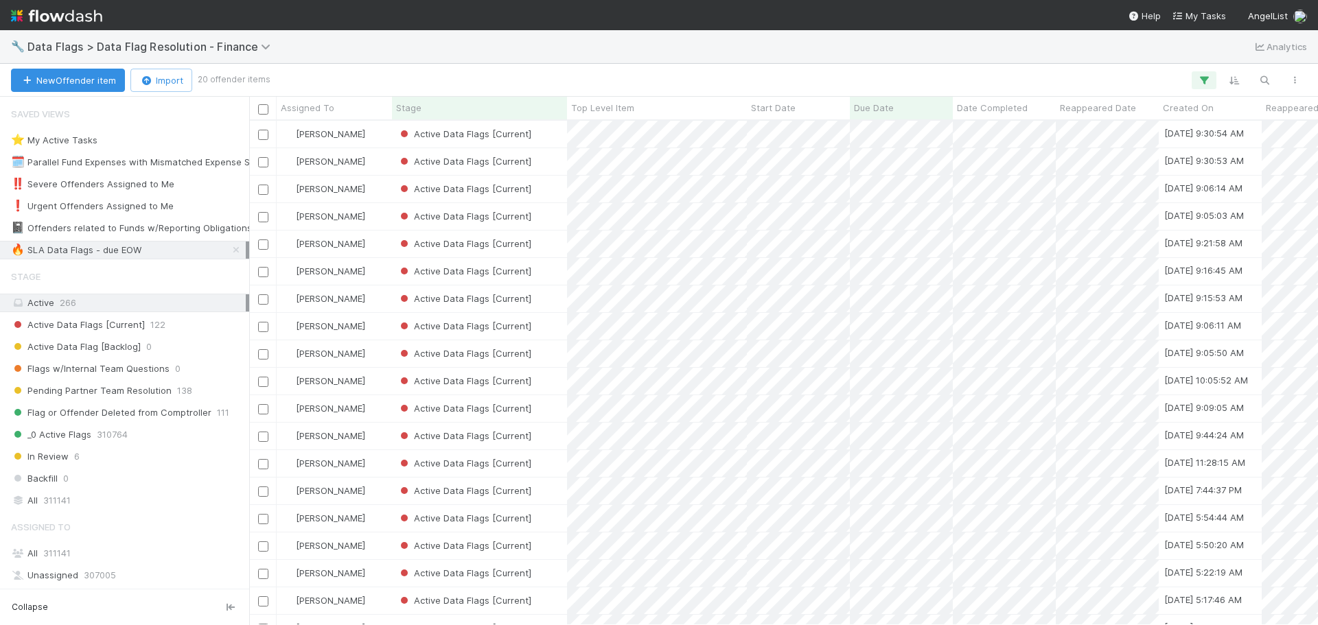
scroll to position [494, 1059]
click at [551, 411] on div "Active Data Flags [Current]" at bounding box center [479, 408] width 175 height 27
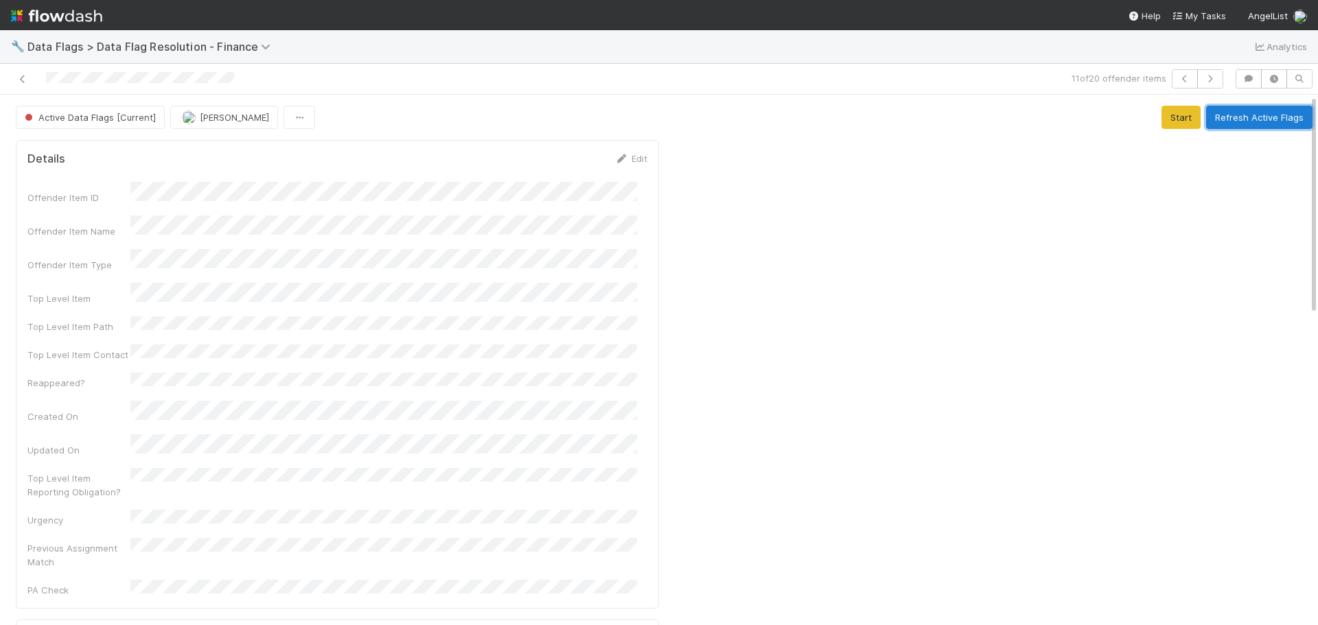
click at [1250, 120] on button "Refresh Active Flags" at bounding box center [1259, 117] width 106 height 23
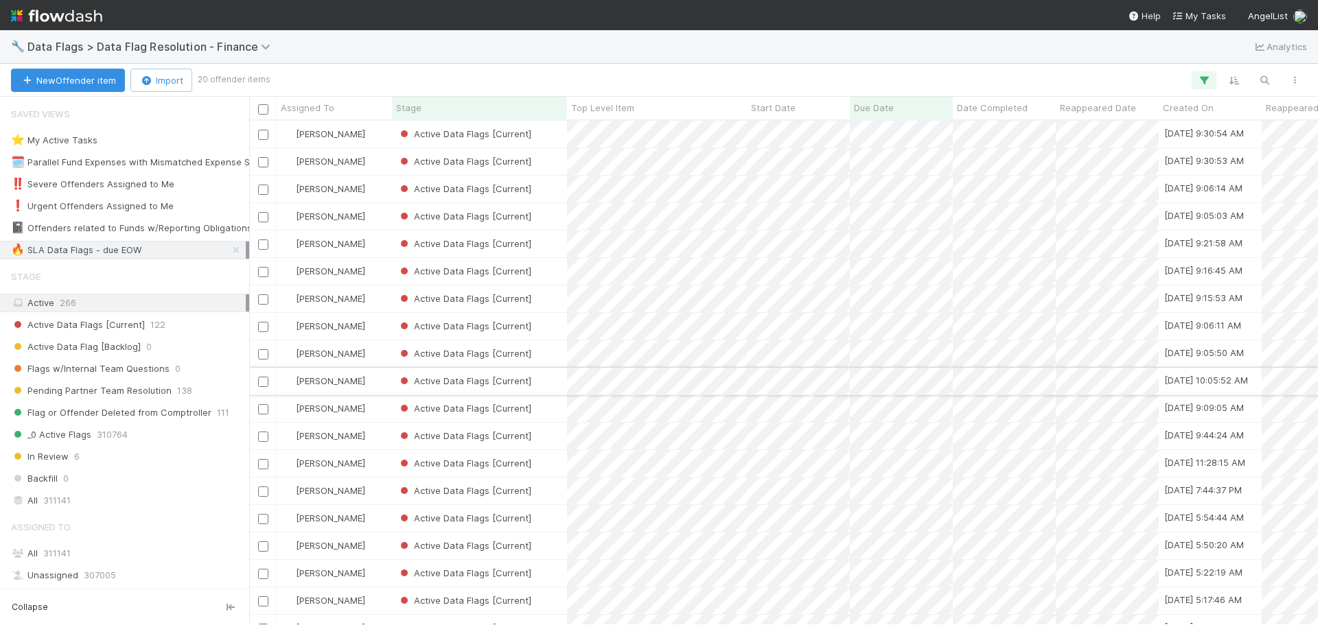
scroll to position [494, 1059]
click at [555, 437] on div "Active Data Flags [Current]" at bounding box center [479, 436] width 175 height 27
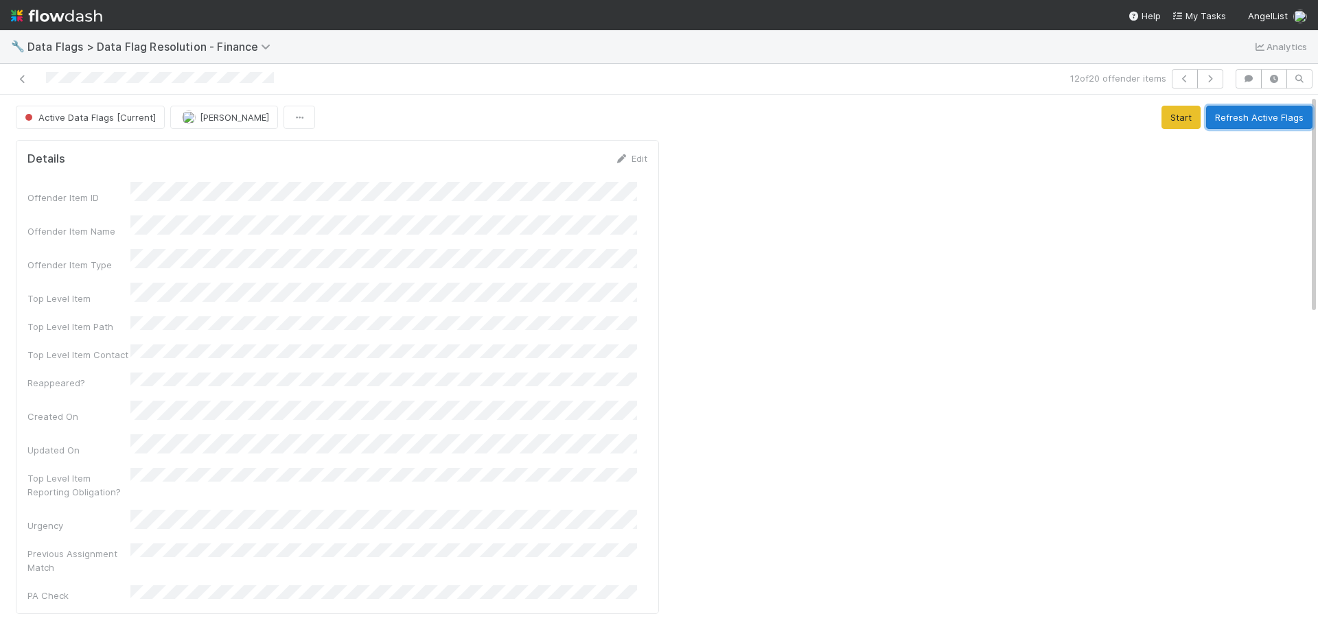
click at [1248, 117] on button "Refresh Active Flags" at bounding box center [1259, 117] width 106 height 23
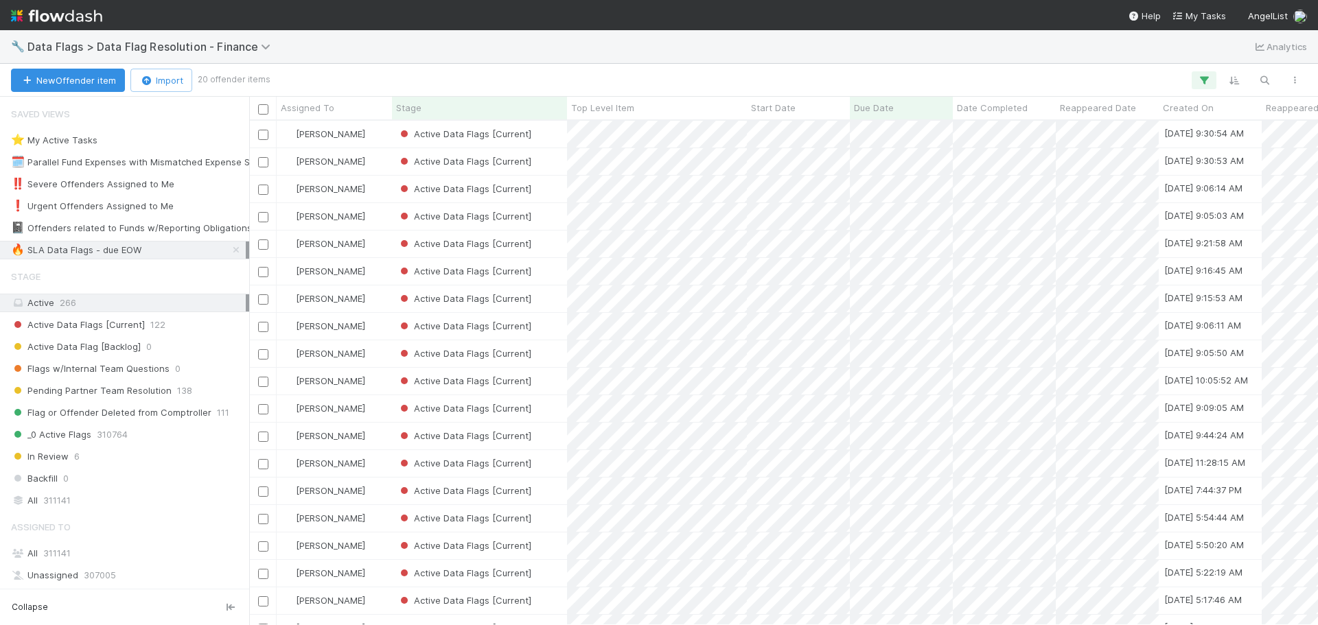
scroll to position [494, 1059]
click at [552, 461] on div "Active Data Flags [Current]" at bounding box center [479, 463] width 175 height 27
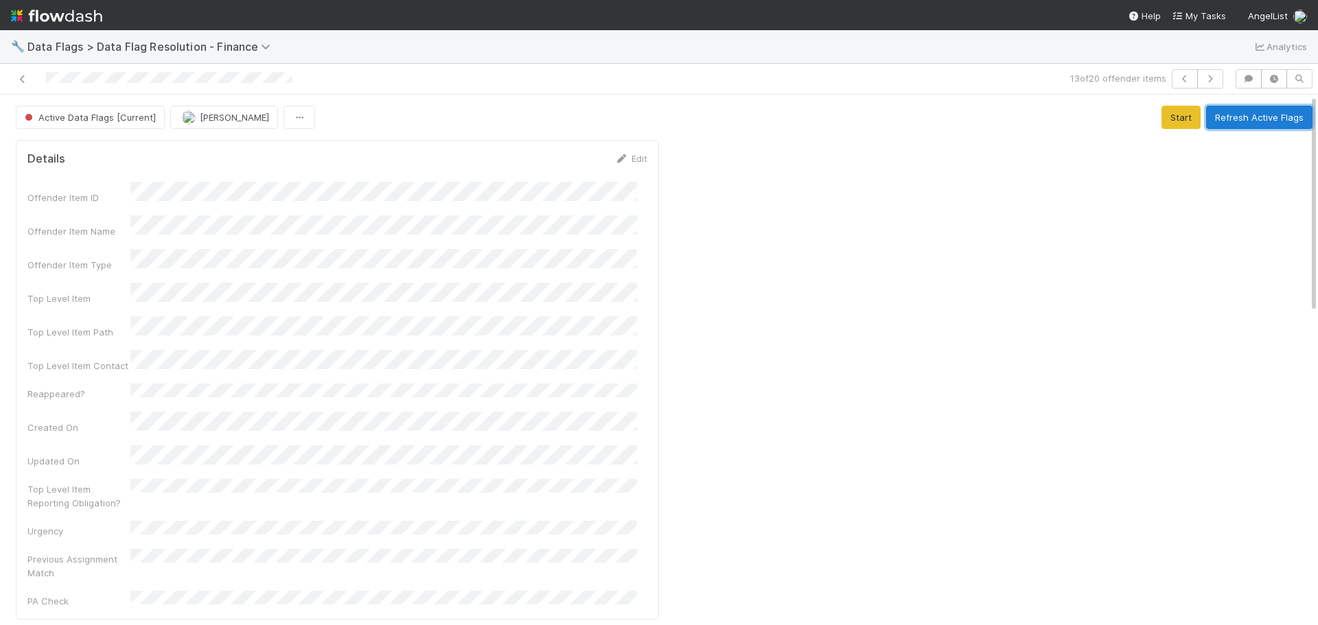
click at [1231, 122] on button "Refresh Active Flags" at bounding box center [1259, 117] width 106 height 23
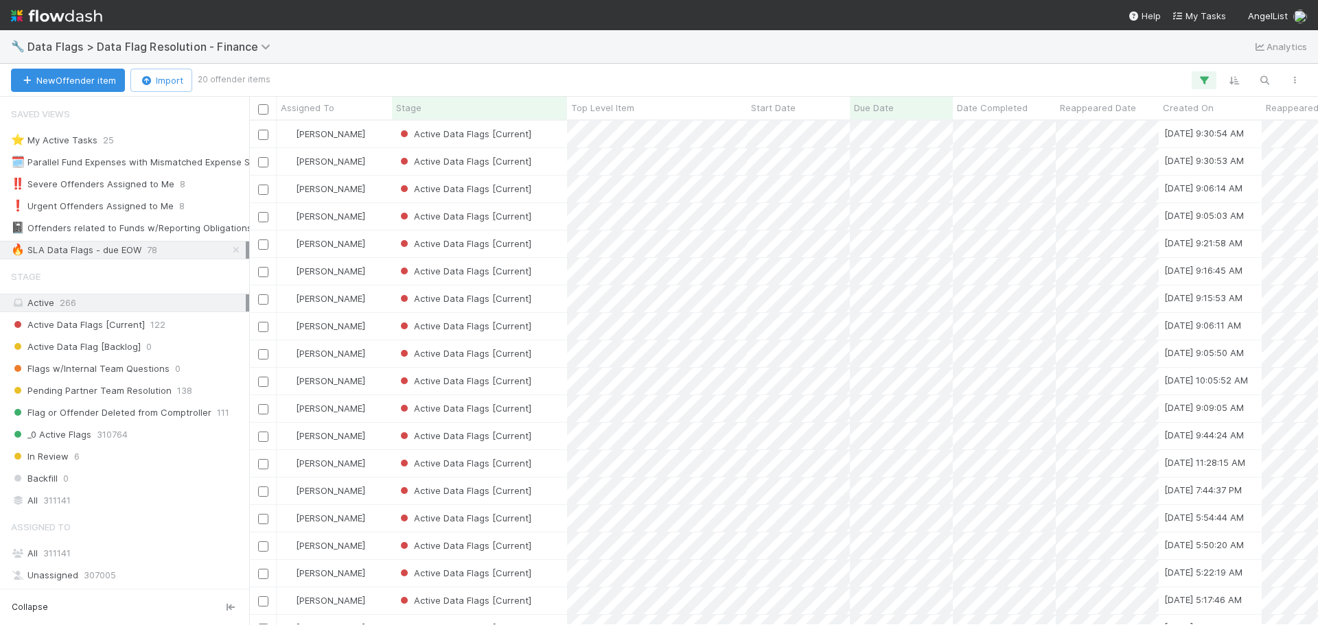
scroll to position [56, 0]
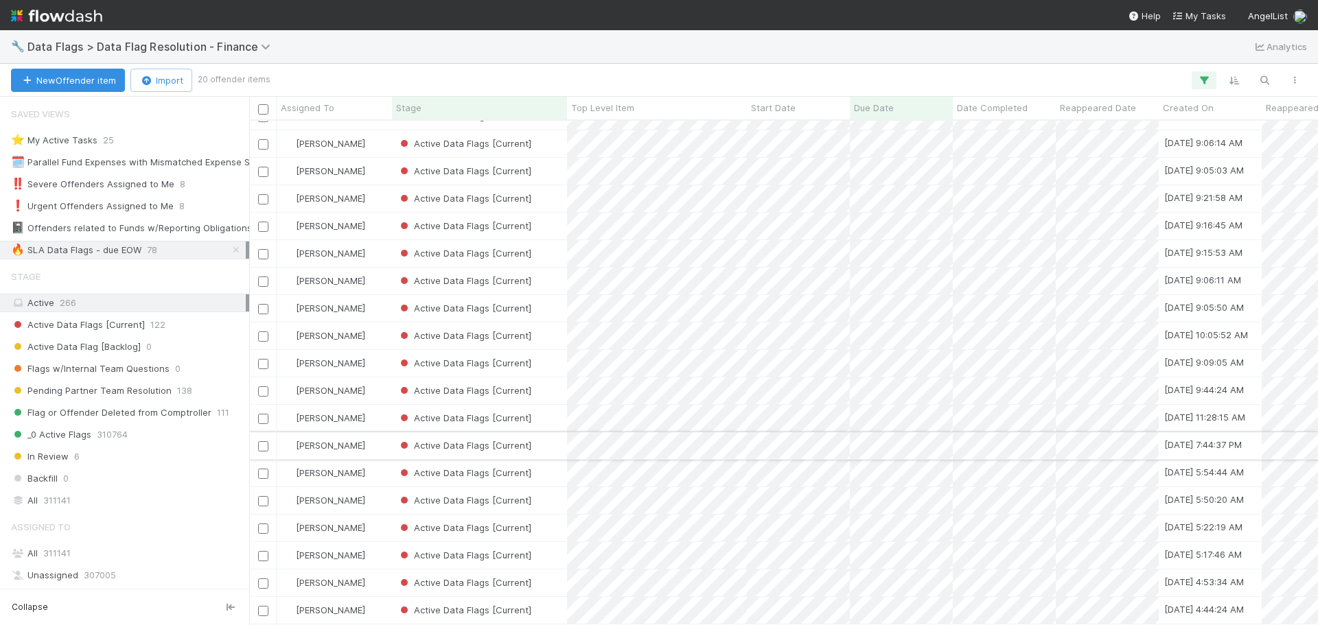
click at [554, 441] on div "Active Data Flags [Current]" at bounding box center [479, 446] width 175 height 27
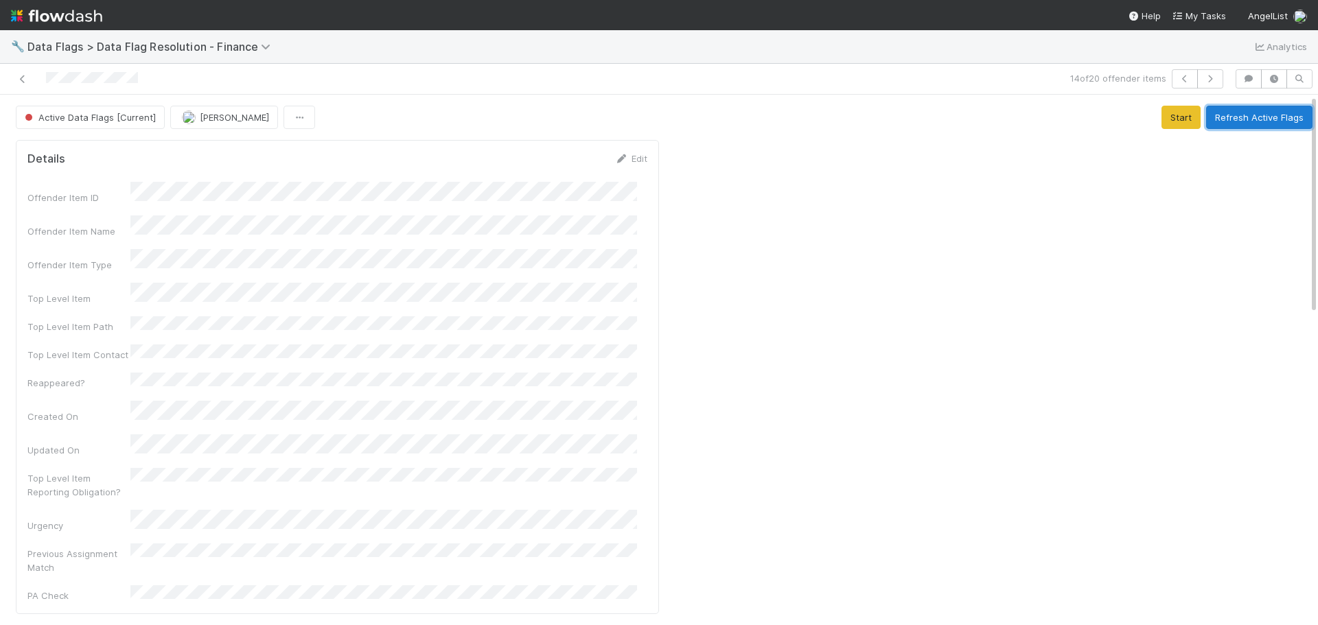
click at [1239, 115] on button "Refresh Active Flags" at bounding box center [1259, 117] width 106 height 23
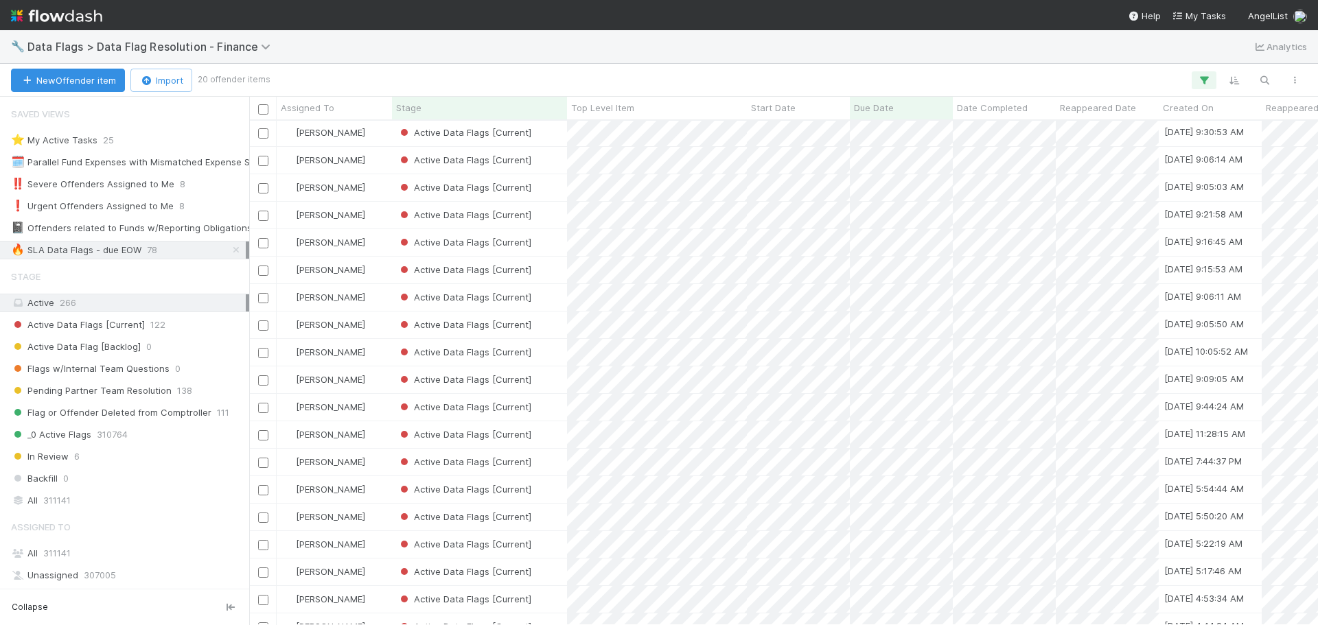
scroll to position [56, 0]
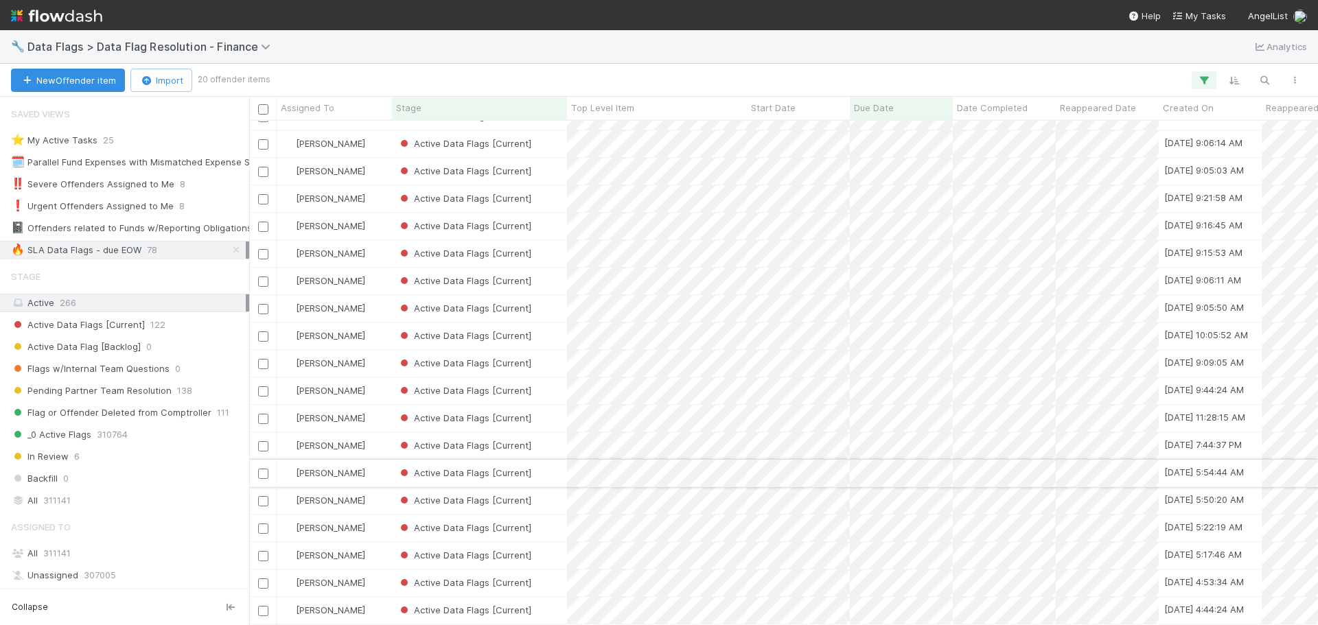
click at [560, 467] on div "Active Data Flags [Current]" at bounding box center [479, 473] width 175 height 27
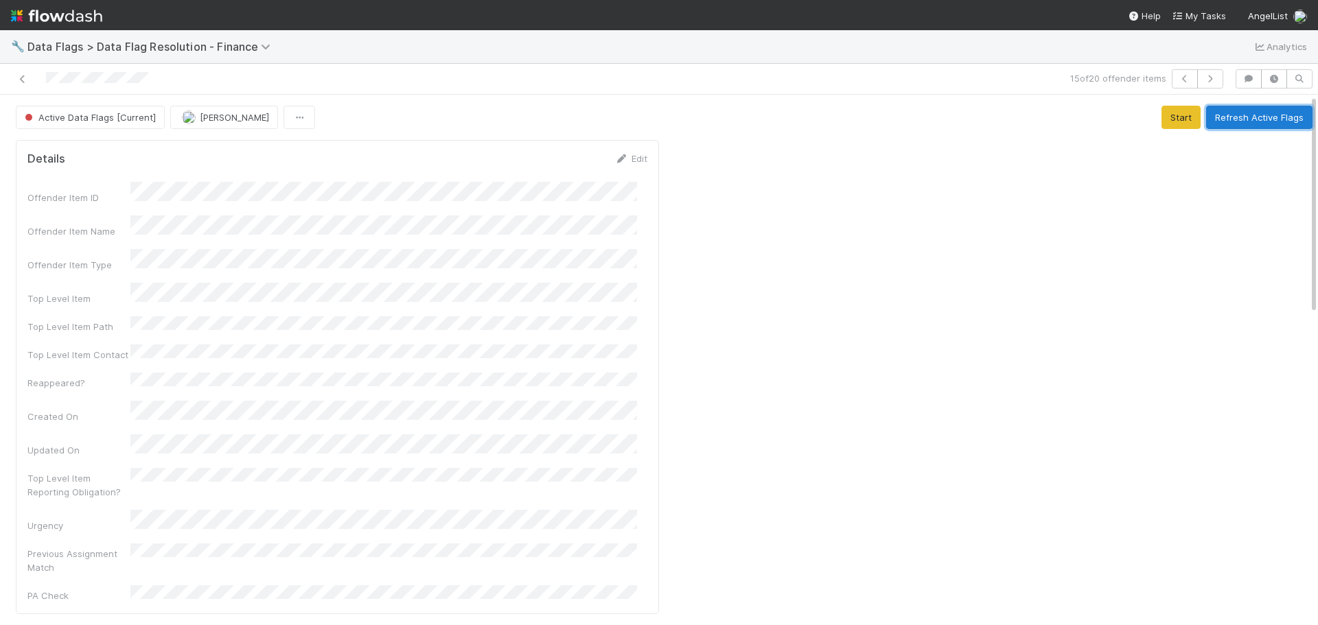
click at [1272, 114] on button "Refresh Active Flags" at bounding box center [1259, 117] width 106 height 23
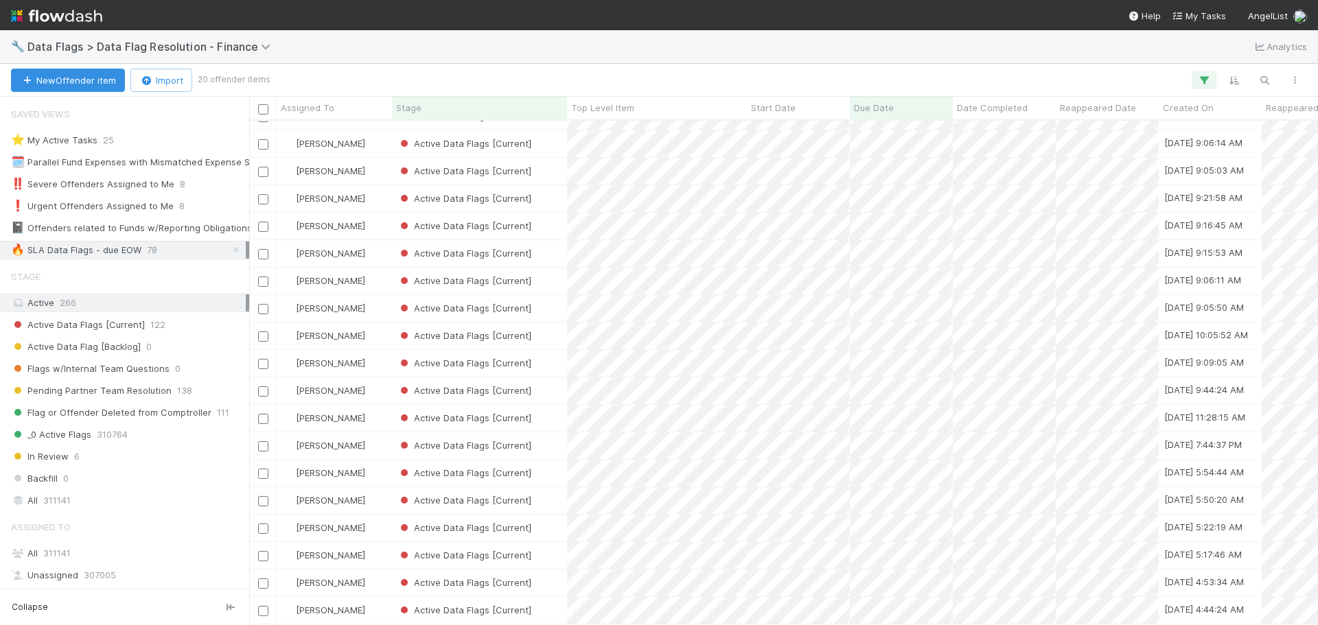
scroll to position [56, 0]
click at [557, 495] on div "Active Data Flags [Current]" at bounding box center [479, 500] width 175 height 27
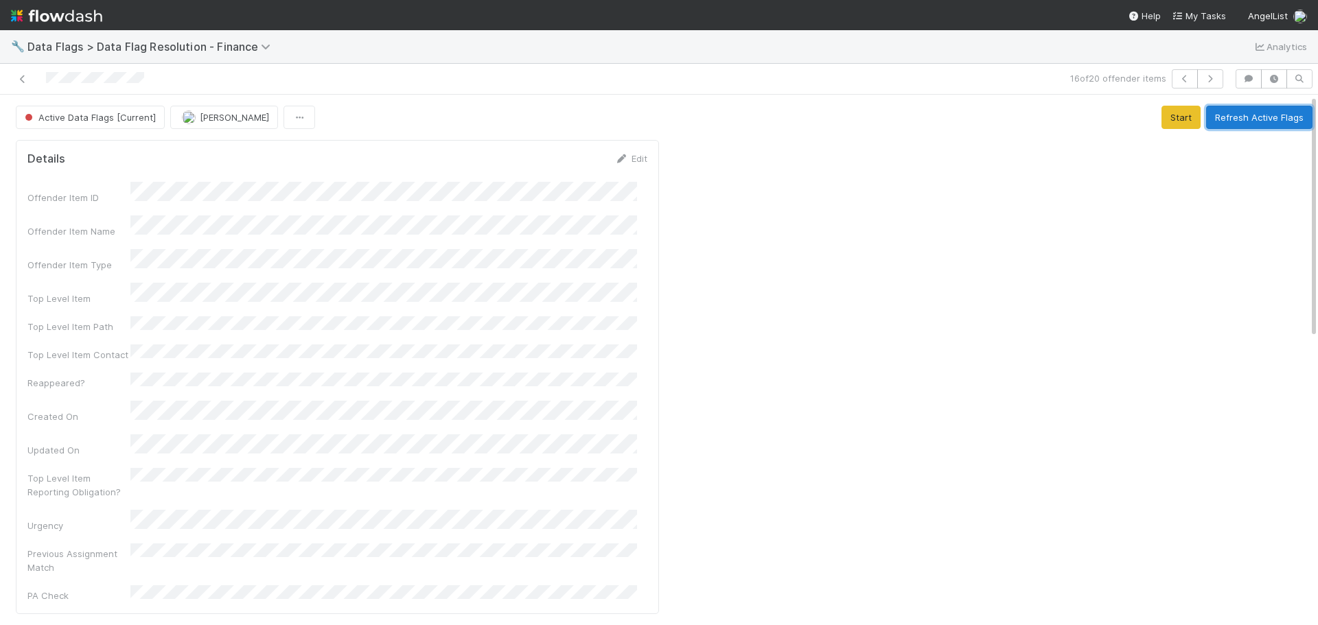
click at [1262, 114] on button "Refresh Active Flags" at bounding box center [1259, 117] width 106 height 23
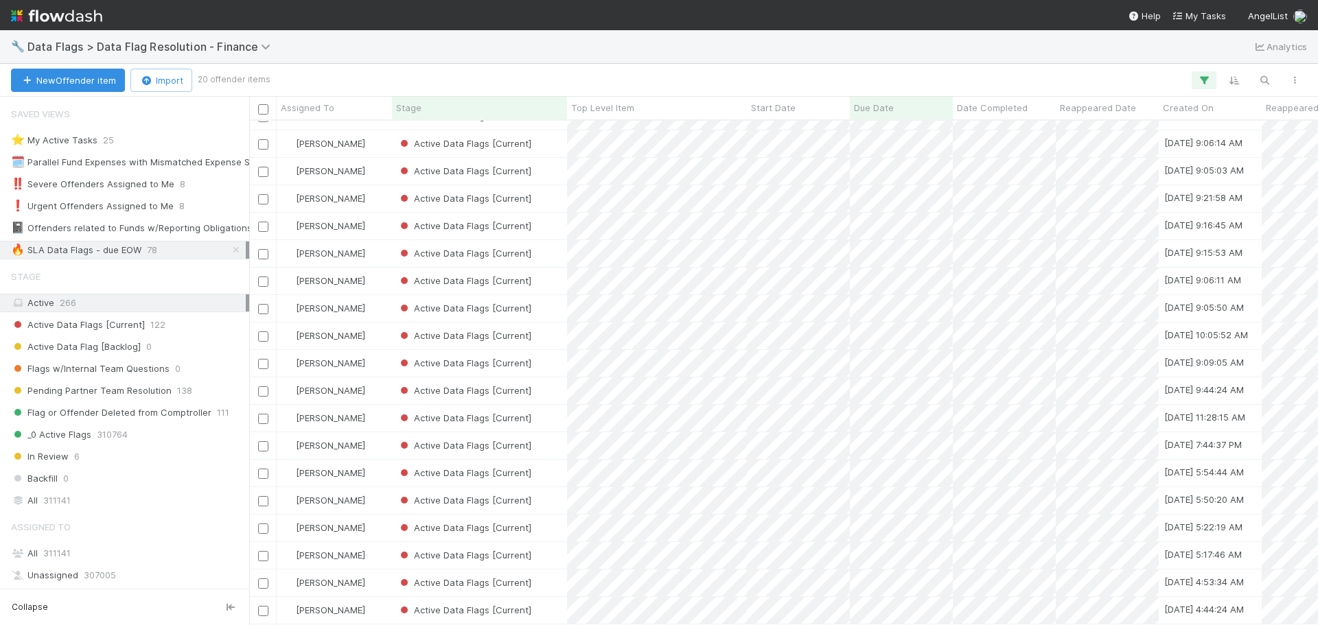
scroll to position [56, 0]
click at [559, 519] on div "Active Data Flags [Current]" at bounding box center [479, 528] width 175 height 27
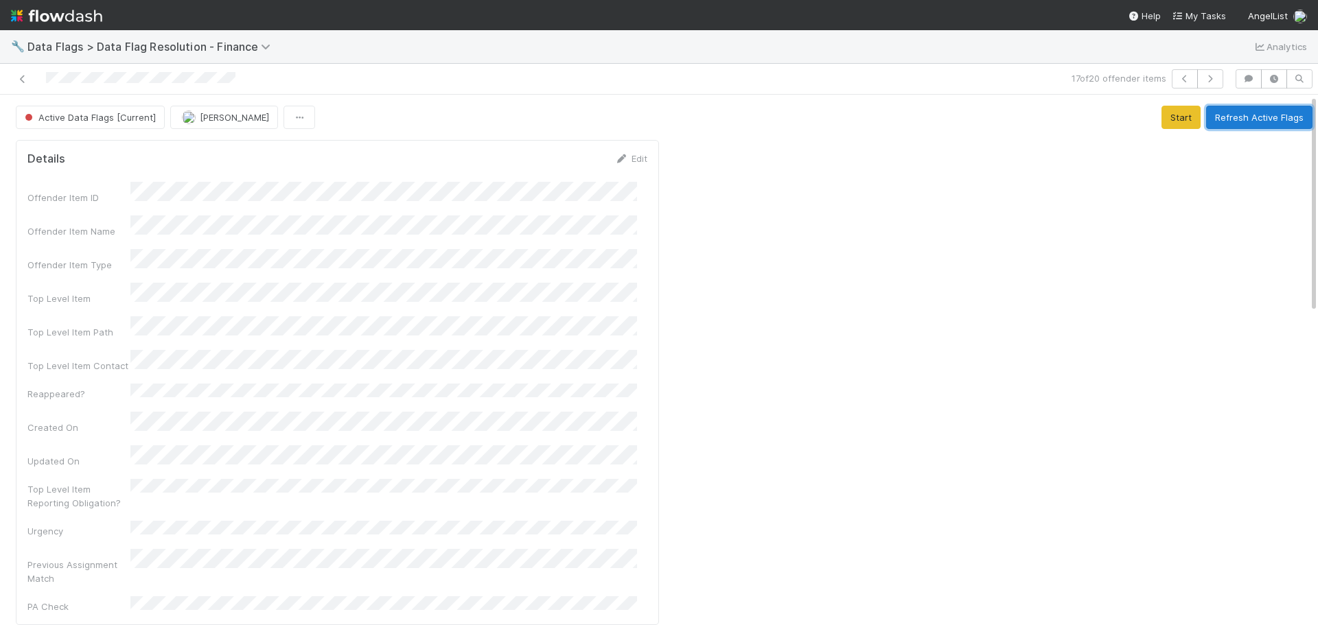
click at [1258, 116] on button "Refresh Active Flags" at bounding box center [1259, 117] width 106 height 23
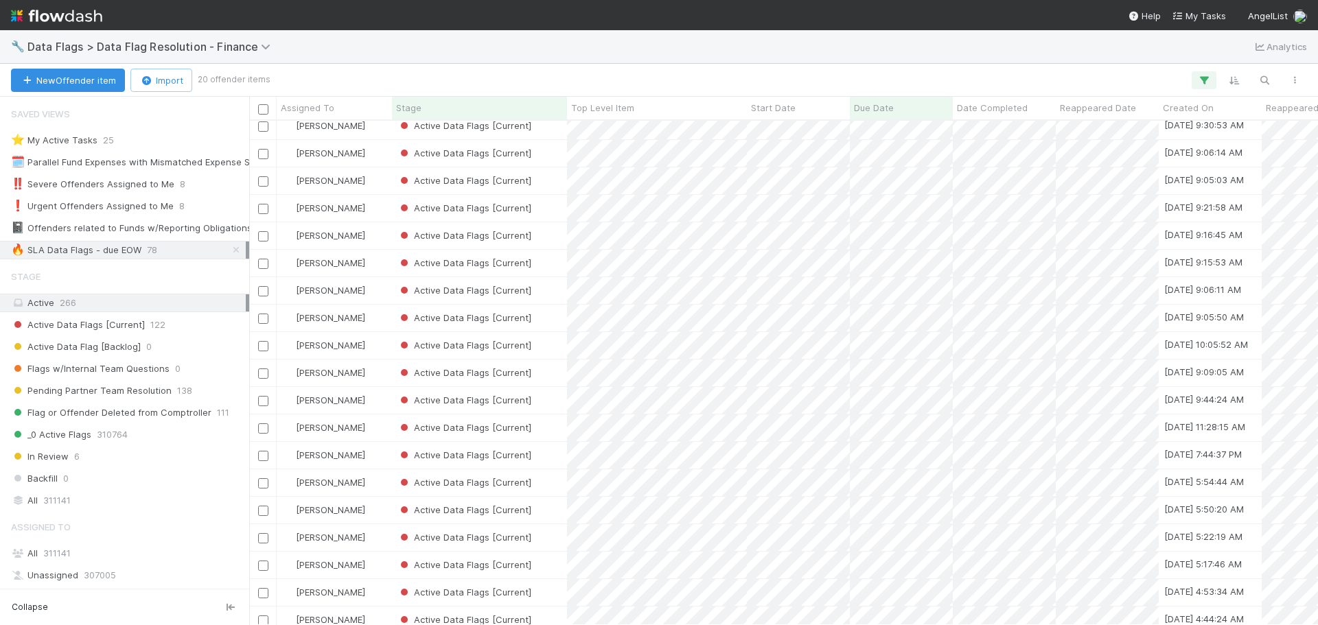
scroll to position [56, 0]
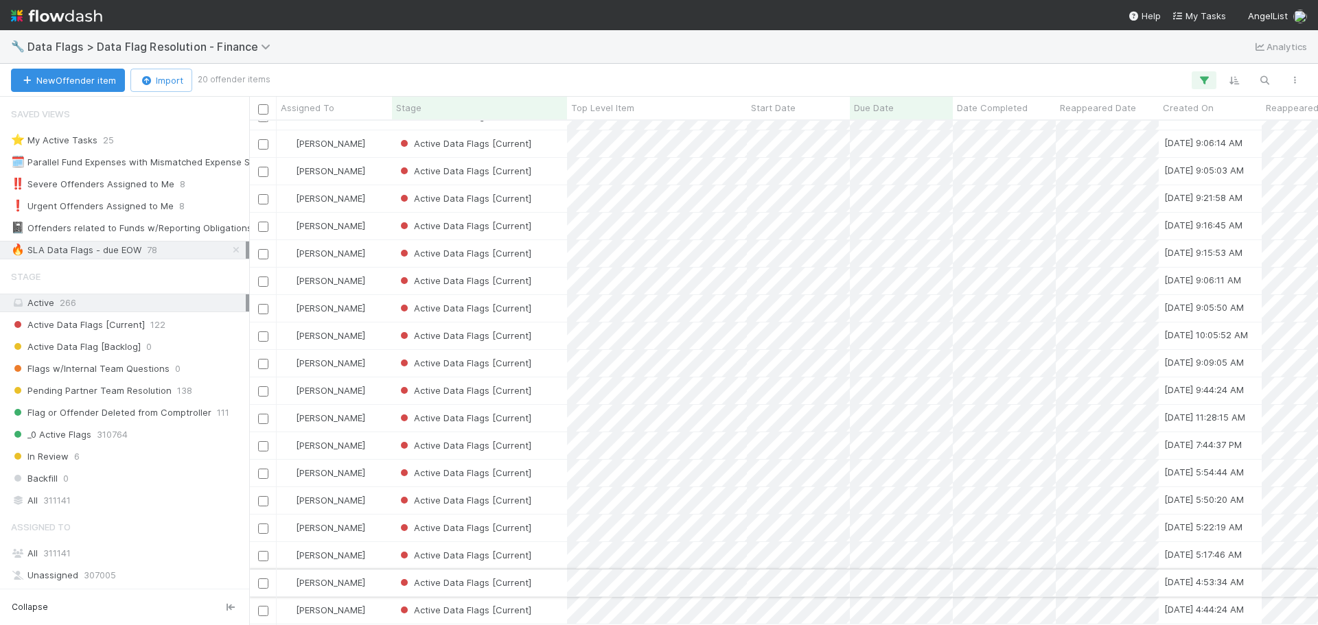
click at [550, 573] on div "Active Data Flags [Current]" at bounding box center [479, 583] width 175 height 27
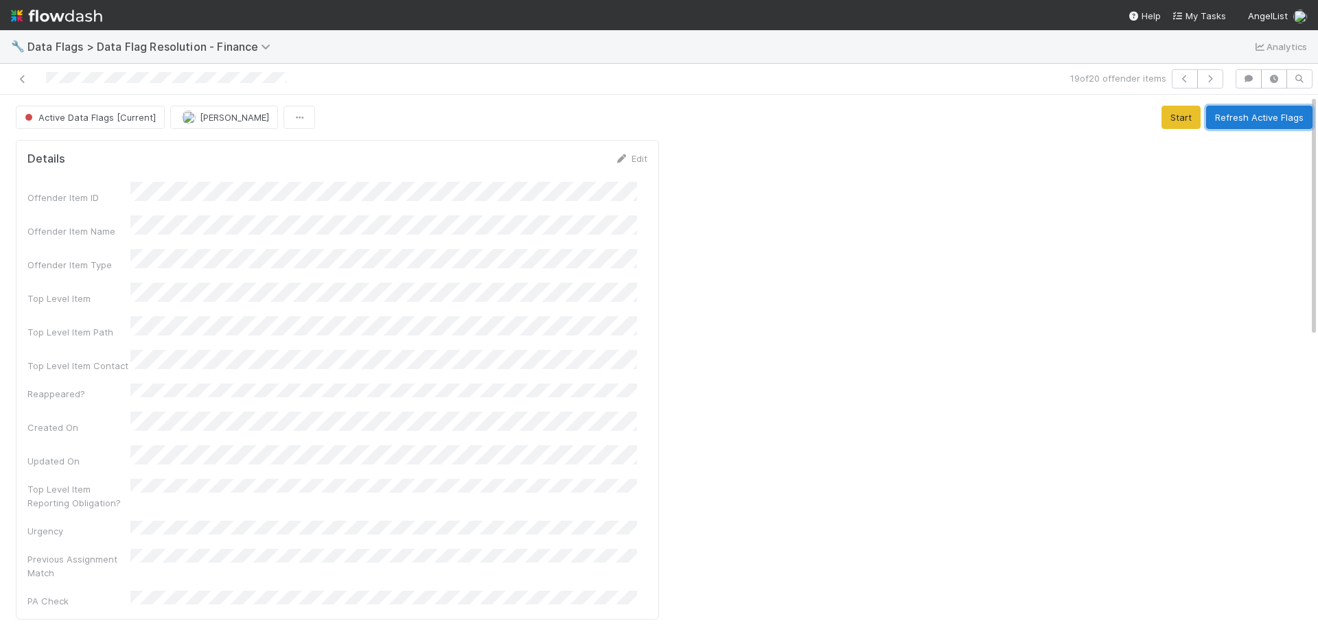
click at [1261, 122] on button "Refresh Active Flags" at bounding box center [1259, 117] width 106 height 23
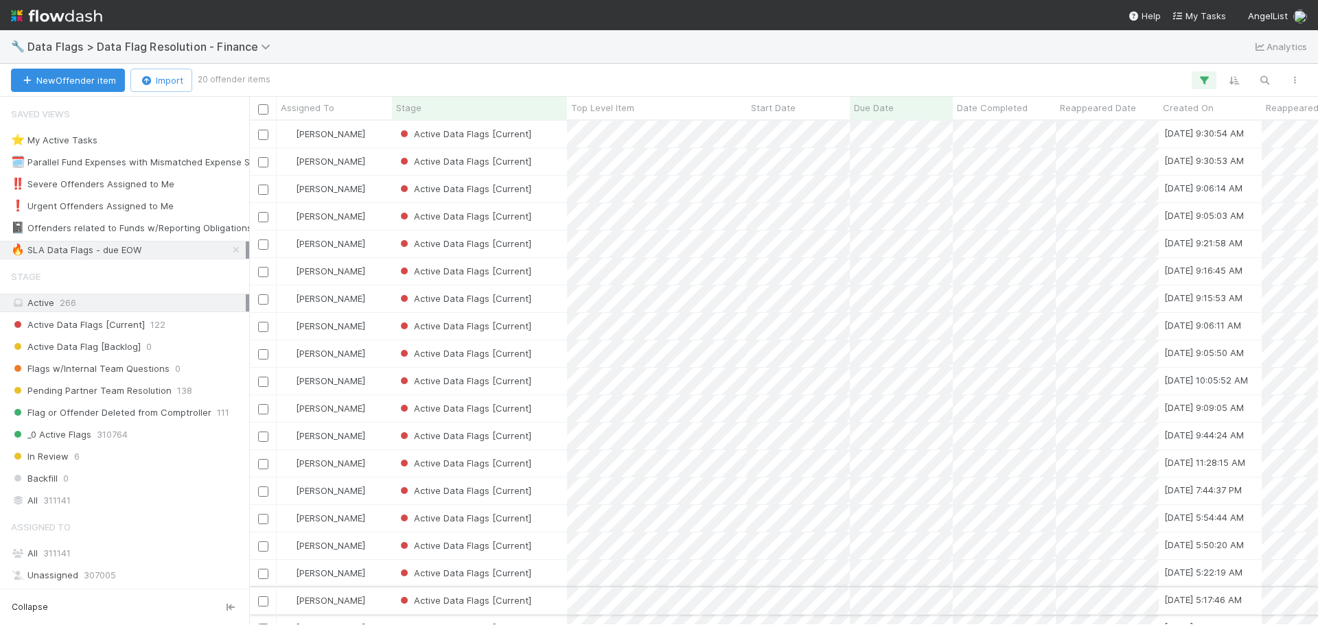
scroll to position [494, 1059]
click at [550, 600] on div "Active Data Flags [Current]" at bounding box center [479, 601] width 175 height 27
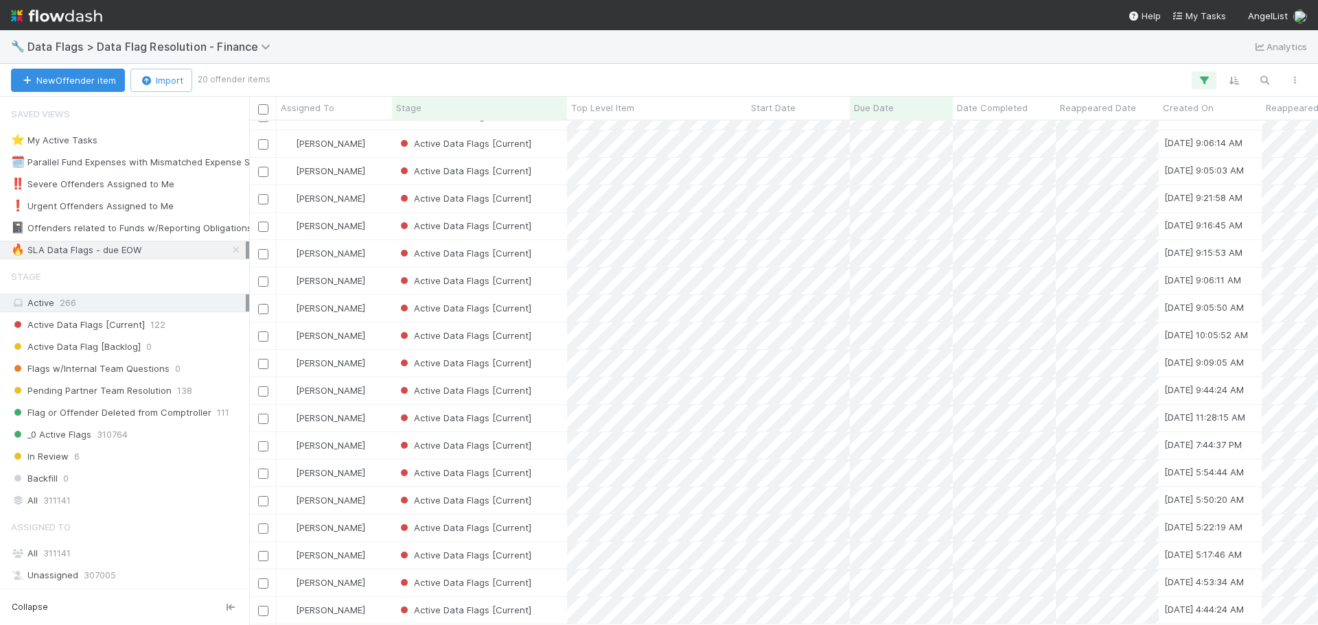
scroll to position [56, 0]
click at [564, 604] on div "Active Data Flags [Current]" at bounding box center [479, 610] width 175 height 27
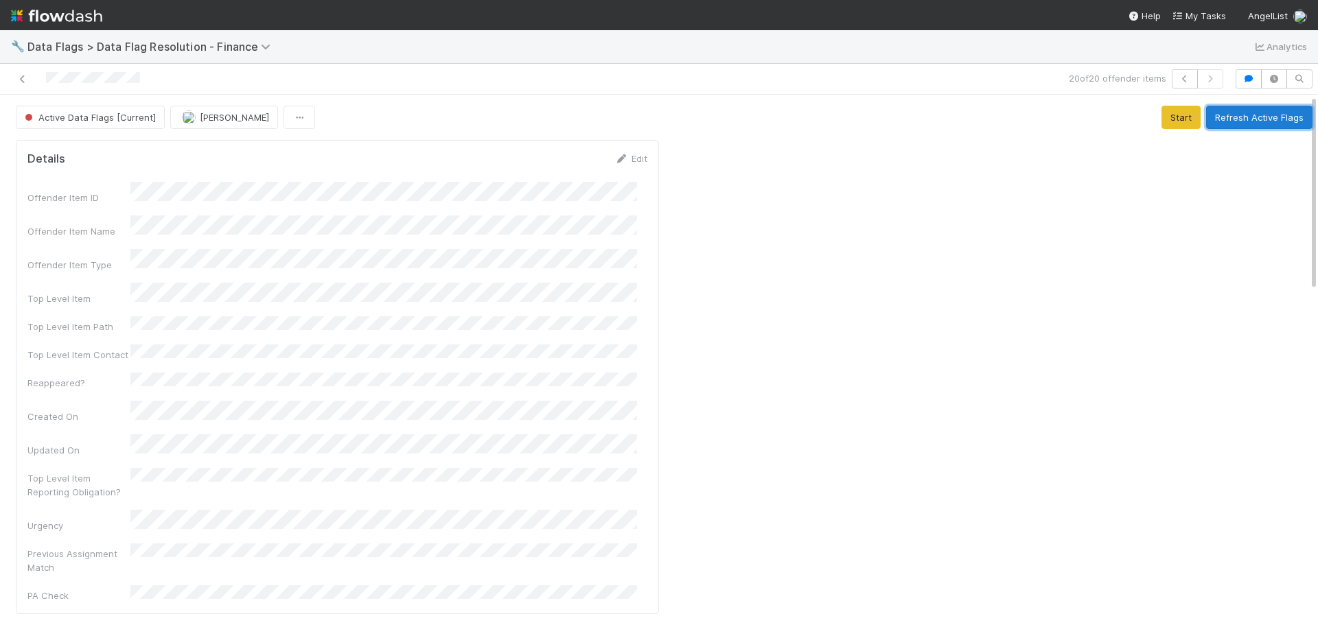
click at [1259, 114] on button "Refresh Active Flags" at bounding box center [1259, 117] width 106 height 23
click at [1226, 119] on button "Refresh Active Flags" at bounding box center [1259, 117] width 106 height 23
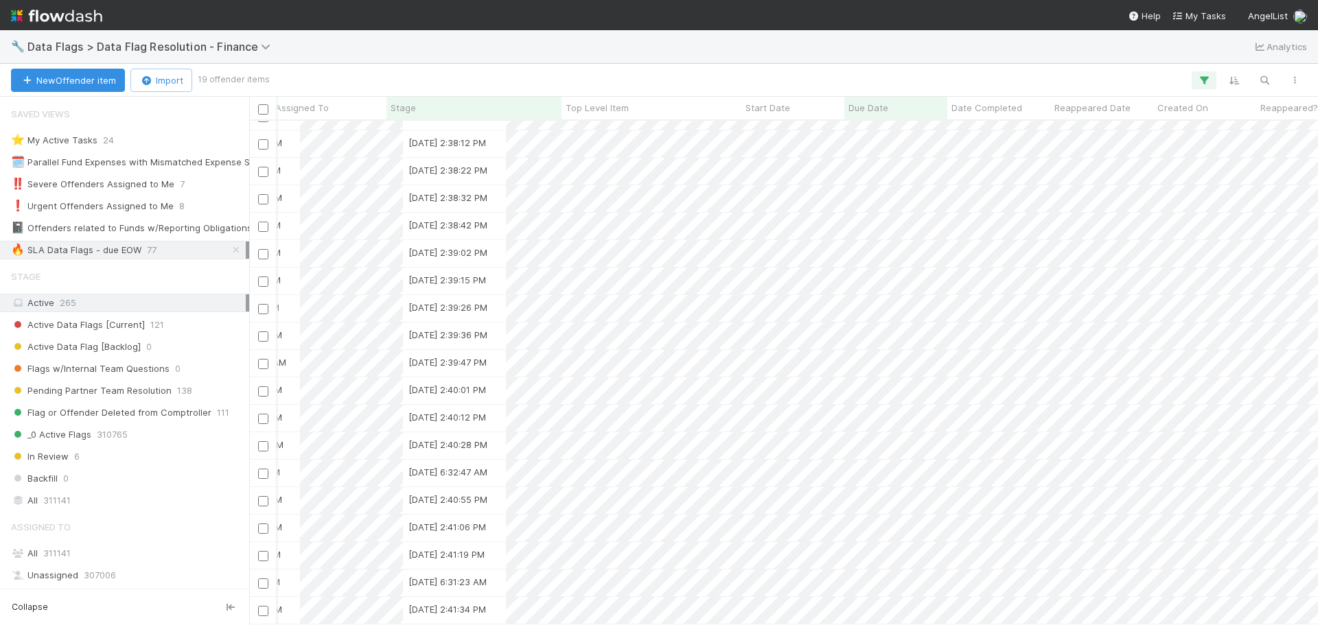
scroll to position [28, 0]
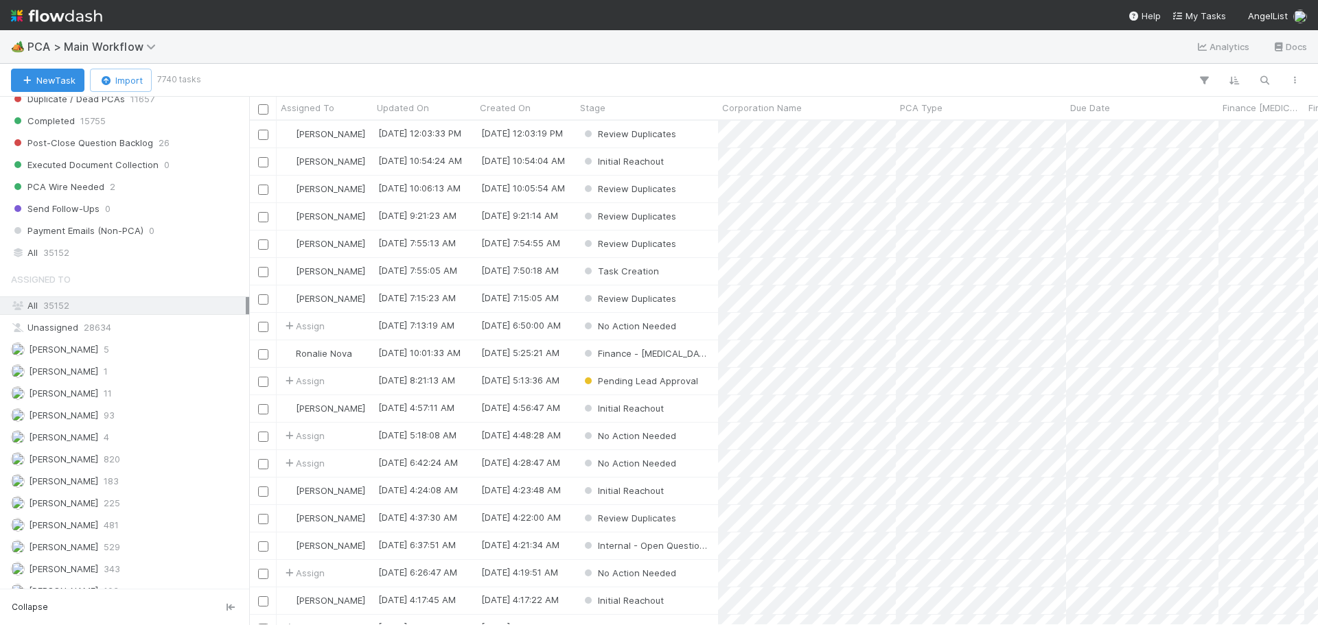
scroll to position [1579, 0]
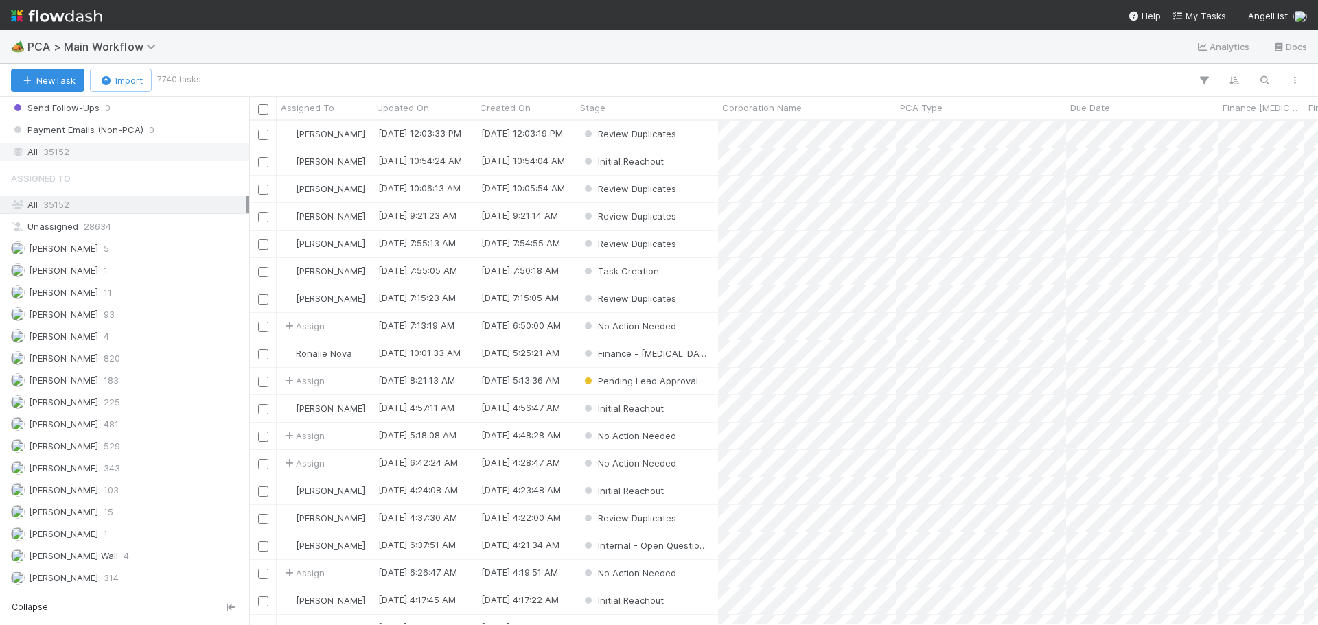
click at [113, 151] on div "All 35152" at bounding box center [128, 151] width 235 height 17
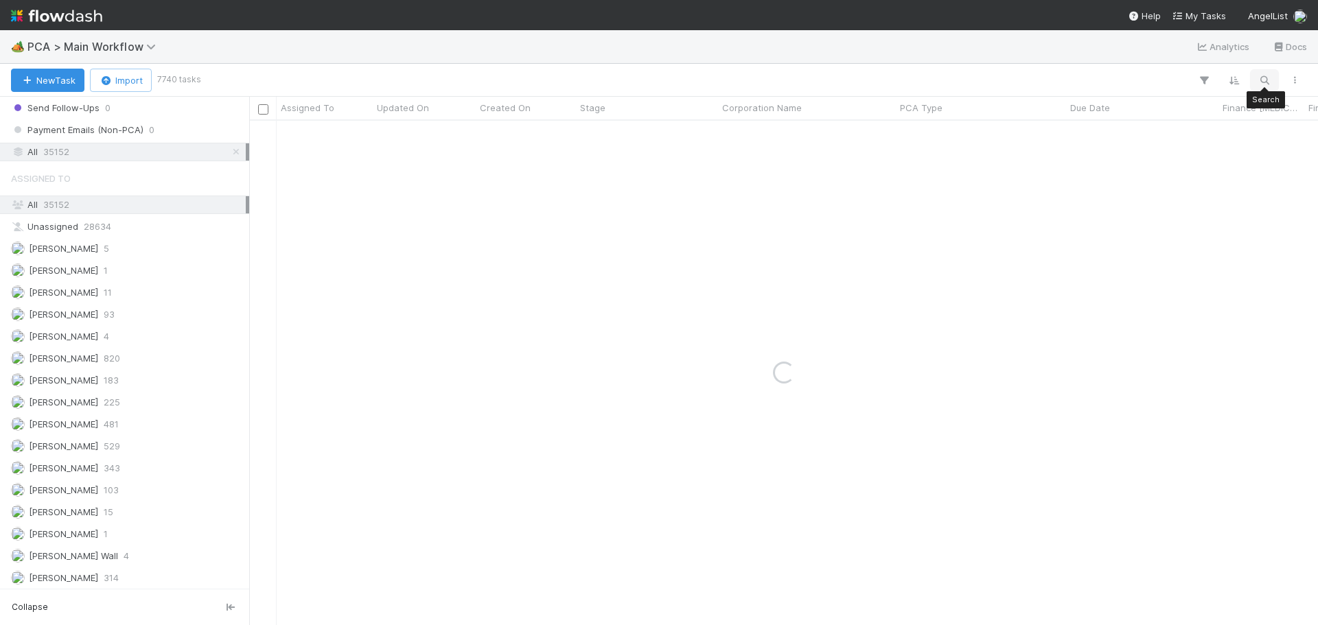
click at [1264, 78] on icon "button" at bounding box center [1265, 80] width 14 height 12
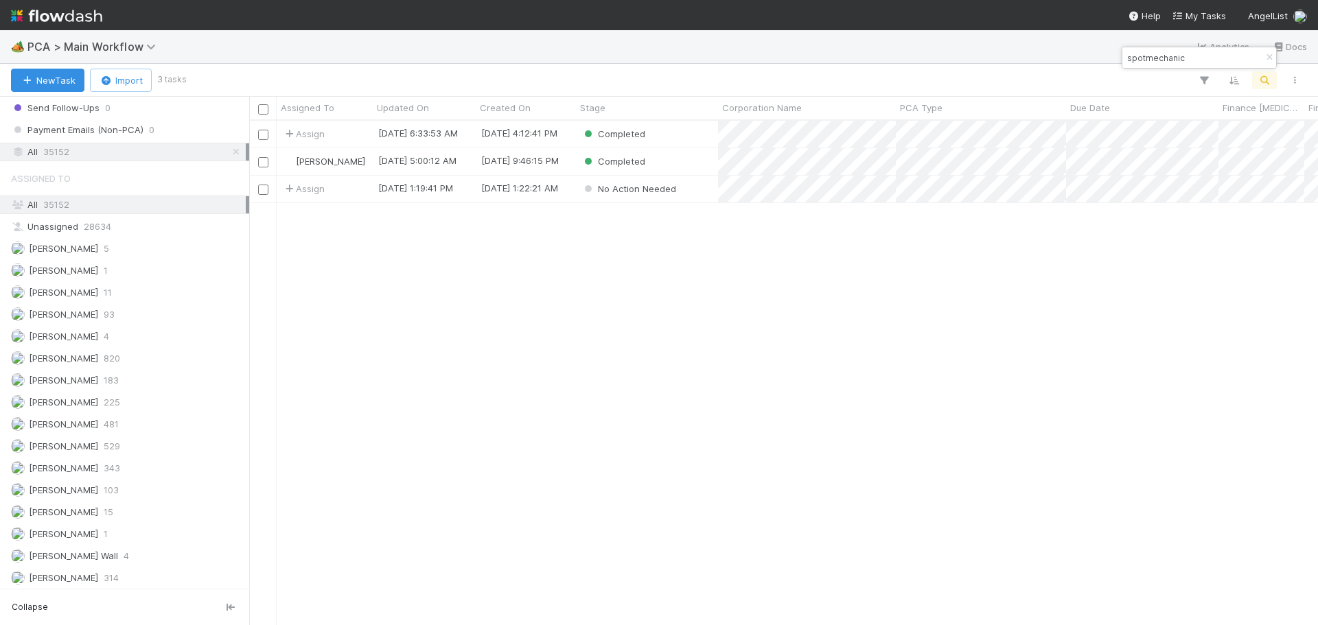
scroll to position [494, 1059]
type input "spotmechanic"
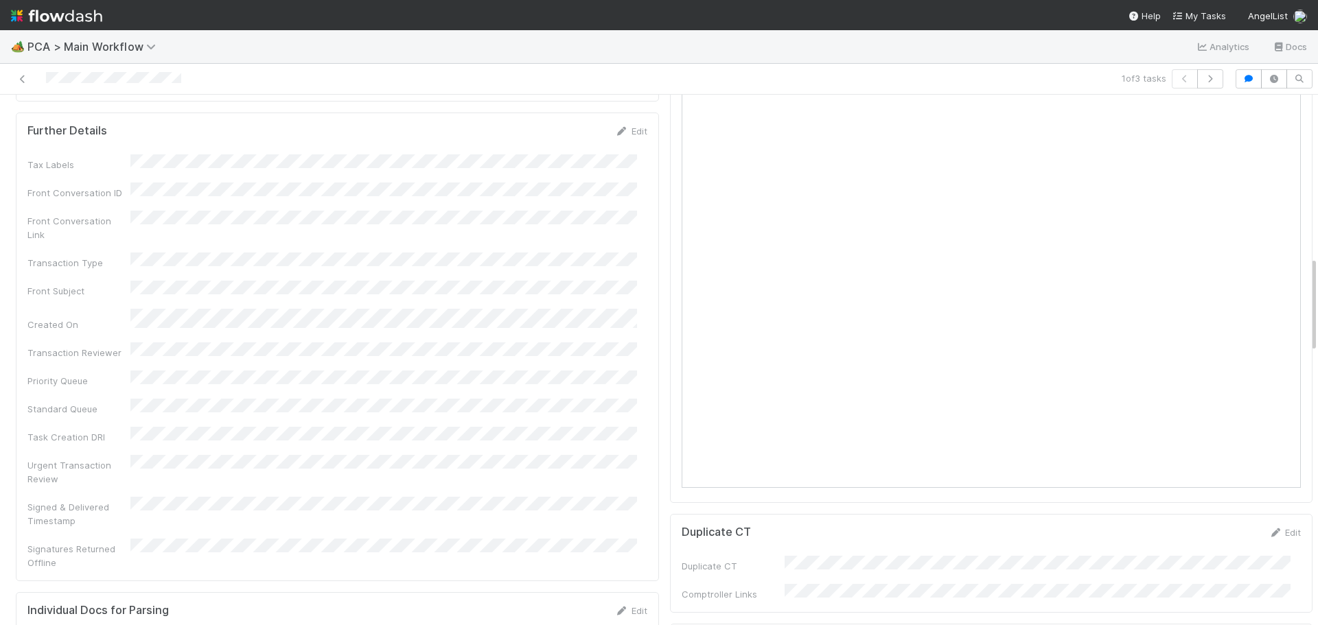
scroll to position [893, 0]
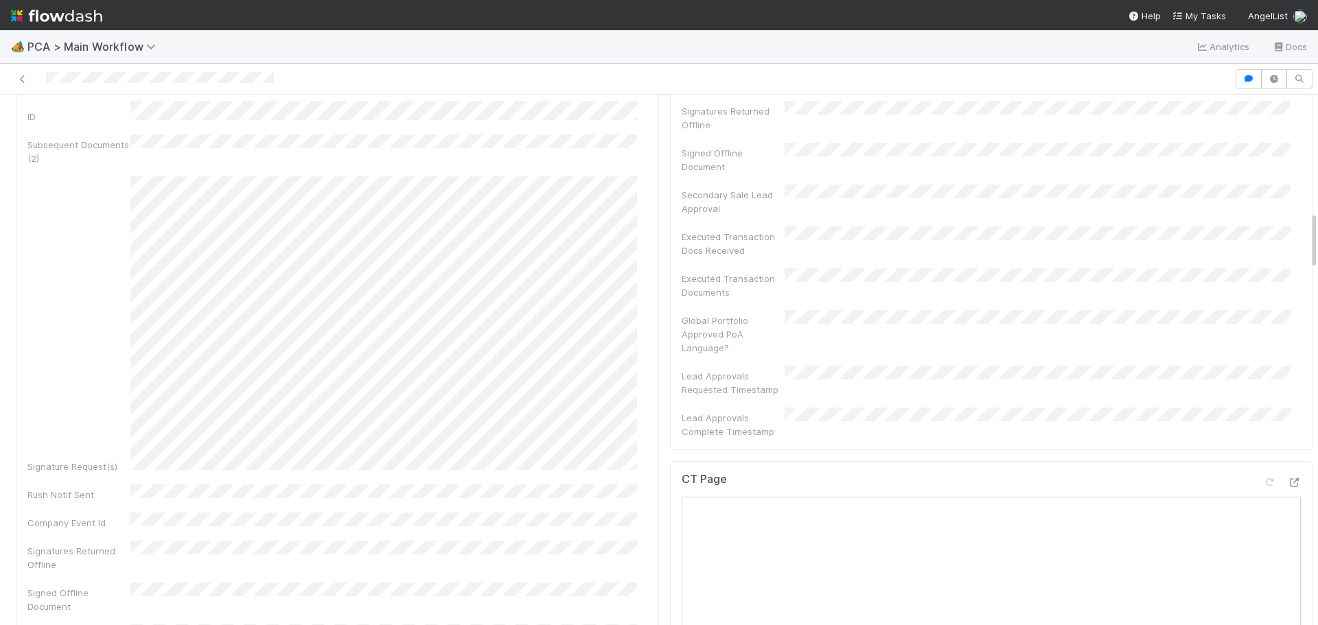
scroll to position [1098, 0]
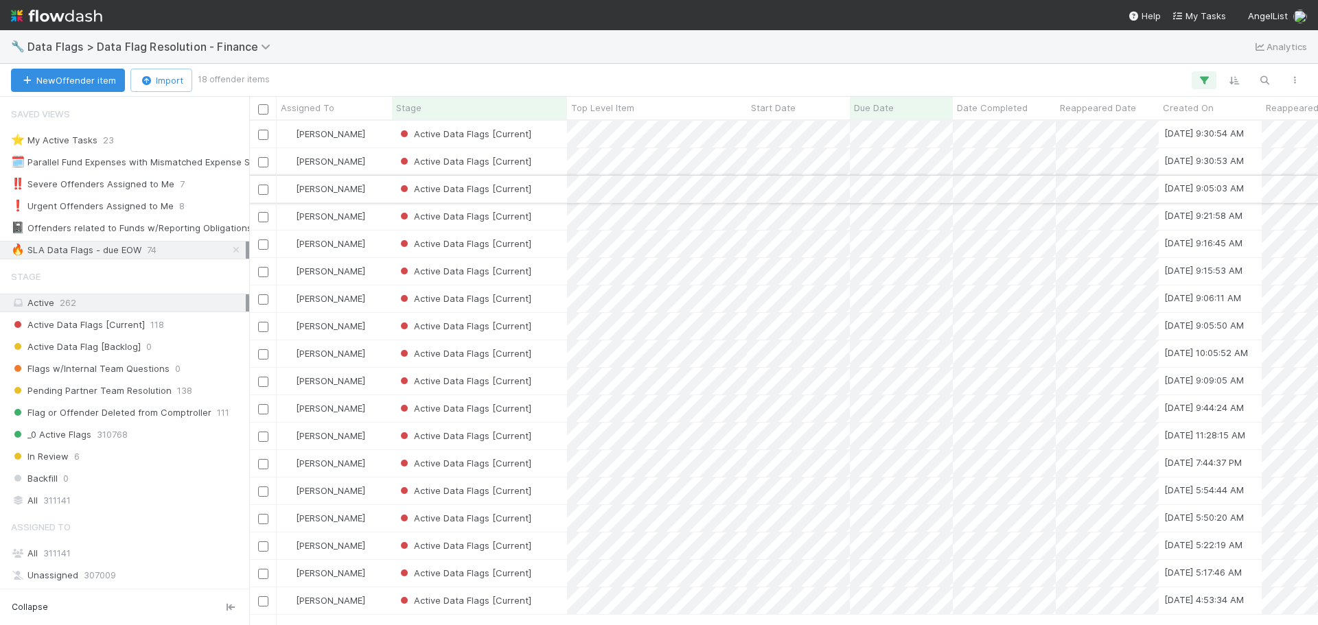
click at [548, 191] on div "Active Data Flags [Current]" at bounding box center [479, 189] width 175 height 27
click at [554, 128] on div "Active Data Flags [Current]" at bounding box center [479, 134] width 175 height 27
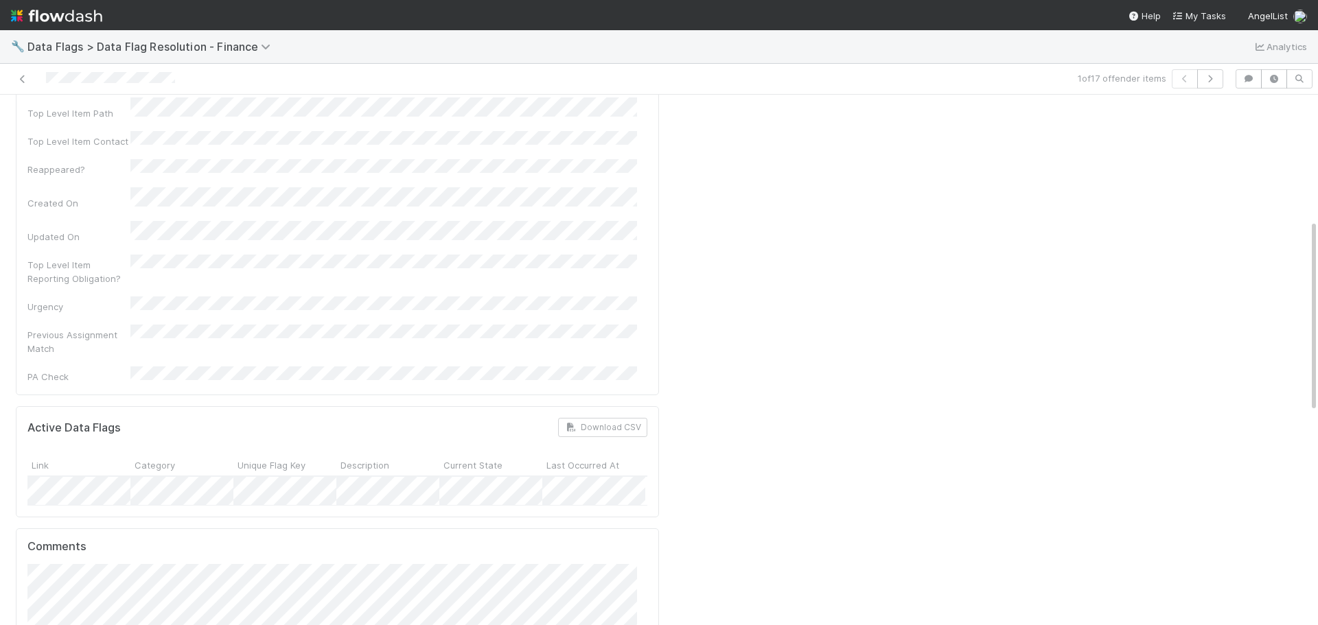
scroll to position [343, 0]
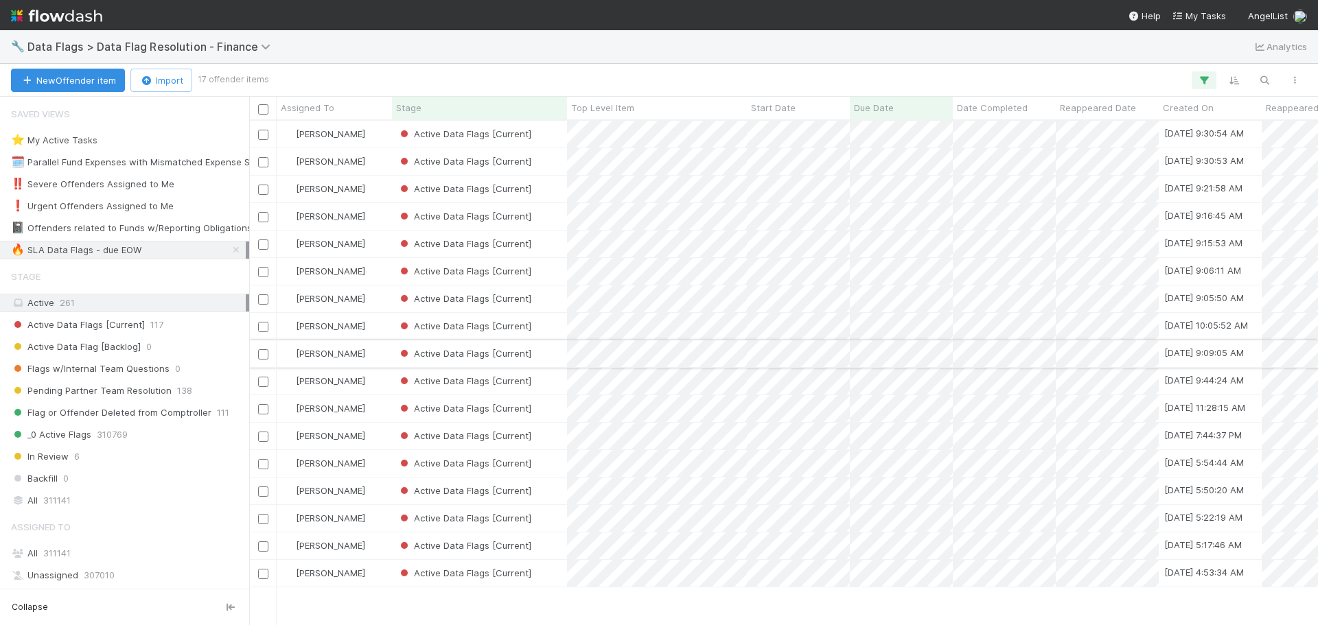
scroll to position [494, 1059]
click at [549, 165] on div "Active Data Flags [Current]" at bounding box center [479, 161] width 175 height 27
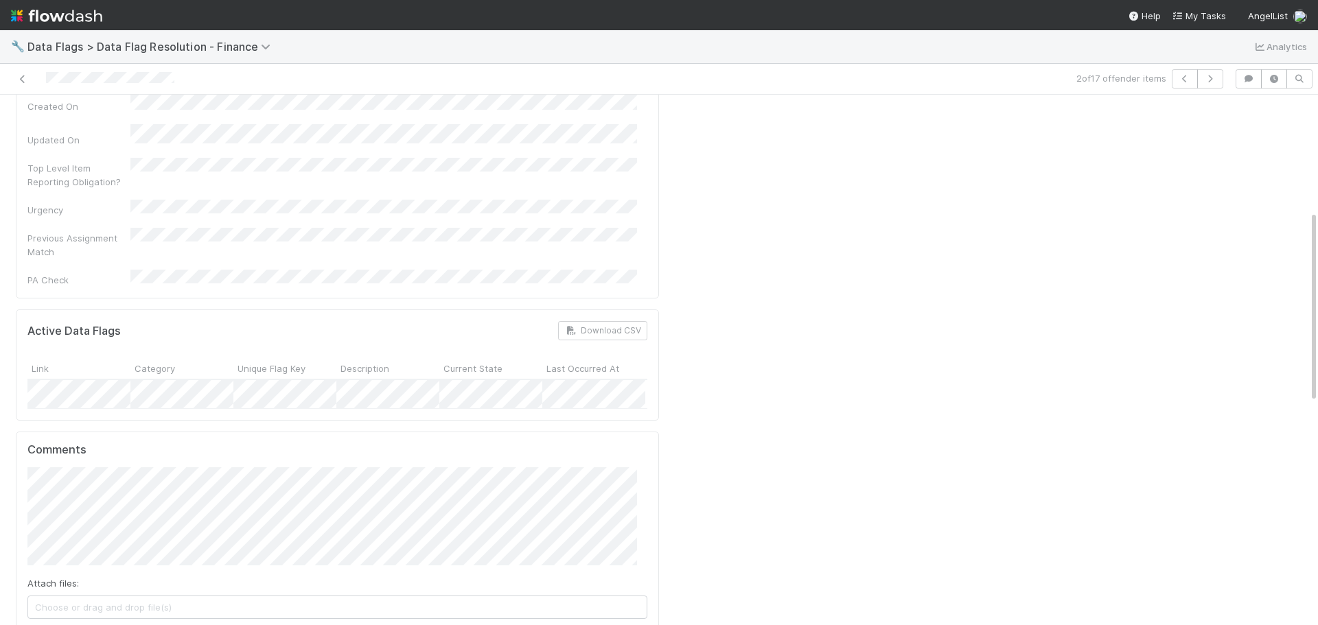
scroll to position [343, 0]
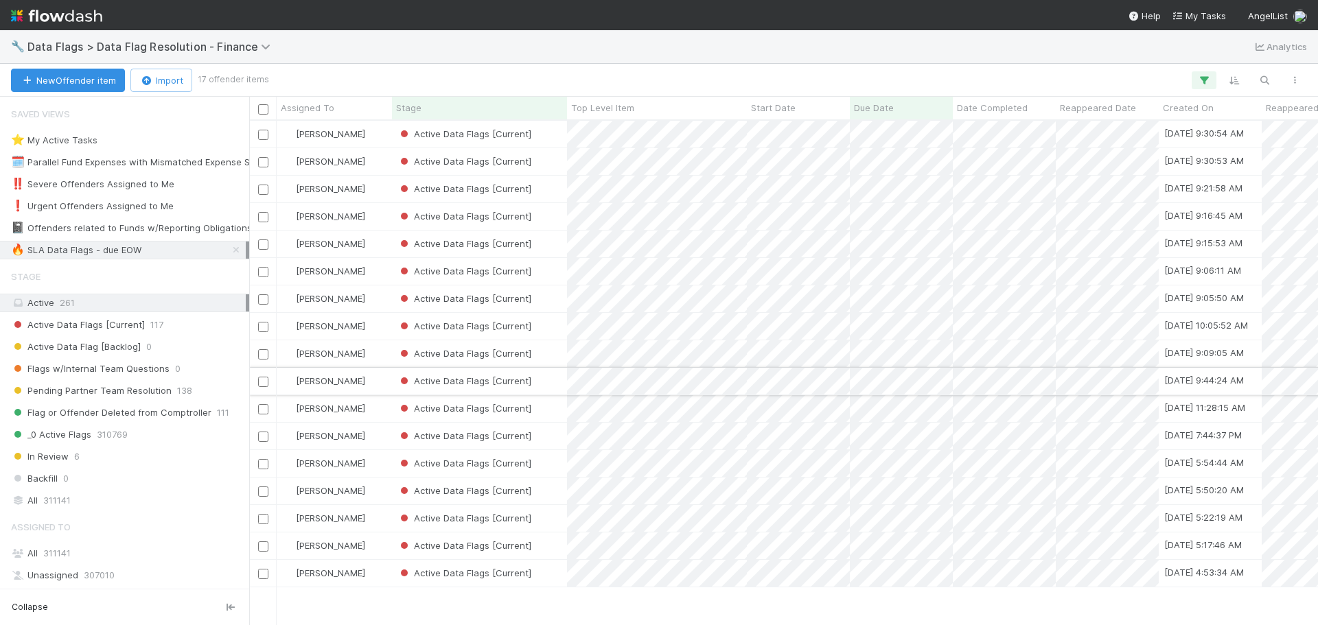
scroll to position [494, 1059]
click at [557, 193] on div "Active Data Flags [Current]" at bounding box center [479, 189] width 175 height 27
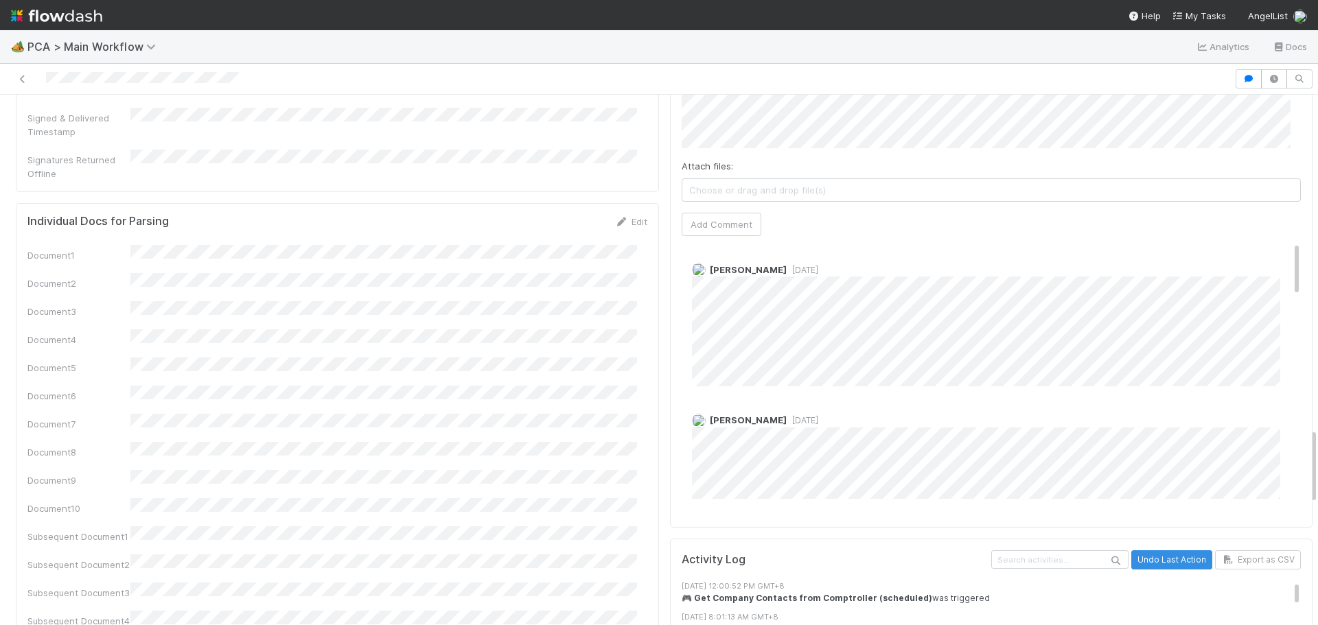
scroll to position [2334, 0]
